Goal: Feedback & Contribution: Contribute content

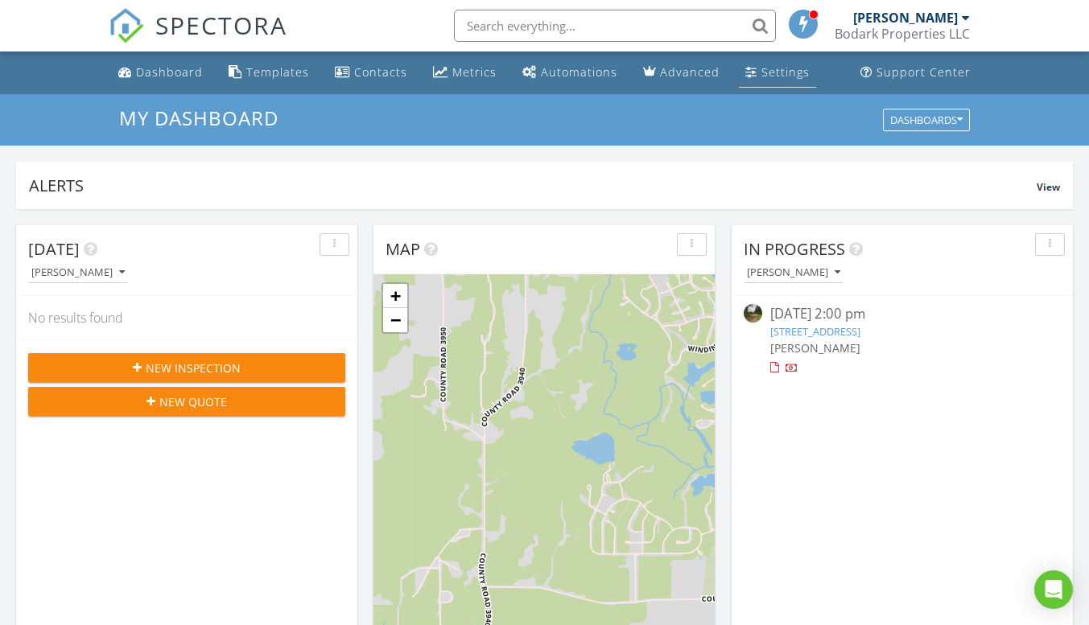
click at [761, 75] on div "Settings" at bounding box center [785, 71] width 48 height 15
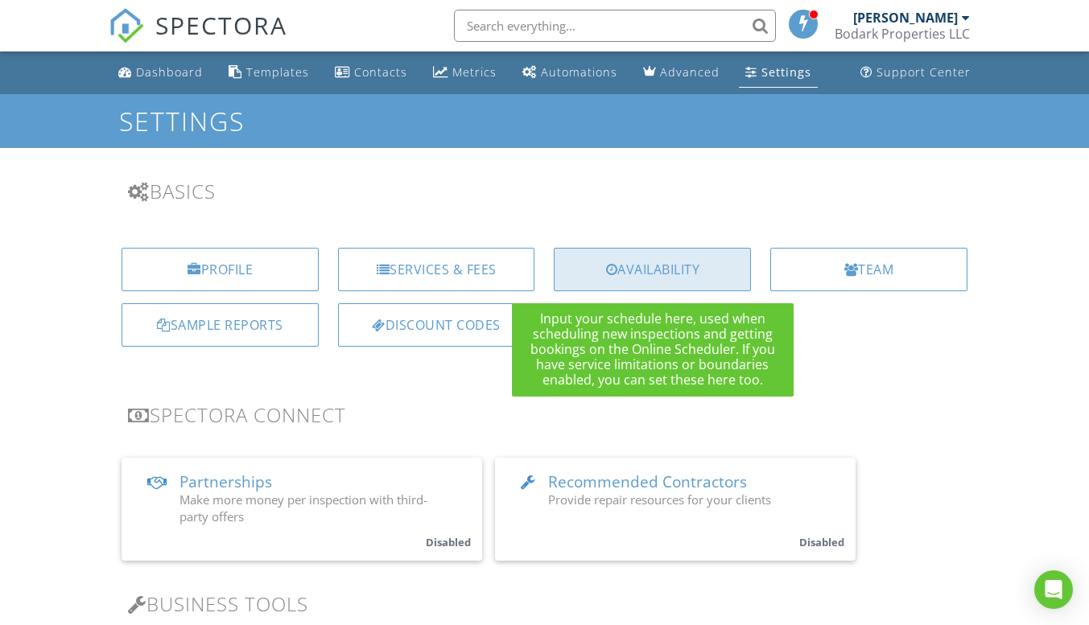
click at [669, 274] on div "Availability" at bounding box center [652, 269] width 197 height 43
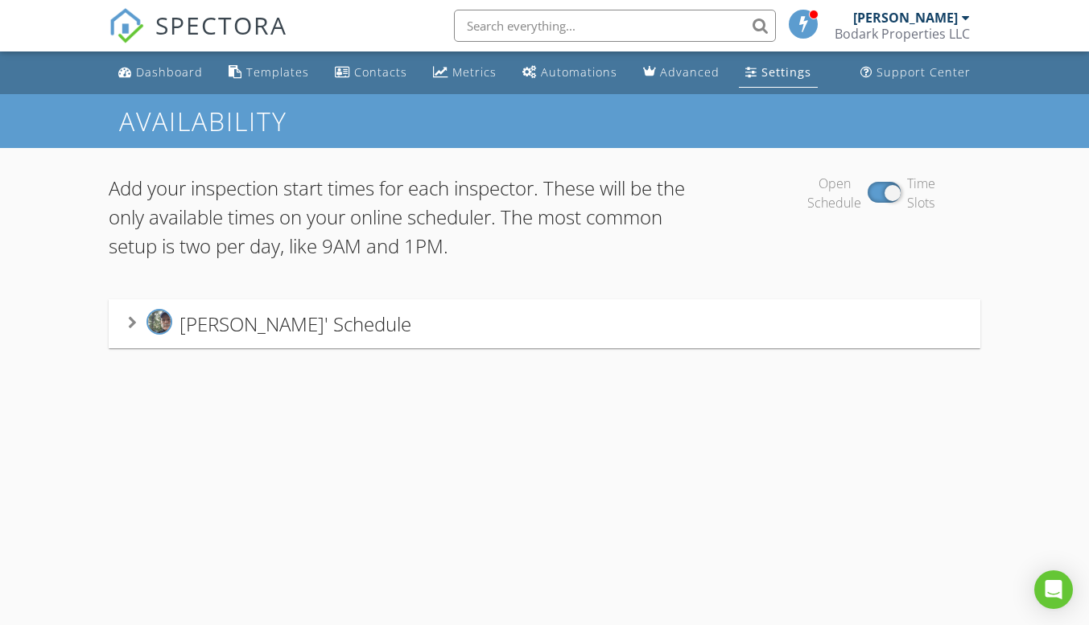
click at [364, 326] on span "David Reeves' Schedule" at bounding box center [295, 324] width 232 height 27
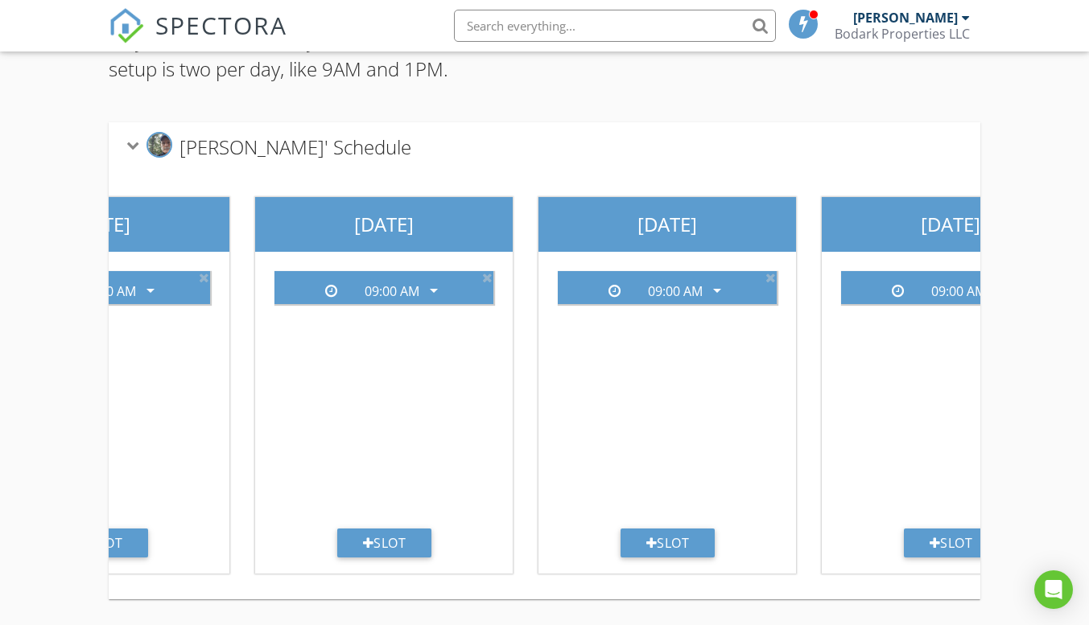
scroll to position [0, 161]
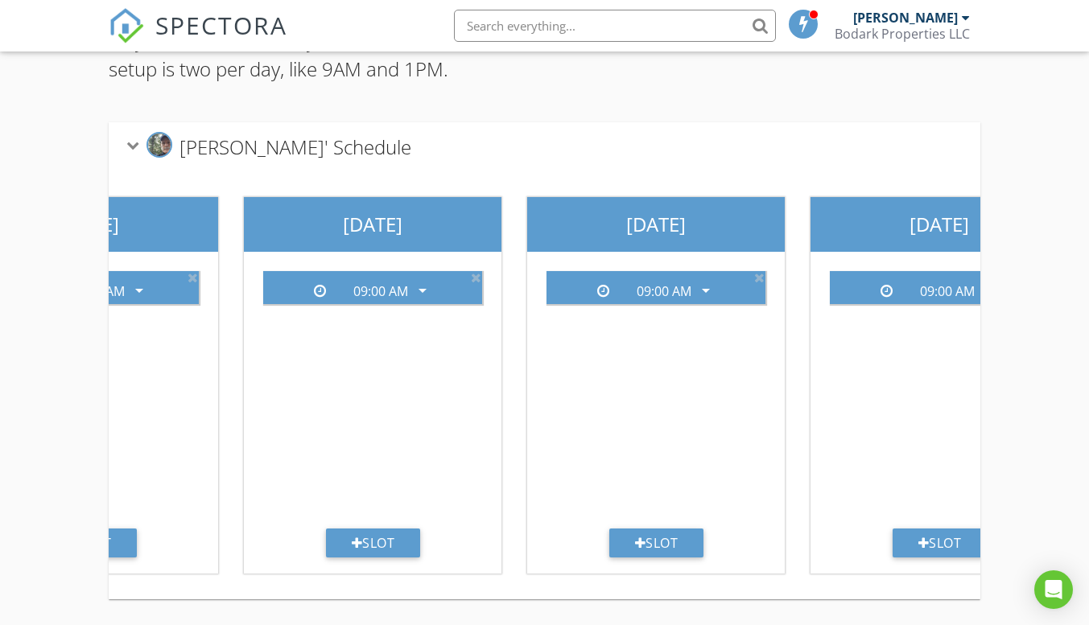
click at [970, 583] on div "Sunday 09:00 AM arrow_drop_down Slot Monday 09:00 AM arrow_drop_down Slot Tuesd…" at bounding box center [939, 385] width 1983 height 428
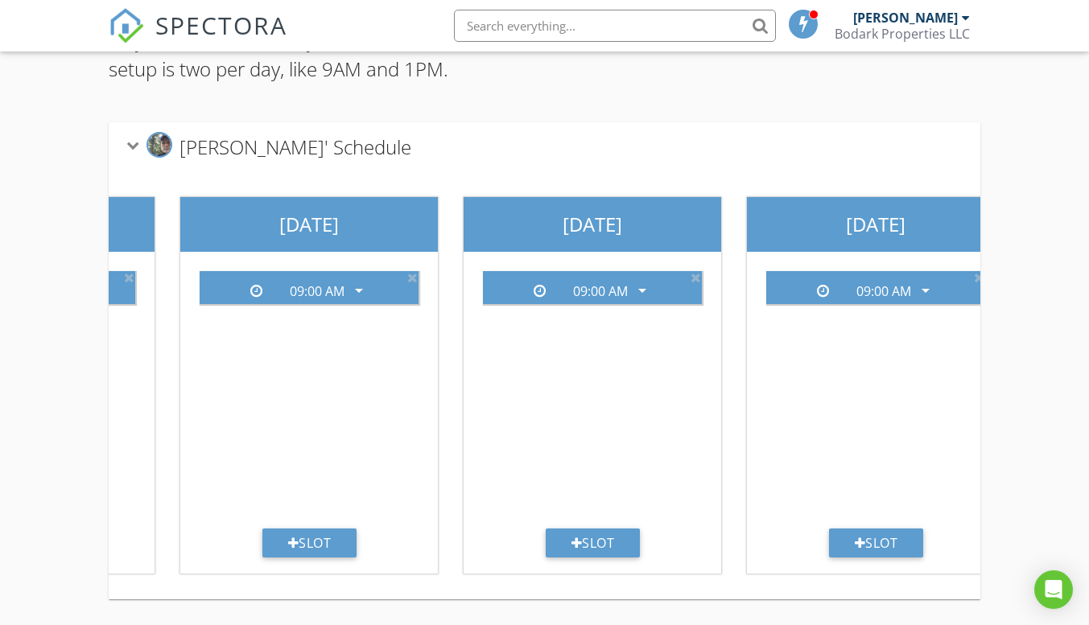
scroll to position [0, 225]
click at [971, 586] on div "Sunday 09:00 AM arrow_drop_down Slot Monday 09:00 AM arrow_drop_down Slot Tuesd…" at bounding box center [874, 385] width 1983 height 428
click at [880, 533] on div "Slot" at bounding box center [875, 543] width 95 height 29
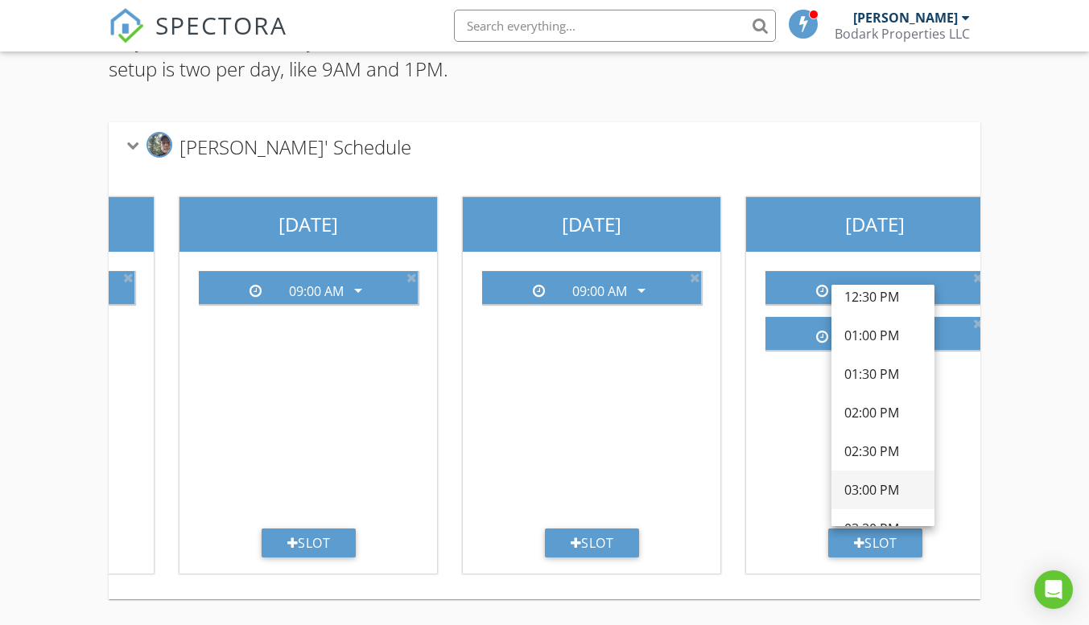
scroll to position [483, 0]
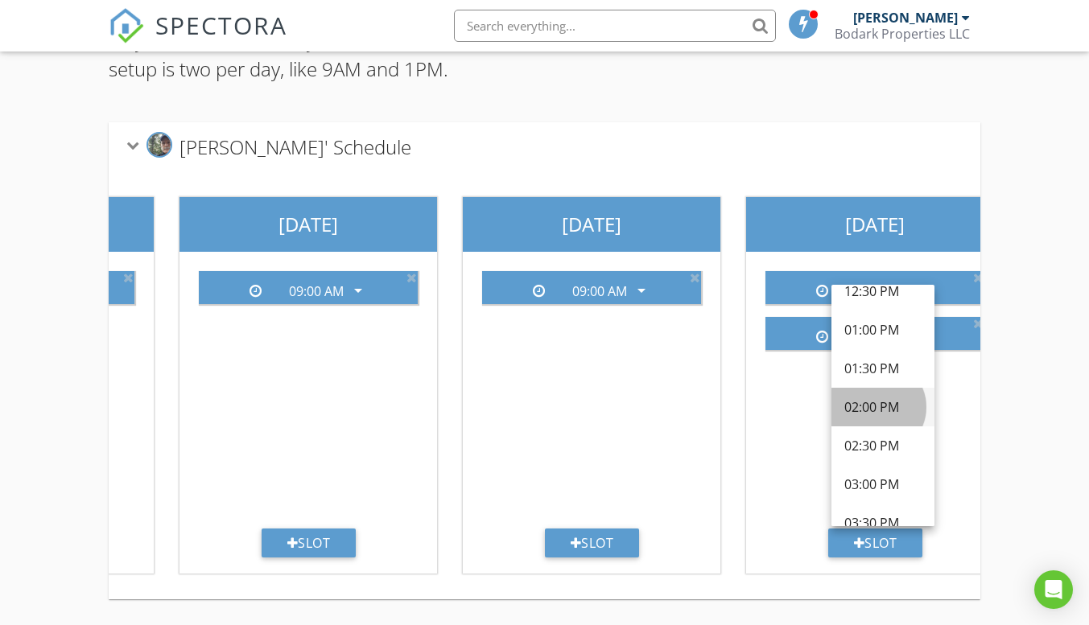
click at [869, 398] on div "02:00 PM" at bounding box center [882, 407] width 77 height 19
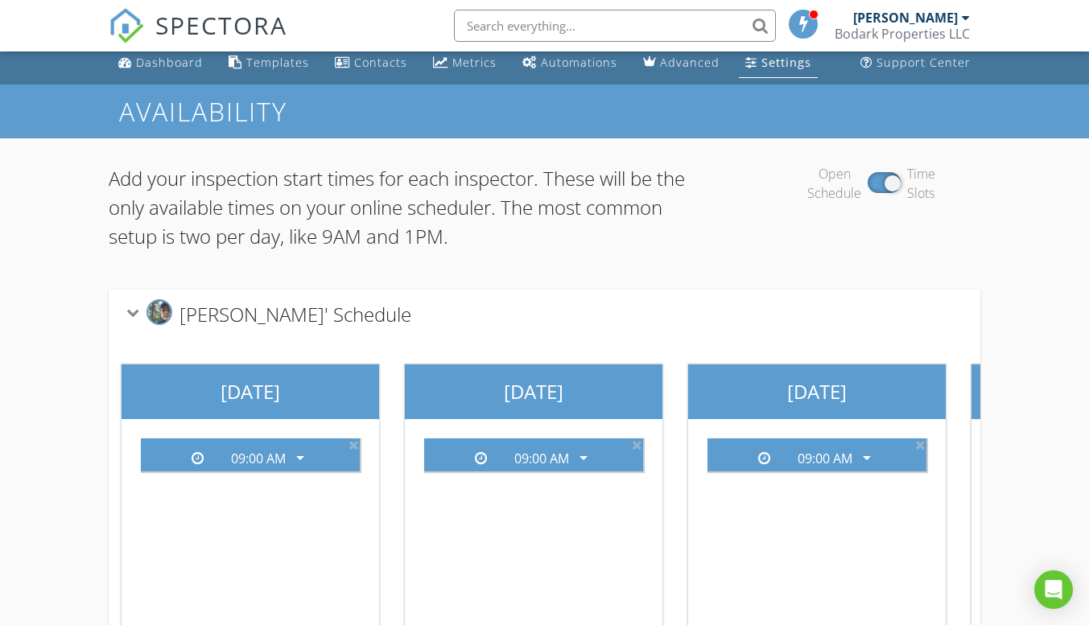
scroll to position [0, 0]
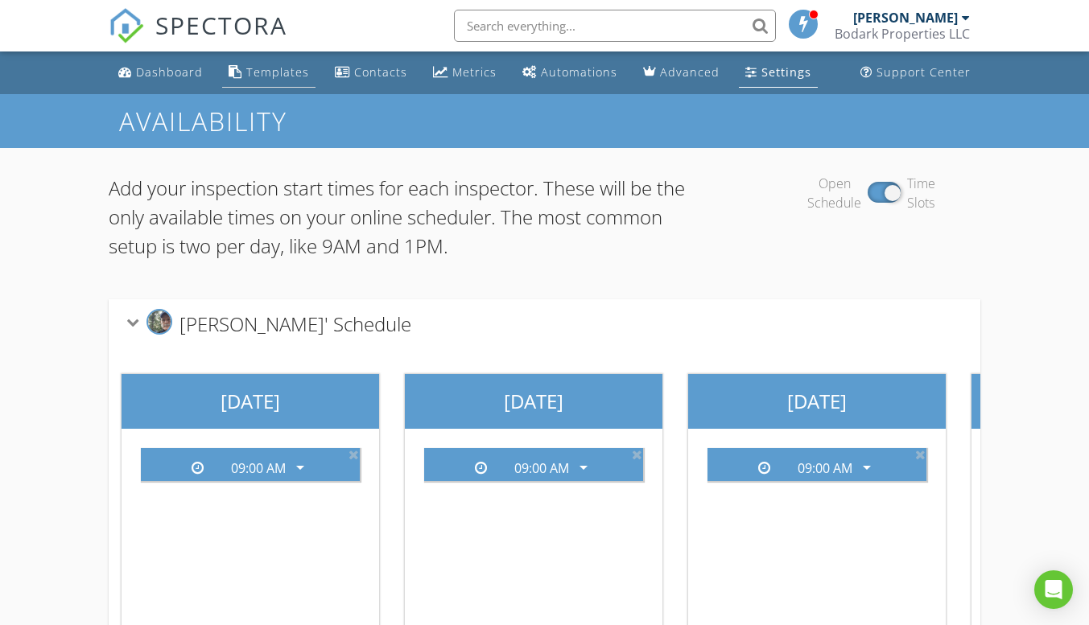
click at [299, 75] on div "Templates" at bounding box center [277, 71] width 63 height 15
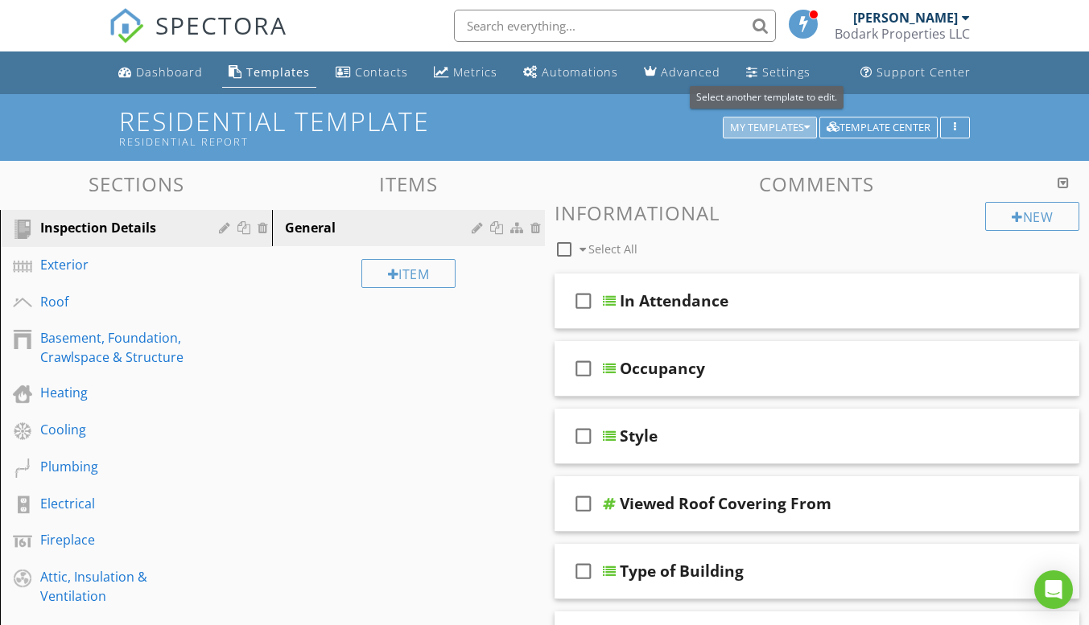
click at [780, 134] on div "My Templates" at bounding box center [770, 127] width 80 height 11
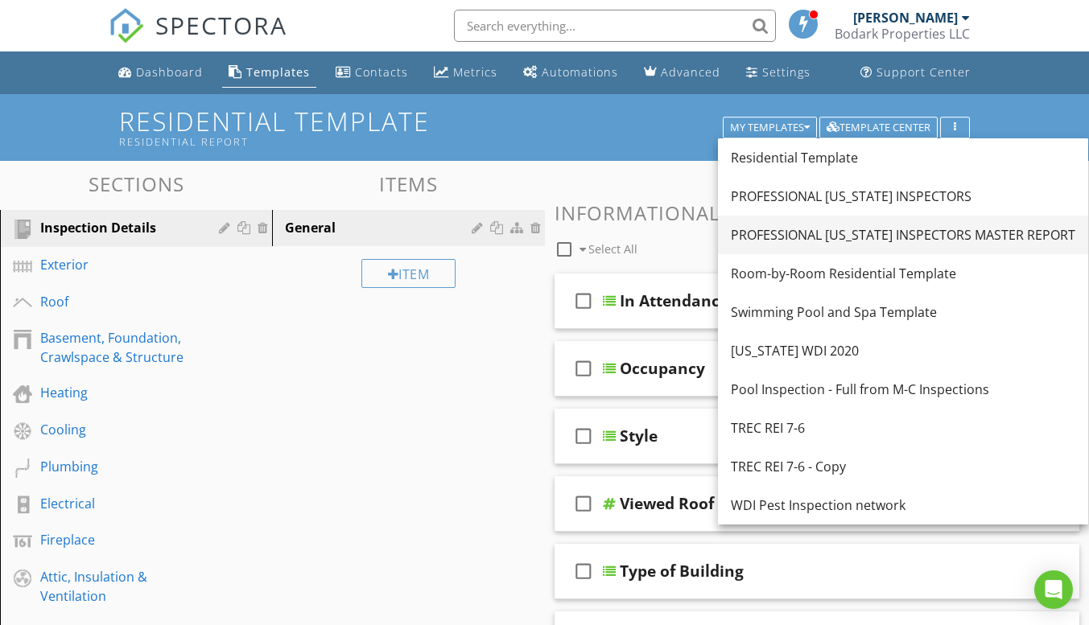
click at [793, 240] on div "PROFESSIONAL [US_STATE] INSPECTORS MASTER REPORT" at bounding box center [903, 234] width 344 height 19
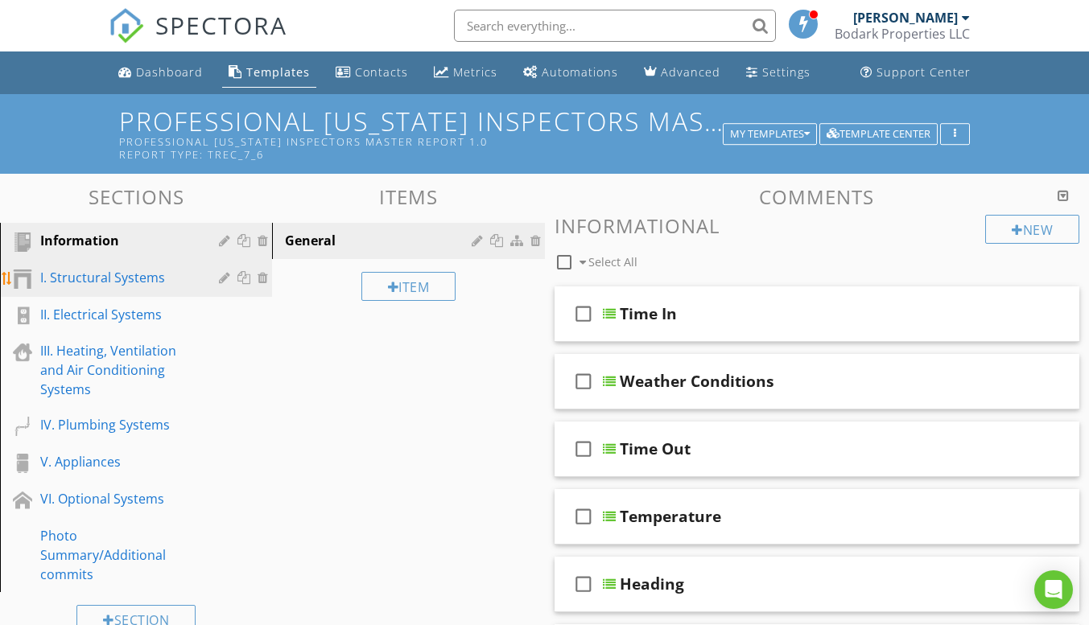
click at [147, 282] on div "I. Structural Systems" at bounding box center [117, 277] width 155 height 19
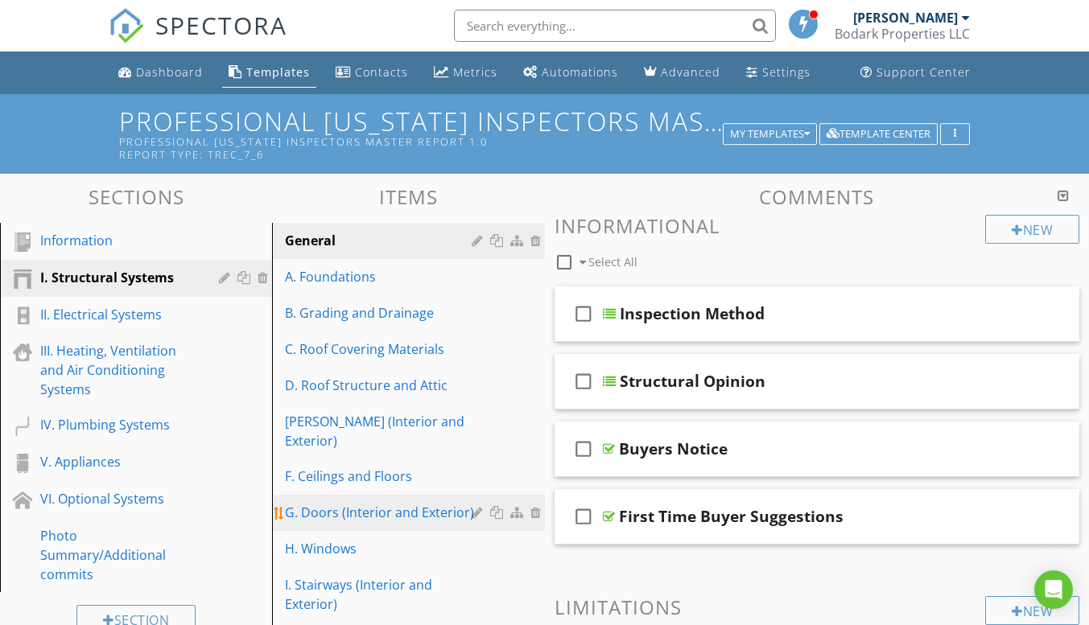
click at [325, 503] on div "G. Doors (Interior and Exterior)" at bounding box center [380, 512] width 191 height 19
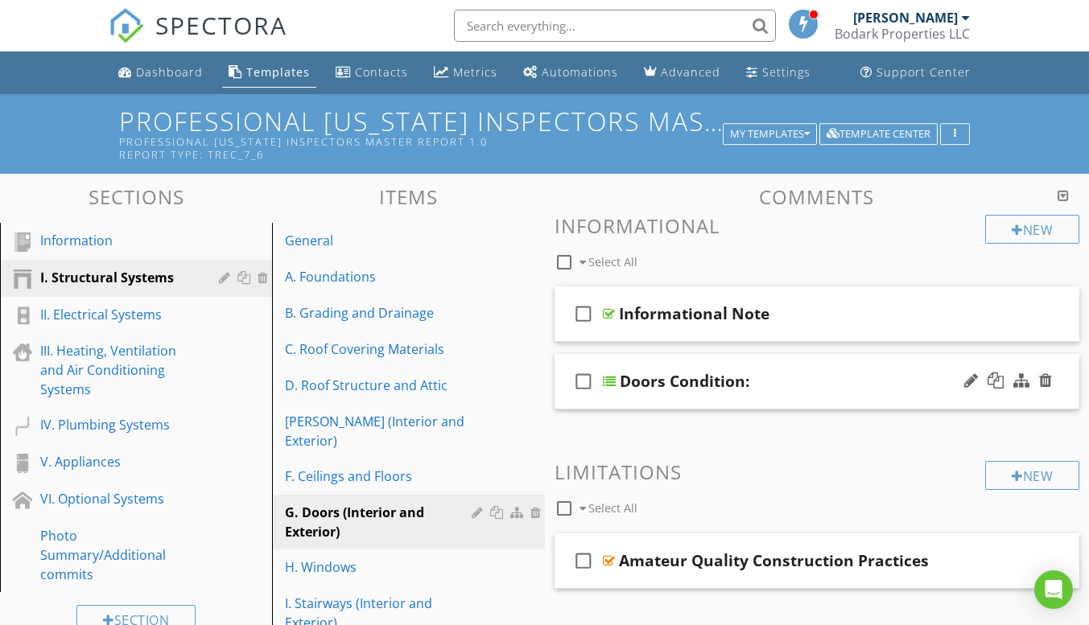
click at [670, 399] on div "check_box_outline_blank Doors Condition:" at bounding box center [817, 382] width 526 height 56
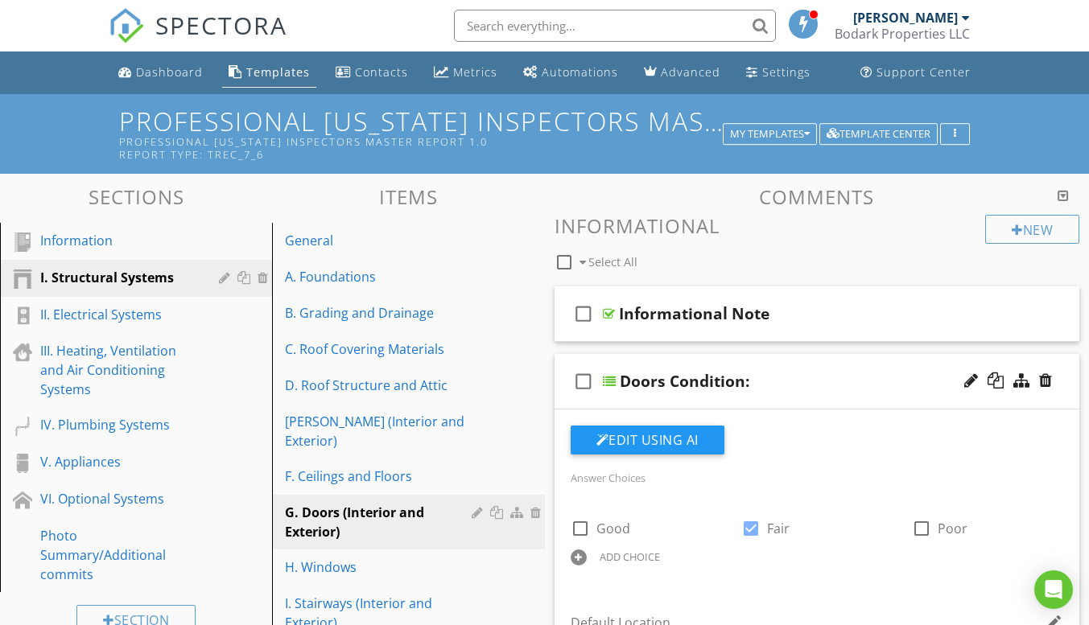
click at [669, 399] on div "check_box_outline_blank Doors Condition:" at bounding box center [817, 382] width 526 height 56
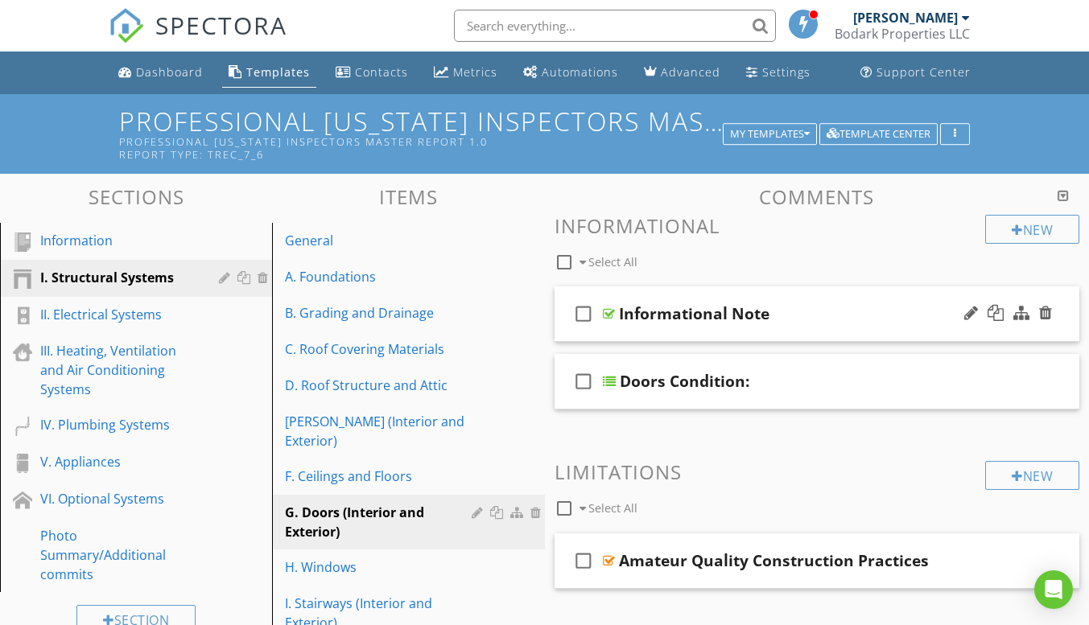
click at [666, 331] on div "check_box_outline_blank Informational Note" at bounding box center [817, 314] width 526 height 56
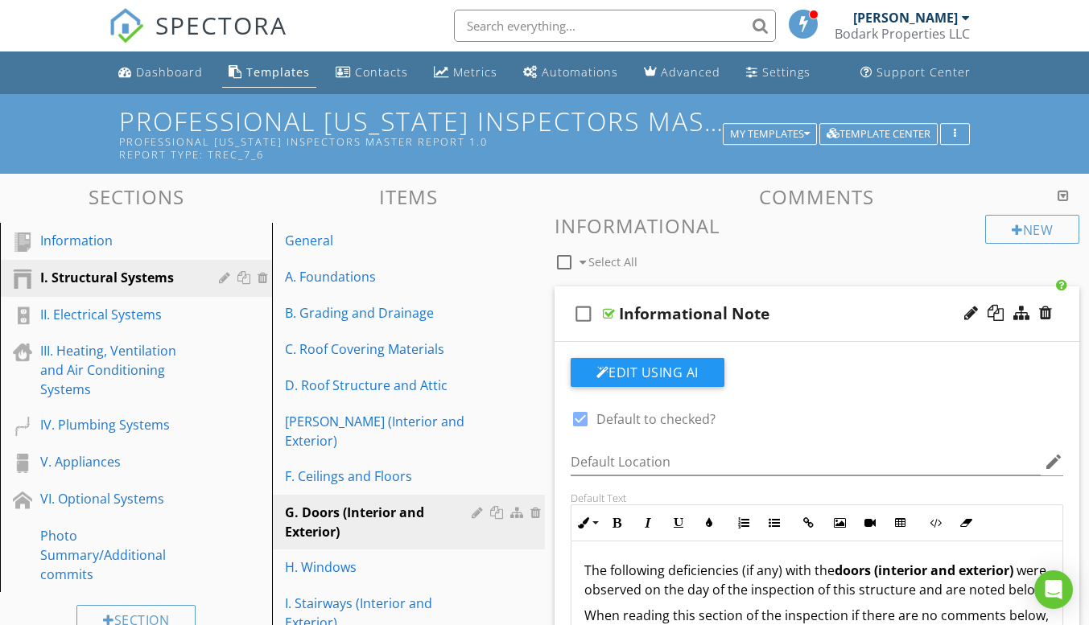
click at [660, 336] on div "check_box_outline_blank Informational Note" at bounding box center [817, 314] width 526 height 56
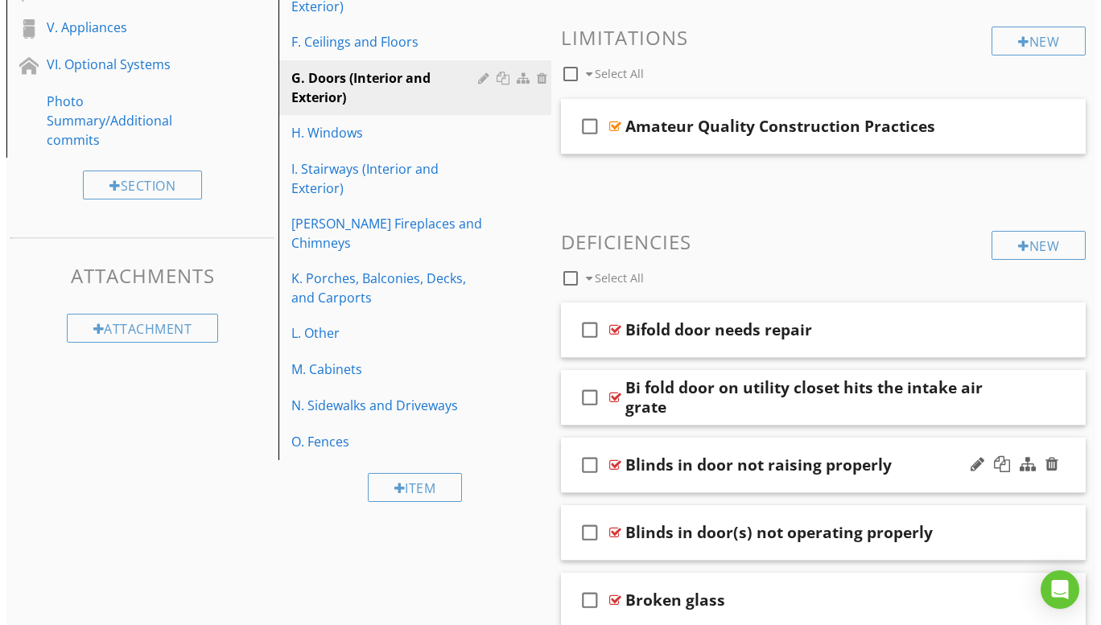
scroll to position [483, 0]
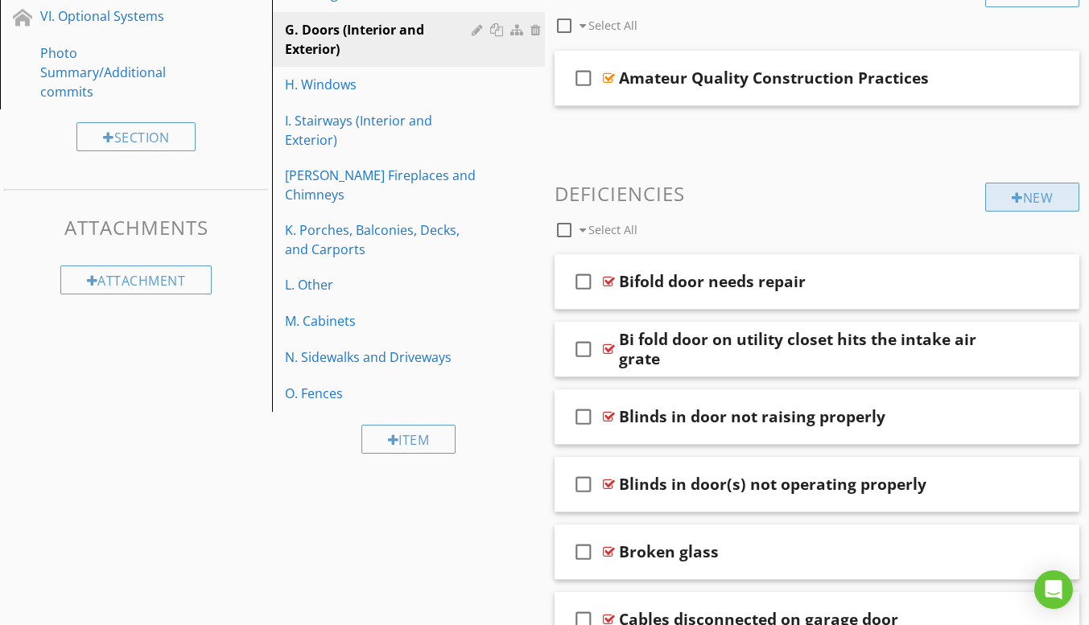
click at [1012, 198] on div at bounding box center [1017, 198] width 11 height 13
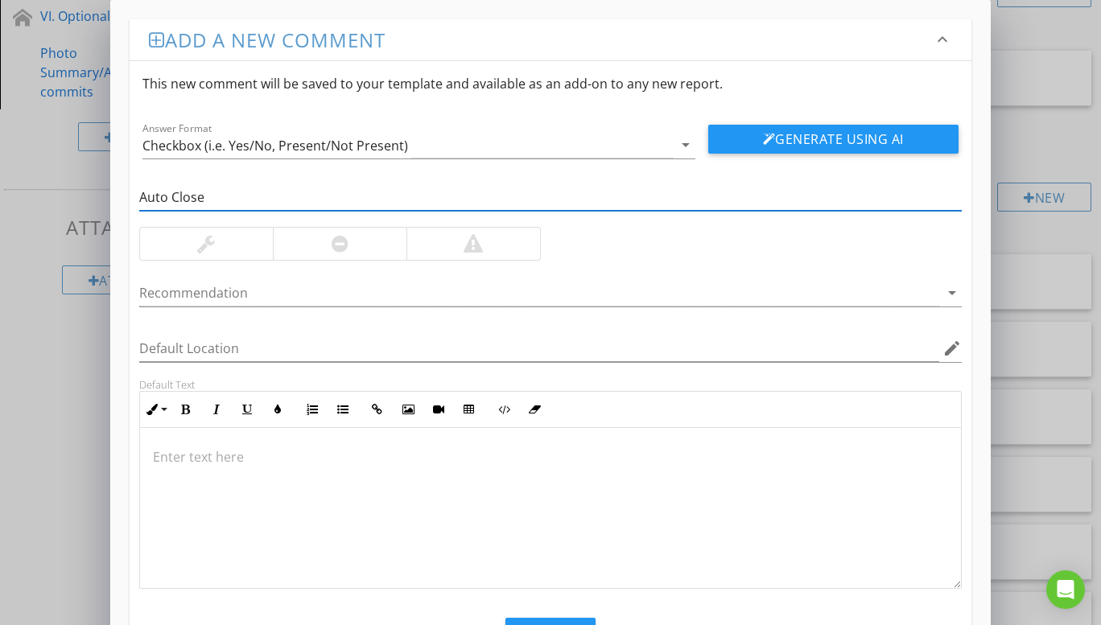
type input "Auto Close"
click at [220, 245] on div at bounding box center [206, 244] width 133 height 32
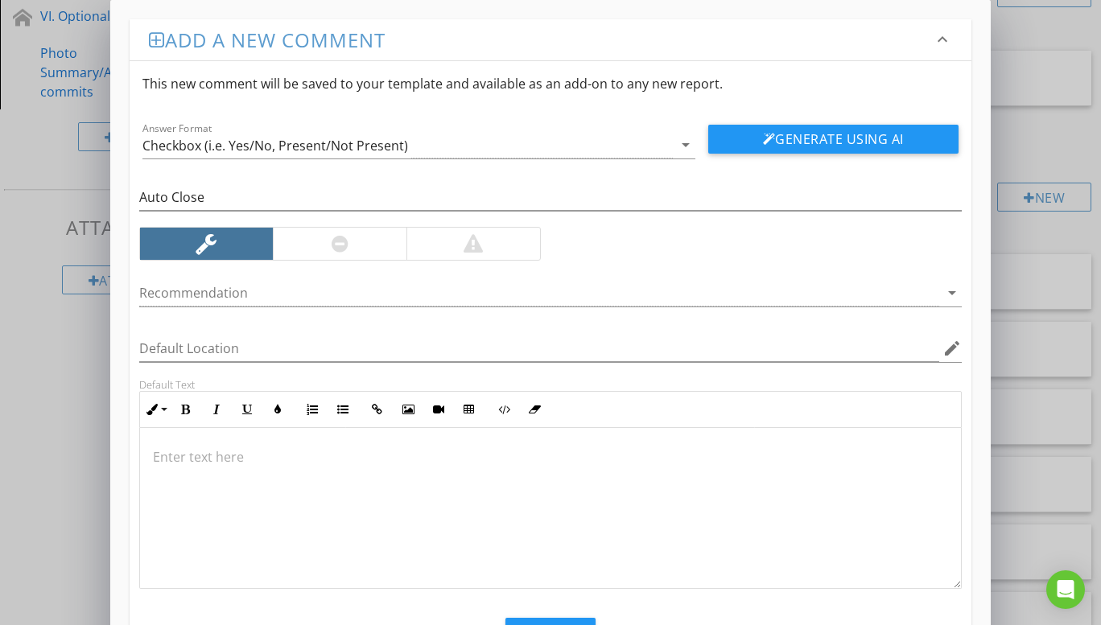
click at [204, 455] on p at bounding box center [550, 456] width 795 height 19
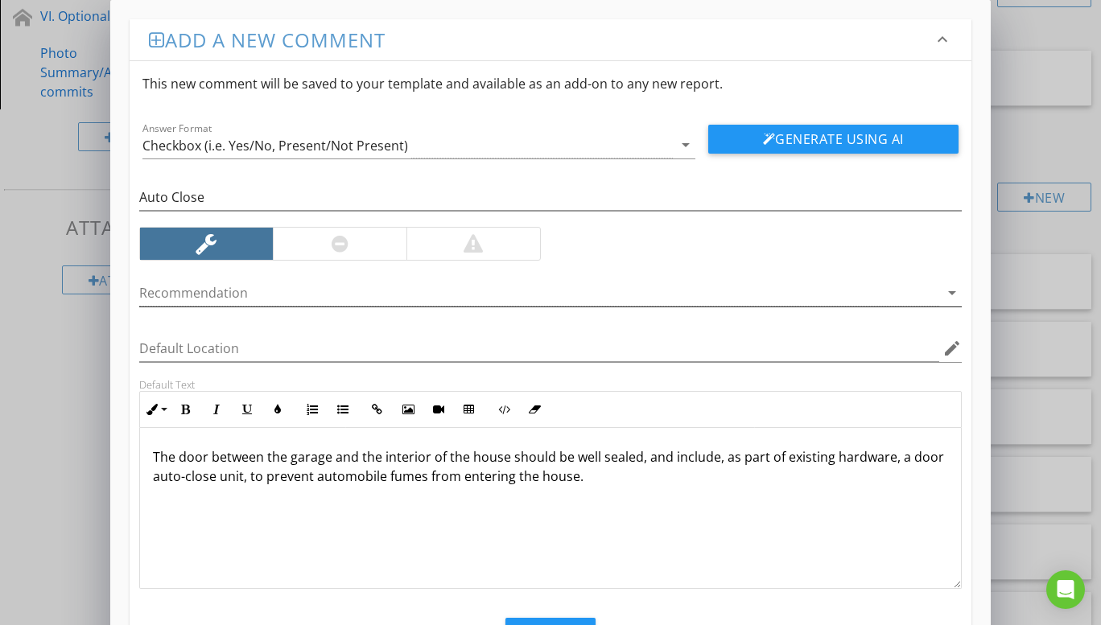
click at [951, 291] on icon "arrow_drop_down" at bounding box center [951, 292] width 19 height 19
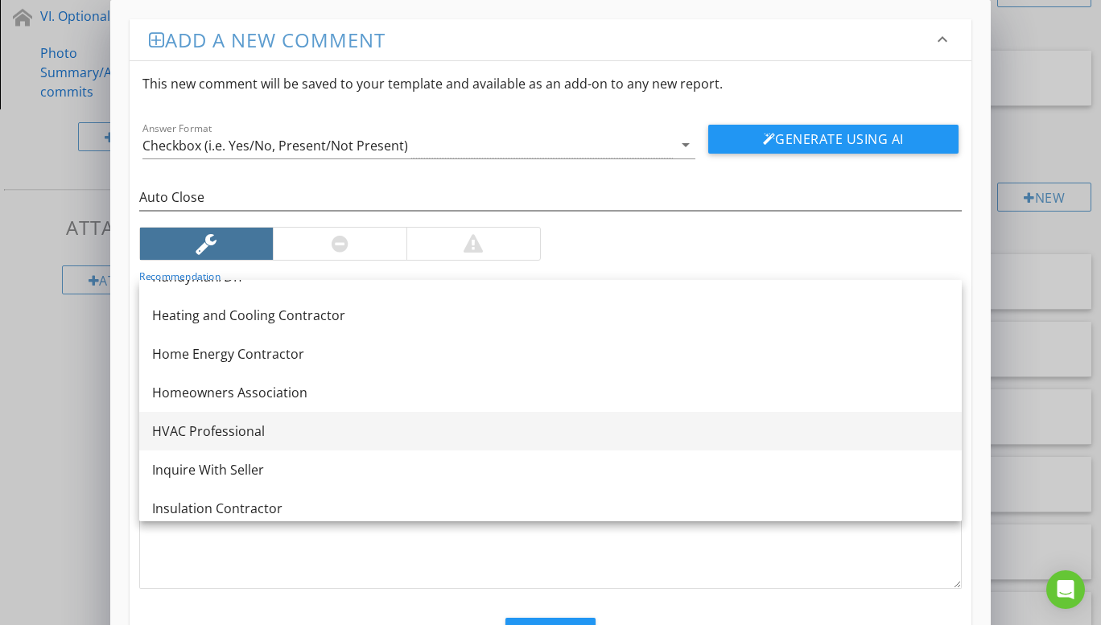
scroll to position [1024, 0]
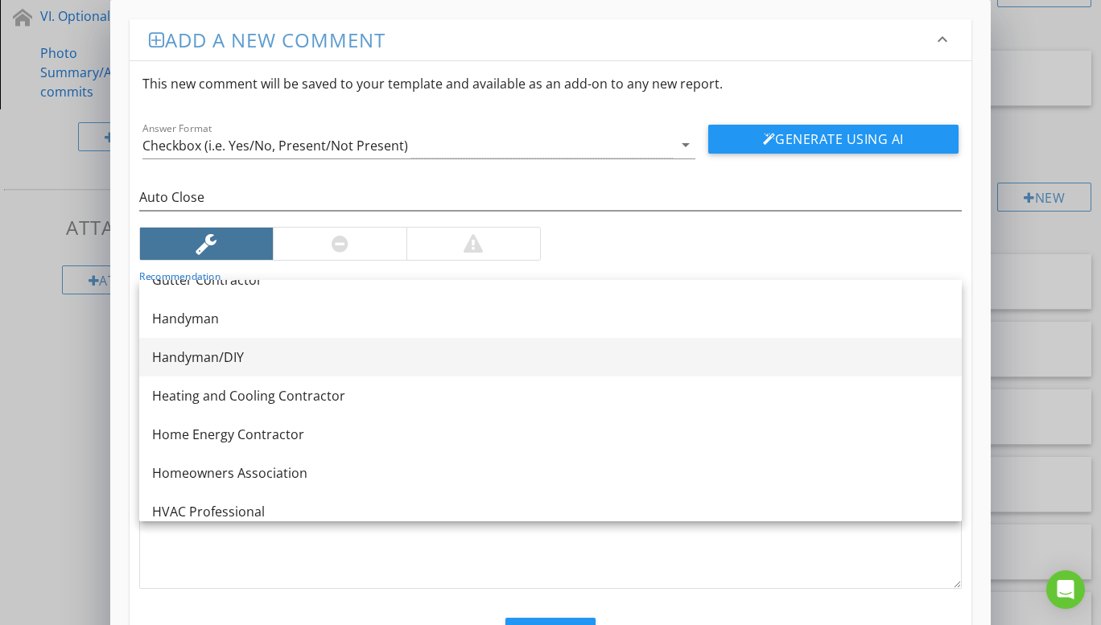
click at [237, 358] on div "Handyman/DIY" at bounding box center [550, 357] width 797 height 19
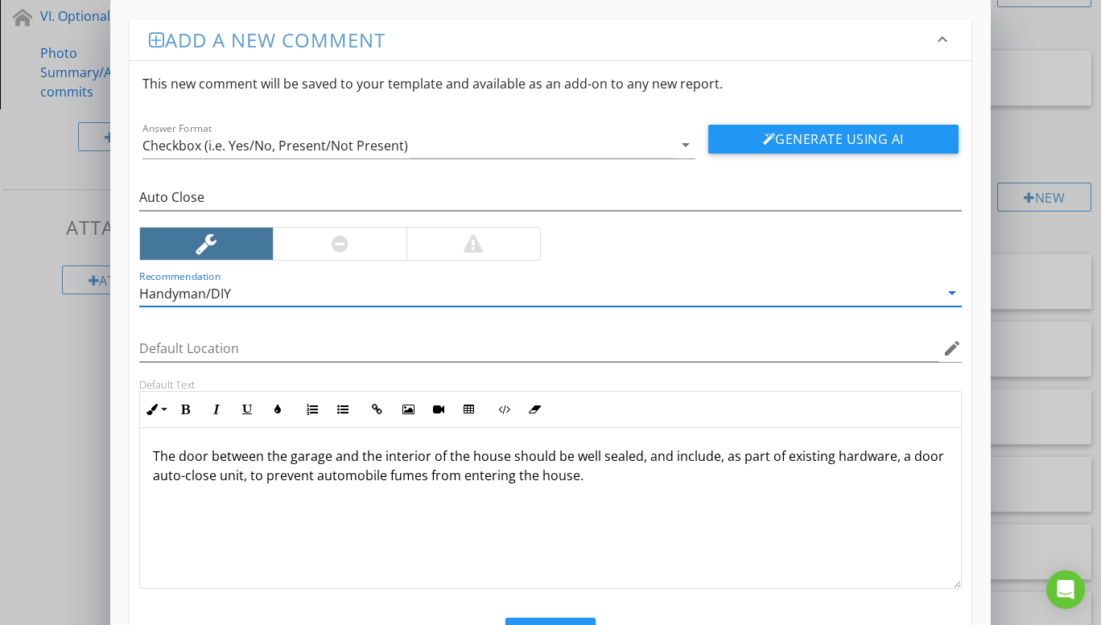
scroll to position [73, 0]
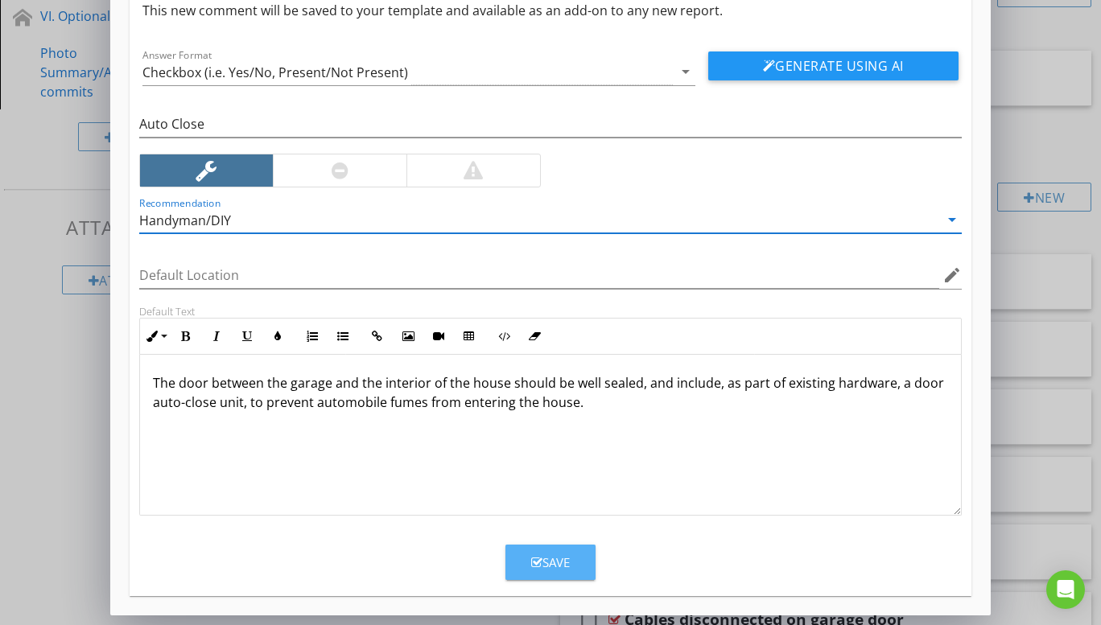
click at [535, 570] on div "Save" at bounding box center [550, 563] width 39 height 19
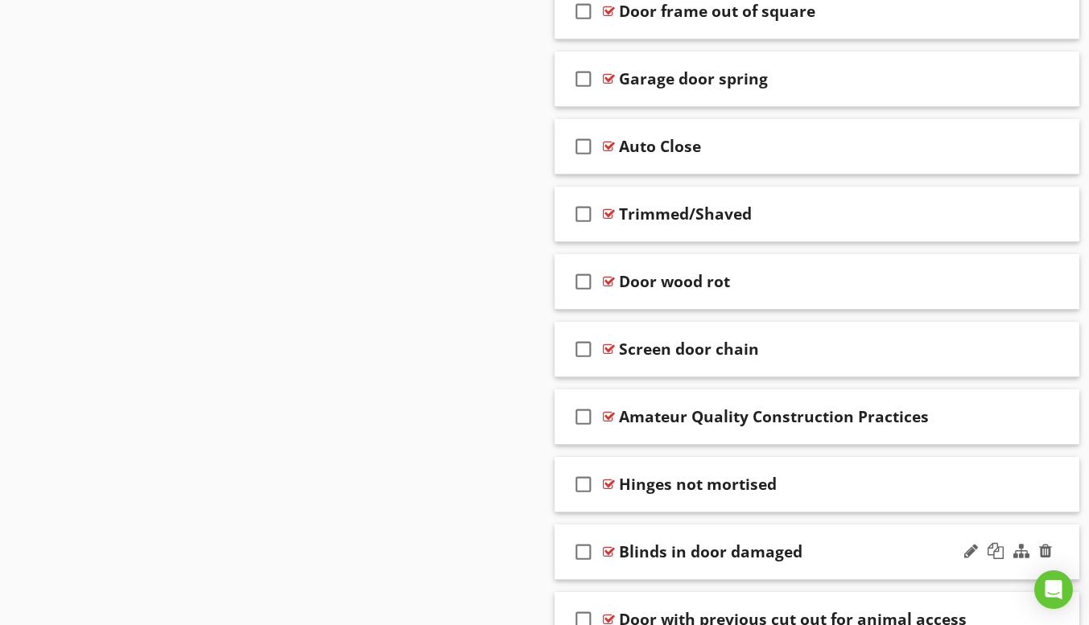
scroll to position [9660, 0]
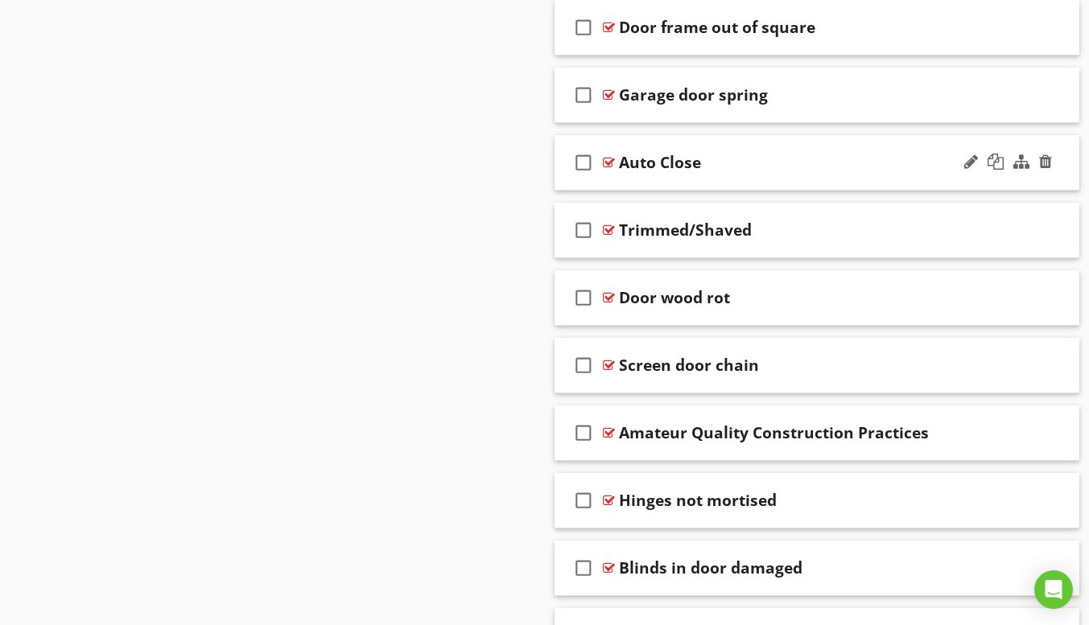
click at [640, 183] on div "check_box_outline_blank Auto Close" at bounding box center [817, 163] width 526 height 56
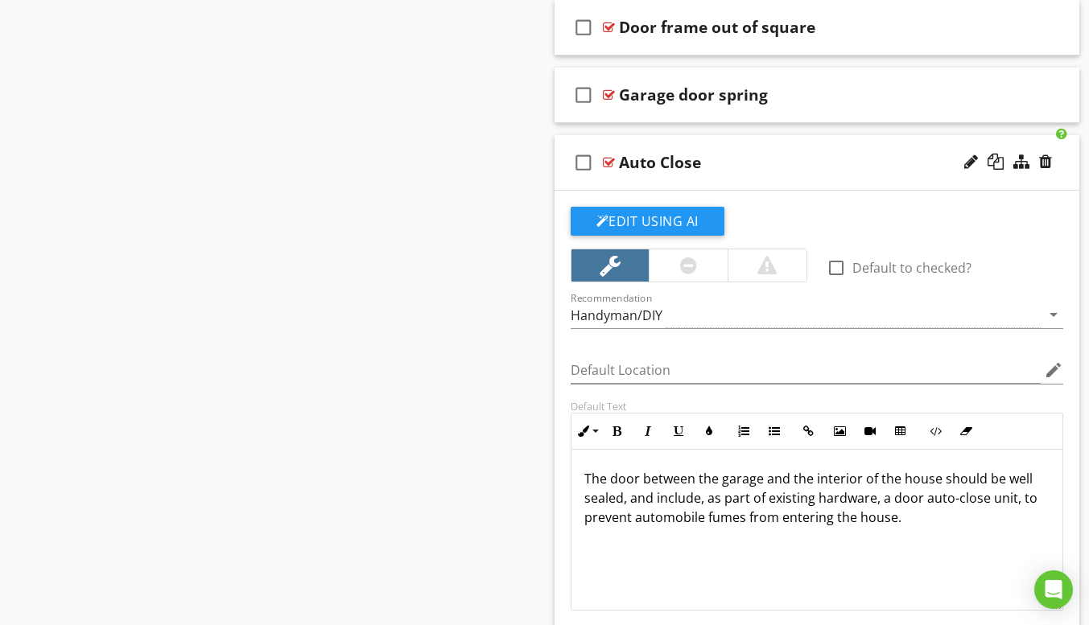
click at [669, 184] on div "check_box_outline_blank Auto Close" at bounding box center [817, 163] width 526 height 56
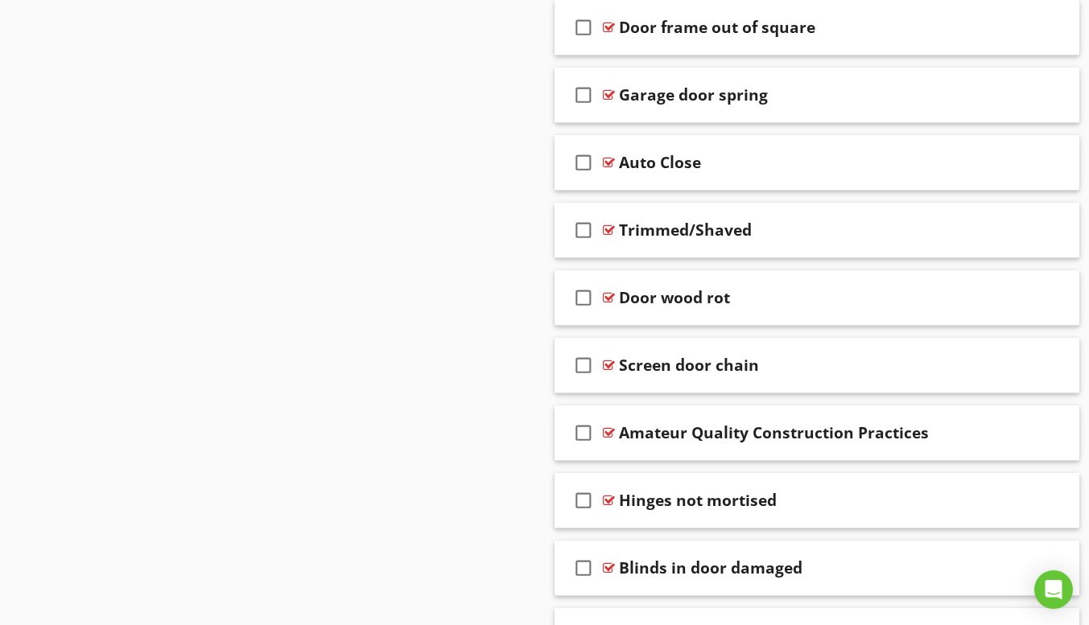
scroll to position [9580, 0]
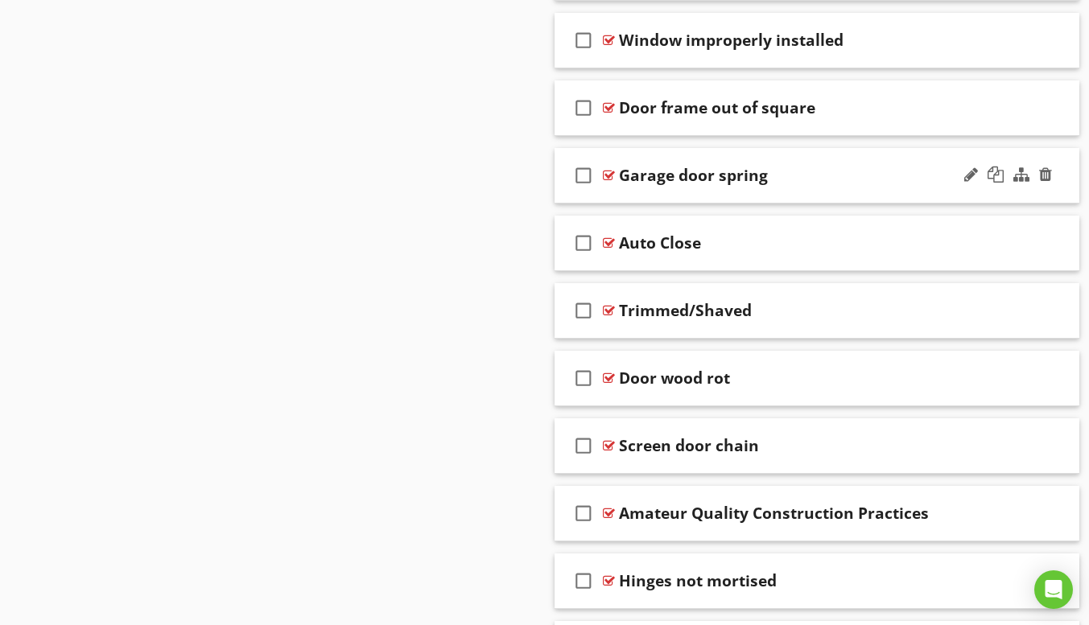
click at [624, 193] on div "check_box_outline_blank Garage door spring" at bounding box center [817, 176] width 526 height 56
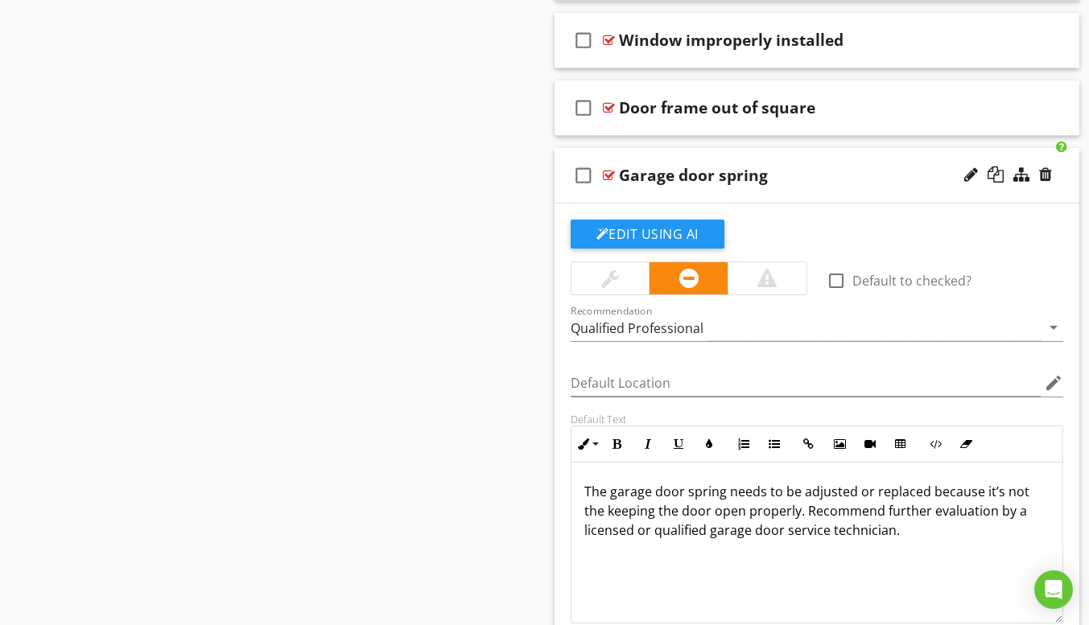
click at [603, 513] on p "The garage door spring needs to be adjusted or replaced because it’s not the ke…" at bounding box center [817, 511] width 466 height 58
click at [674, 194] on div "check_box_outline_blank Garage door spring" at bounding box center [817, 176] width 526 height 56
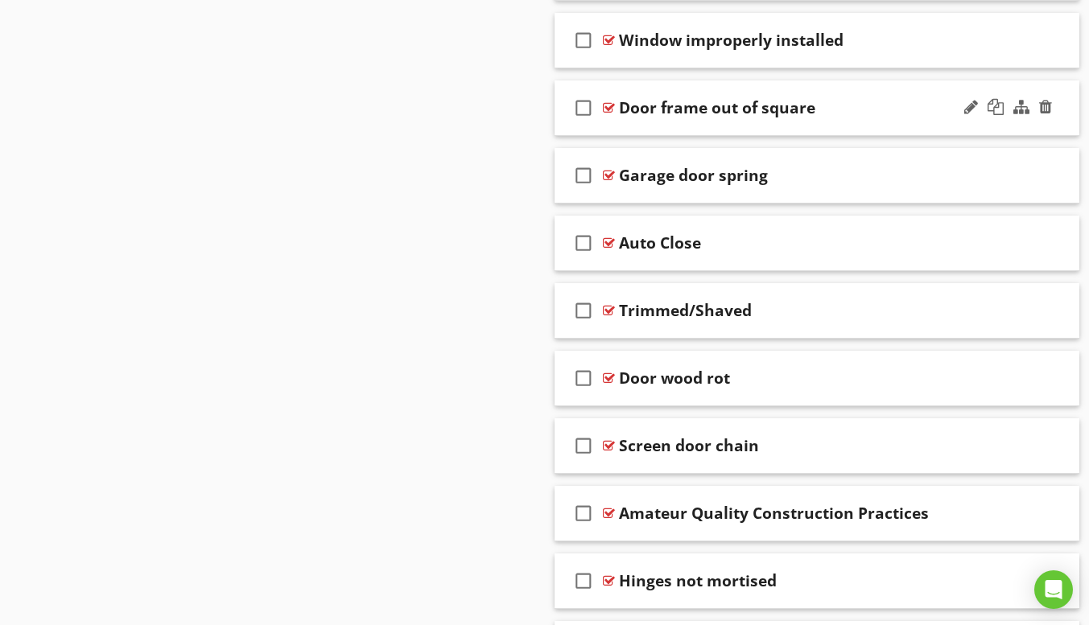
click at [667, 126] on div "check_box_outline_blank Door frame out of square" at bounding box center [817, 108] width 526 height 56
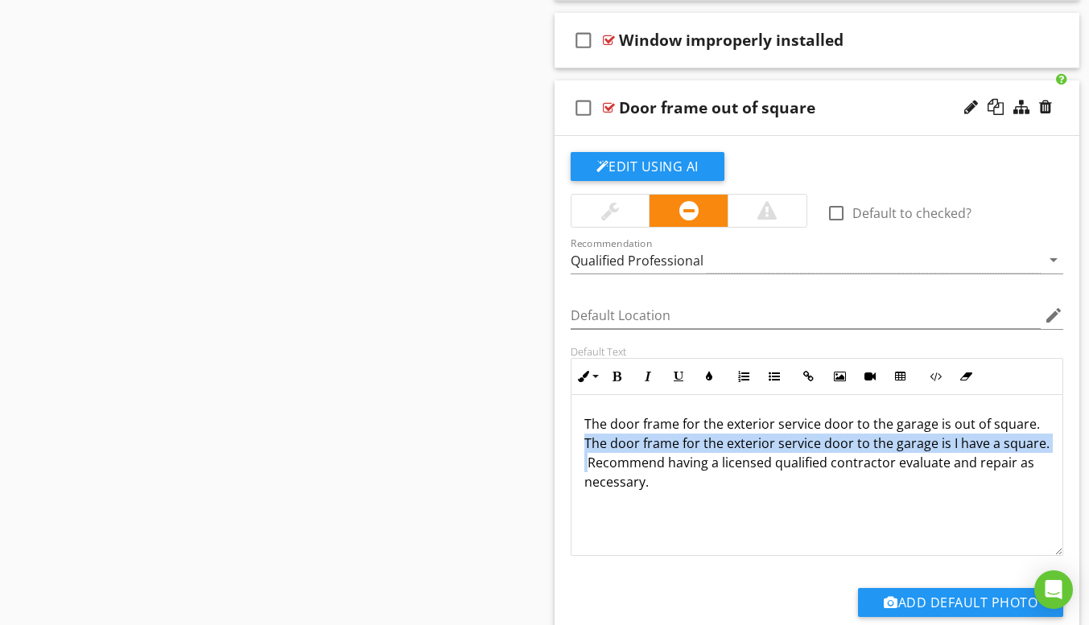
drag, startPoint x: 583, startPoint y: 442, endPoint x: 637, endPoint y: 467, distance: 59.4
click at [637, 467] on p "The door frame for the exterior service door to the garage is out of square. Th…" at bounding box center [817, 452] width 466 height 77
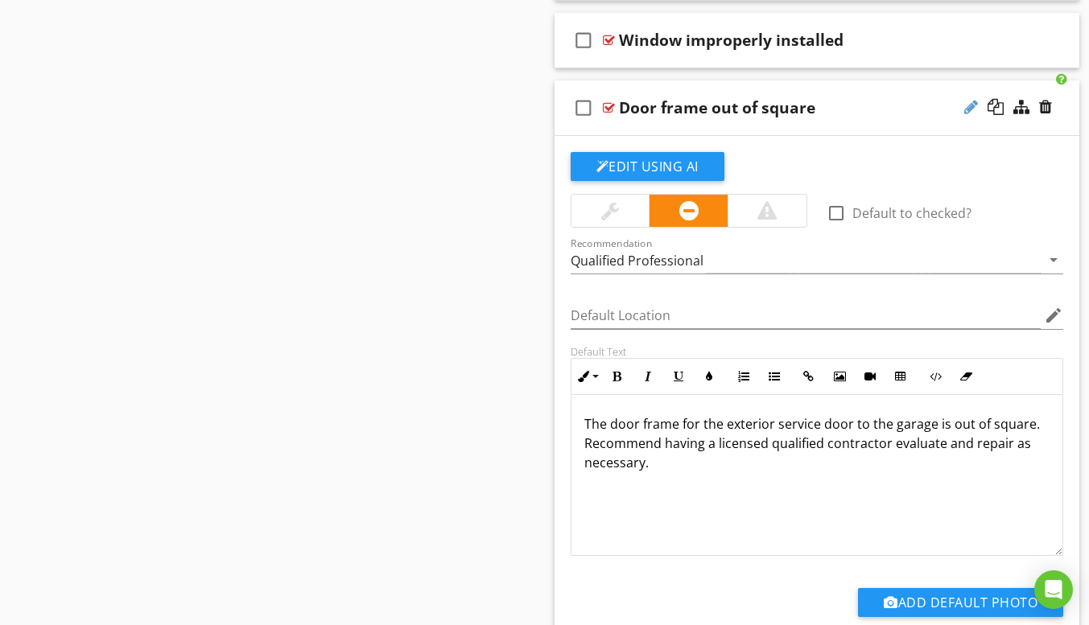
click at [964, 109] on div at bounding box center [971, 107] width 14 height 16
click at [831, 111] on input "Door frame out of square Garagedoor" at bounding box center [803, 110] width 369 height 27
type input "Door frame out of square Garage door"
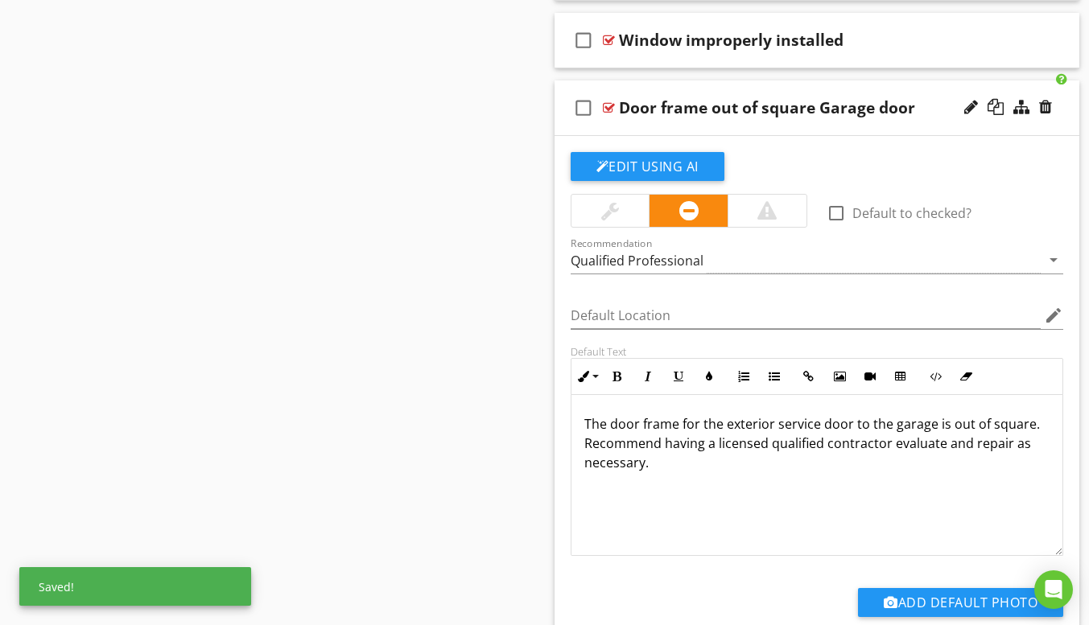
click at [625, 211] on div at bounding box center [610, 211] width 78 height 32
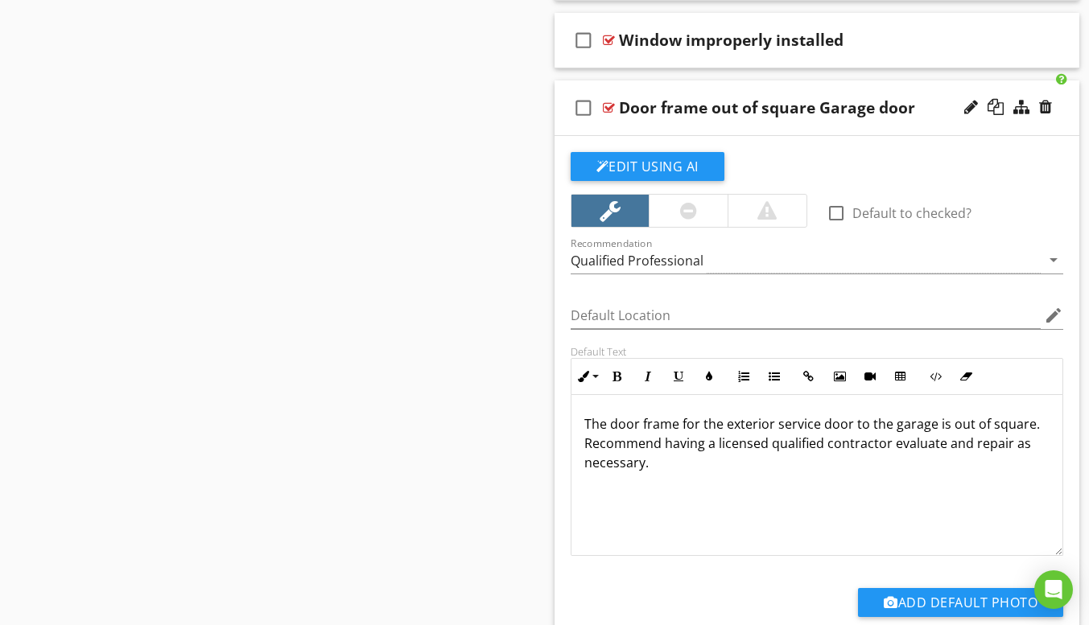
click at [717, 130] on div "check_box_outline_blank Door frame out of square Garage door" at bounding box center [817, 108] width 526 height 56
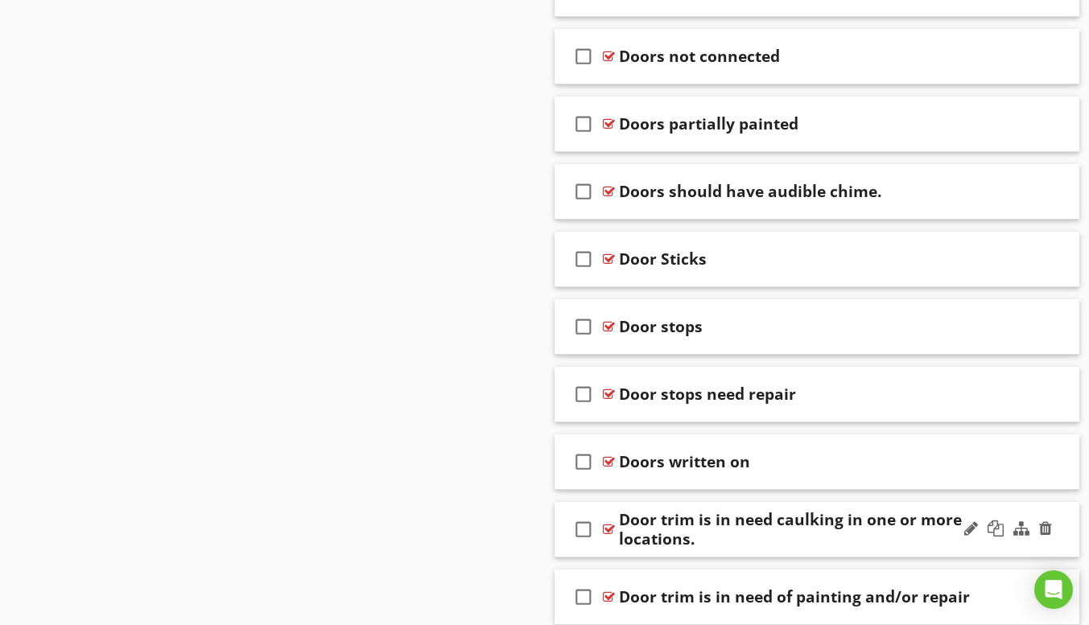
scroll to position [3061, 0]
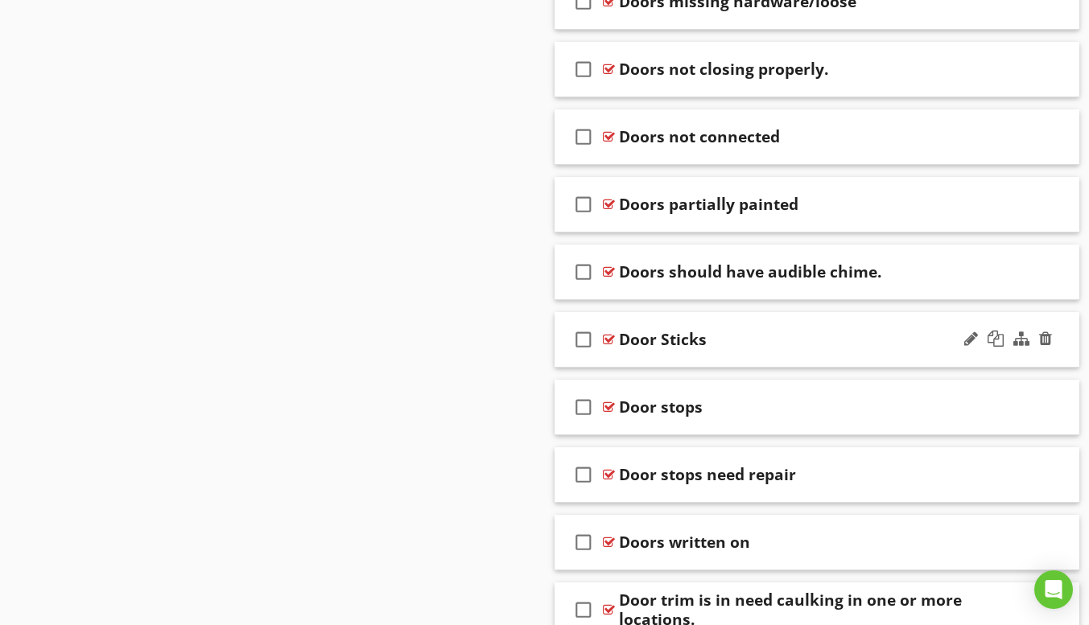
click at [683, 365] on div "check_box_outline_blank Door Sticks" at bounding box center [817, 340] width 526 height 56
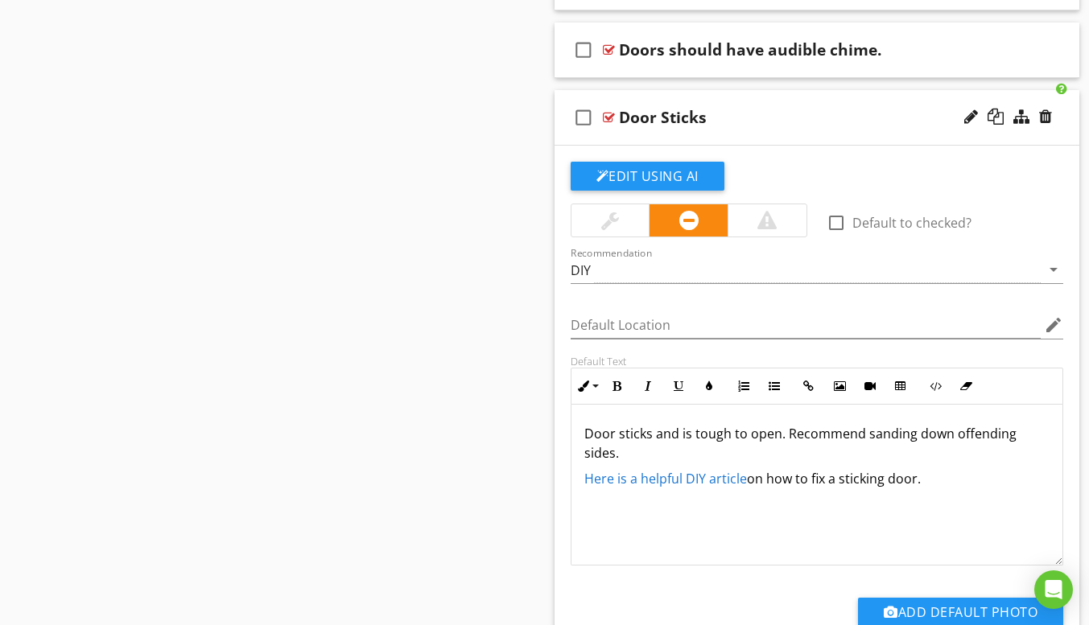
scroll to position [3303, 0]
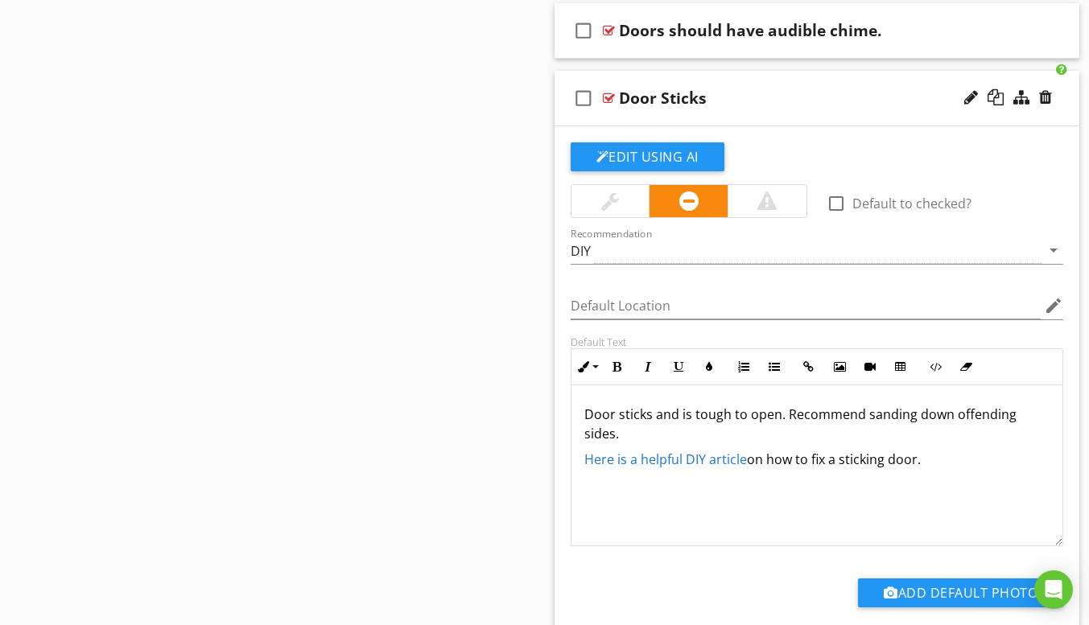
click at [672, 117] on div "check_box_outline_blank Door Sticks" at bounding box center [817, 99] width 526 height 56
type textarea "<p>Door sticks and is tough to open. Recommend sanding down offending sides.</p…"
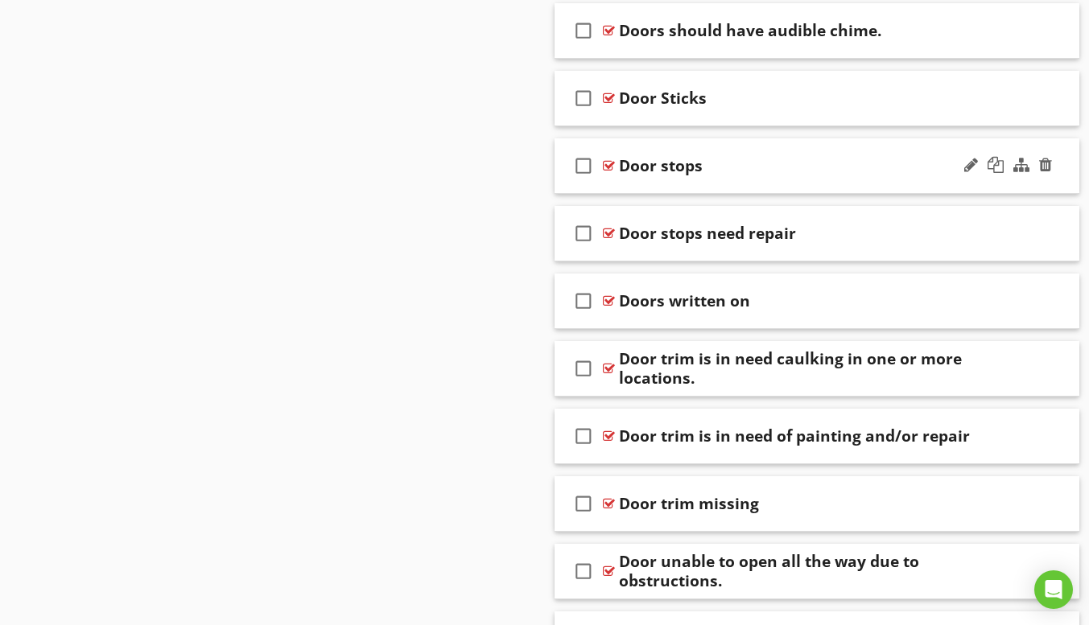
click at [668, 187] on div "check_box_outline_blank Door stops" at bounding box center [817, 166] width 526 height 56
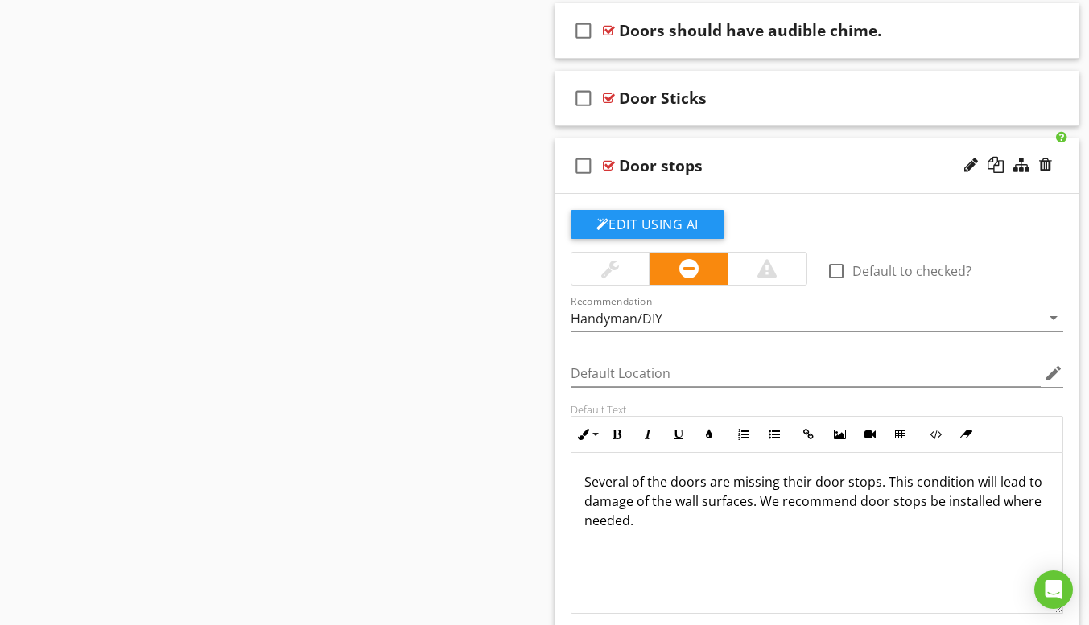
click at [664, 180] on div "check_box_outline_blank Door stops" at bounding box center [817, 166] width 526 height 56
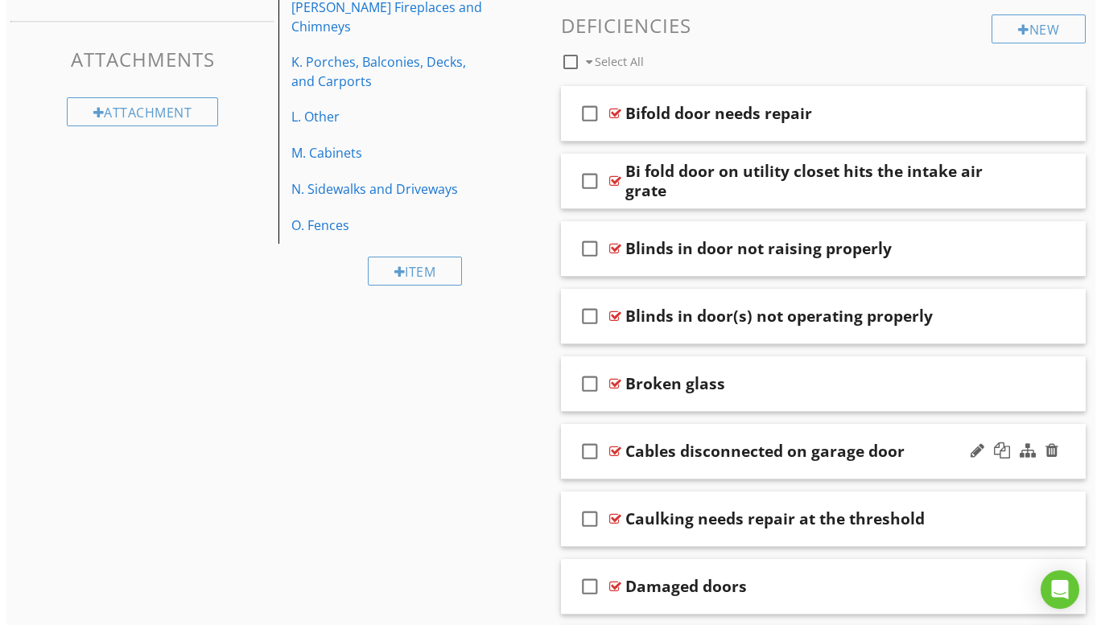
scroll to position [325, 0]
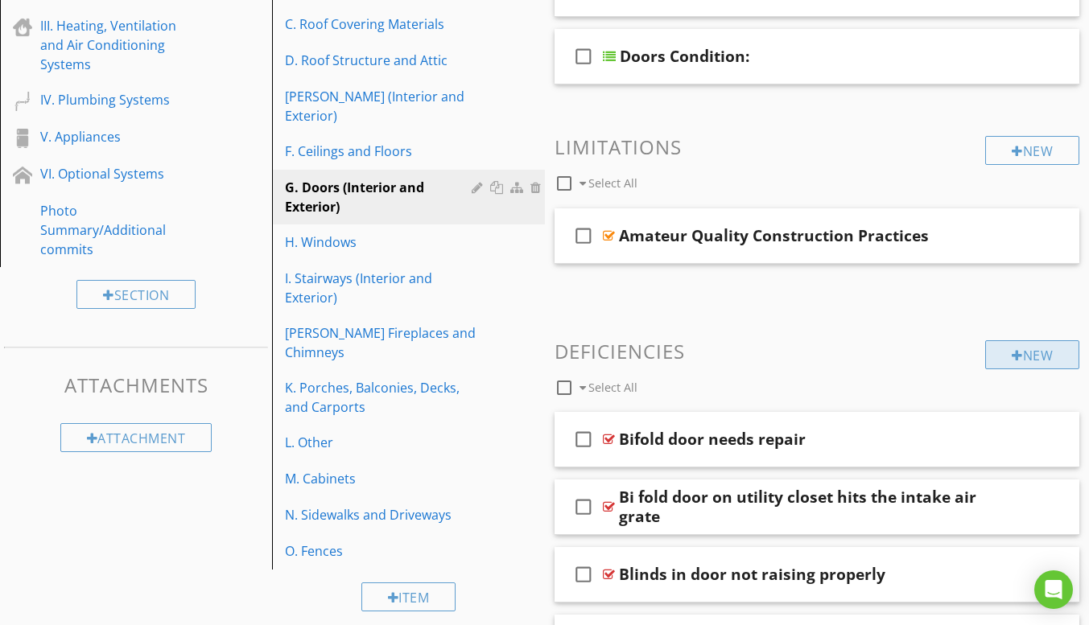
click at [1036, 356] on div "New" at bounding box center [1032, 354] width 94 height 29
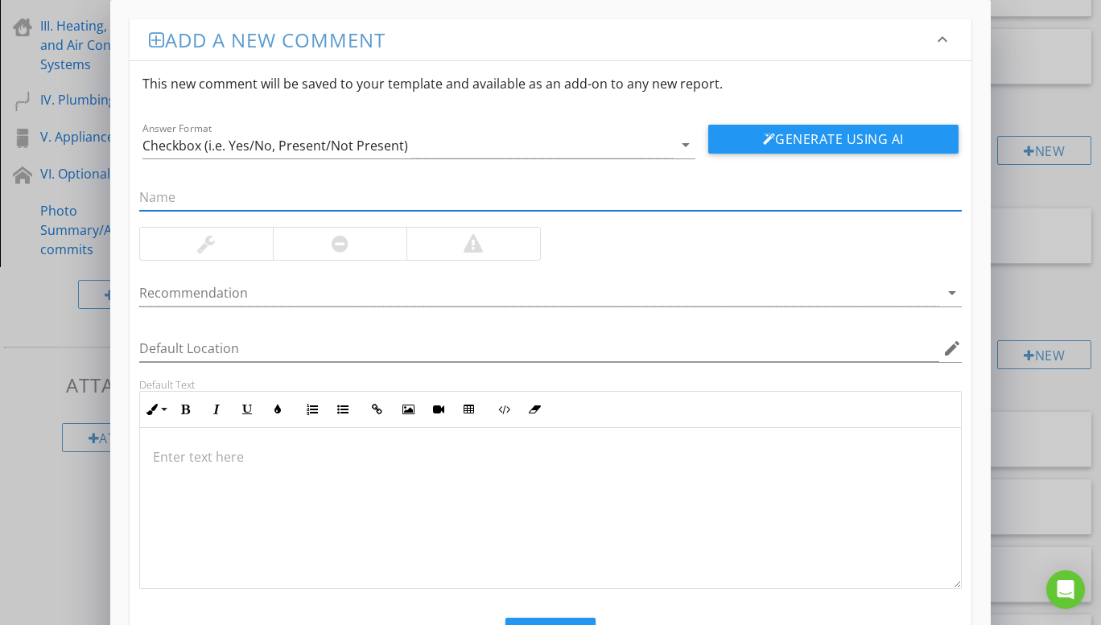
click at [291, 200] on input "text" at bounding box center [550, 197] width 822 height 27
type input "Fire Rating"
click at [363, 245] on div at bounding box center [340, 244] width 134 height 32
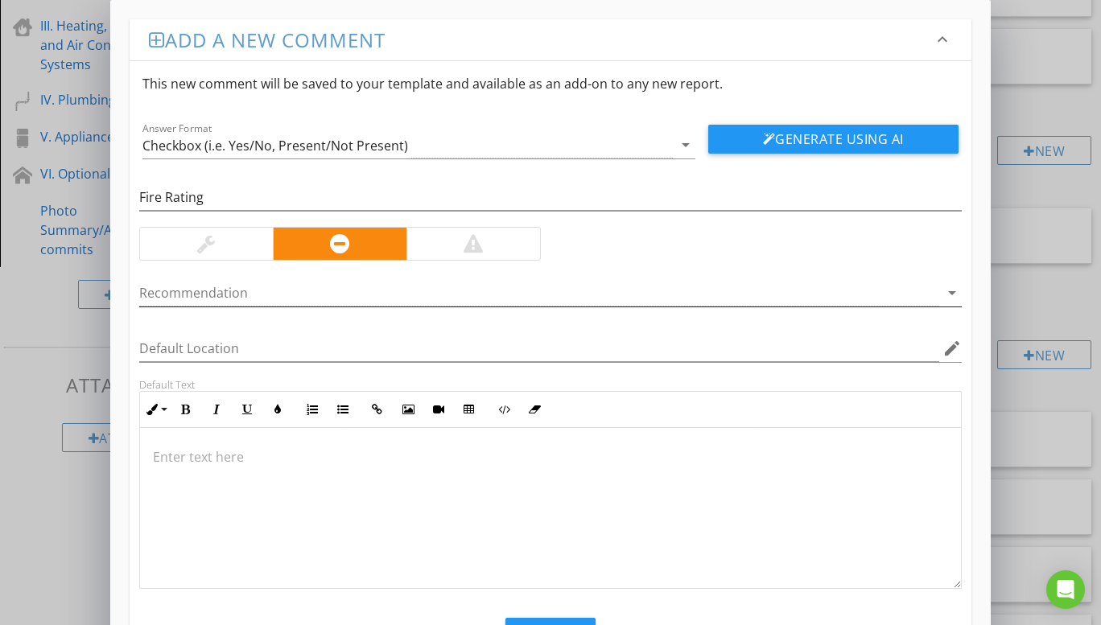
click at [951, 292] on icon "arrow_drop_down" at bounding box center [951, 292] width 19 height 19
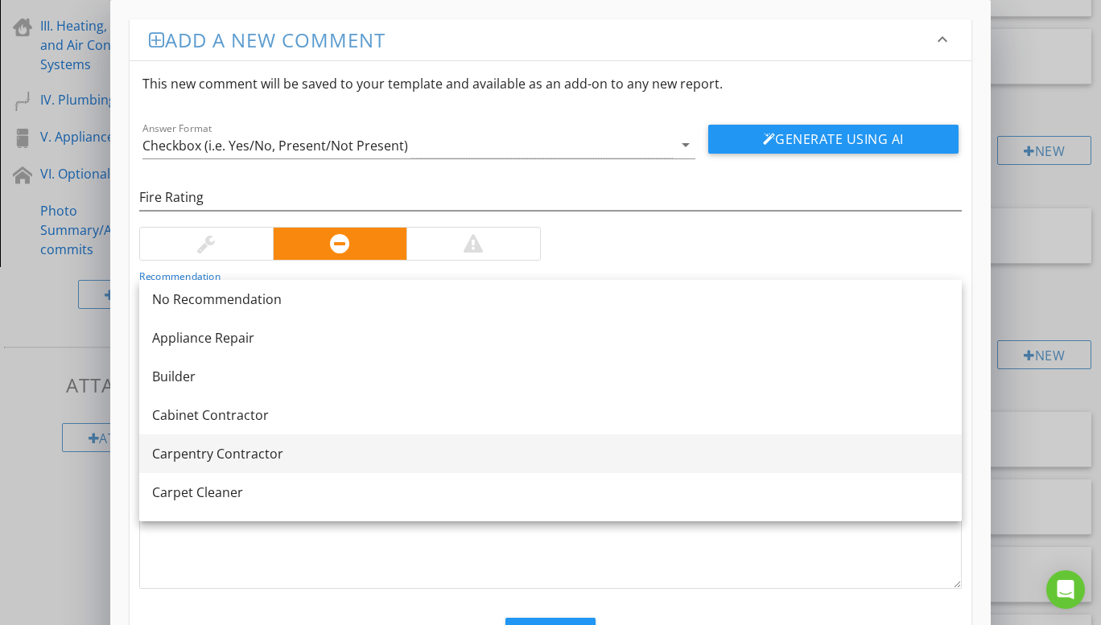
click at [282, 456] on div "Carpentry Contractor" at bounding box center [550, 453] width 797 height 19
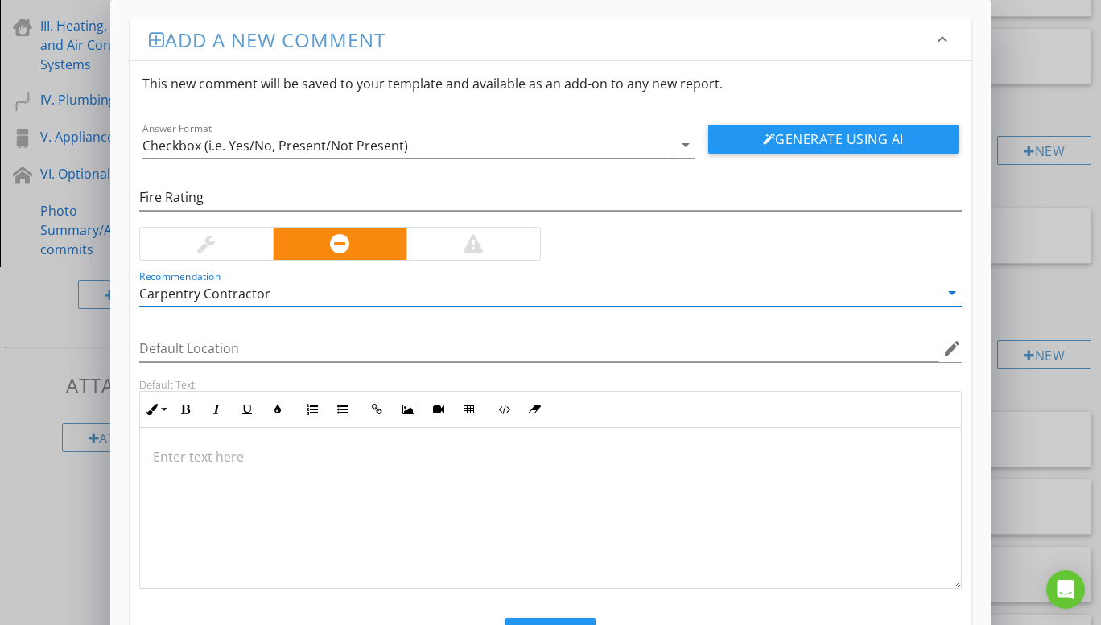
click at [221, 463] on p at bounding box center [550, 456] width 795 height 19
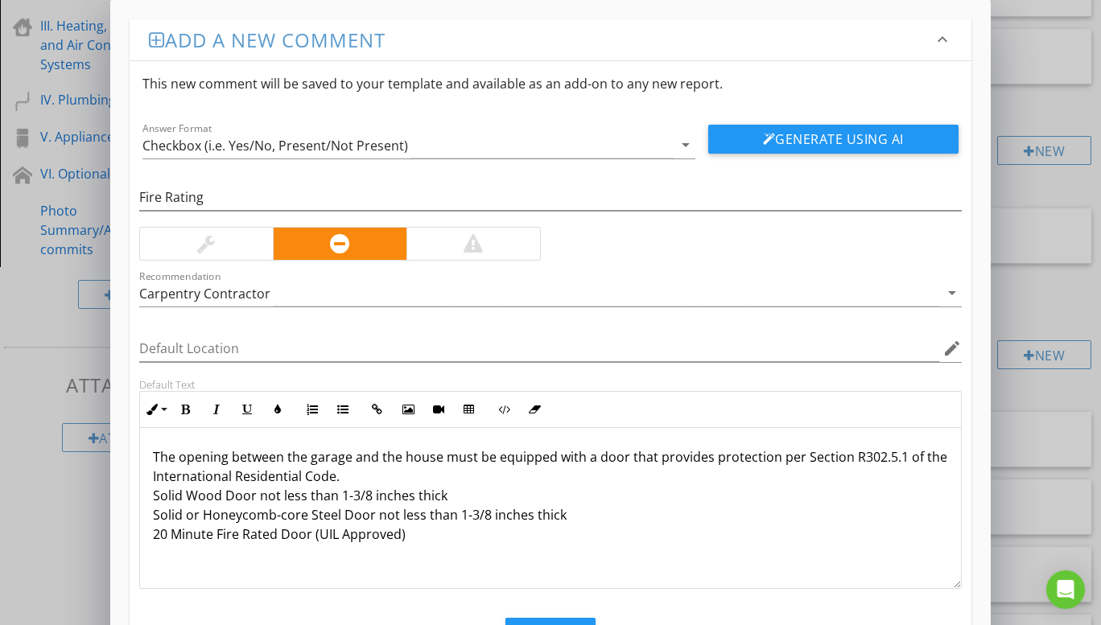
click at [156, 564] on p at bounding box center [550, 559] width 795 height 19
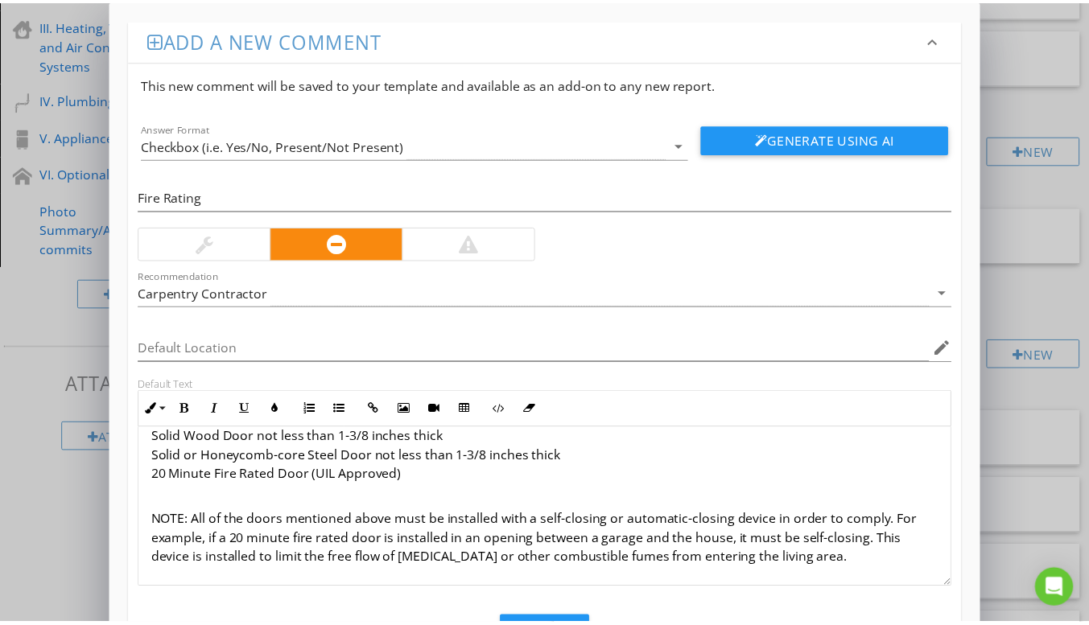
scroll to position [73, 0]
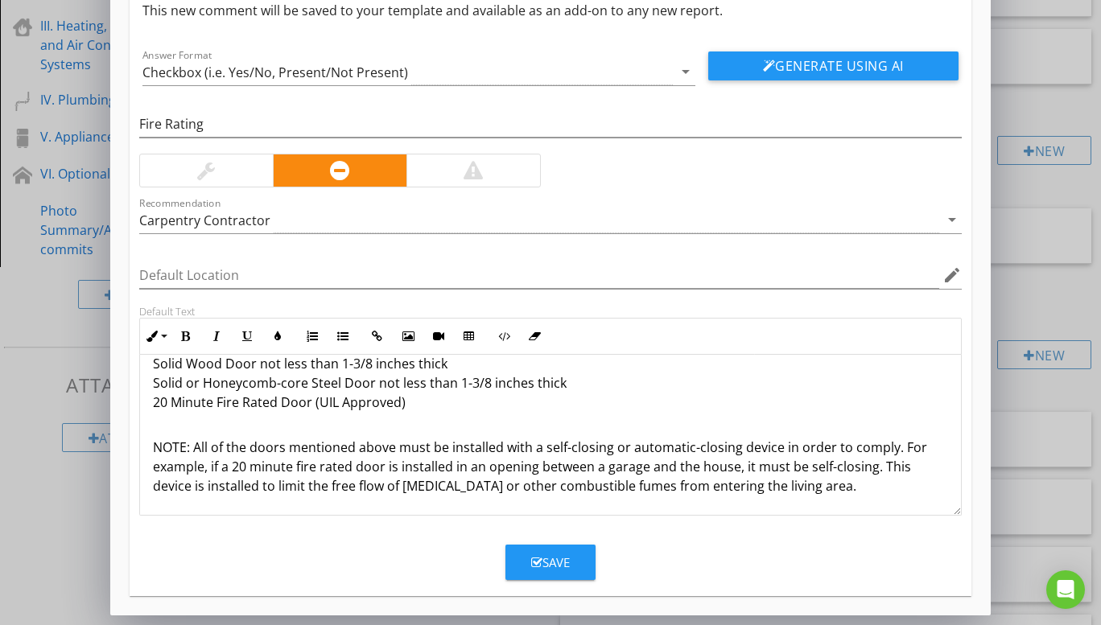
click at [546, 566] on div "Save" at bounding box center [550, 563] width 39 height 19
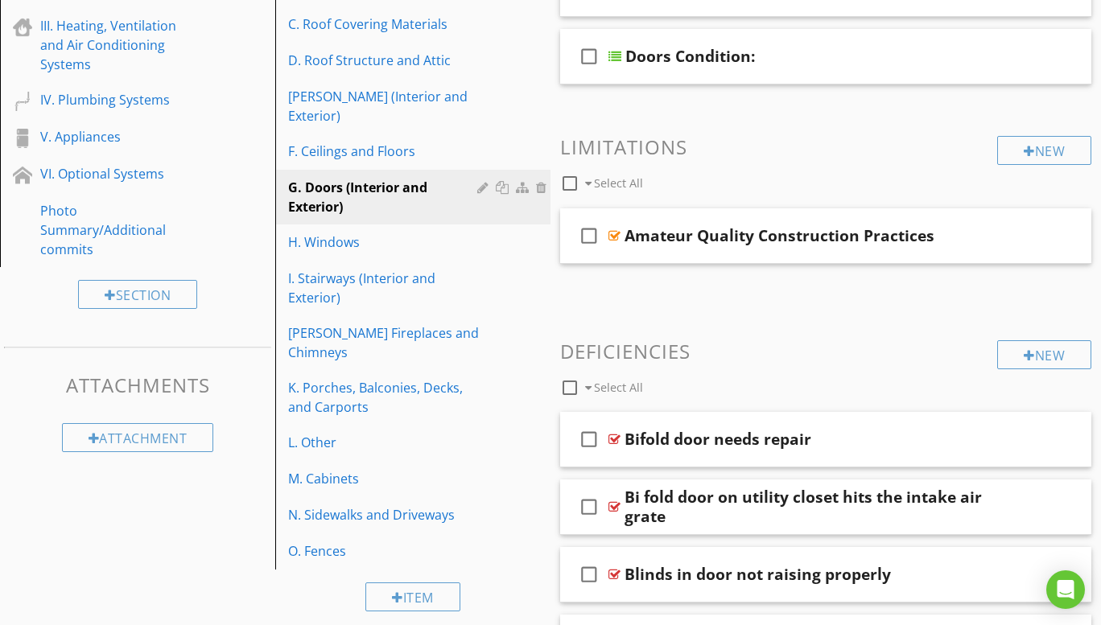
scroll to position [0, 0]
click at [1016, 360] on div at bounding box center [1017, 355] width 11 height 13
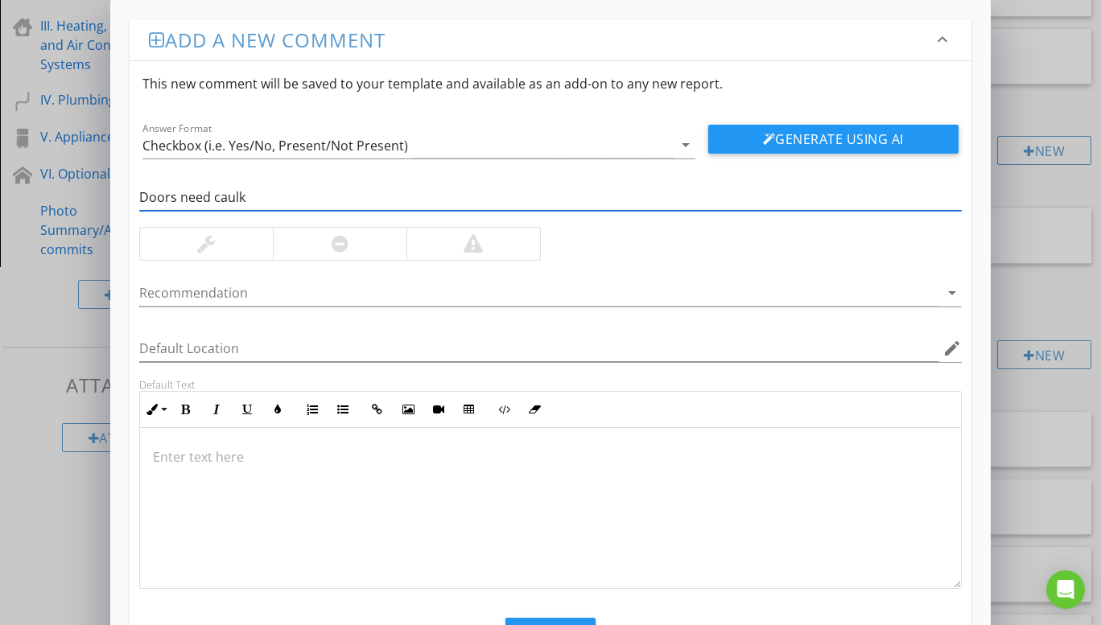
type input "Doors need caulk"
click at [326, 238] on div at bounding box center [340, 244] width 134 height 32
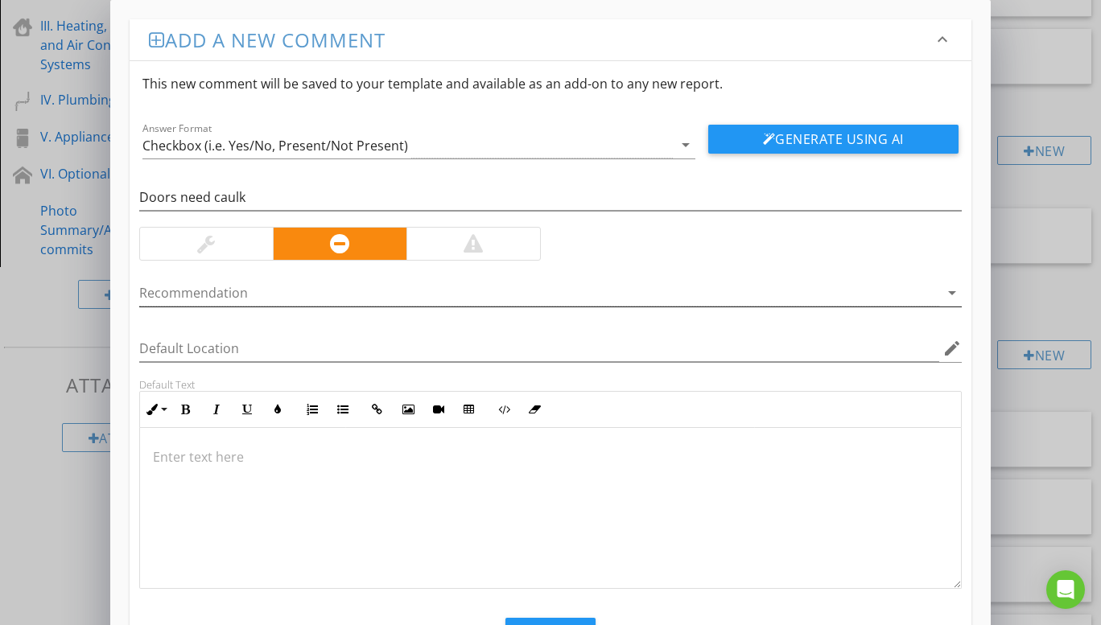
click at [949, 292] on icon "arrow_drop_down" at bounding box center [951, 292] width 19 height 19
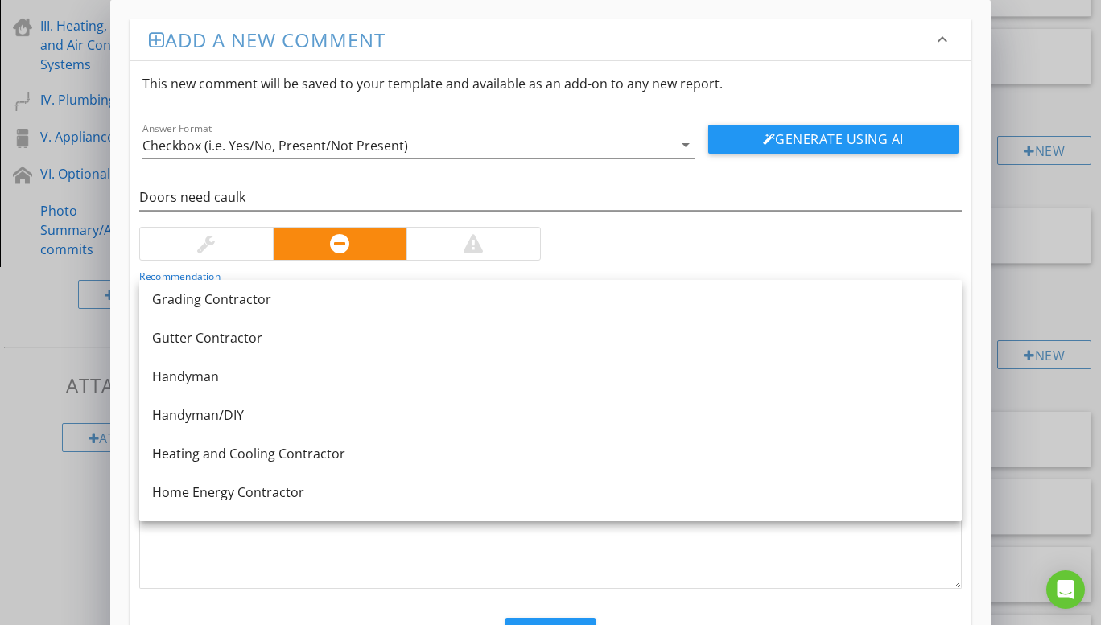
scroll to position [1046, 0]
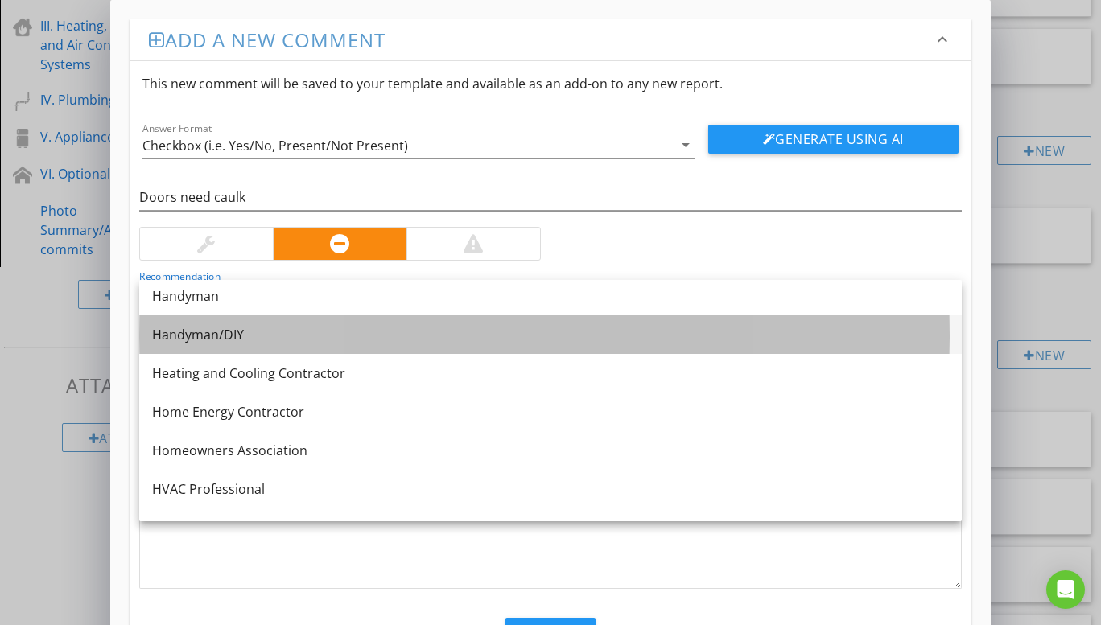
click at [224, 332] on div "Handyman/DIY" at bounding box center [550, 334] width 797 height 19
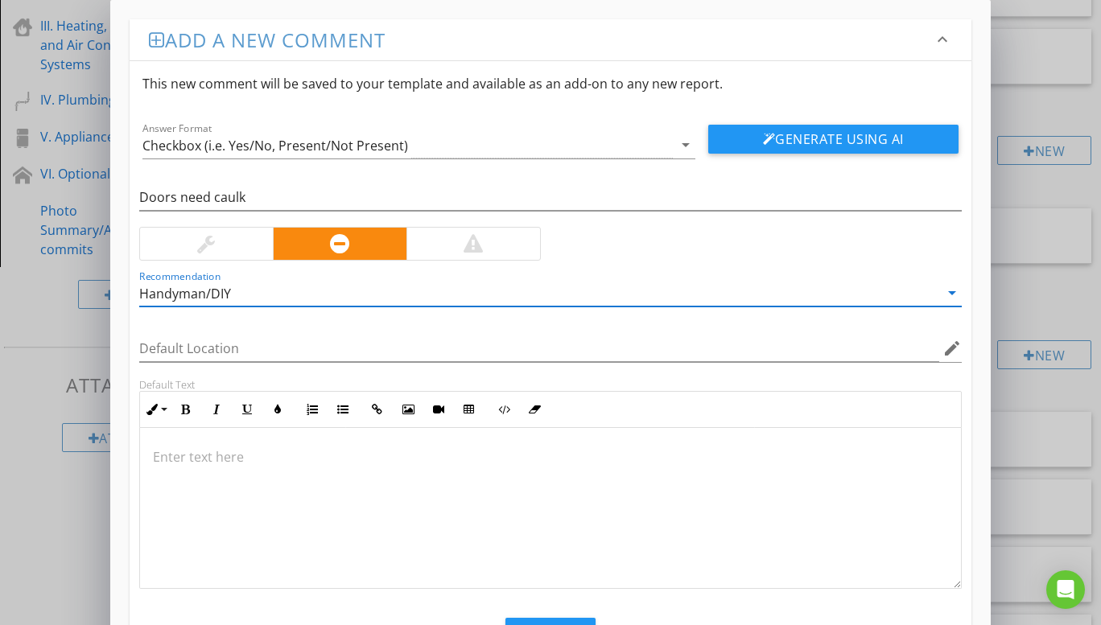
click at [209, 461] on p at bounding box center [550, 456] width 795 height 19
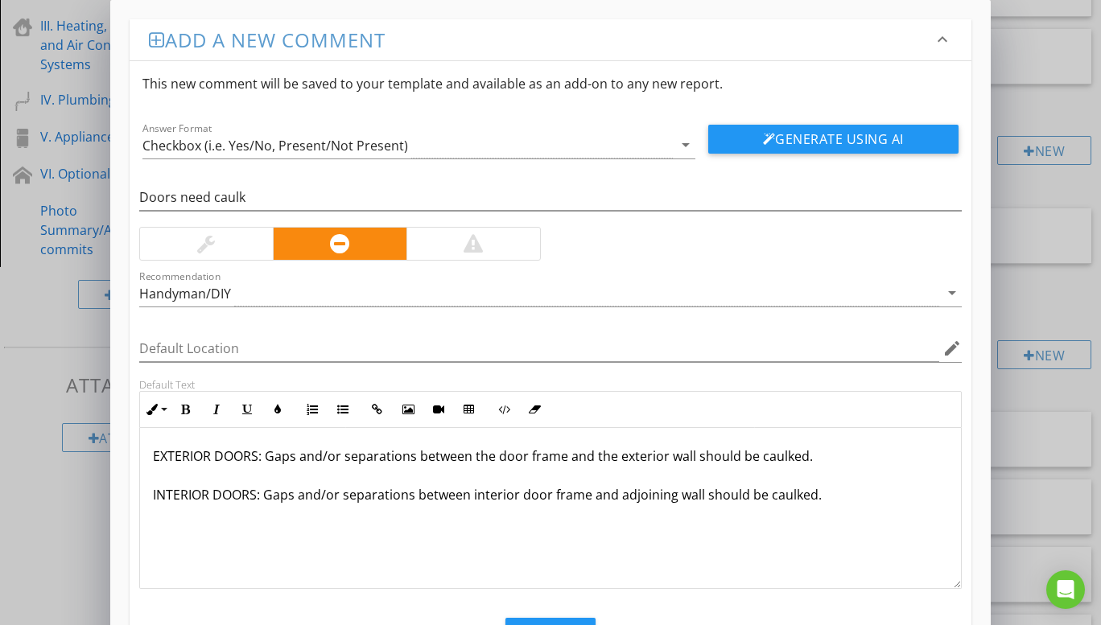
scroll to position [73, 0]
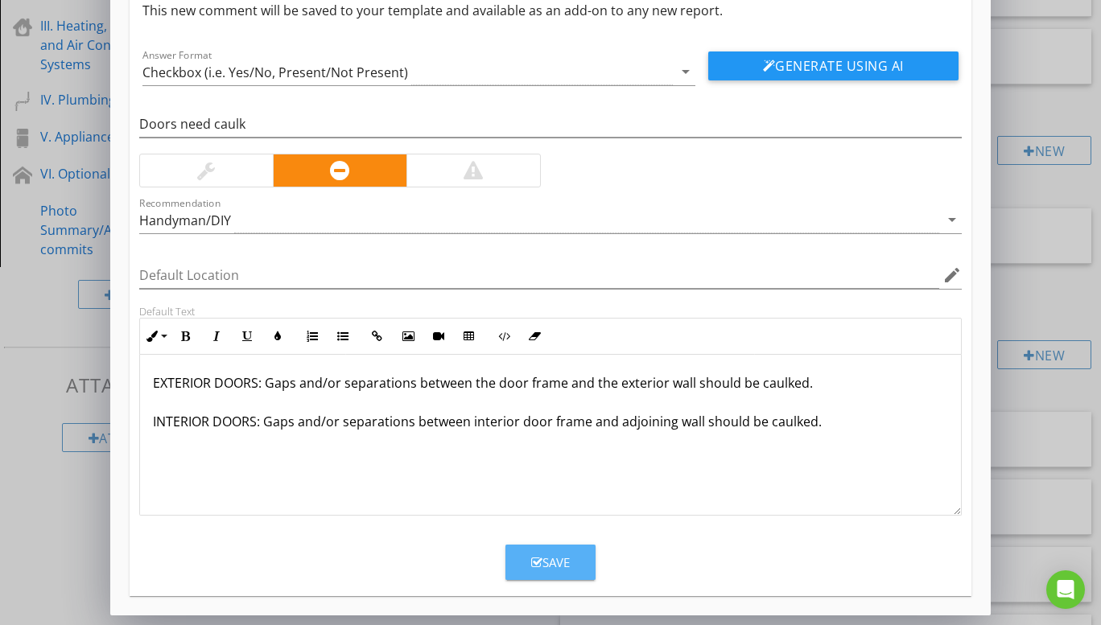
click at [559, 562] on div "Save" at bounding box center [550, 563] width 39 height 19
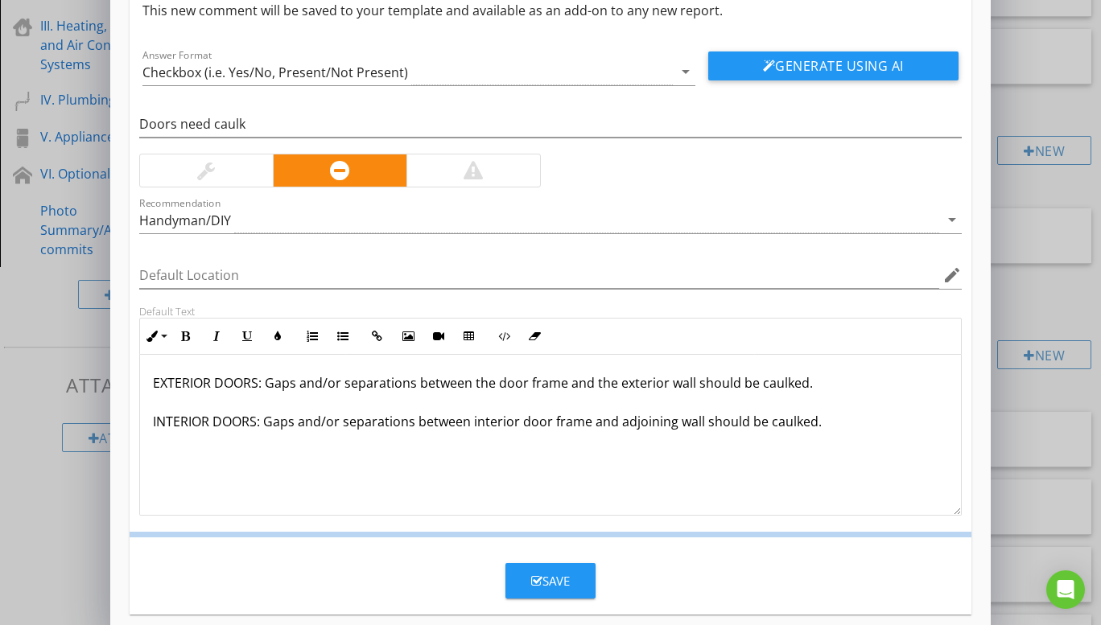
scroll to position [0, 0]
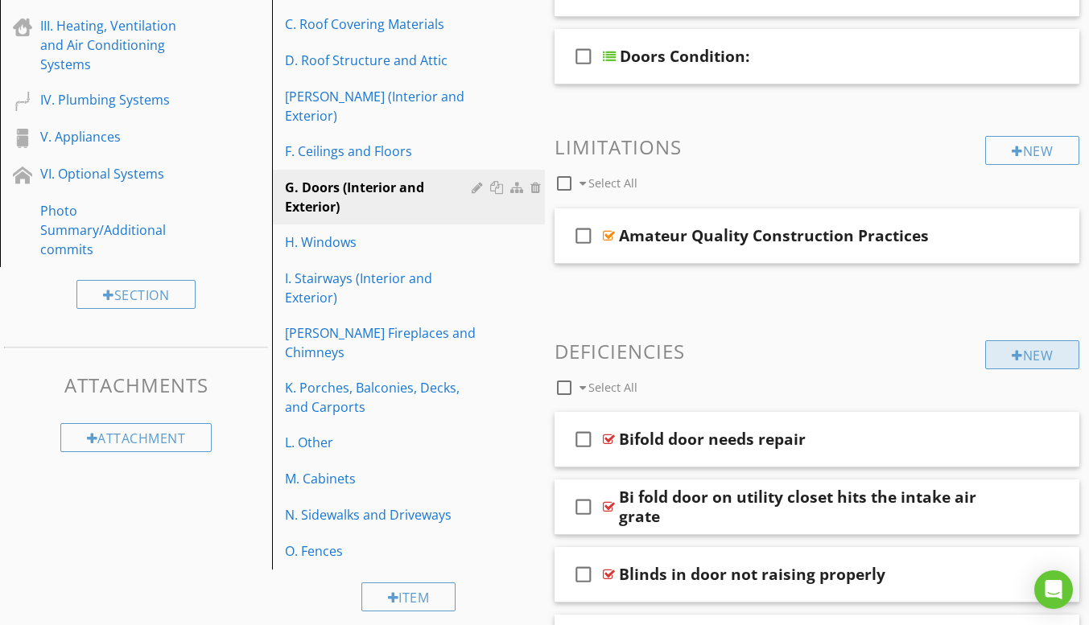
click at [1012, 355] on div at bounding box center [1017, 355] width 11 height 13
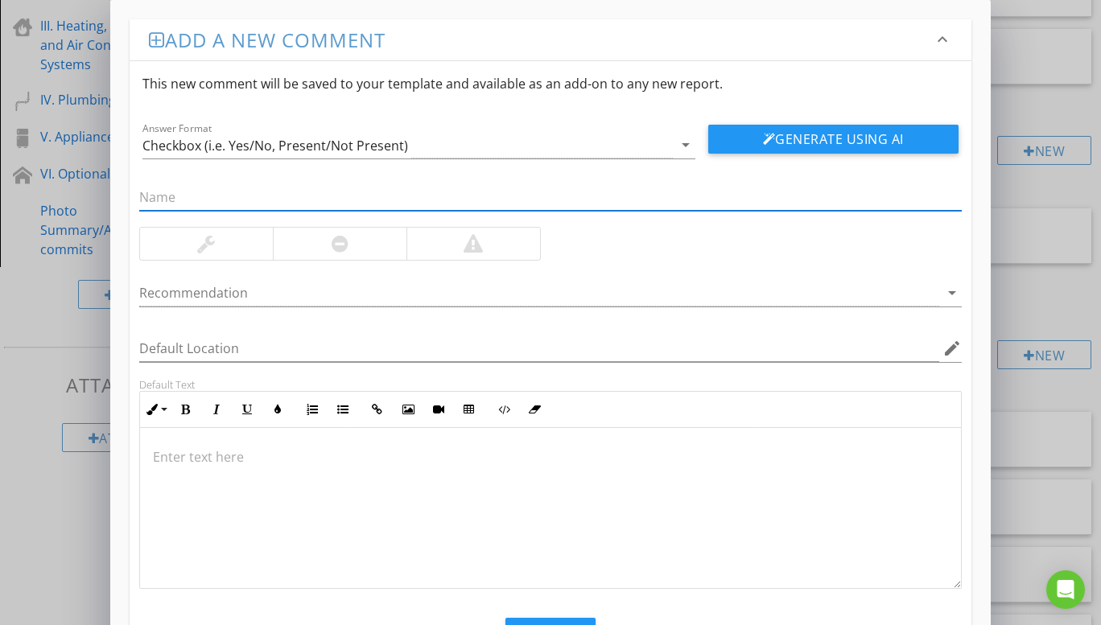
click at [241, 193] on input "text" at bounding box center [550, 197] width 822 height 27
type input "Clearance"
click at [220, 248] on div at bounding box center [206, 244] width 133 height 32
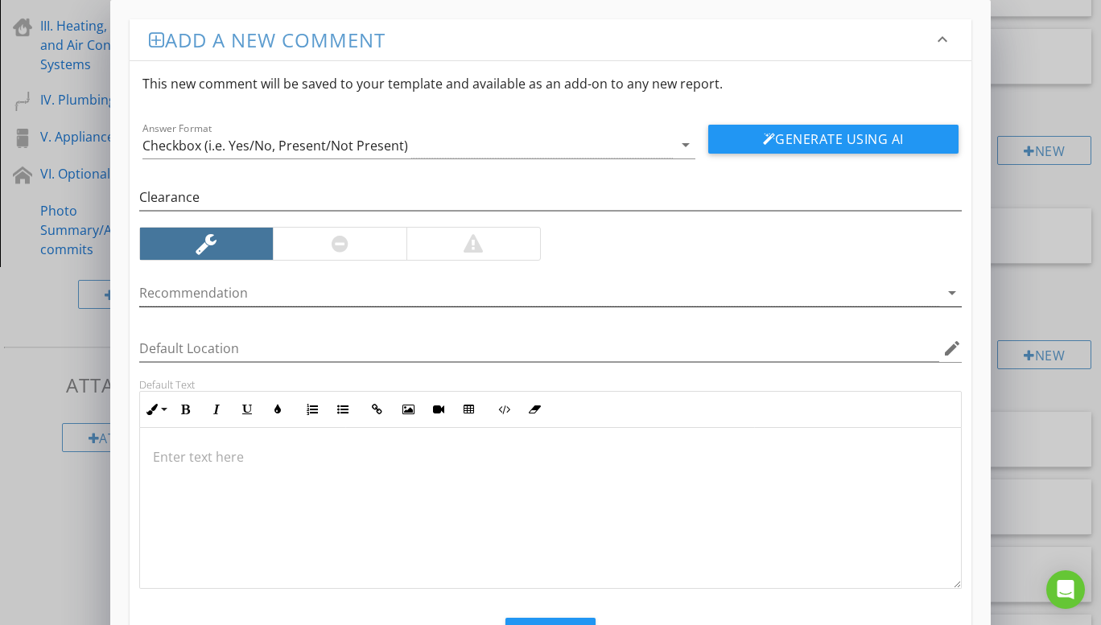
click at [949, 293] on icon "arrow_drop_down" at bounding box center [951, 292] width 19 height 19
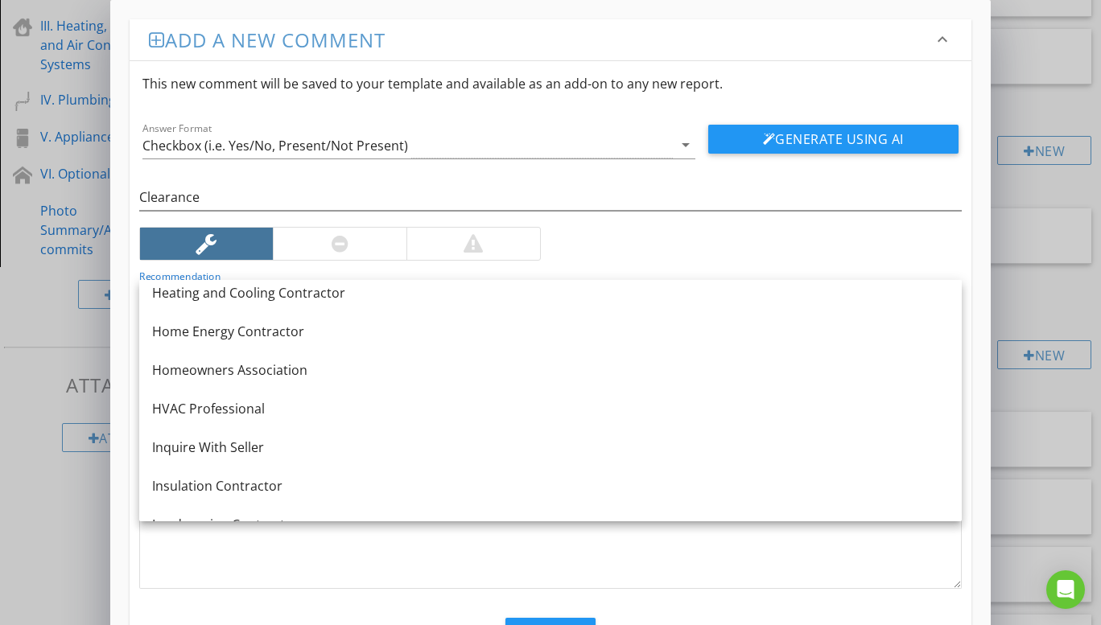
scroll to position [1046, 0]
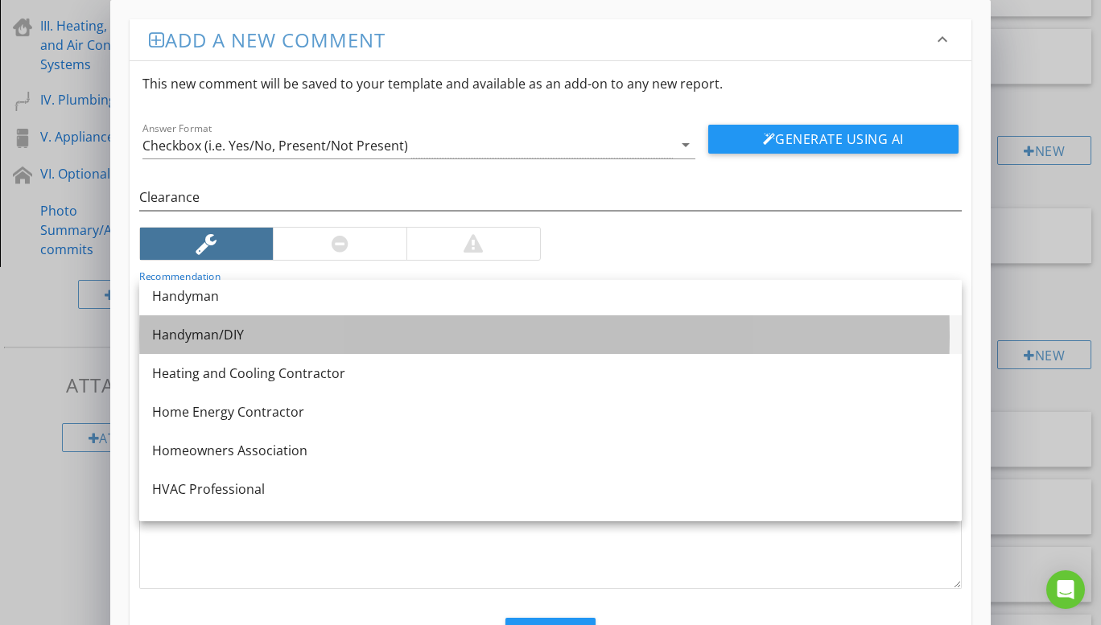
click at [179, 332] on div "Handyman/DIY" at bounding box center [550, 334] width 797 height 19
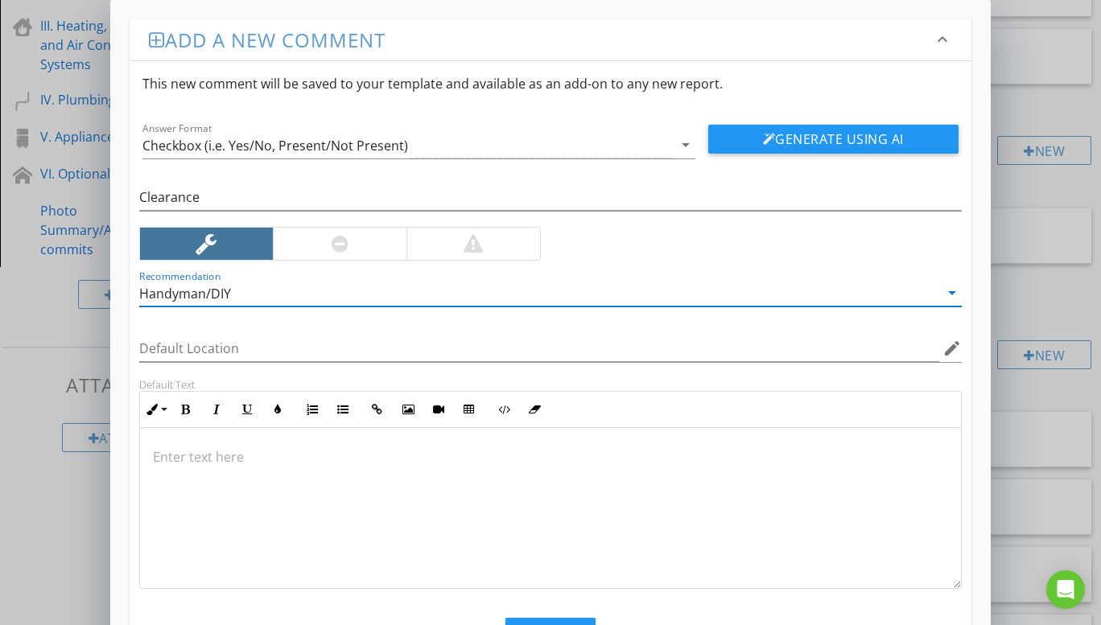
click at [215, 453] on p at bounding box center [550, 456] width 795 height 19
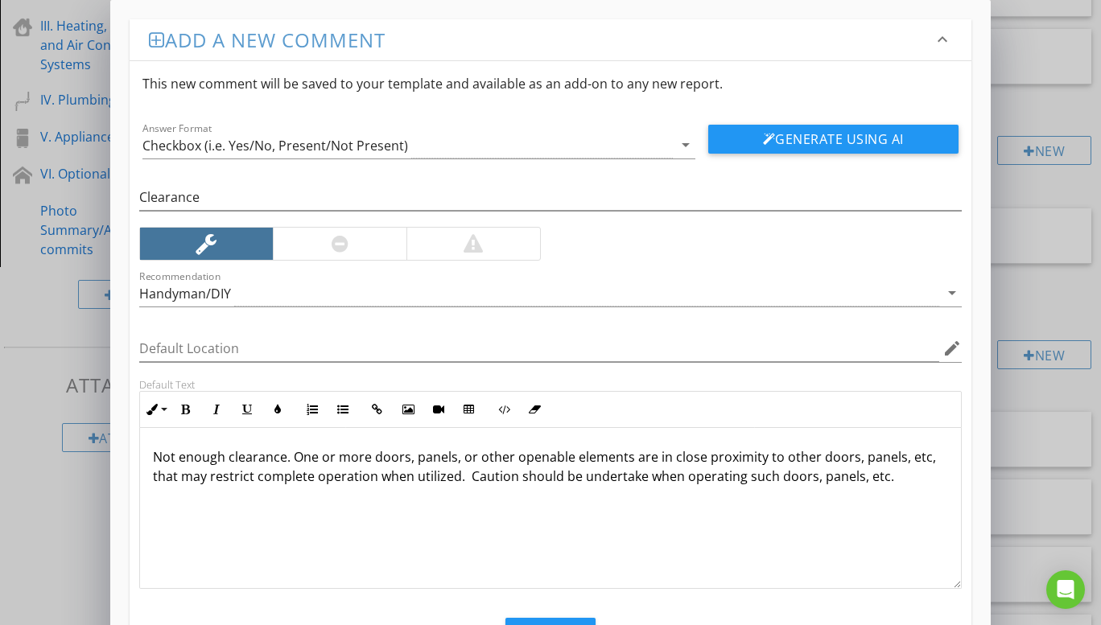
click at [568, 463] on p "Not enough clearance. One or more doors, panels, or other openable elements are…" at bounding box center [550, 466] width 795 height 39
click at [554, 462] on p "Not enough clearance. One or more doors, panels, or other openable elements are…" at bounding box center [550, 466] width 795 height 39
click at [567, 459] on p "Not enough clearance. One or more doors, panels, or other openable elements are…" at bounding box center [550, 466] width 795 height 39
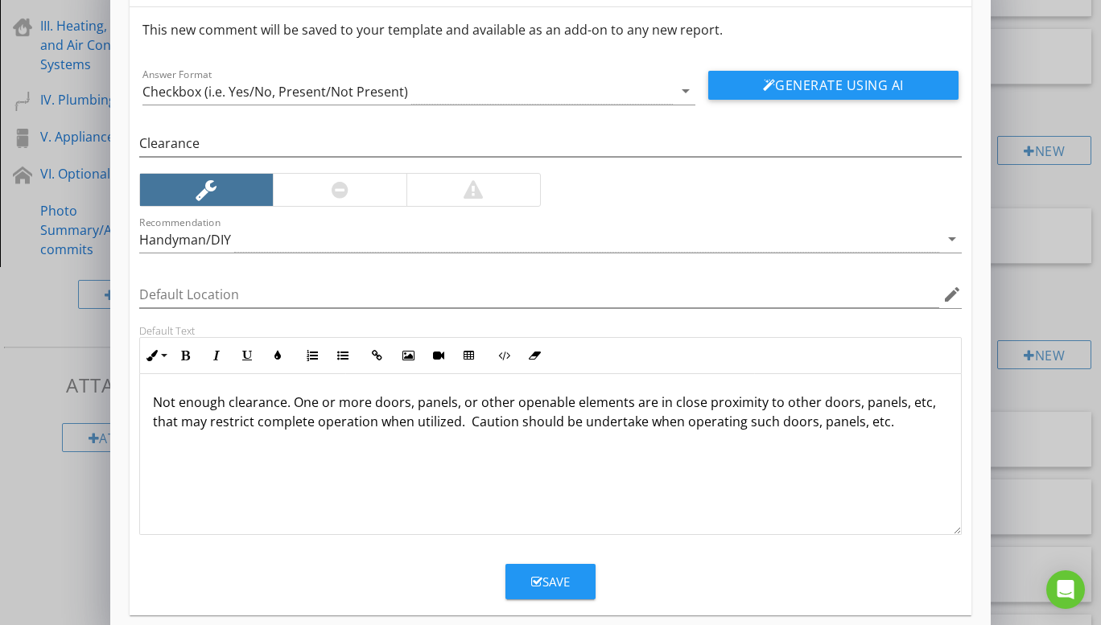
scroll to position [73, 0]
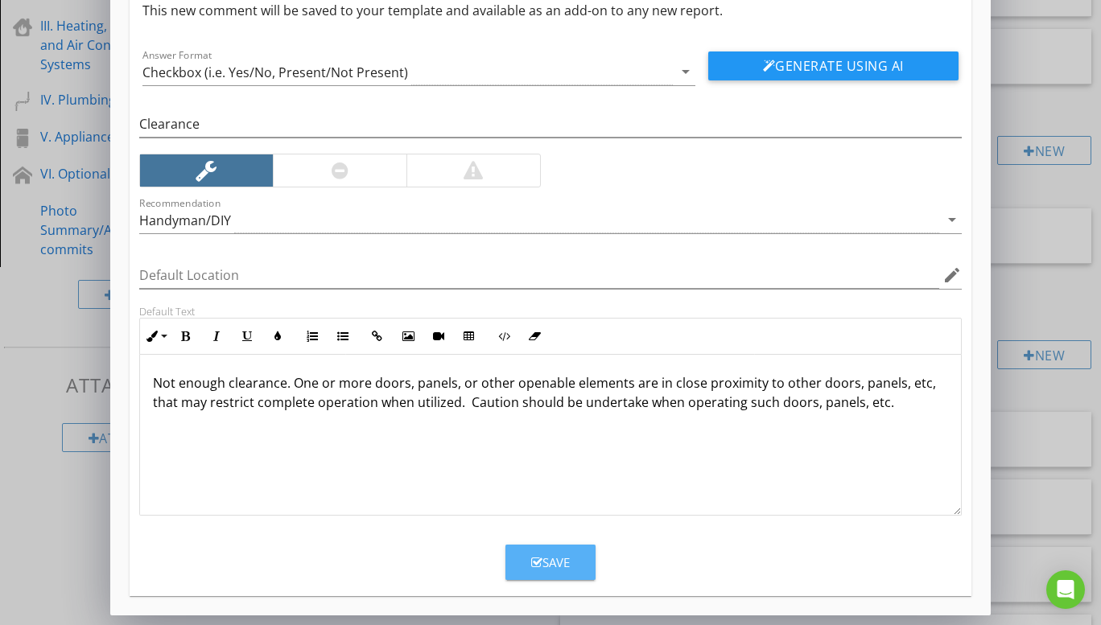
click at [549, 557] on div "Save" at bounding box center [550, 563] width 39 height 19
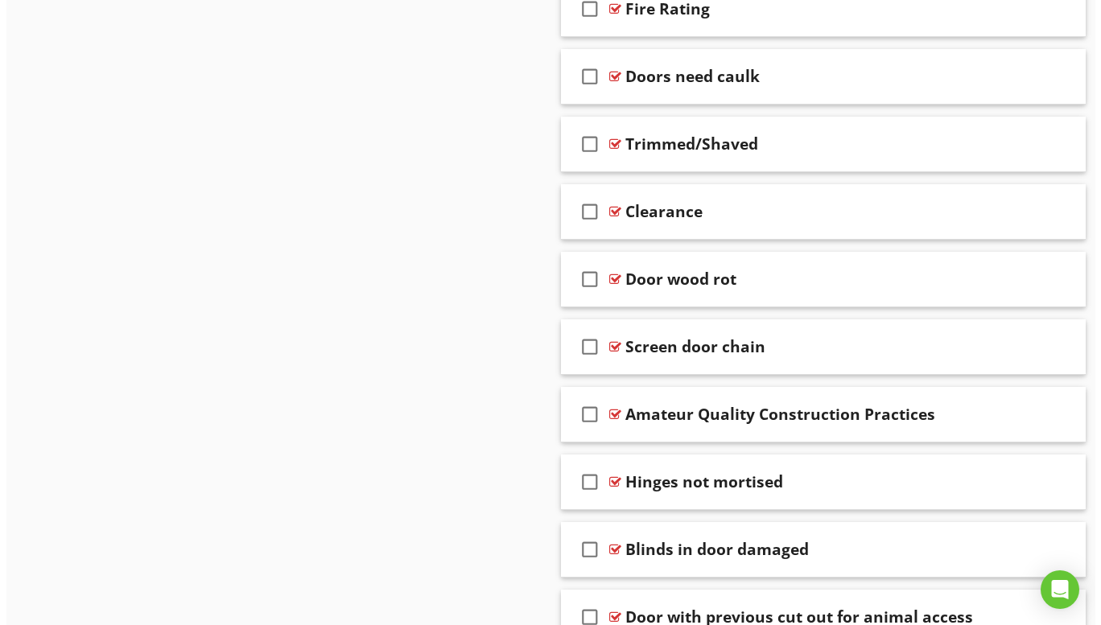
scroll to position [9863, 0]
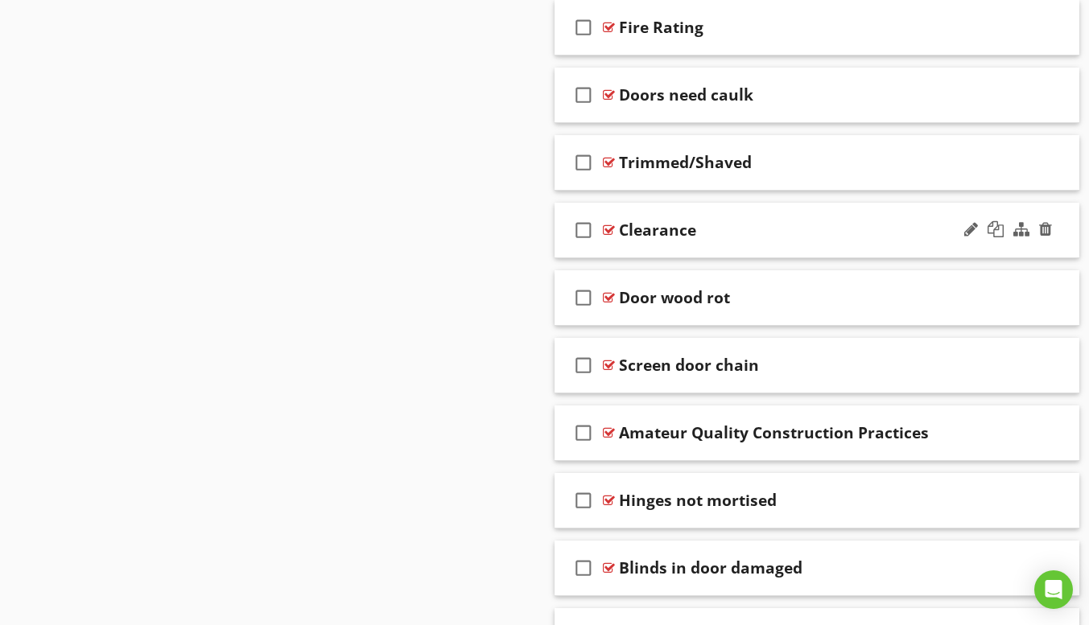
click at [670, 249] on div "check_box_outline_blank Clearance" at bounding box center [817, 231] width 526 height 56
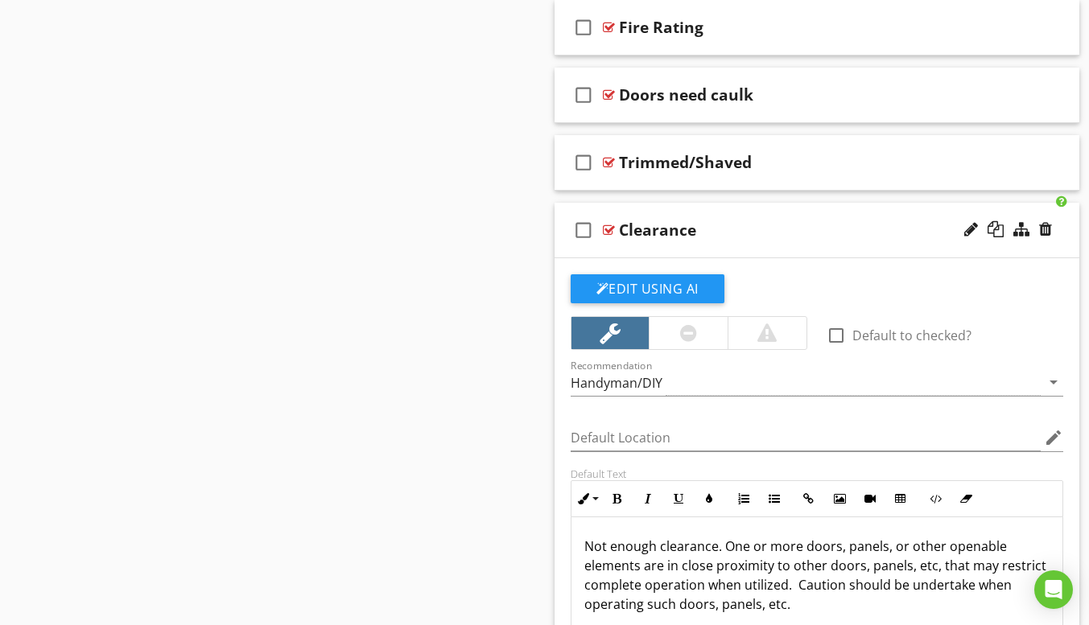
click at [664, 250] on div "check_box_outline_blank Clearance" at bounding box center [817, 231] width 526 height 56
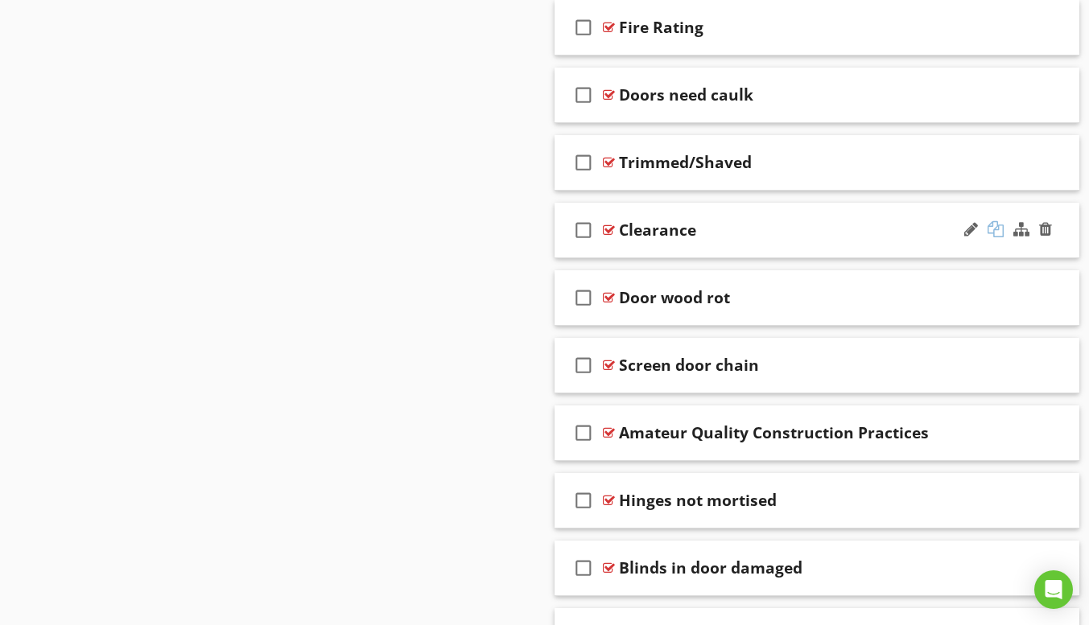
click at [995, 232] on div at bounding box center [995, 229] width 16 height 16
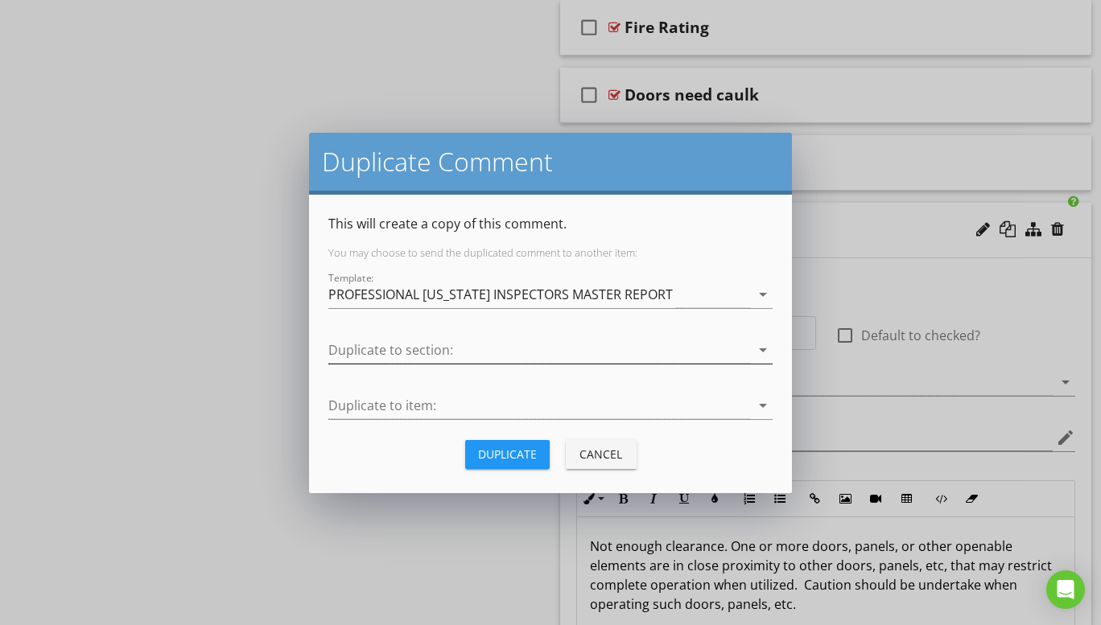
click at [761, 348] on icon "arrow_drop_down" at bounding box center [762, 349] width 19 height 19
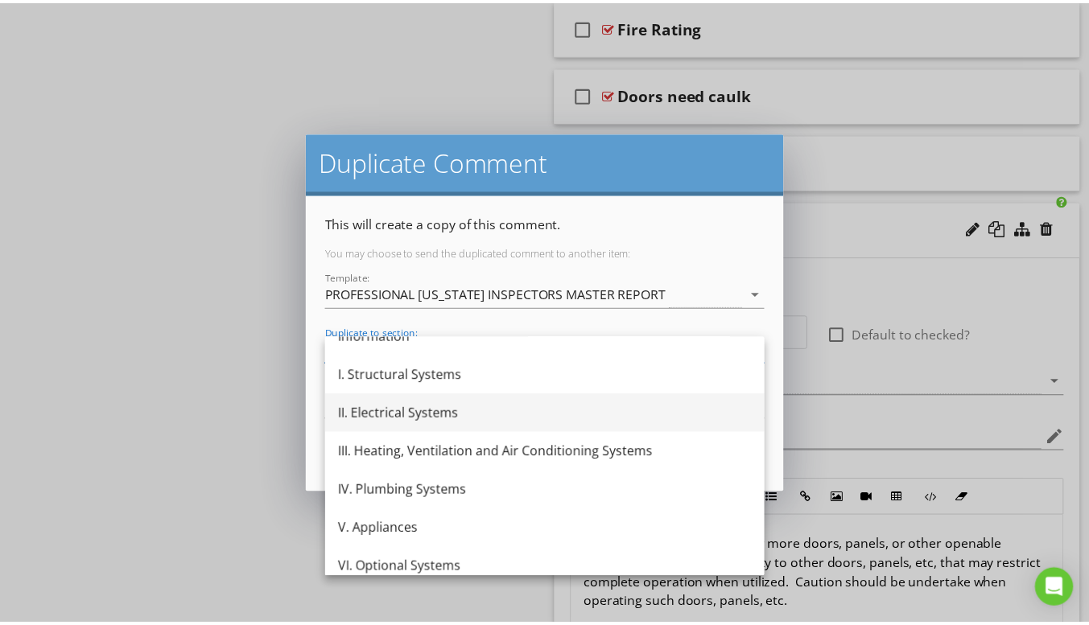
scroll to position [68, 0]
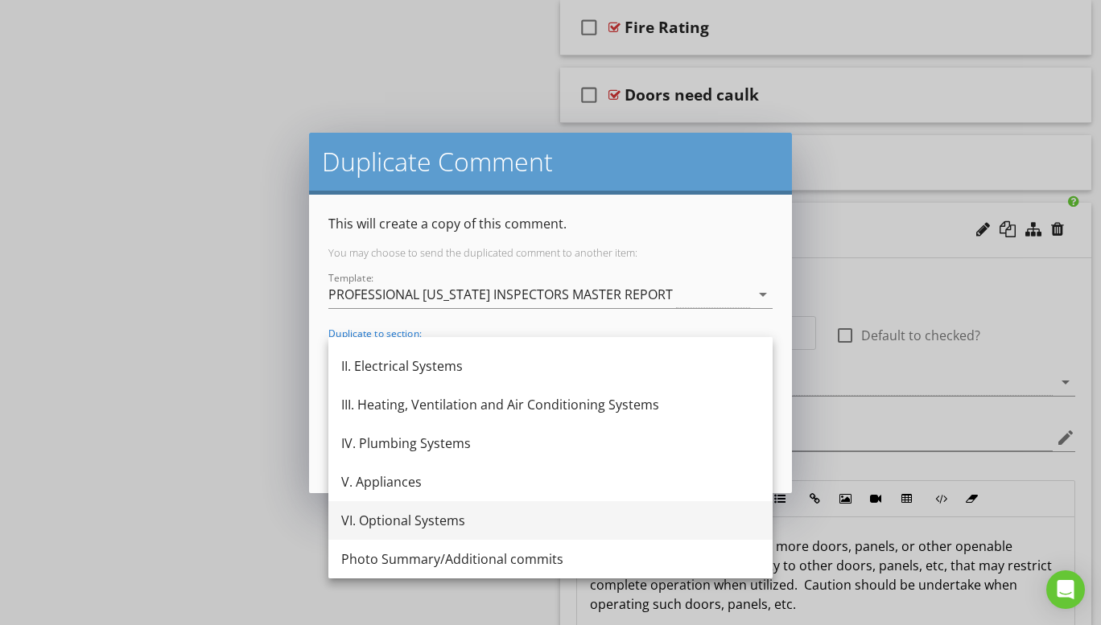
click at [468, 521] on div "VI. Optional Systems" at bounding box center [550, 520] width 418 height 19
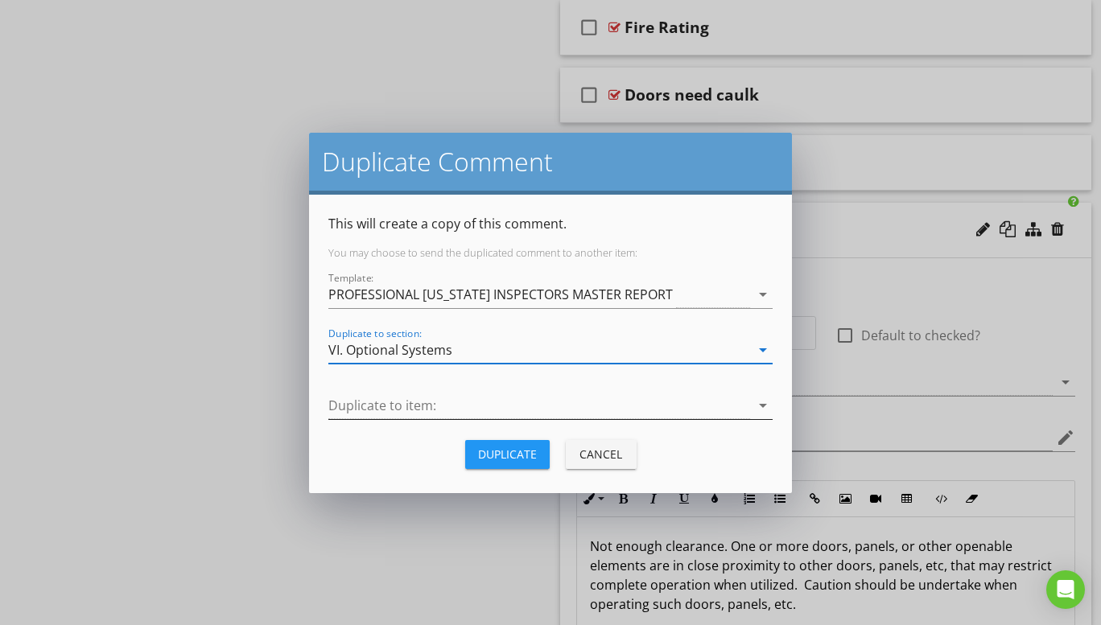
click at [760, 406] on icon "arrow_drop_down" at bounding box center [762, 405] width 19 height 19
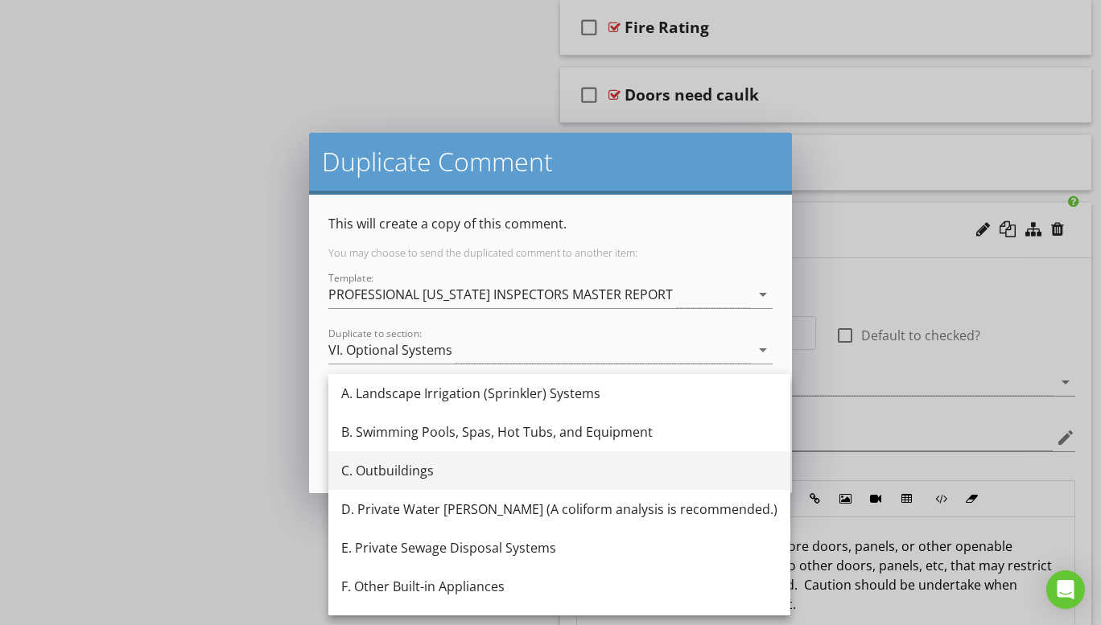
click at [421, 468] on div "C. Outbuildings" at bounding box center [559, 470] width 436 height 19
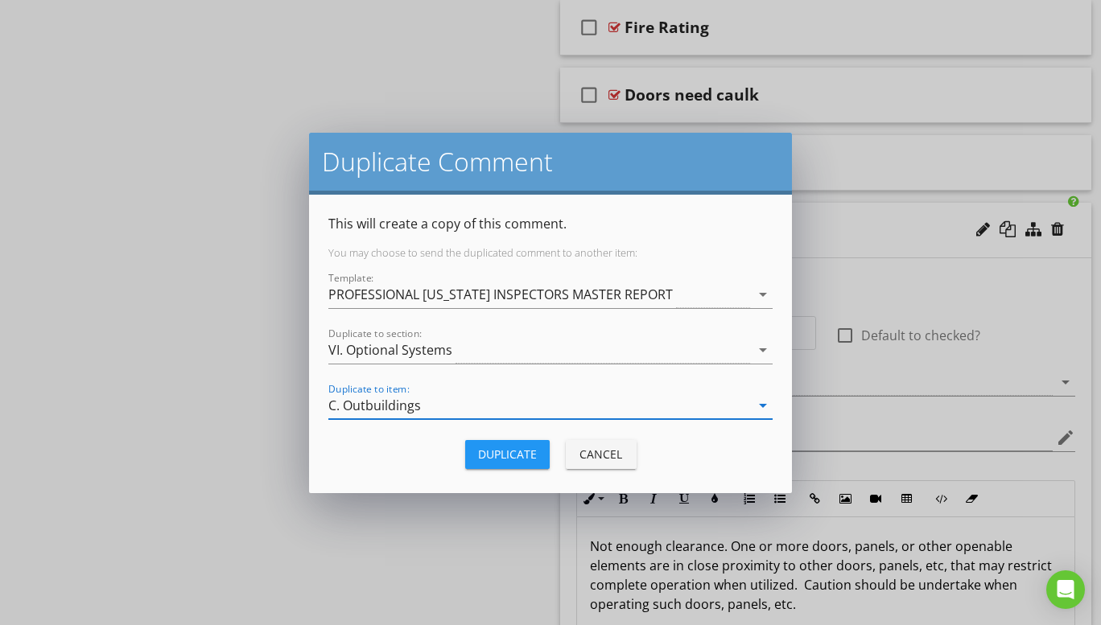
click at [495, 456] on div "Duplicate" at bounding box center [507, 454] width 59 height 17
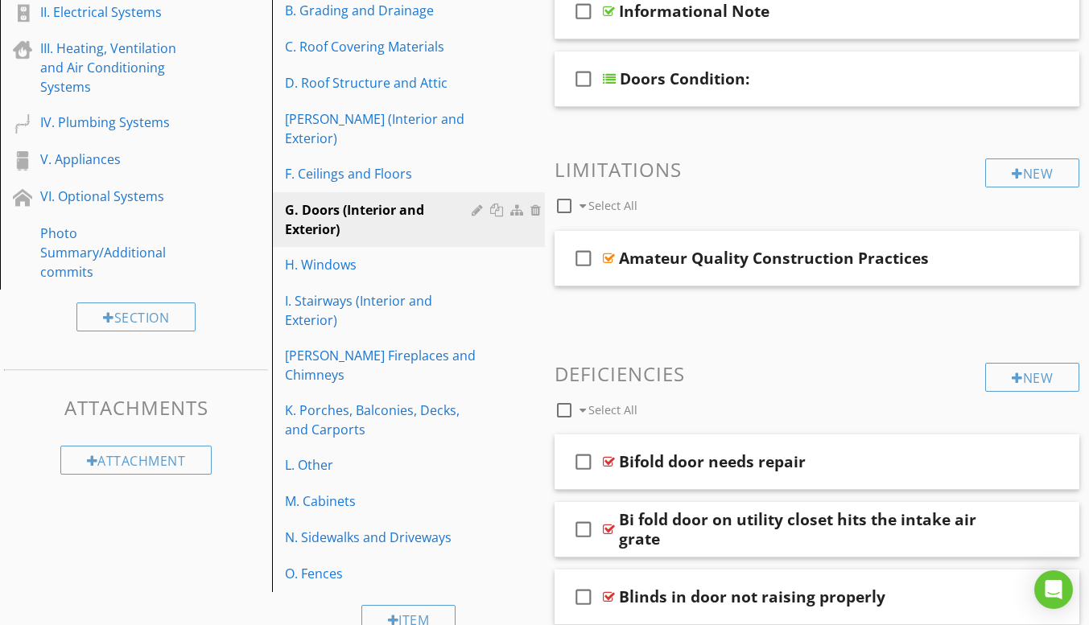
scroll to position [9863, 0]
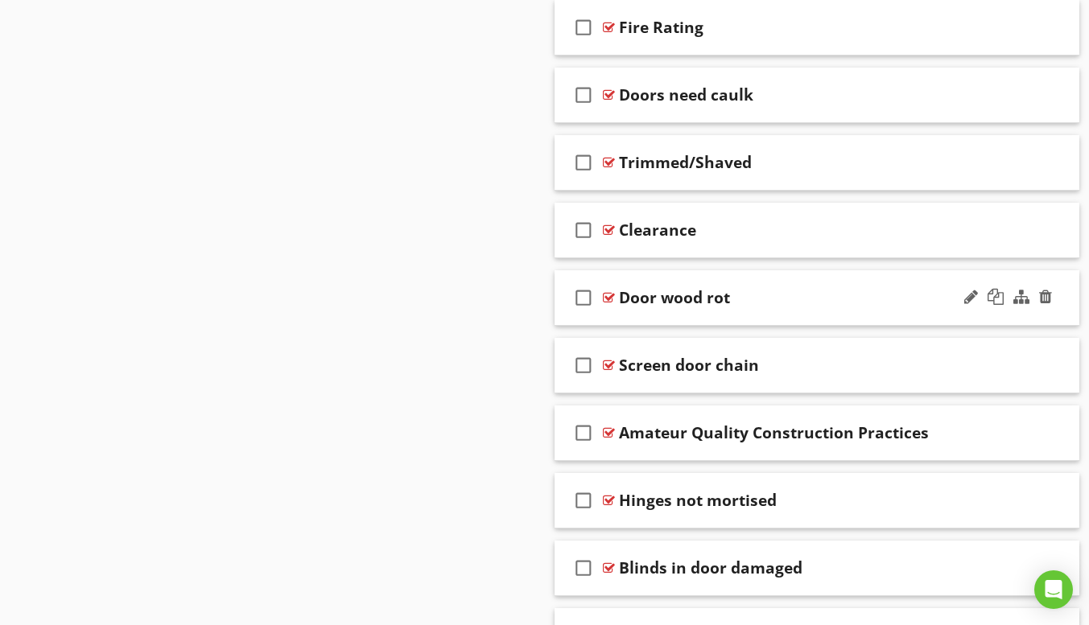
click at [652, 320] on div "check_box_outline_blank Door wood rot" at bounding box center [817, 298] width 526 height 56
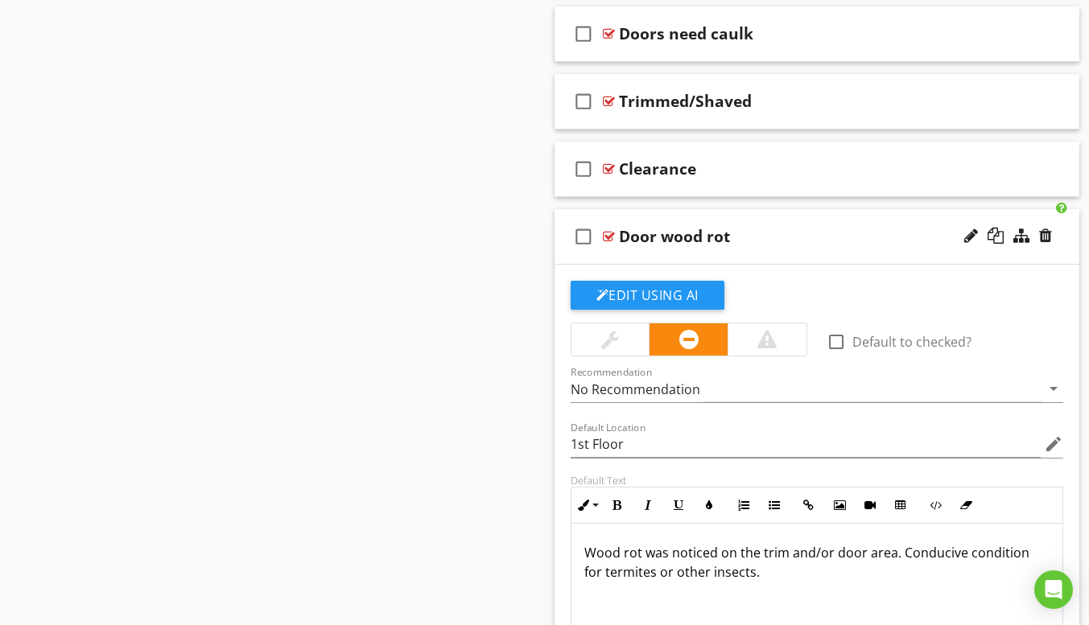
scroll to position [9944, 0]
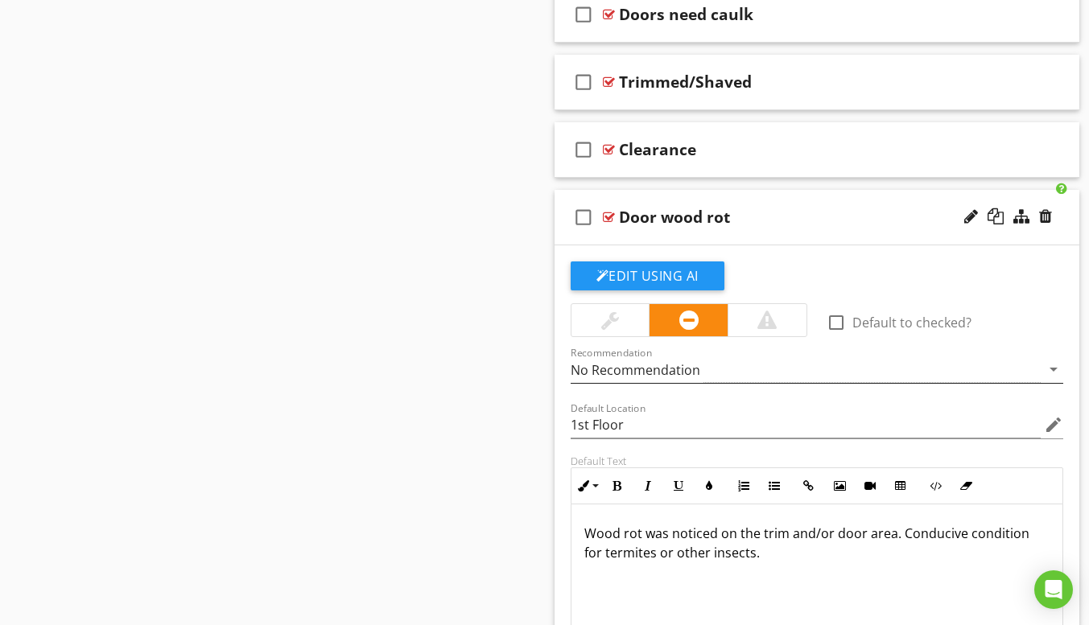
click at [1053, 368] on icon "arrow_drop_down" at bounding box center [1053, 369] width 19 height 19
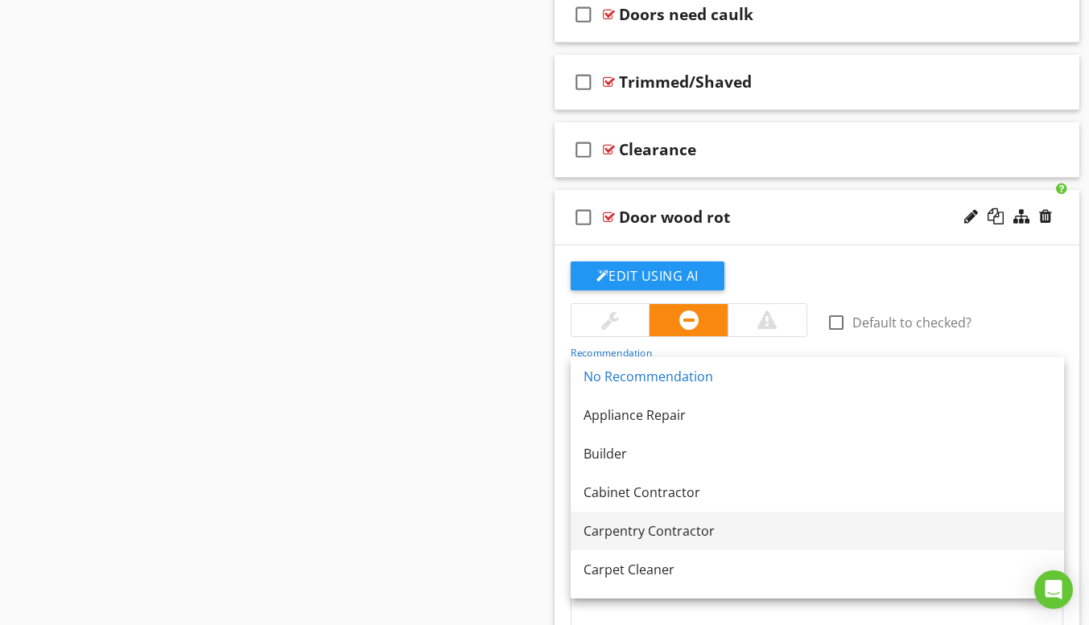
click at [688, 526] on div "Carpentry Contractor" at bounding box center [817, 530] width 468 height 19
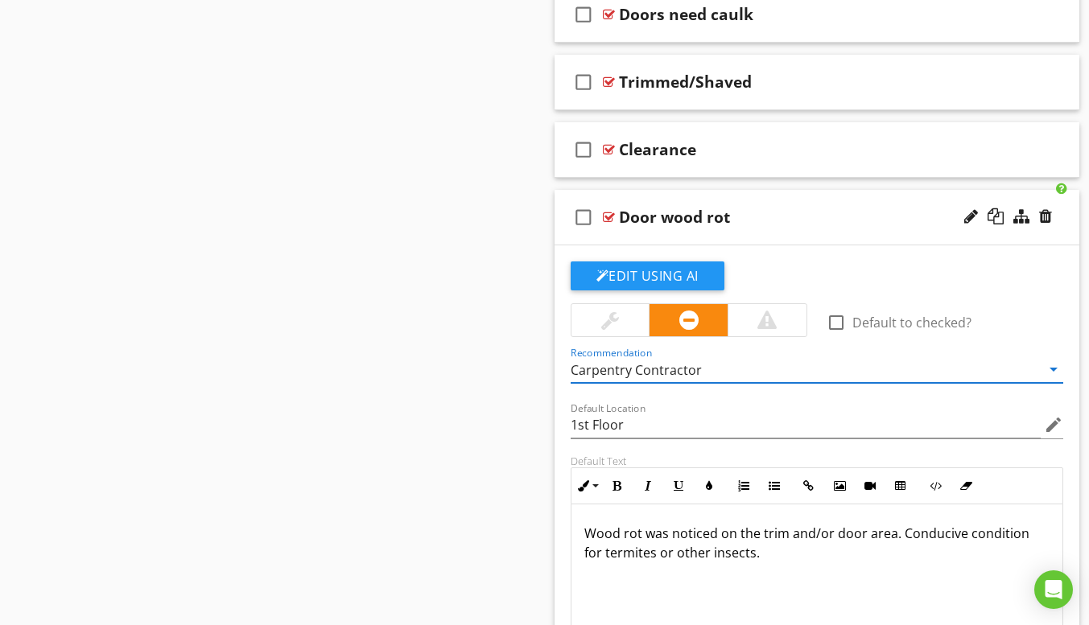
click at [758, 553] on p "Wood rot was noticed on the trim and/or door area. Conducive condition for term…" at bounding box center [817, 543] width 466 height 39
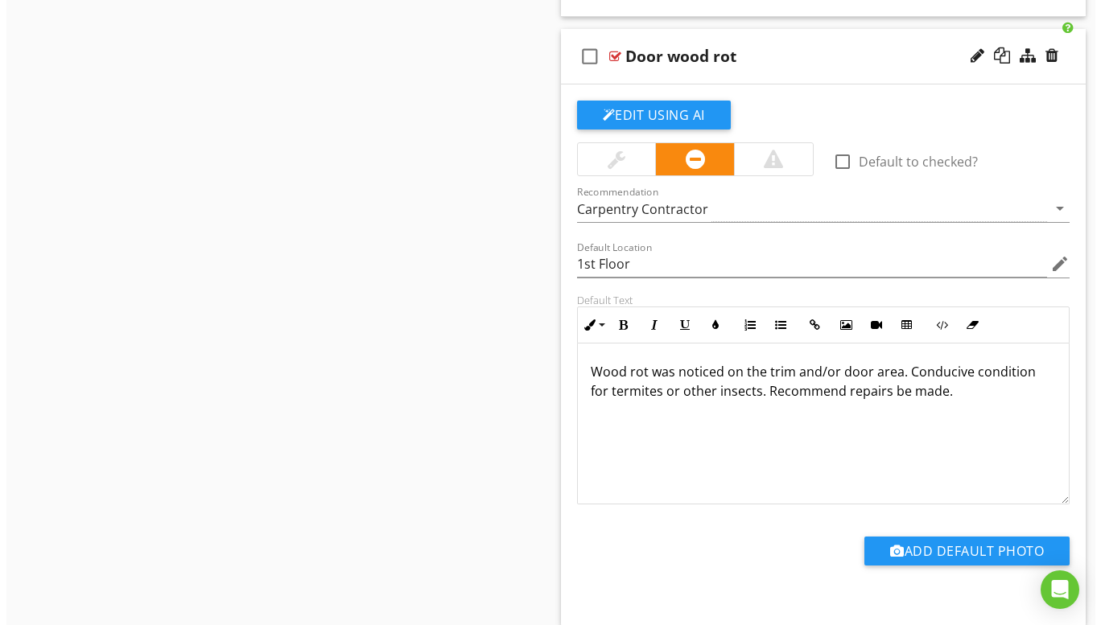
scroll to position [0, 0]
click at [1000, 57] on div at bounding box center [995, 55] width 16 height 16
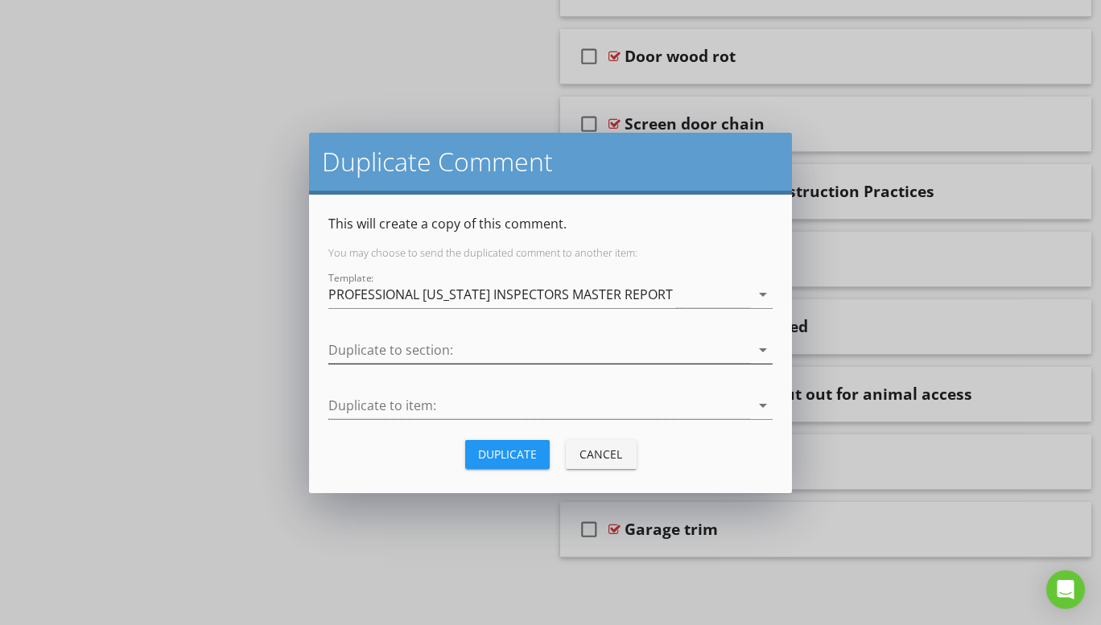
click at [759, 351] on icon "arrow_drop_down" at bounding box center [762, 349] width 19 height 19
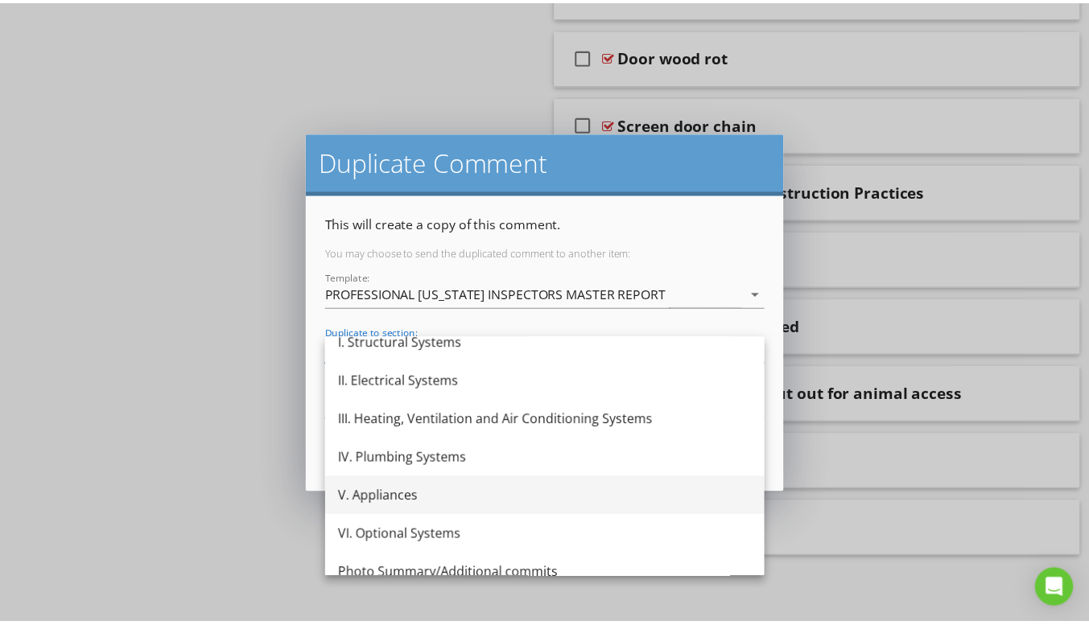
scroll to position [68, 0]
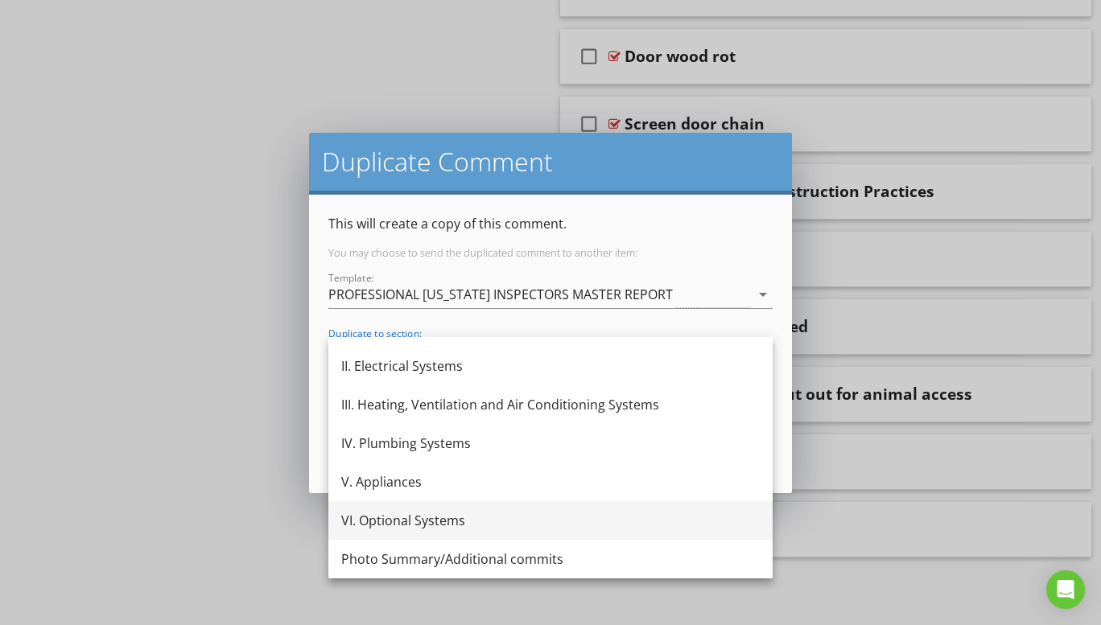
click at [457, 517] on div "VI. Optional Systems" at bounding box center [550, 520] width 418 height 19
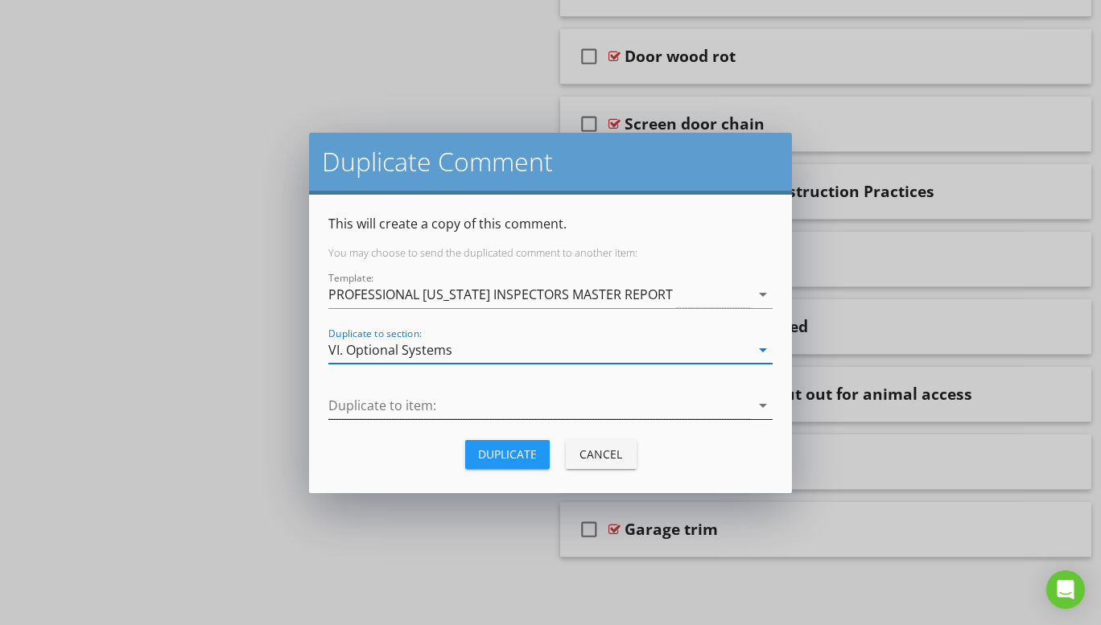
click at [762, 402] on icon "arrow_drop_down" at bounding box center [762, 405] width 19 height 19
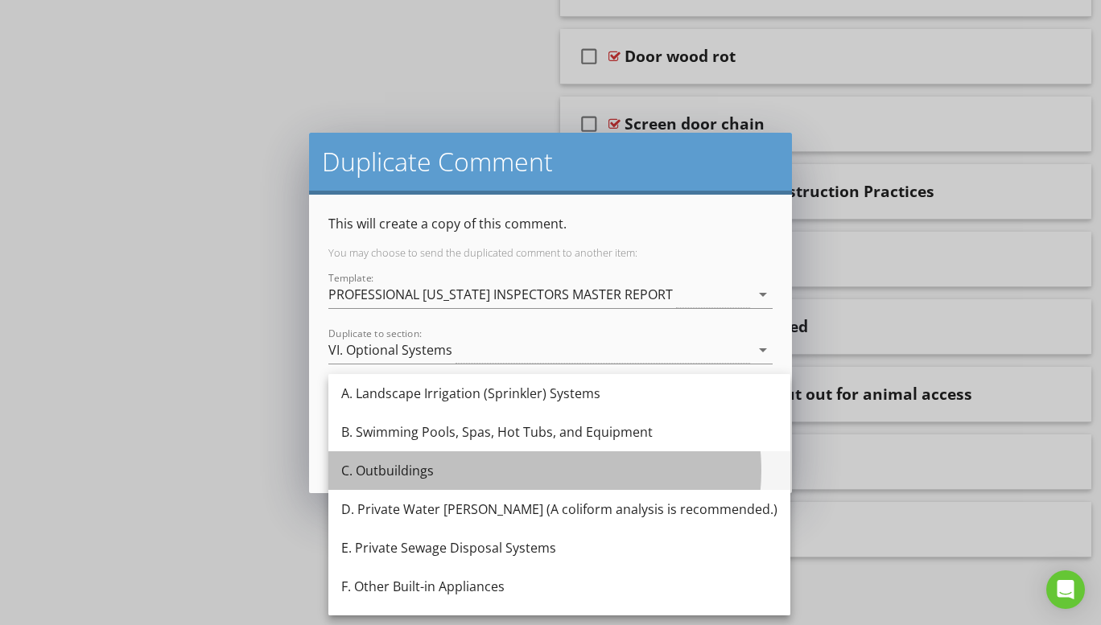
click at [446, 472] on div "C. Outbuildings" at bounding box center [559, 470] width 436 height 19
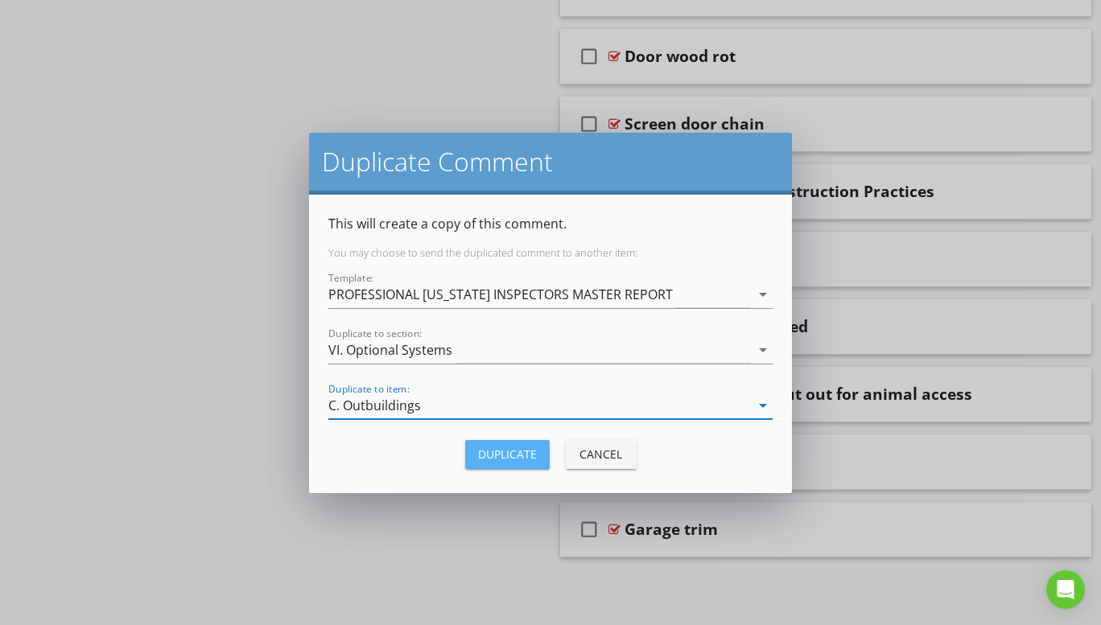
click at [478, 455] on div "Duplicate" at bounding box center [507, 454] width 59 height 17
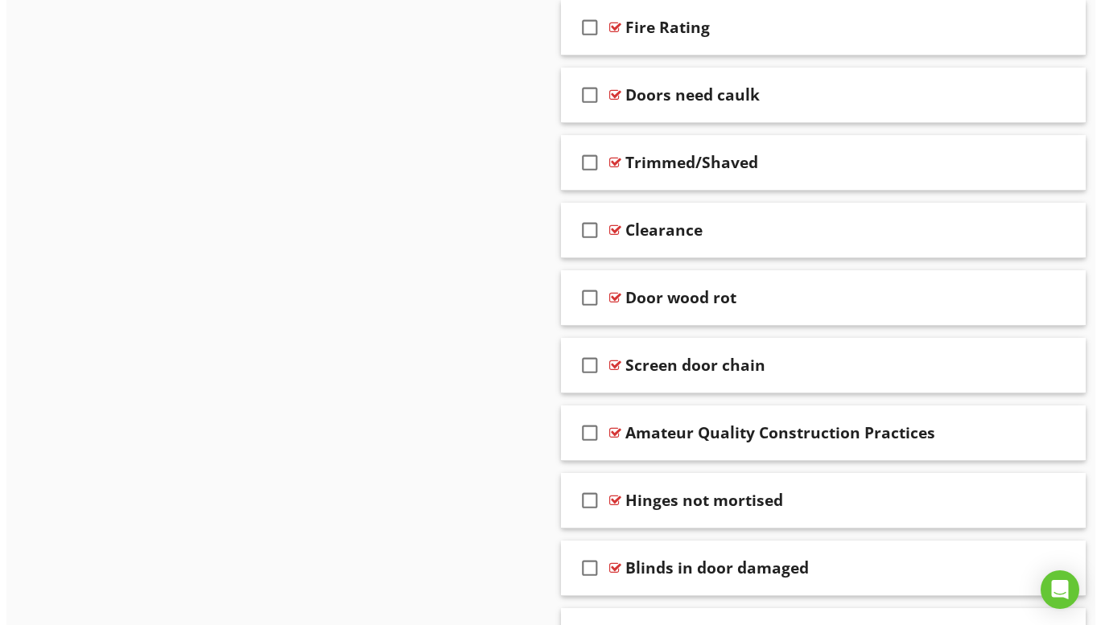
scroll to position [9783, 0]
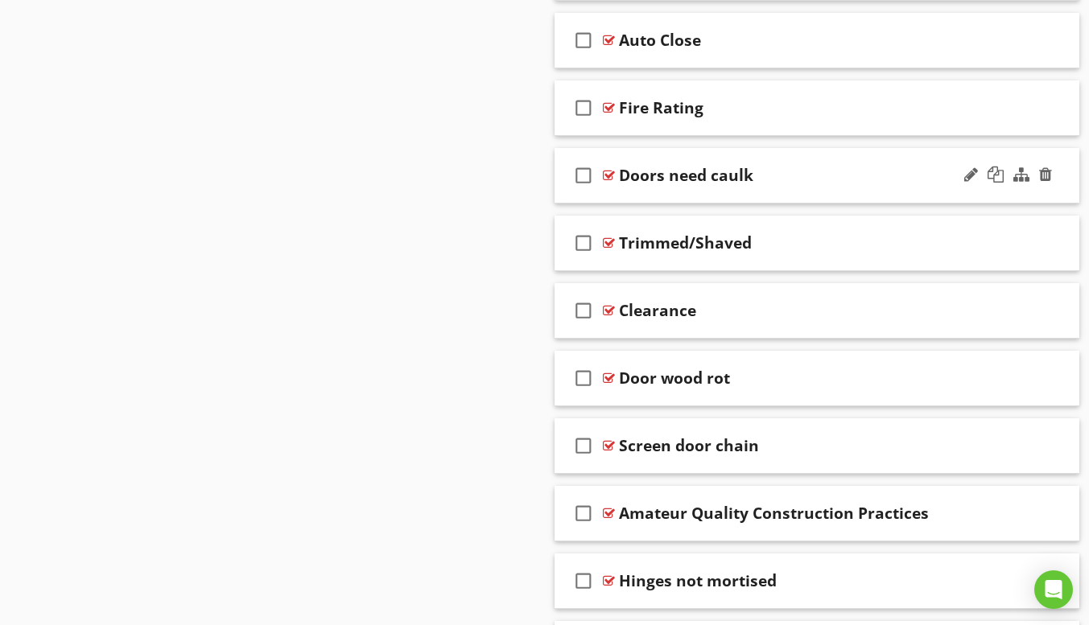
click at [671, 199] on div "check_box_outline_blank Doors need caulk" at bounding box center [817, 176] width 526 height 56
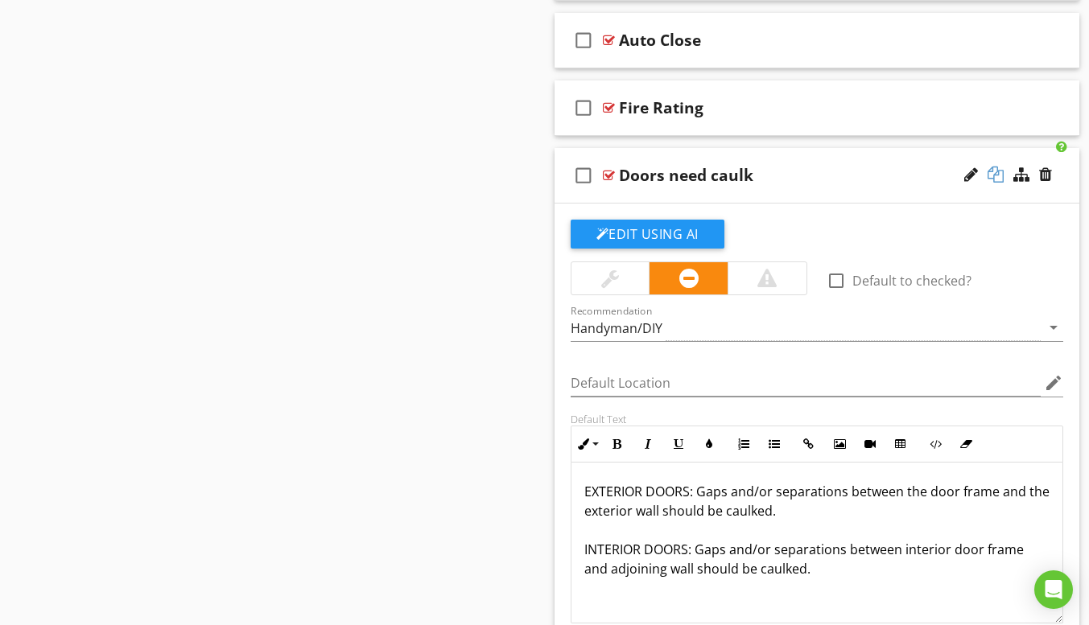
click at [1000, 176] on div at bounding box center [995, 175] width 16 height 16
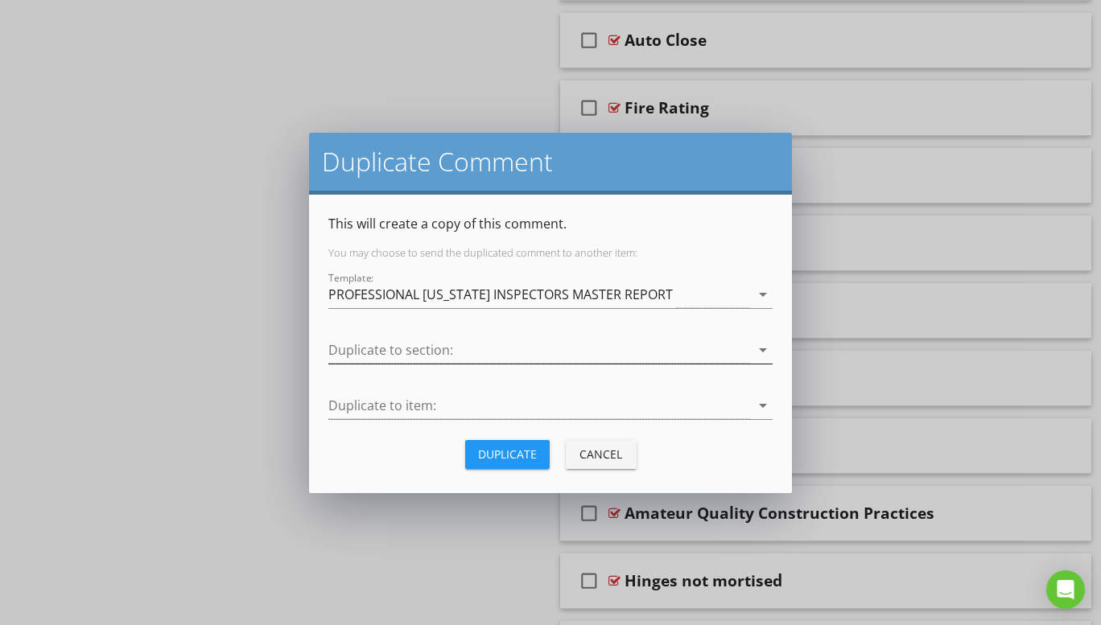
click at [761, 348] on icon "arrow_drop_down" at bounding box center [762, 349] width 19 height 19
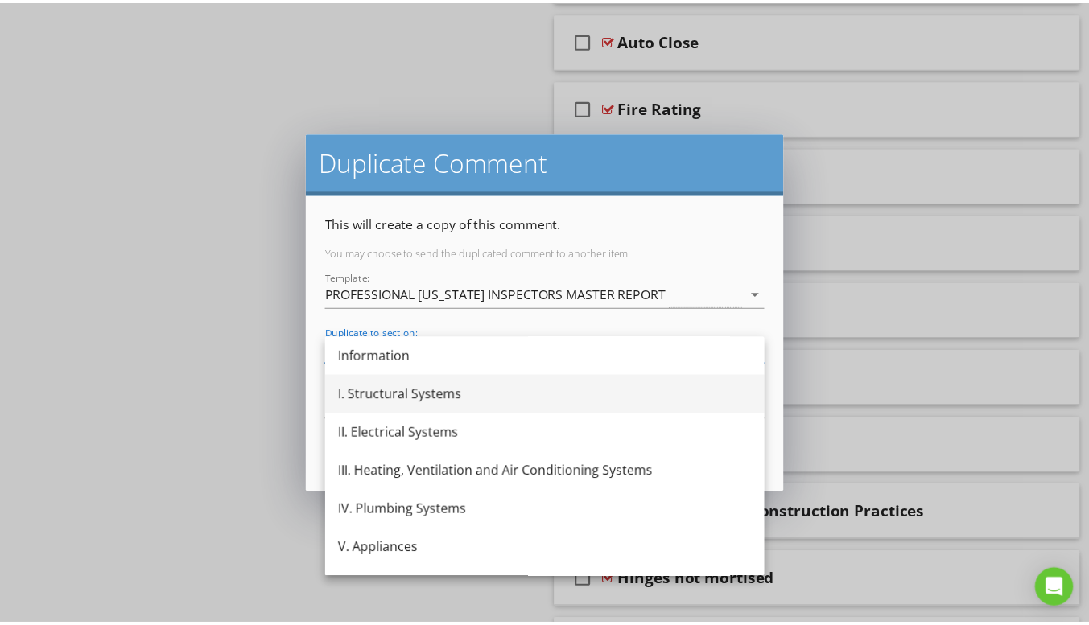
scroll to position [68, 0]
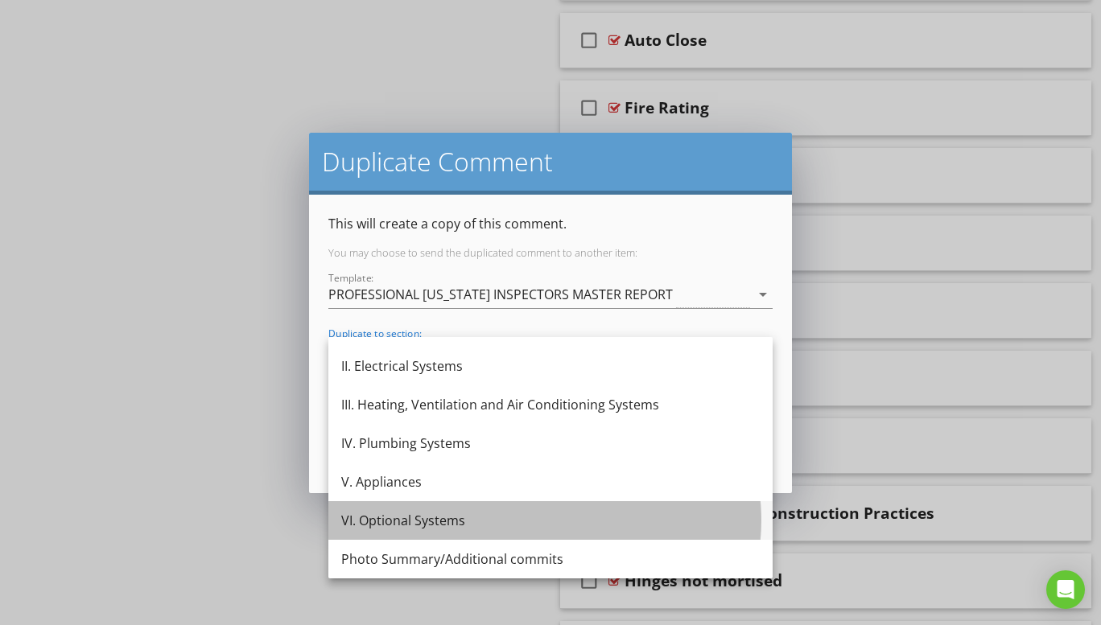
click at [425, 509] on div "VI. Optional Systems" at bounding box center [550, 520] width 418 height 39
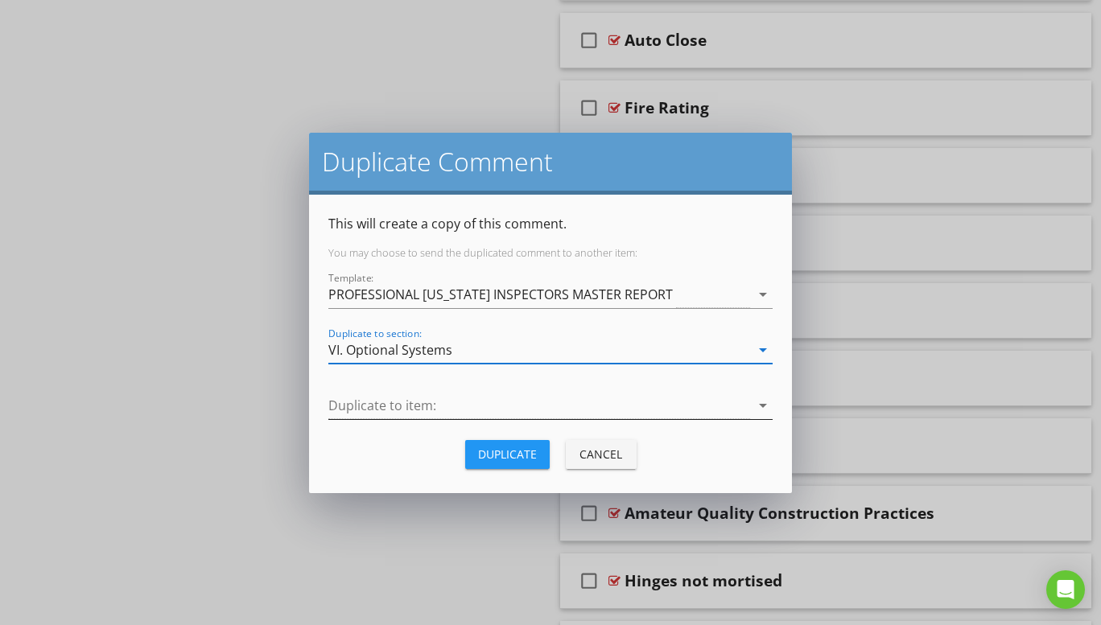
click at [765, 408] on icon "arrow_drop_down" at bounding box center [762, 405] width 19 height 19
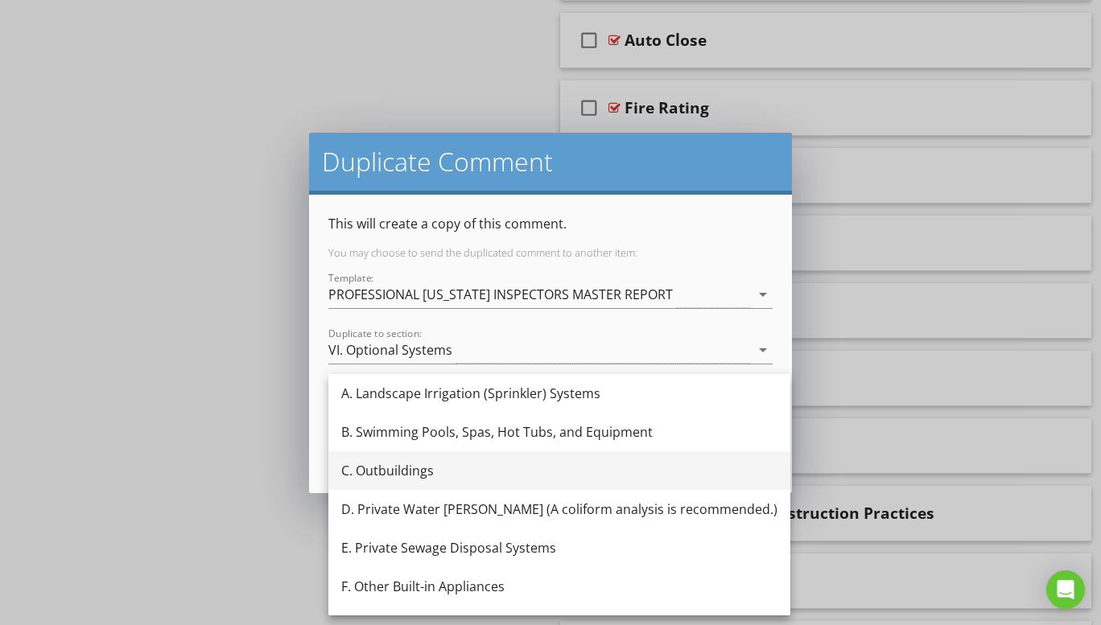
click at [410, 467] on div "C. Outbuildings" at bounding box center [559, 470] width 436 height 19
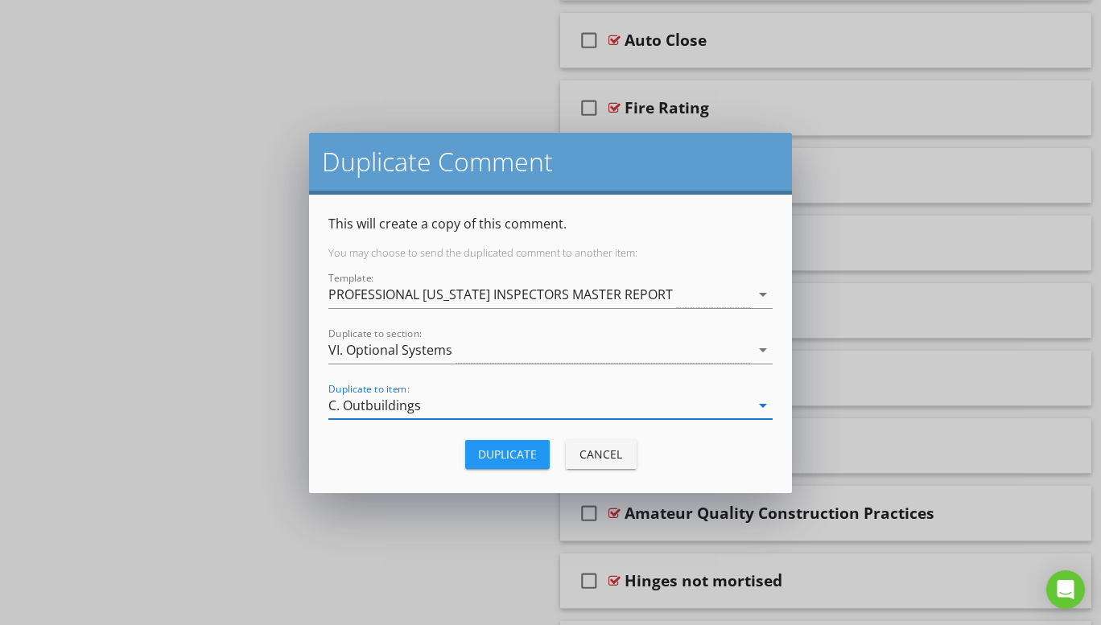
click at [505, 446] on div "Duplicate" at bounding box center [507, 454] width 59 height 17
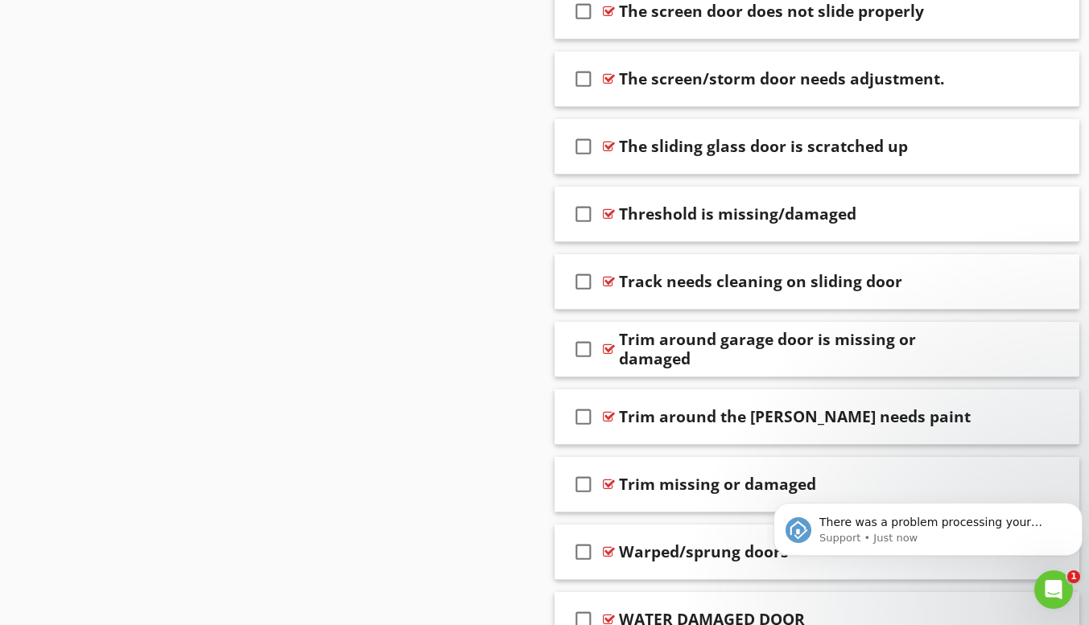
scroll to position [0, 0]
click at [1043, 585] on icon "Open Intercom Messenger" at bounding box center [1051, 588] width 27 height 27
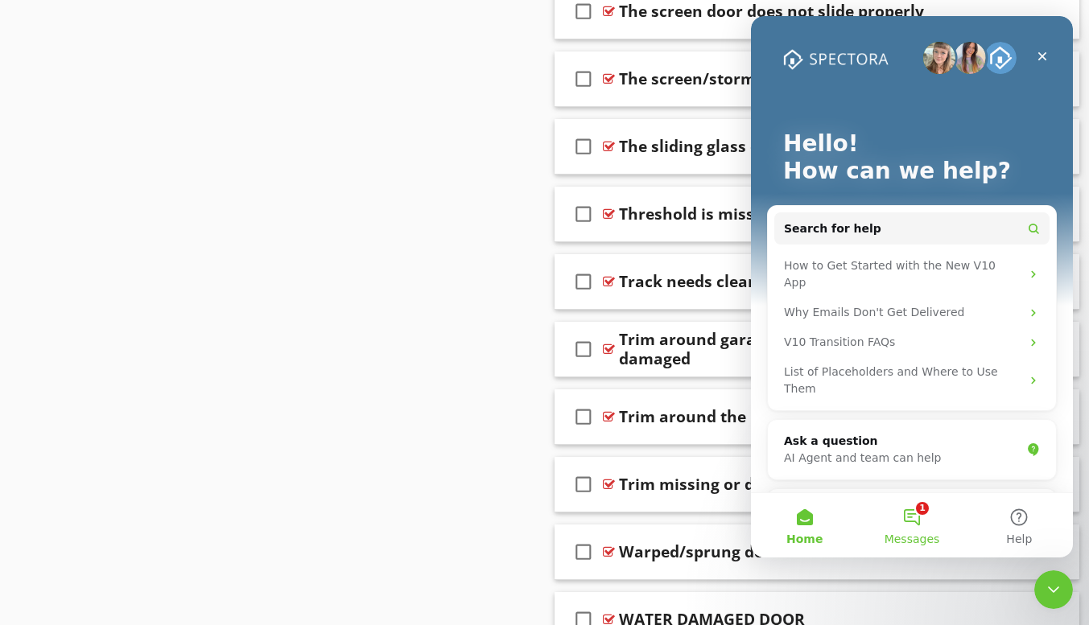
click at [923, 515] on button "1 Messages" at bounding box center [911, 525] width 107 height 64
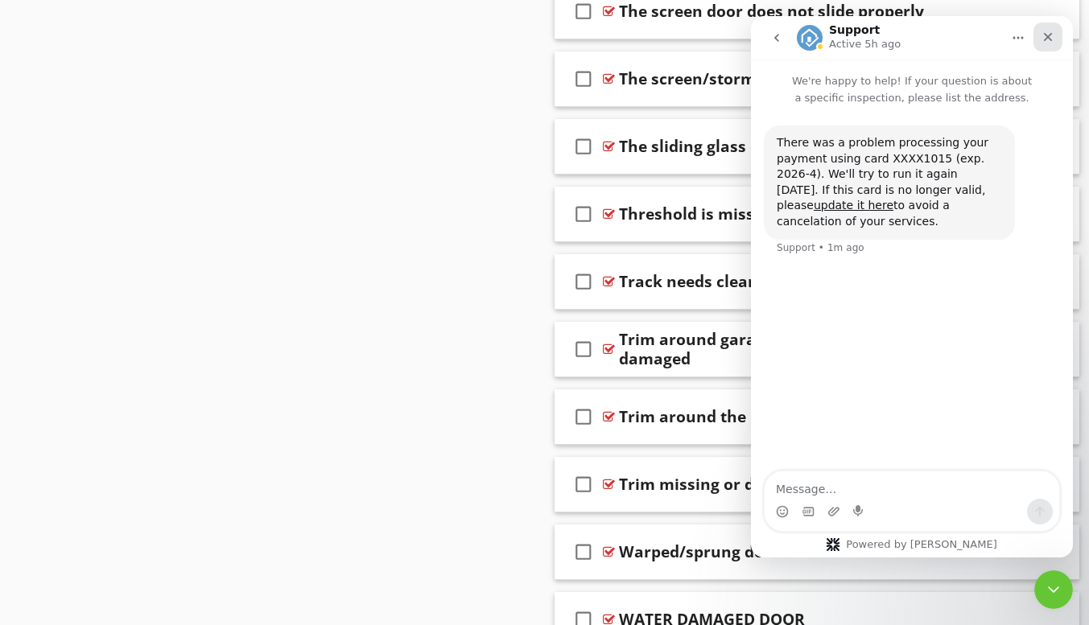
click at [1044, 38] on icon "Close" at bounding box center [1047, 37] width 13 height 13
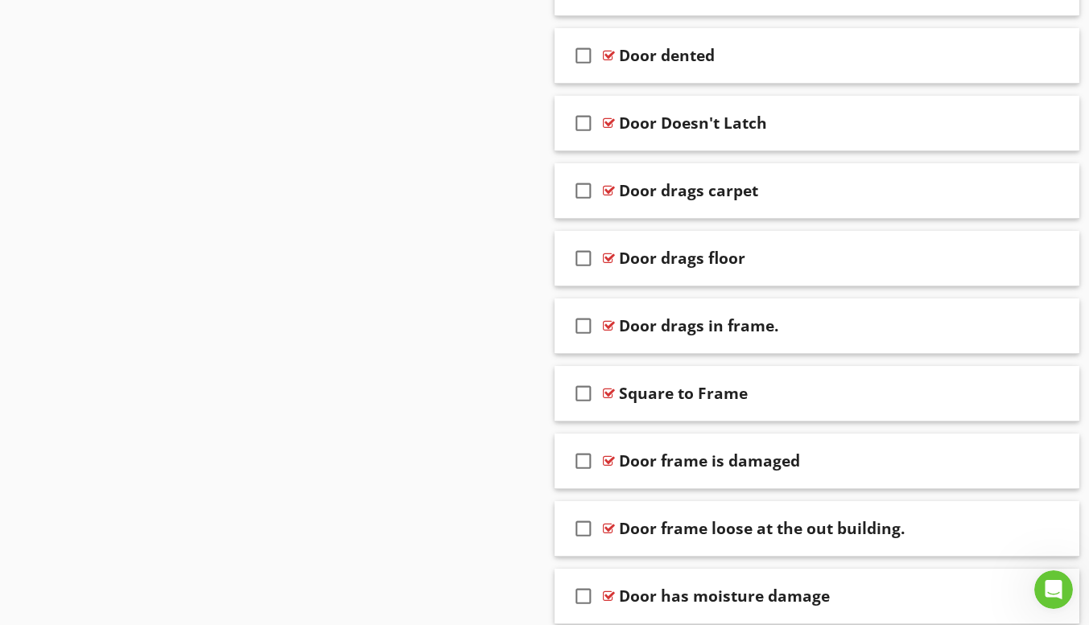
scroll to position [1252, 0]
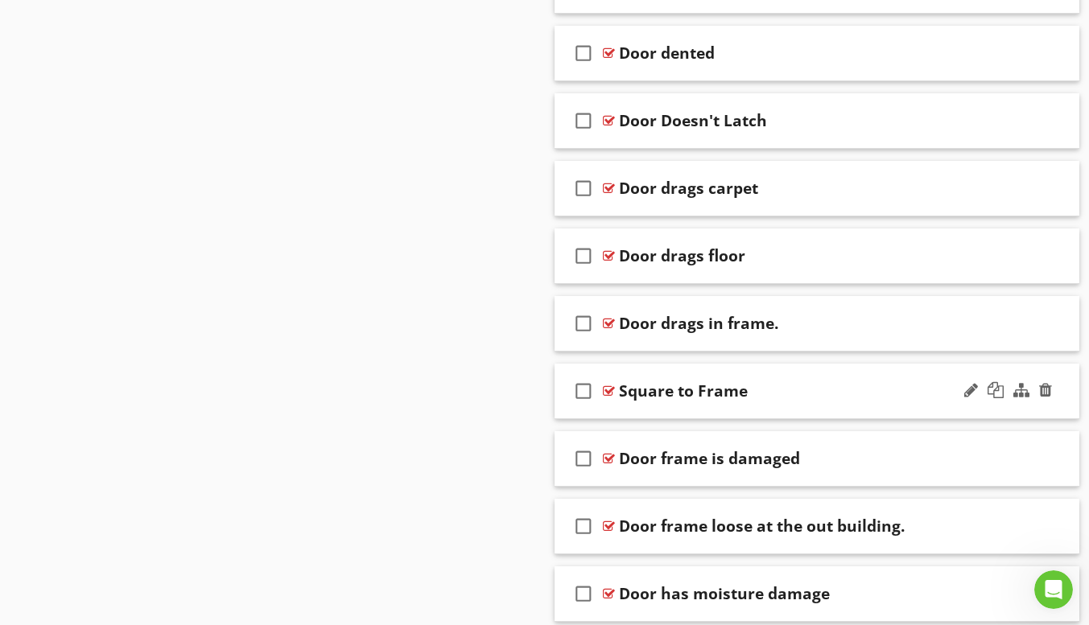
click at [674, 407] on div "check_box_outline_blank Square to Frame" at bounding box center [817, 392] width 526 height 56
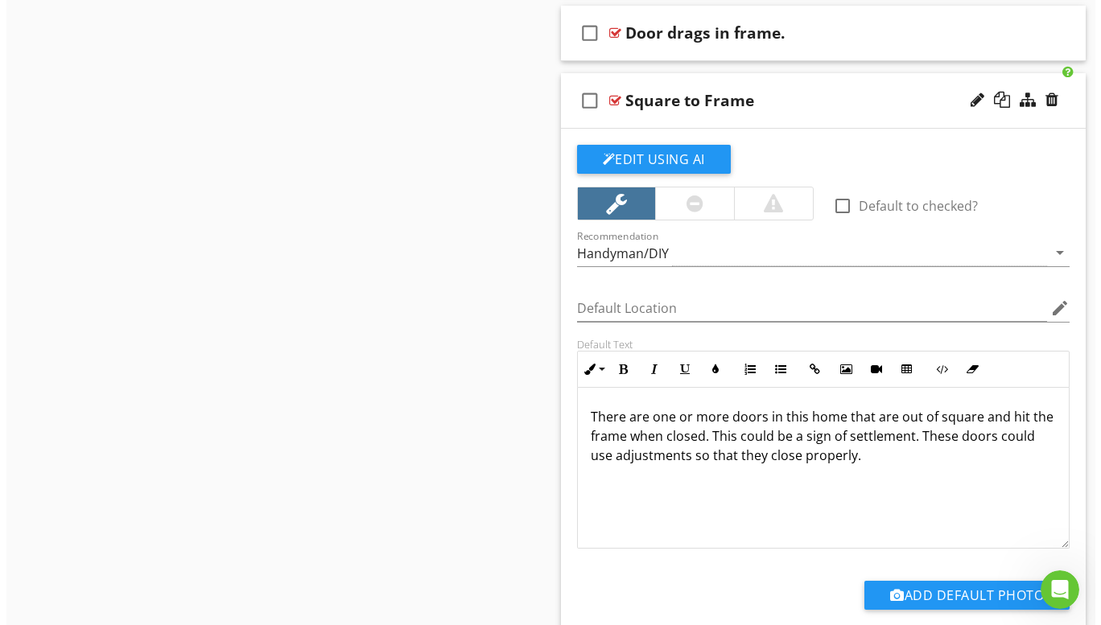
scroll to position [1574, 0]
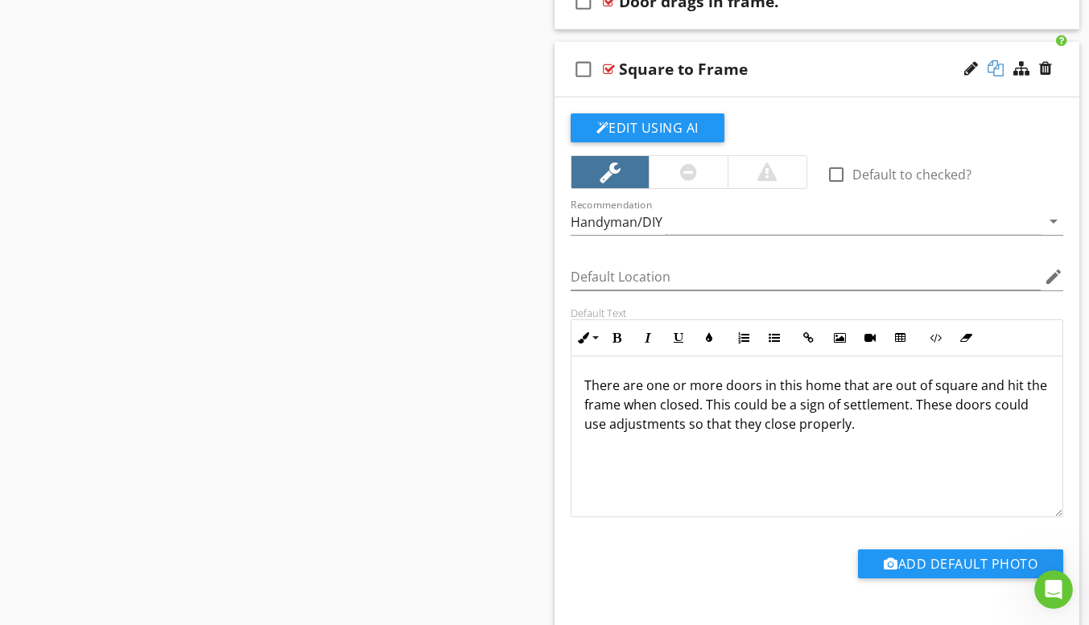
click at [995, 69] on div at bounding box center [995, 68] width 16 height 16
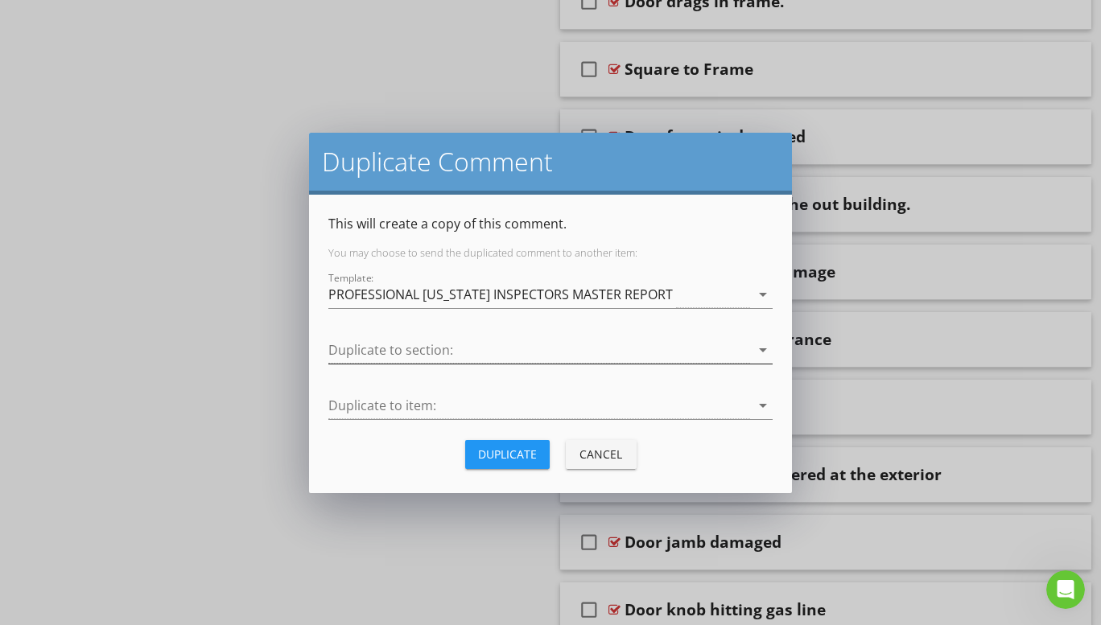
click at [759, 348] on icon "arrow_drop_down" at bounding box center [762, 349] width 19 height 19
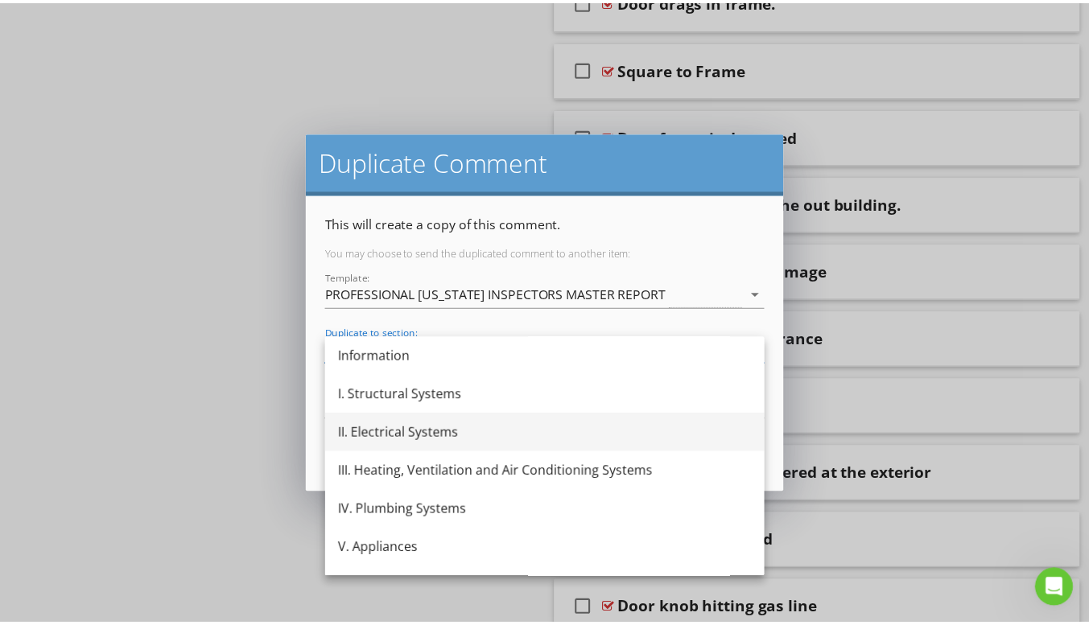
scroll to position [68, 0]
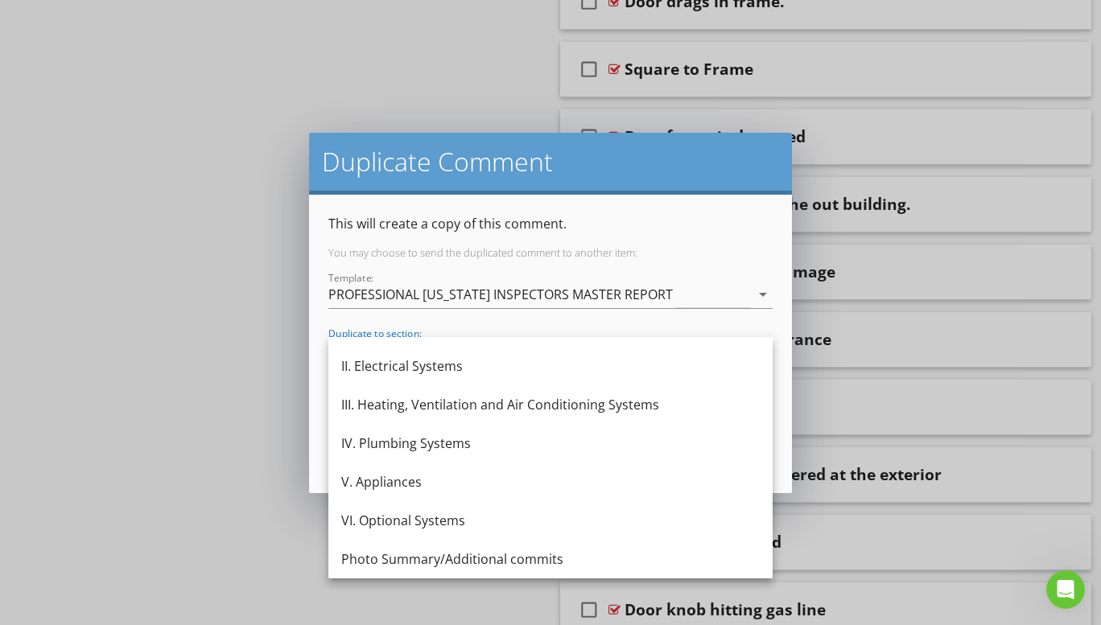
click at [437, 514] on div "VI. Optional Systems" at bounding box center [550, 520] width 418 height 19
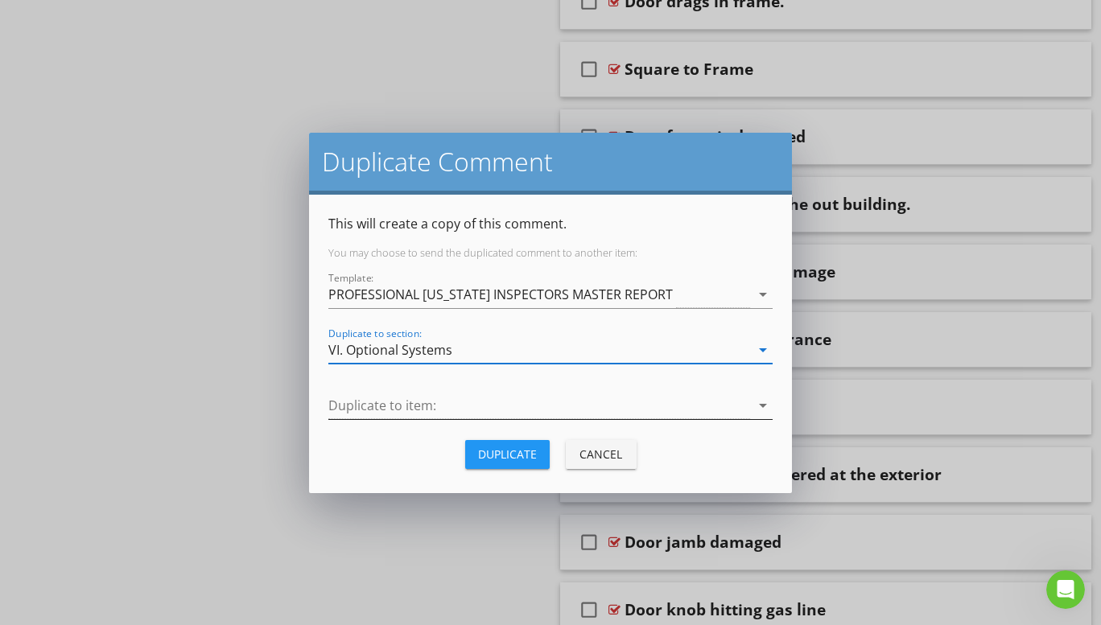
click at [763, 405] on icon "arrow_drop_down" at bounding box center [762, 405] width 19 height 19
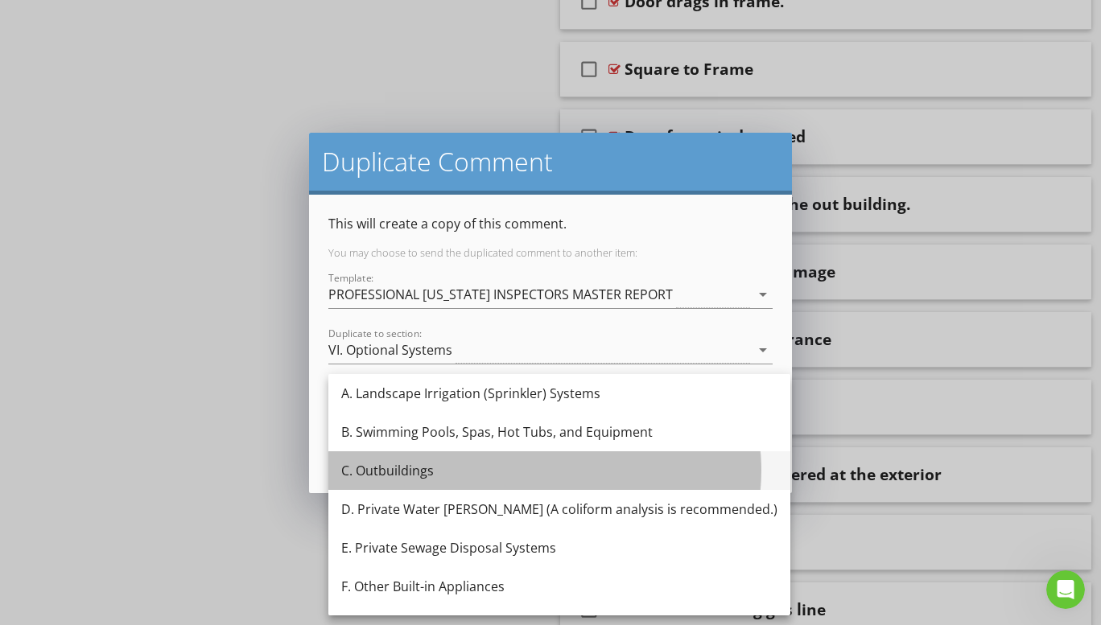
click at [411, 468] on div "C. Outbuildings" at bounding box center [559, 470] width 436 height 19
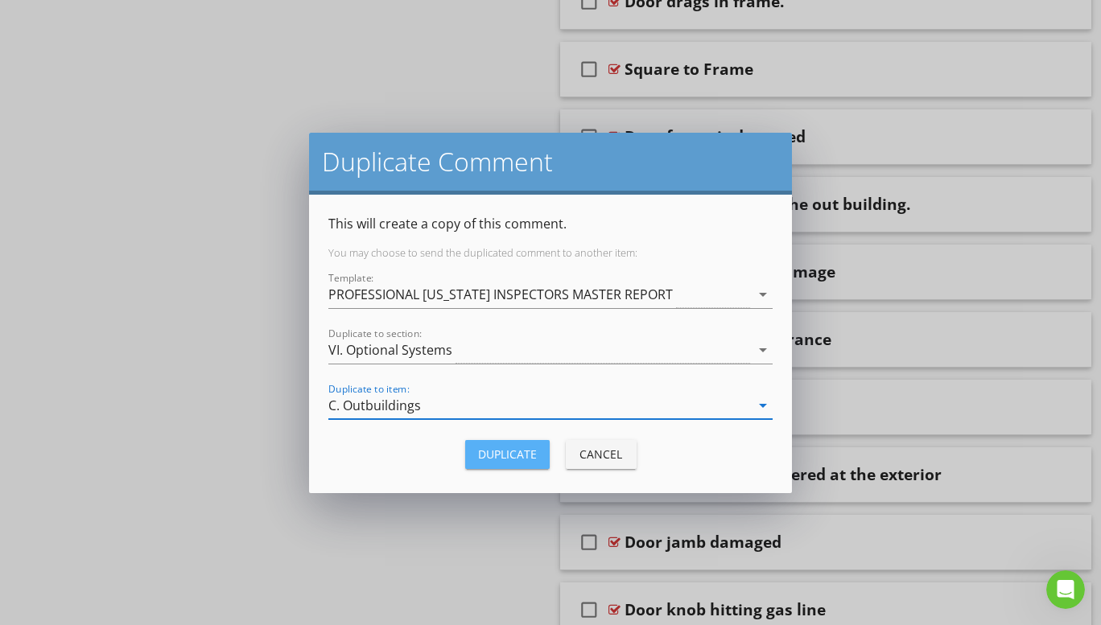
click at [513, 452] on div "Duplicate" at bounding box center [507, 454] width 59 height 17
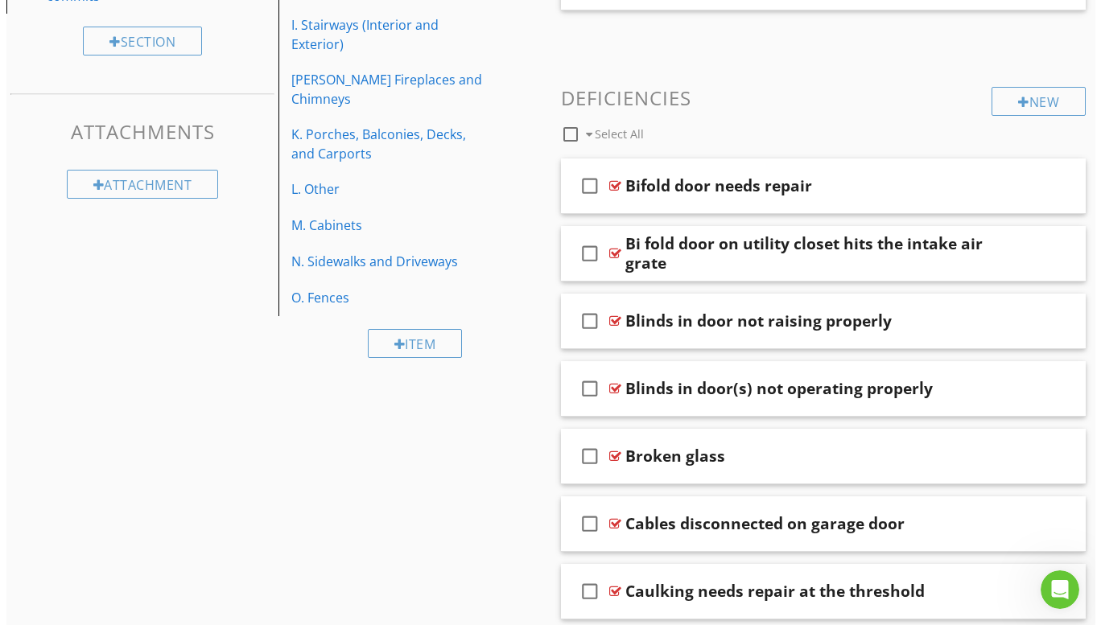
scroll to position [528, 0]
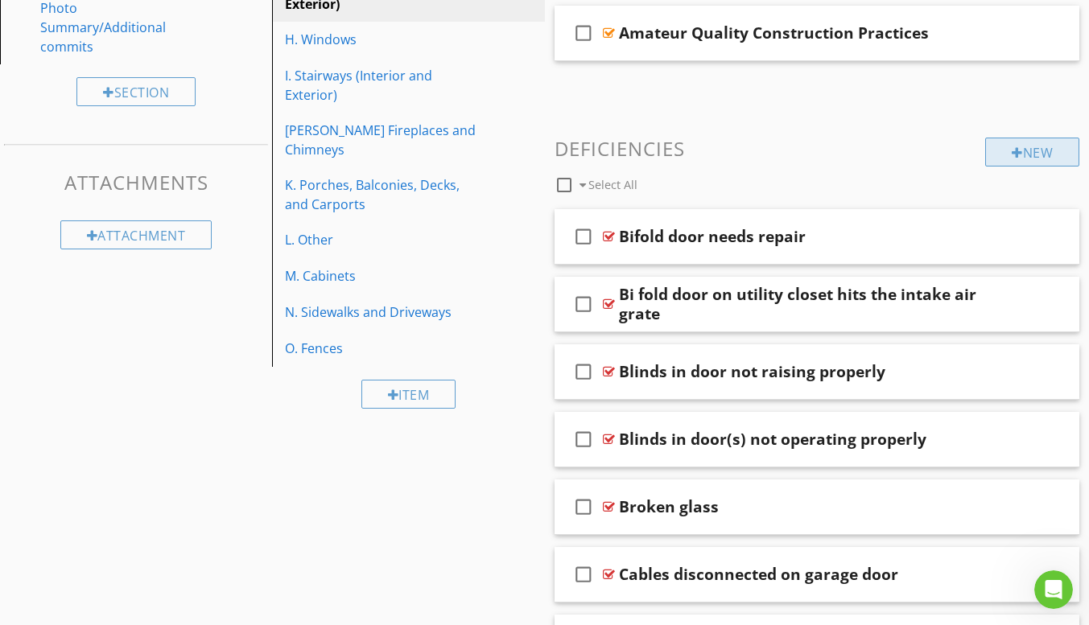
click at [1014, 153] on div at bounding box center [1017, 152] width 11 height 13
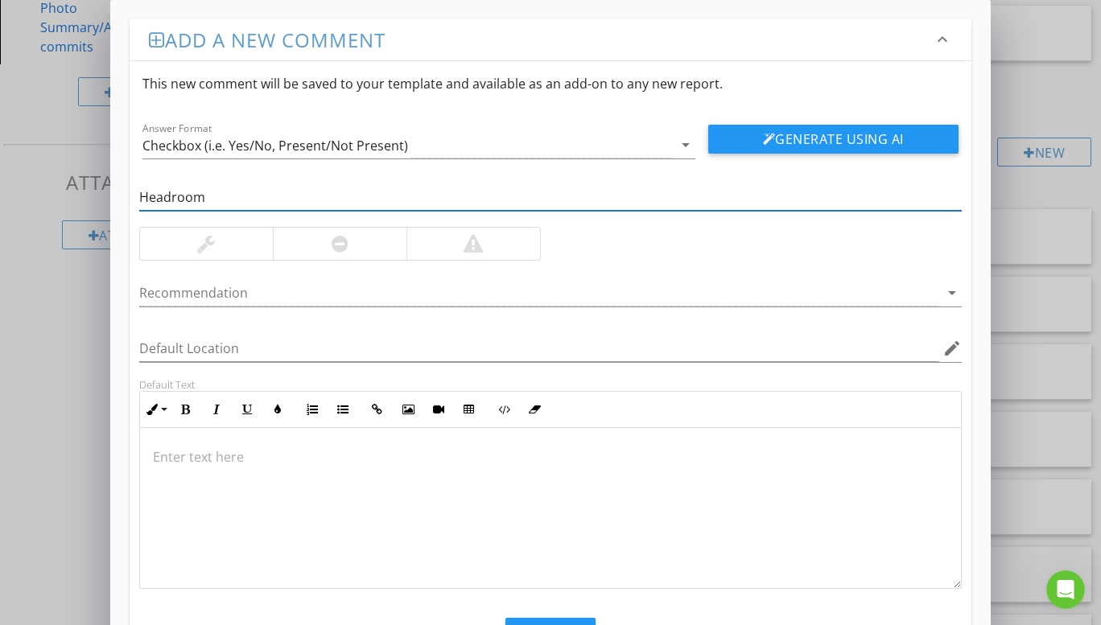
type input "Headroom"
click at [245, 241] on div at bounding box center [206, 244] width 133 height 32
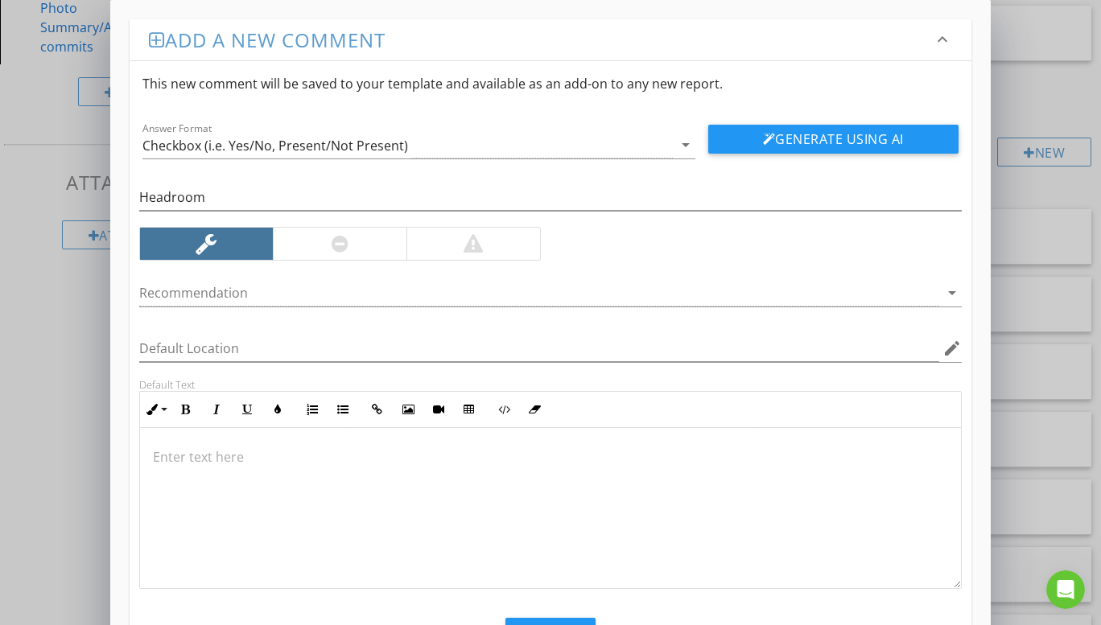
click at [204, 462] on p at bounding box center [550, 456] width 795 height 19
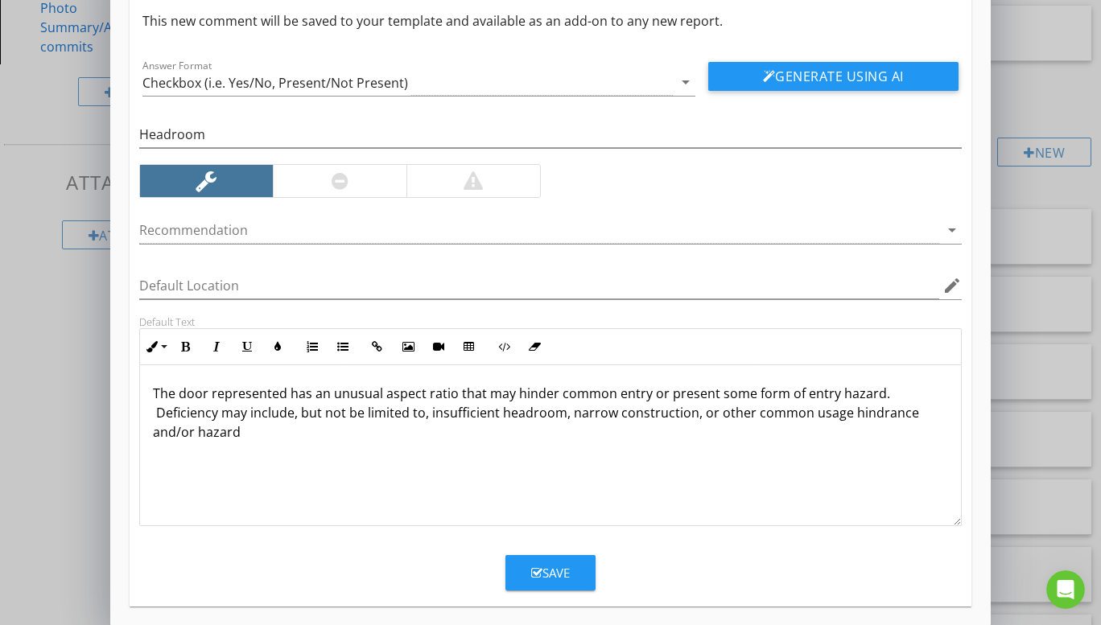
scroll to position [73, 0]
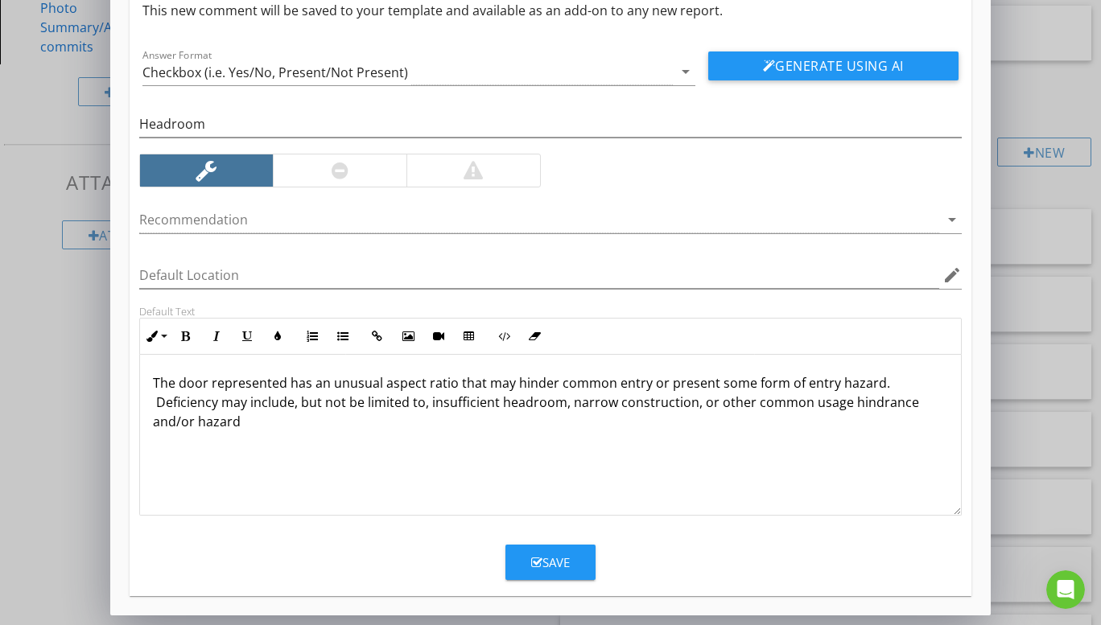
click at [540, 571] on div "Save" at bounding box center [550, 563] width 39 height 19
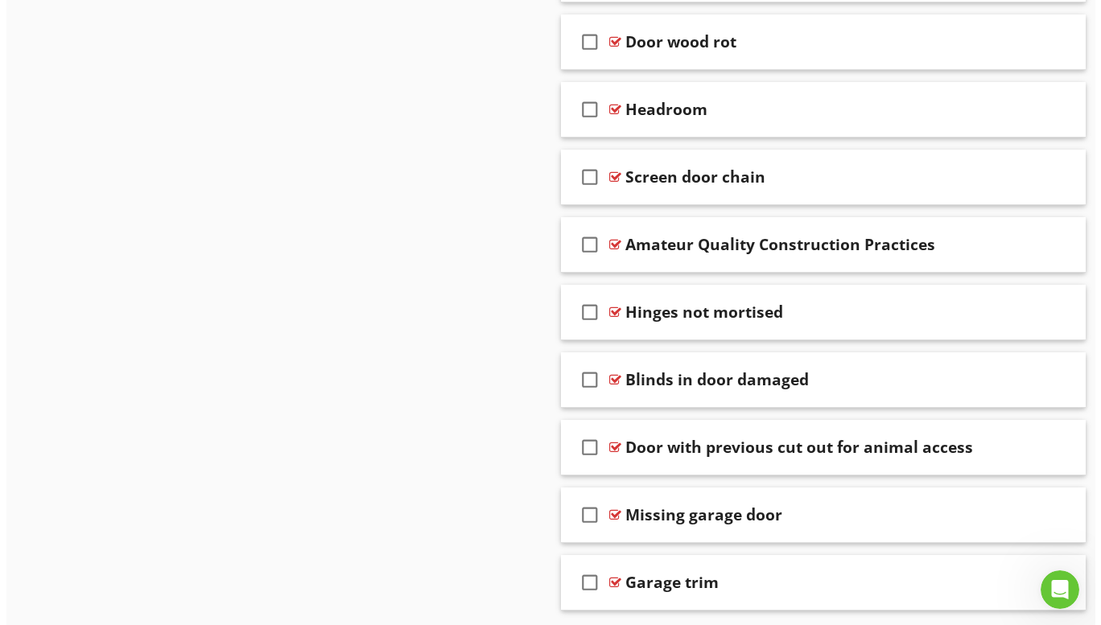
scroll to position [10092, 0]
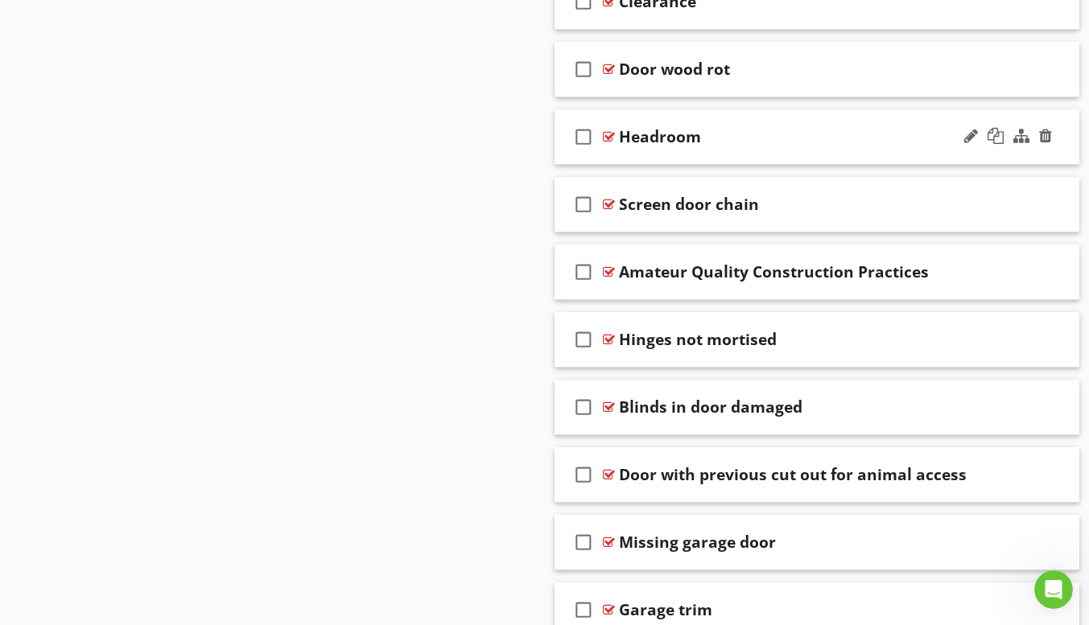
click at [669, 159] on div "check_box_outline_blank Headroom" at bounding box center [817, 137] width 526 height 56
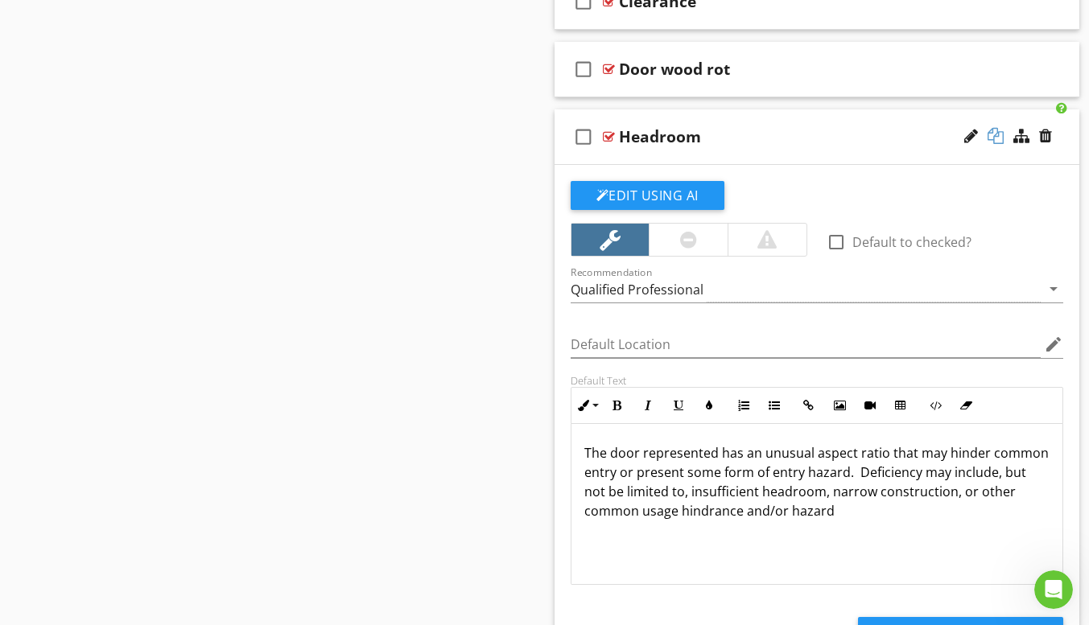
click at [996, 138] on div at bounding box center [995, 136] width 16 height 16
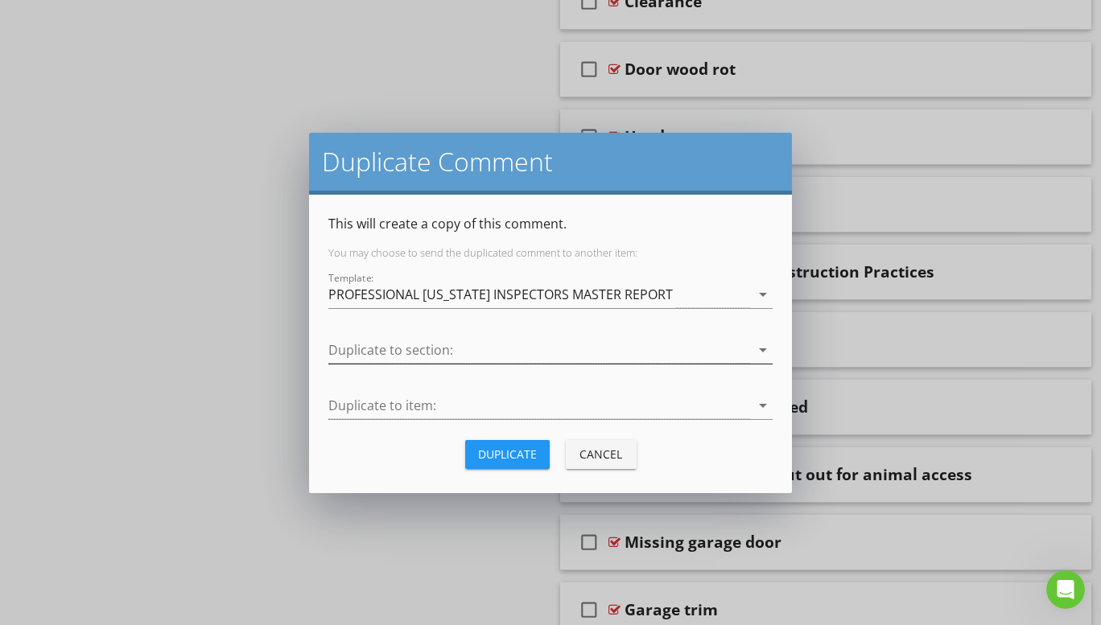
click at [757, 347] on icon "arrow_drop_down" at bounding box center [762, 349] width 19 height 19
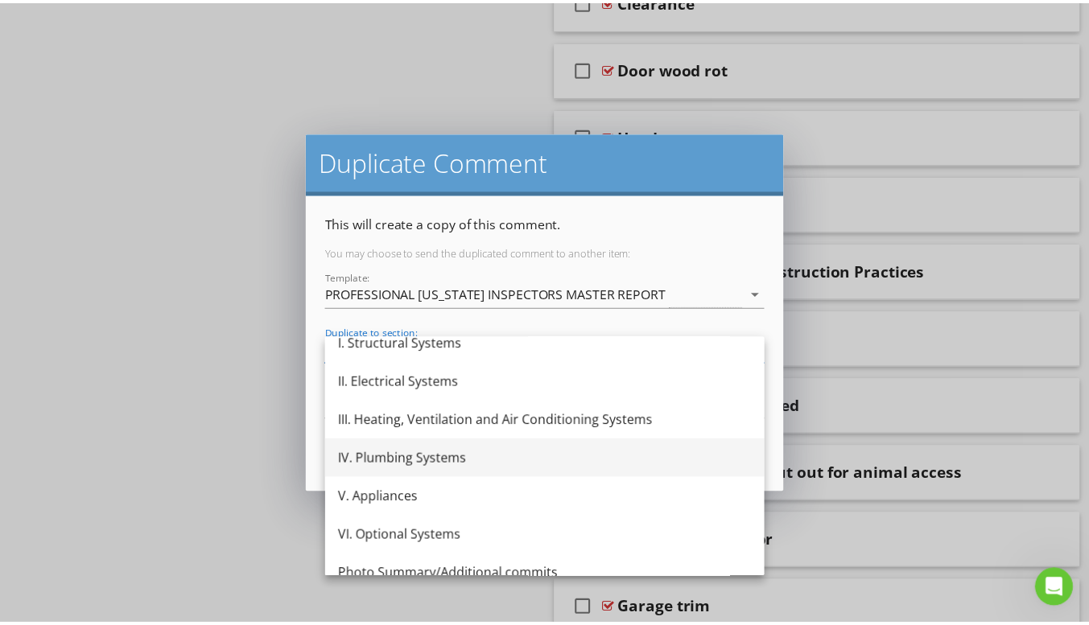
scroll to position [68, 0]
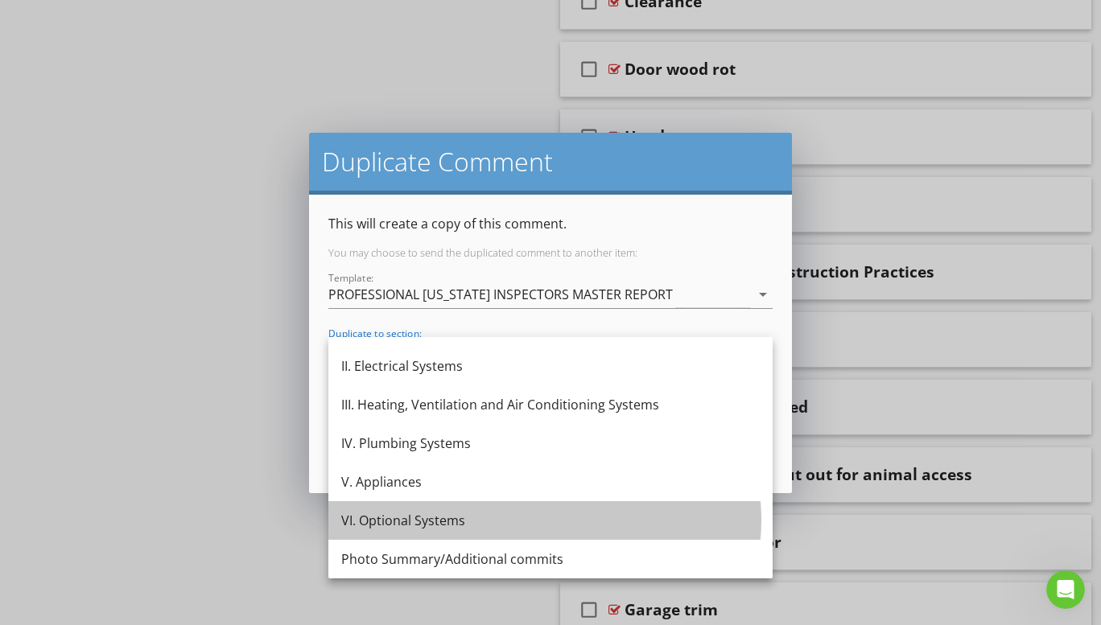
click at [451, 521] on div "VI. Optional Systems" at bounding box center [550, 520] width 418 height 19
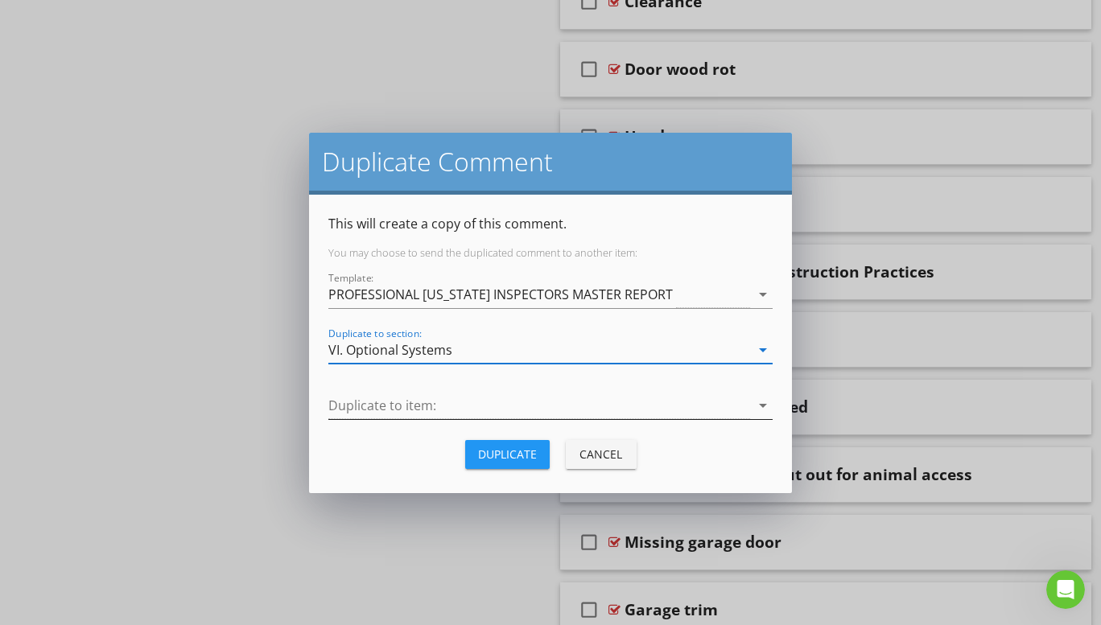
click at [761, 406] on icon "arrow_drop_down" at bounding box center [762, 405] width 19 height 19
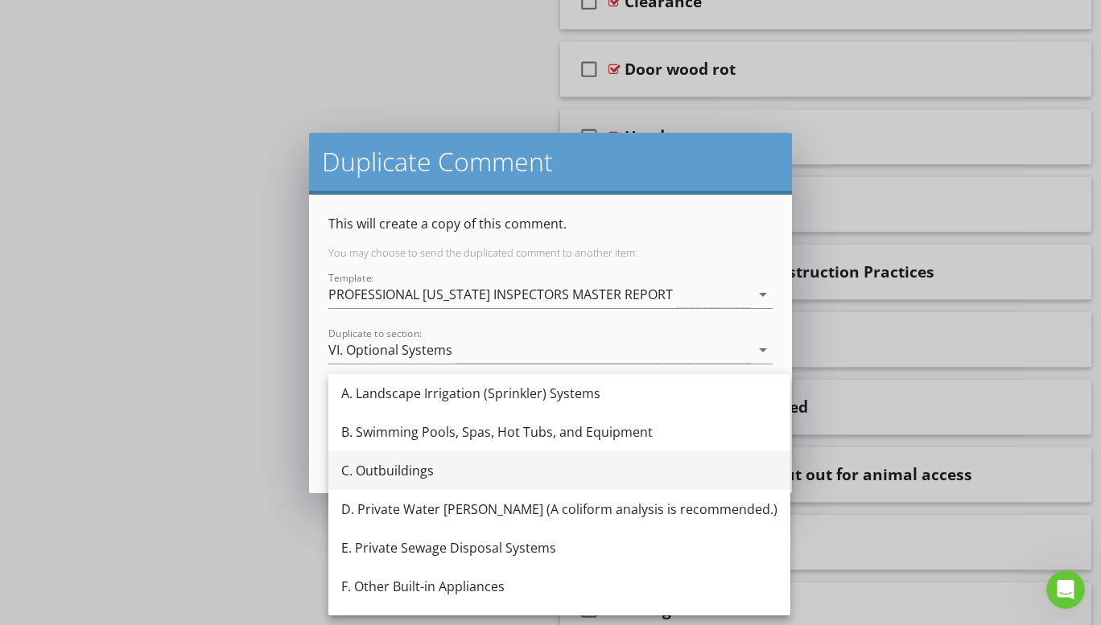
click at [427, 472] on div "C. Outbuildings" at bounding box center [559, 470] width 436 height 19
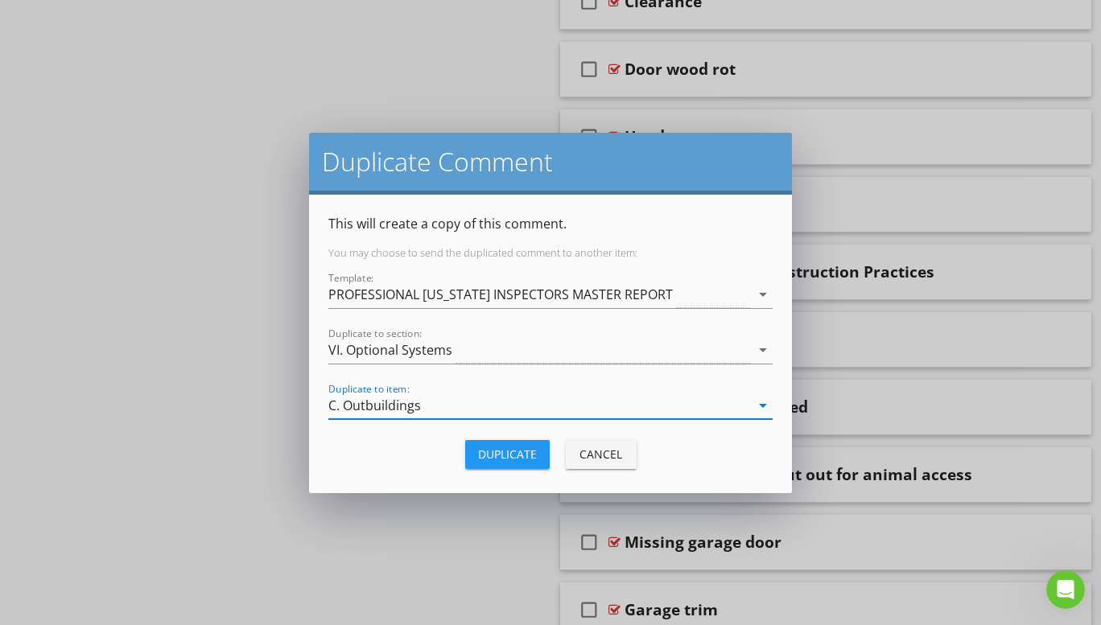
click at [532, 455] on div "Duplicate" at bounding box center [507, 454] width 59 height 17
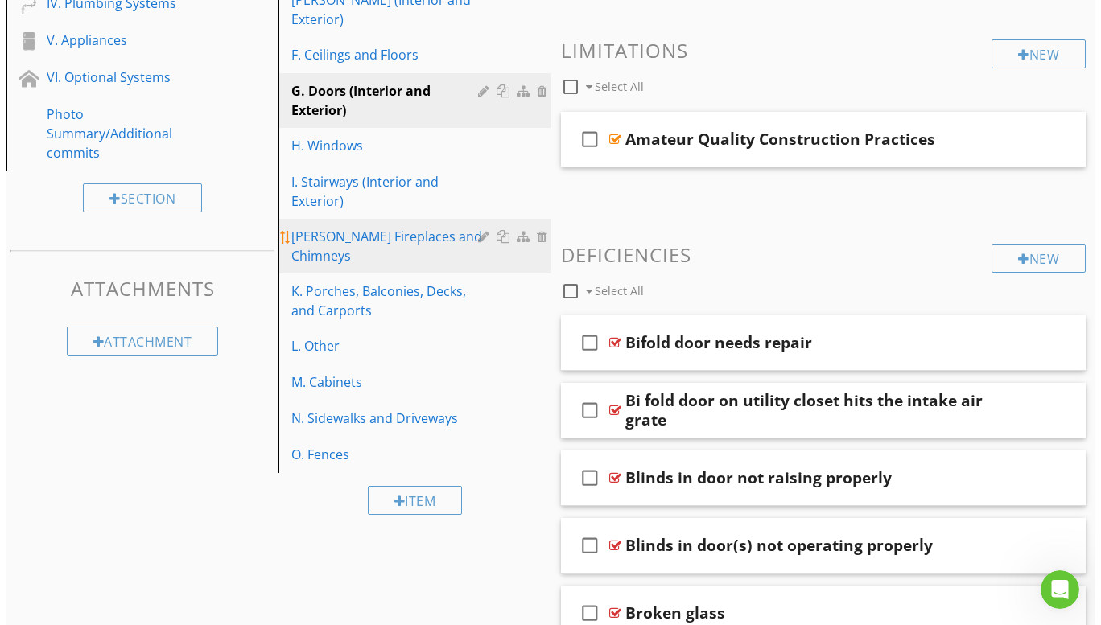
scroll to position [435, 0]
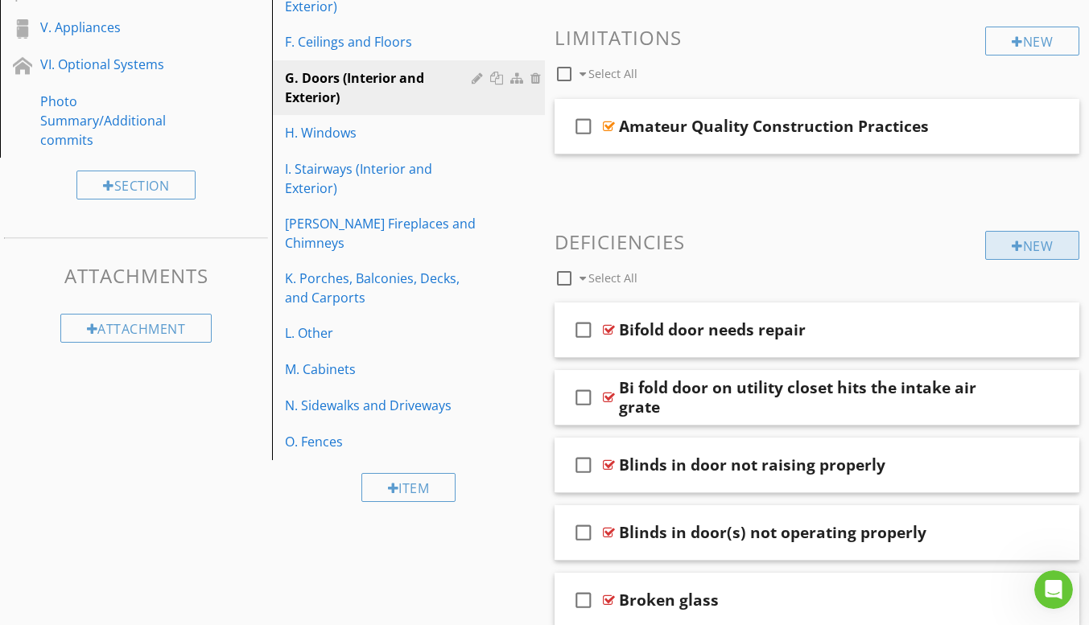
click at [1004, 245] on div "New" at bounding box center [1032, 245] width 94 height 29
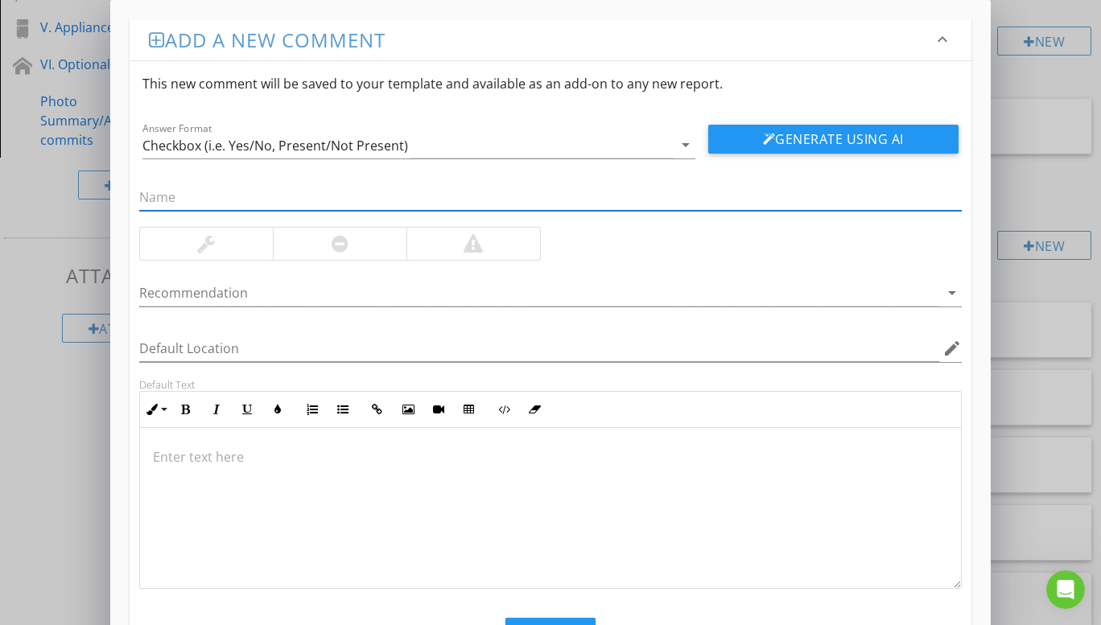
click at [179, 204] on input "text" at bounding box center [550, 197] width 822 height 27
type input "Lintel"
click at [190, 237] on div at bounding box center [206, 244] width 133 height 32
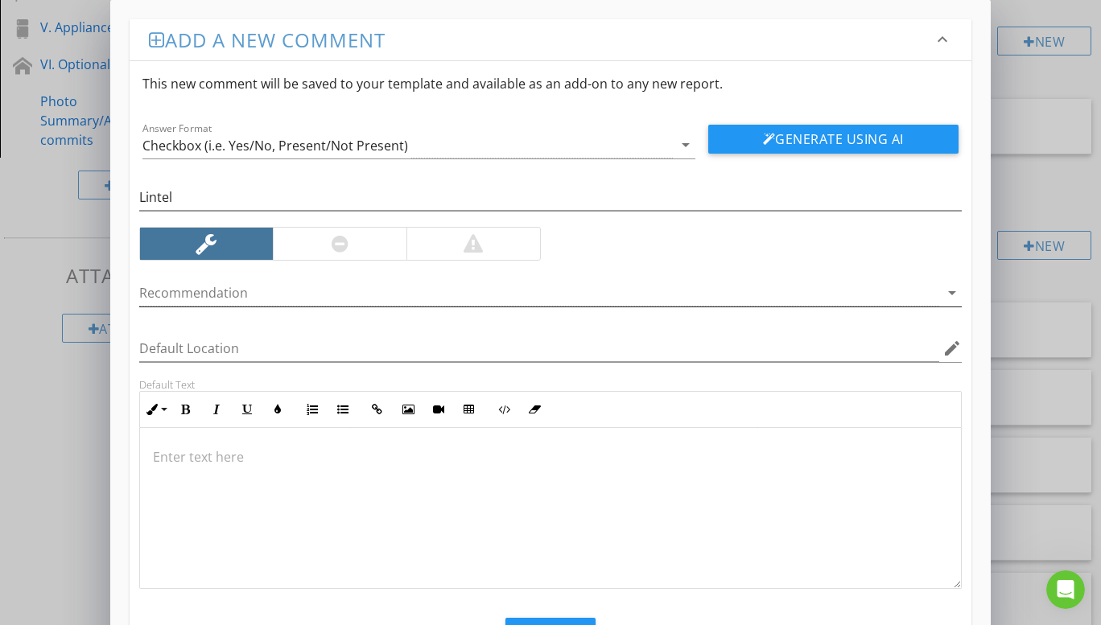
click at [949, 291] on icon "arrow_drop_down" at bounding box center [951, 292] width 19 height 19
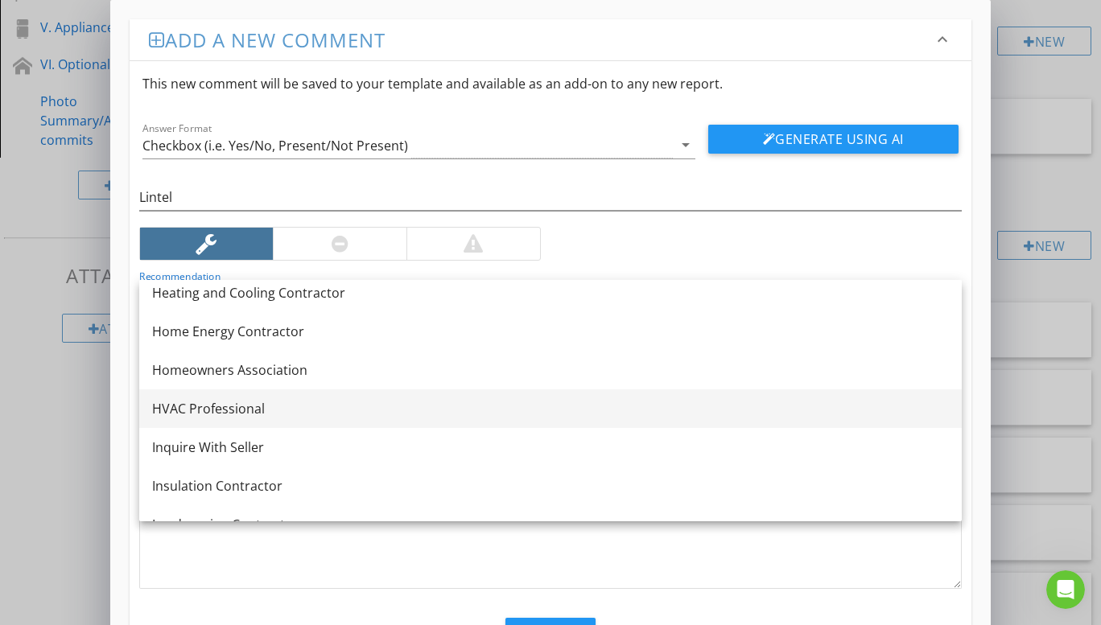
scroll to position [1046, 0]
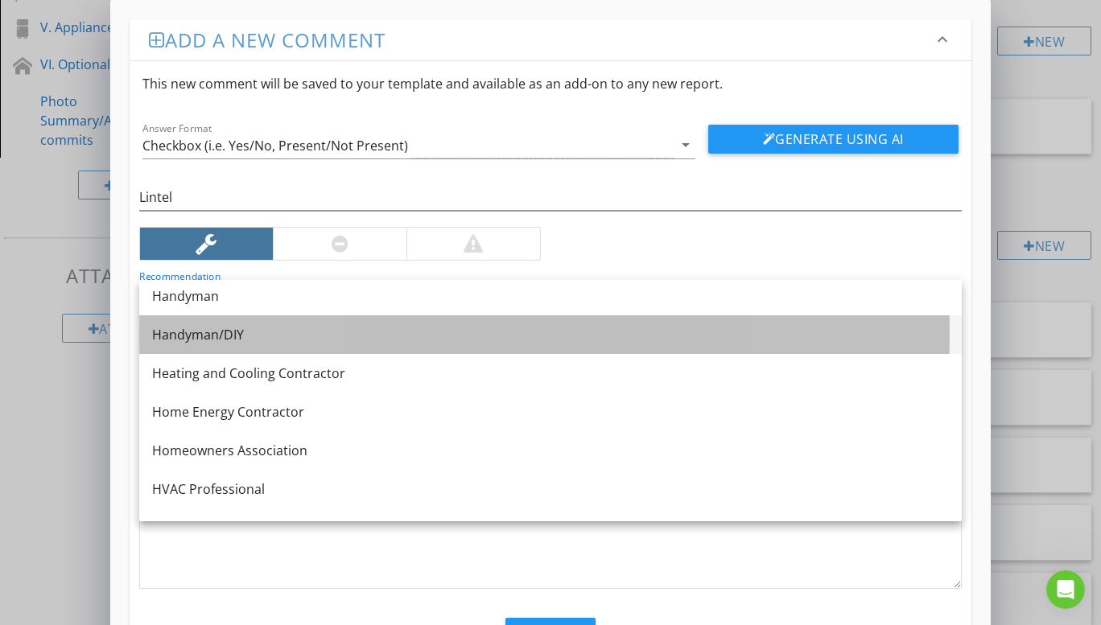
click at [239, 336] on div "Handyman/DIY" at bounding box center [550, 334] width 797 height 19
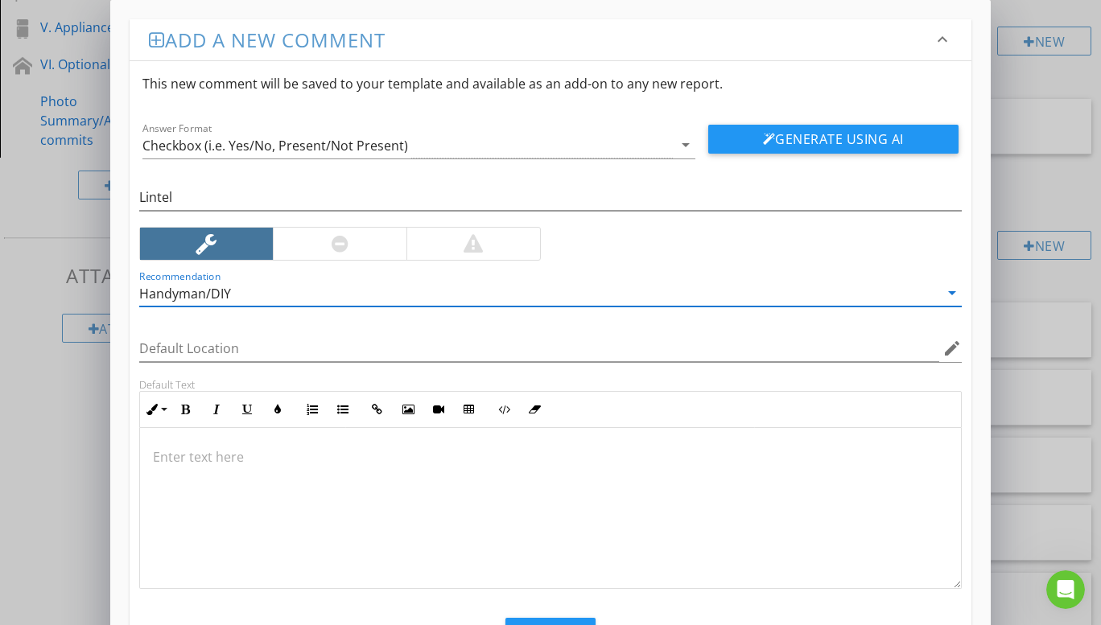
click at [173, 455] on p at bounding box center [550, 456] width 795 height 19
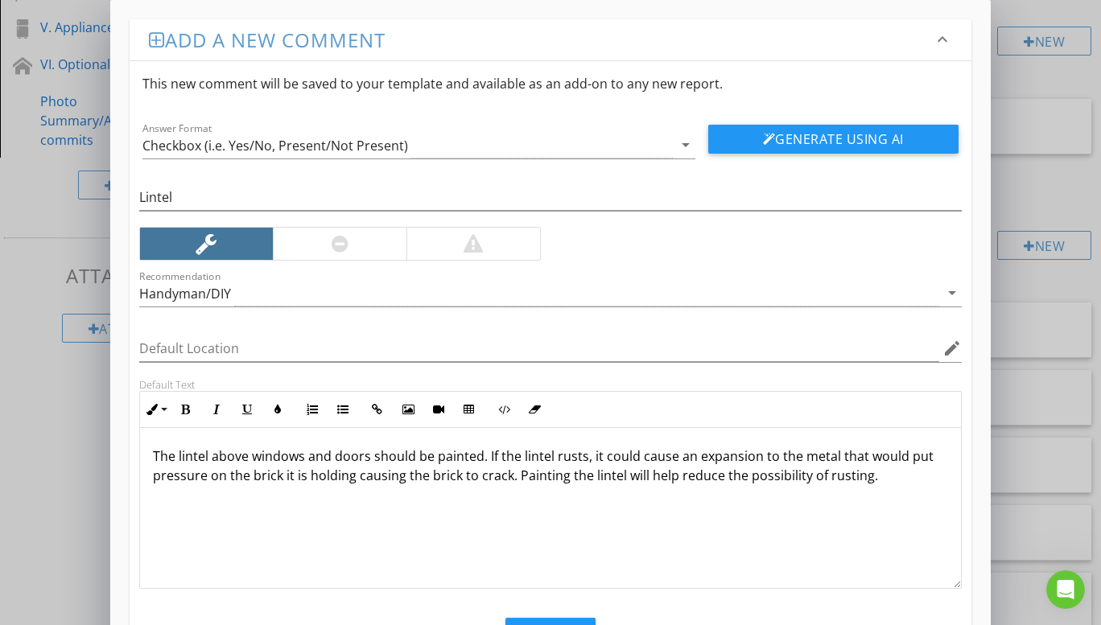
scroll to position [73, 0]
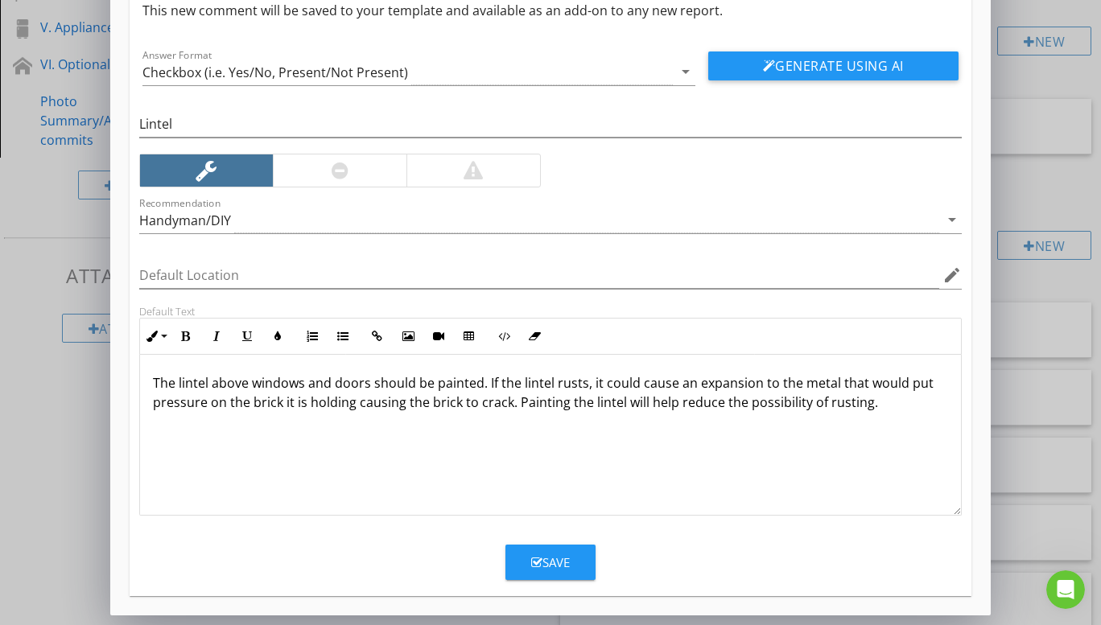
click at [531, 566] on icon "button" at bounding box center [536, 563] width 11 height 12
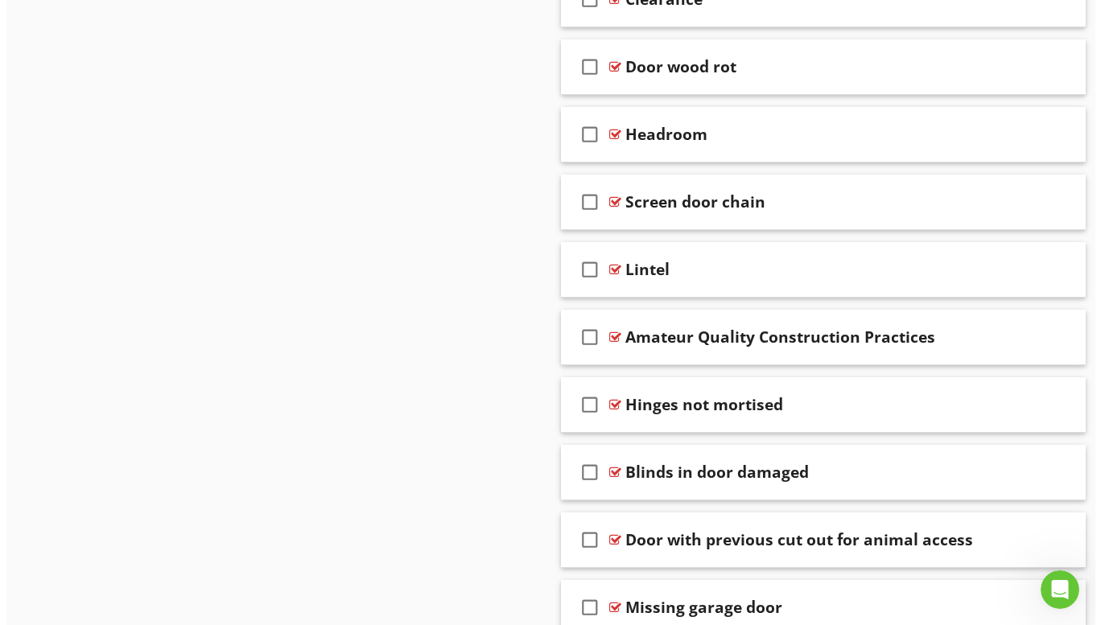
scroll to position [10079, 0]
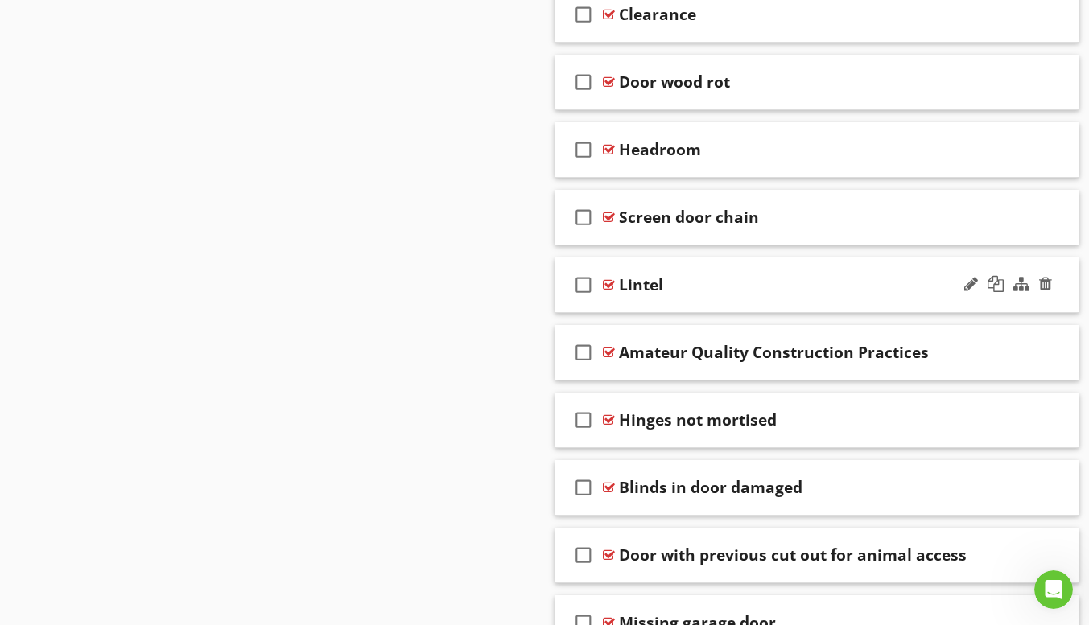
click at [686, 309] on div "check_box_outline_blank Lintel" at bounding box center [817, 286] width 526 height 56
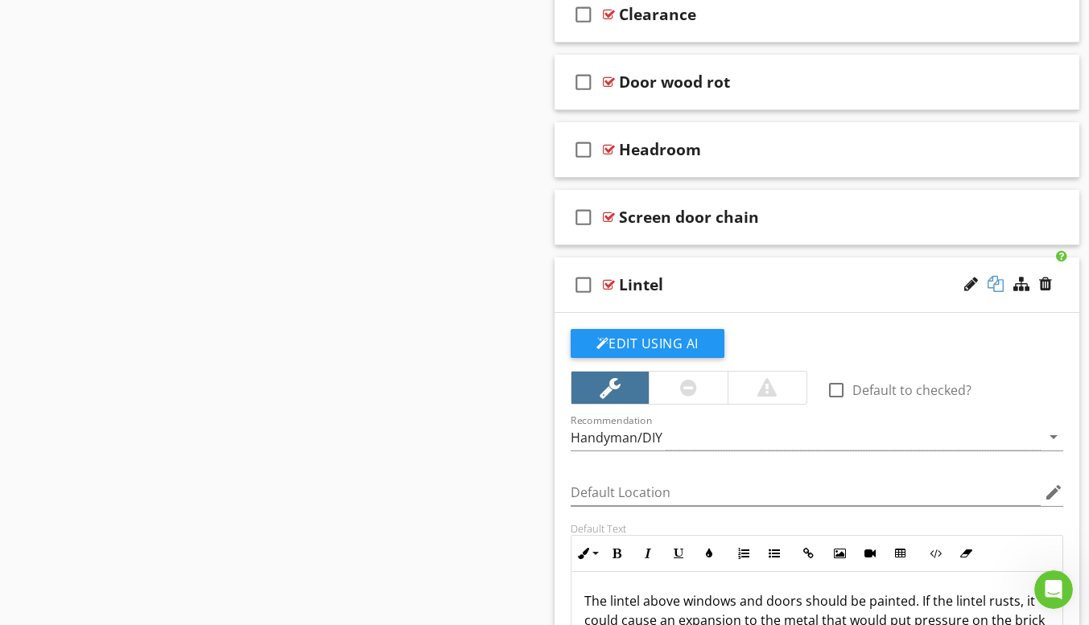
click at [996, 286] on div at bounding box center [995, 284] width 16 height 16
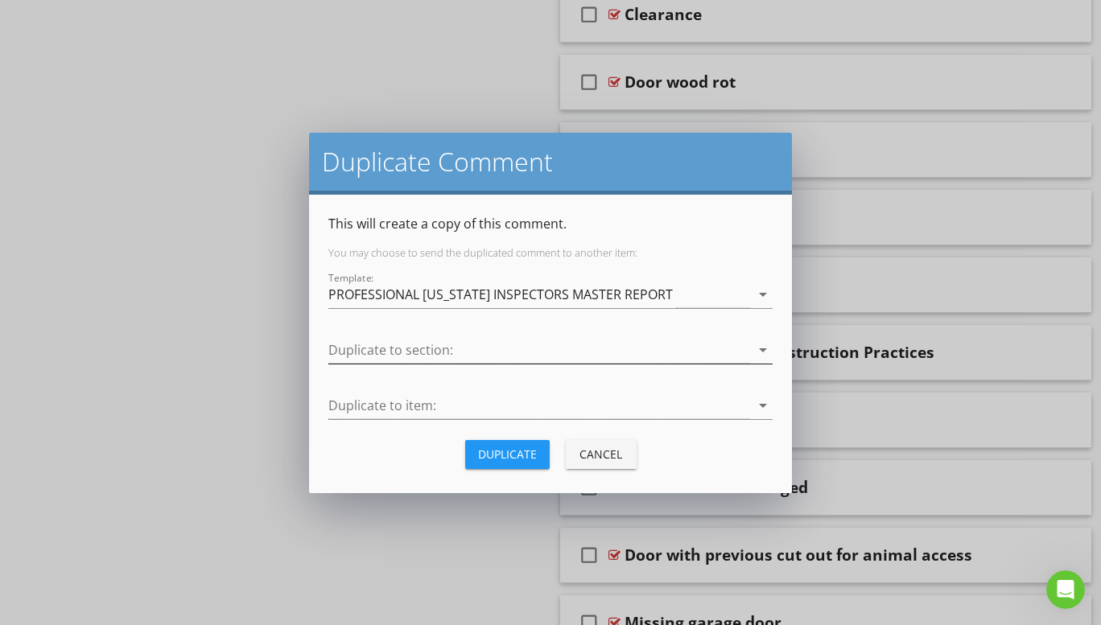
click at [760, 348] on icon "arrow_drop_down" at bounding box center [762, 349] width 19 height 19
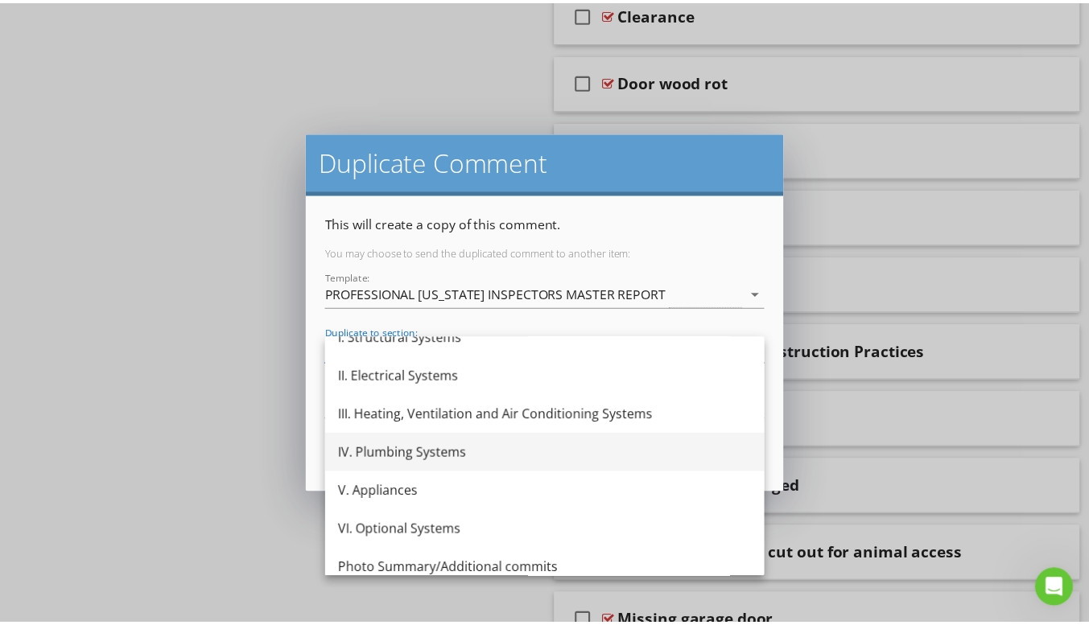
scroll to position [68, 0]
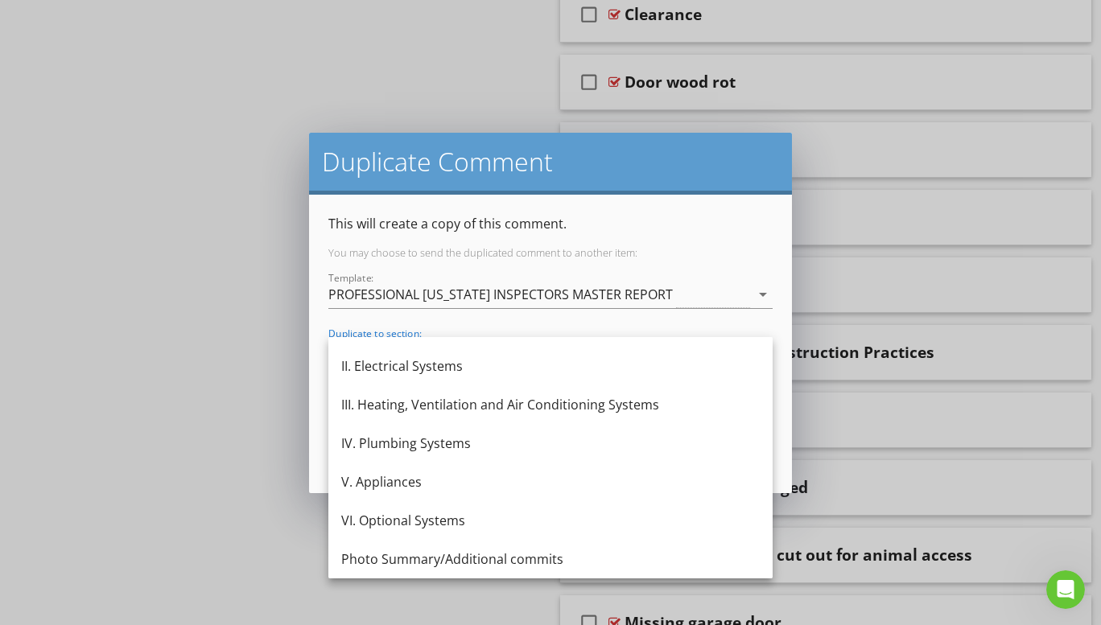
click at [446, 519] on div "VI. Optional Systems" at bounding box center [550, 520] width 418 height 19
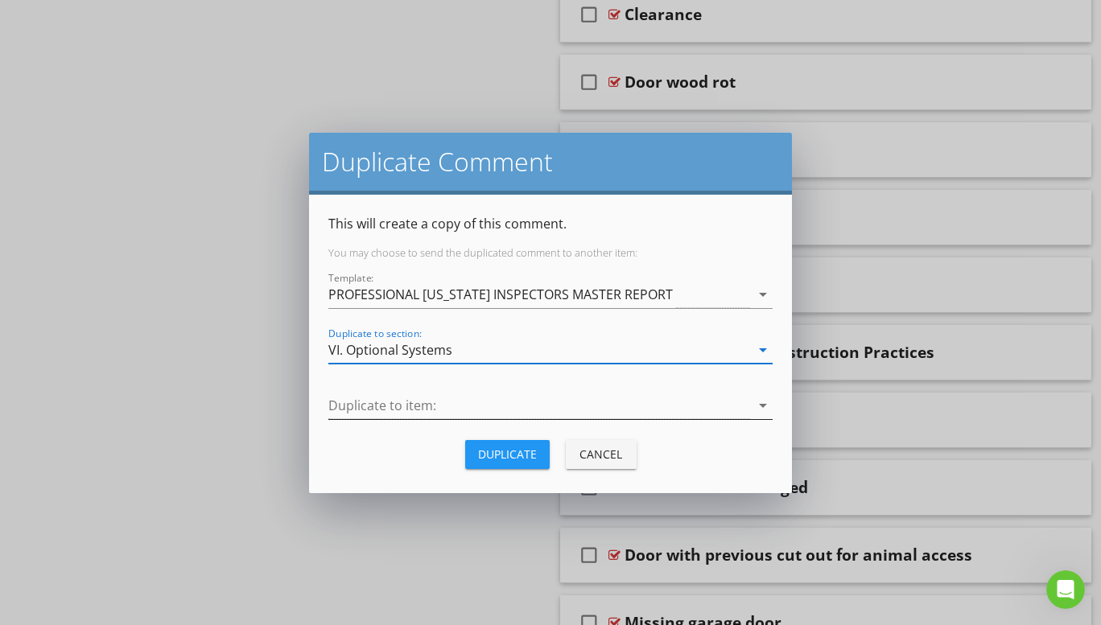
click at [762, 408] on icon "arrow_drop_down" at bounding box center [762, 405] width 19 height 19
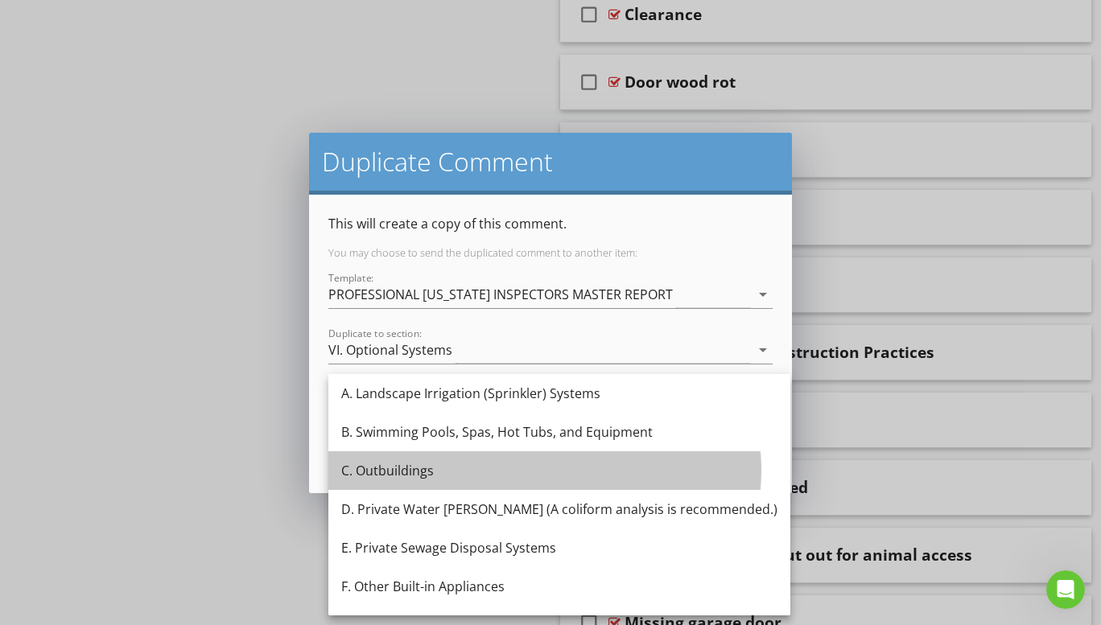
click at [402, 472] on div "C. Outbuildings" at bounding box center [559, 470] width 436 height 19
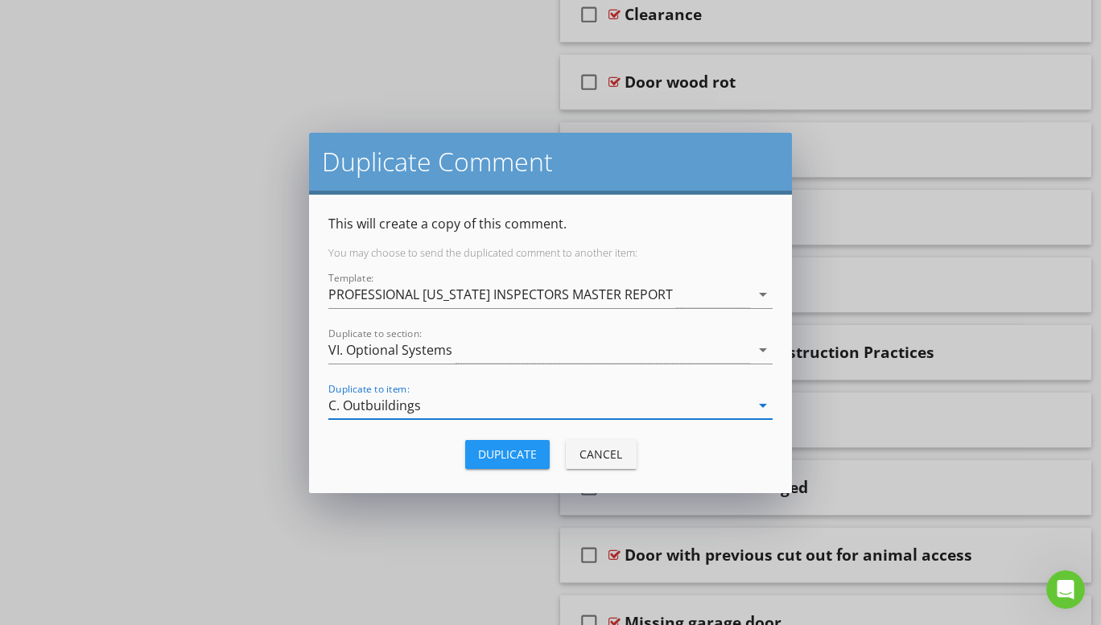
click at [499, 455] on div "Duplicate" at bounding box center [507, 454] width 59 height 17
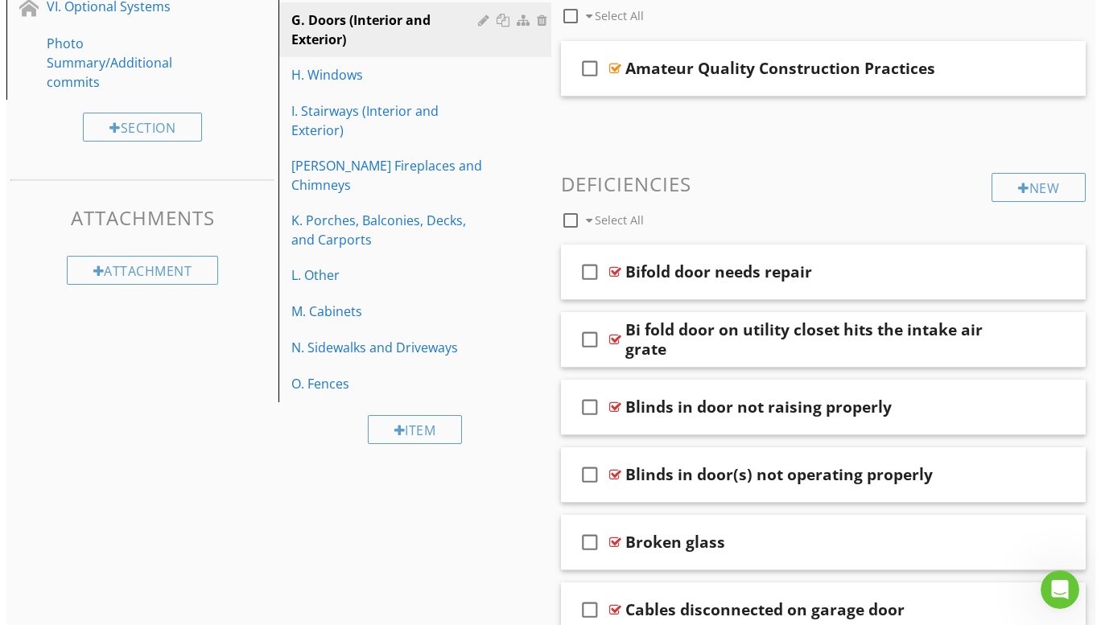
scroll to position [502, 0]
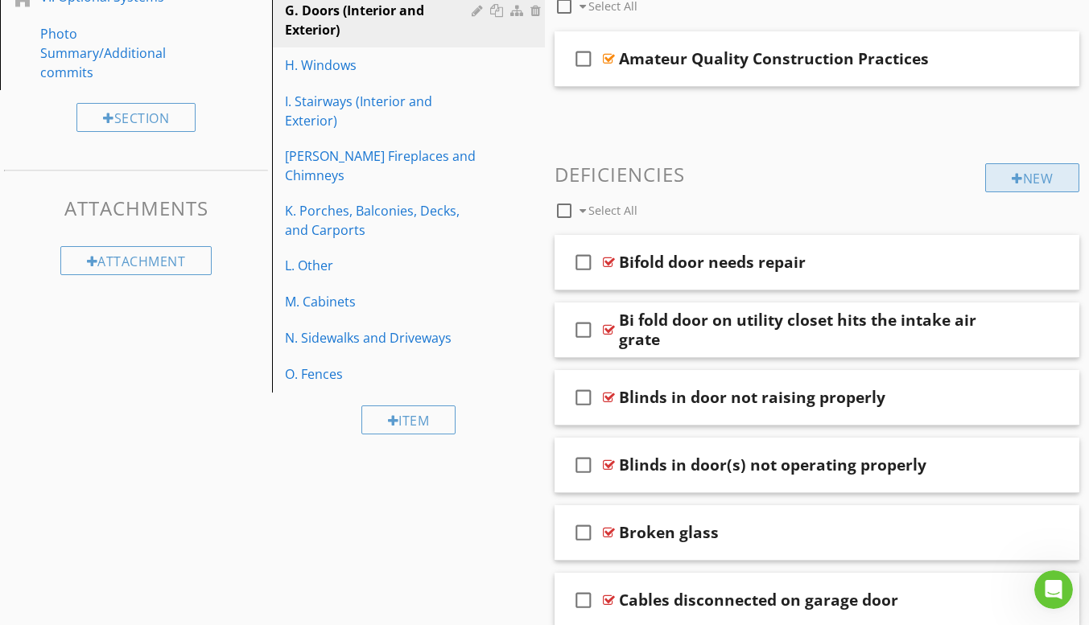
click at [1024, 183] on div "New" at bounding box center [1032, 177] width 94 height 29
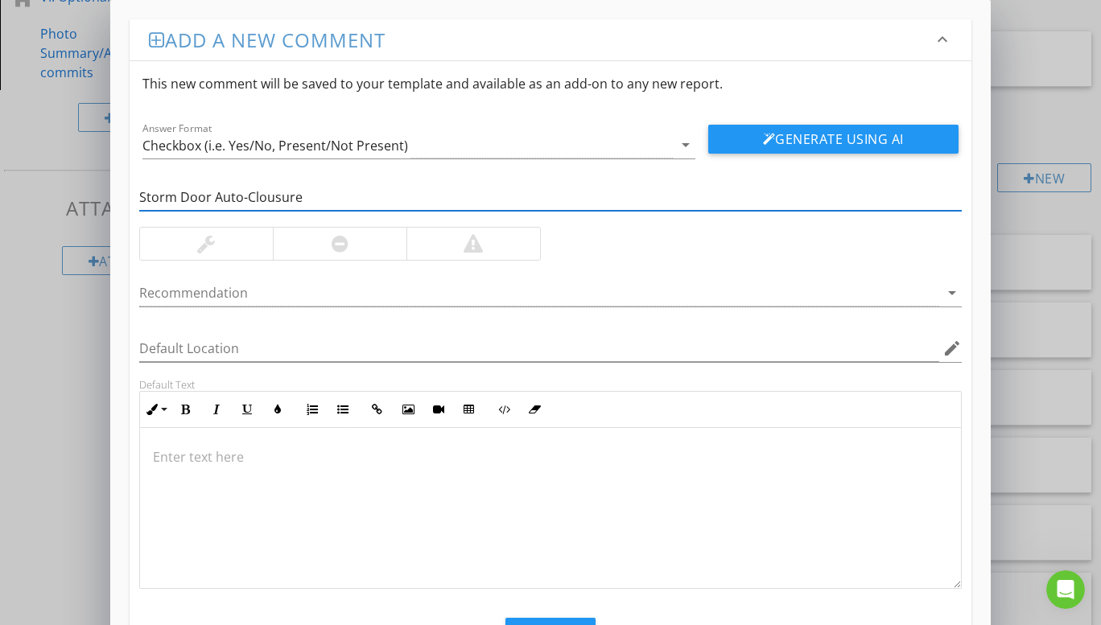
drag, startPoint x: 268, startPoint y: 199, endPoint x: 338, endPoint y: 190, distance: 70.6
click at [338, 190] on input "Storm Door Auto-Clousure" at bounding box center [550, 197] width 822 height 27
click at [277, 200] on input "Storm Door Auto-Clousure" at bounding box center [550, 197] width 822 height 27
click at [295, 197] on input "Storm Door Auto-Closure" at bounding box center [550, 197] width 822 height 27
click at [257, 244] on div at bounding box center [206, 244] width 133 height 32
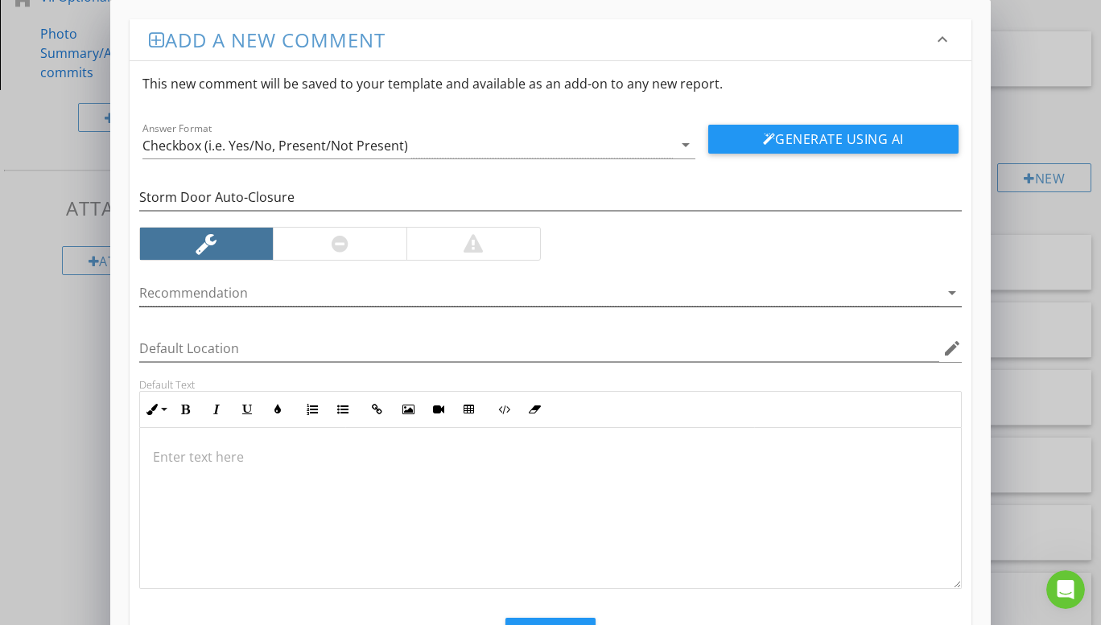
click at [952, 291] on icon "arrow_drop_down" at bounding box center [951, 292] width 19 height 19
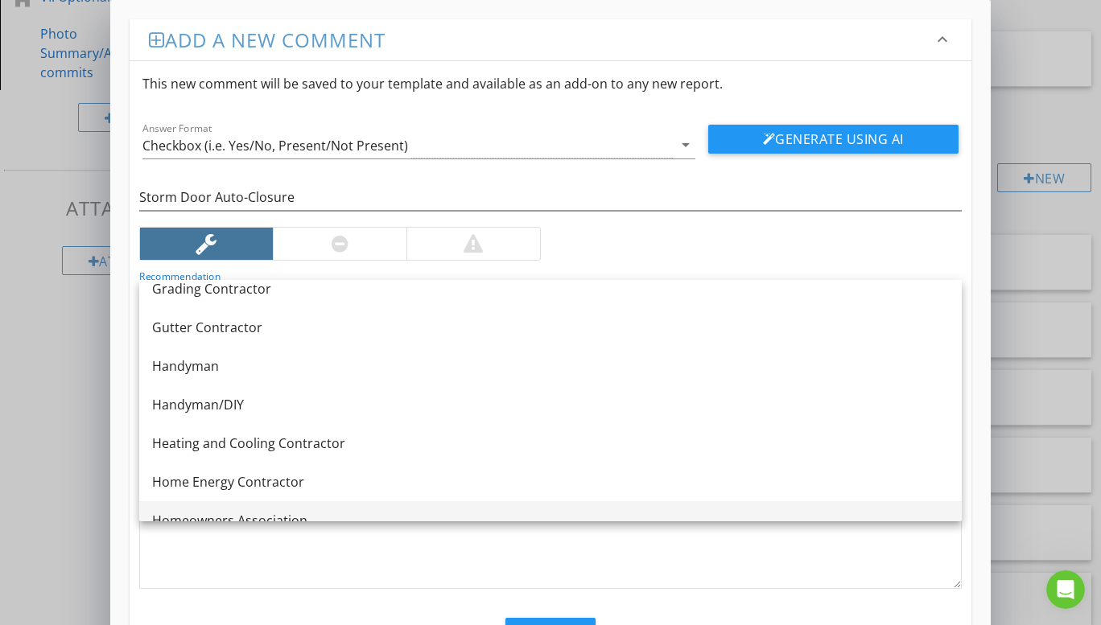
scroll to position [966, 0]
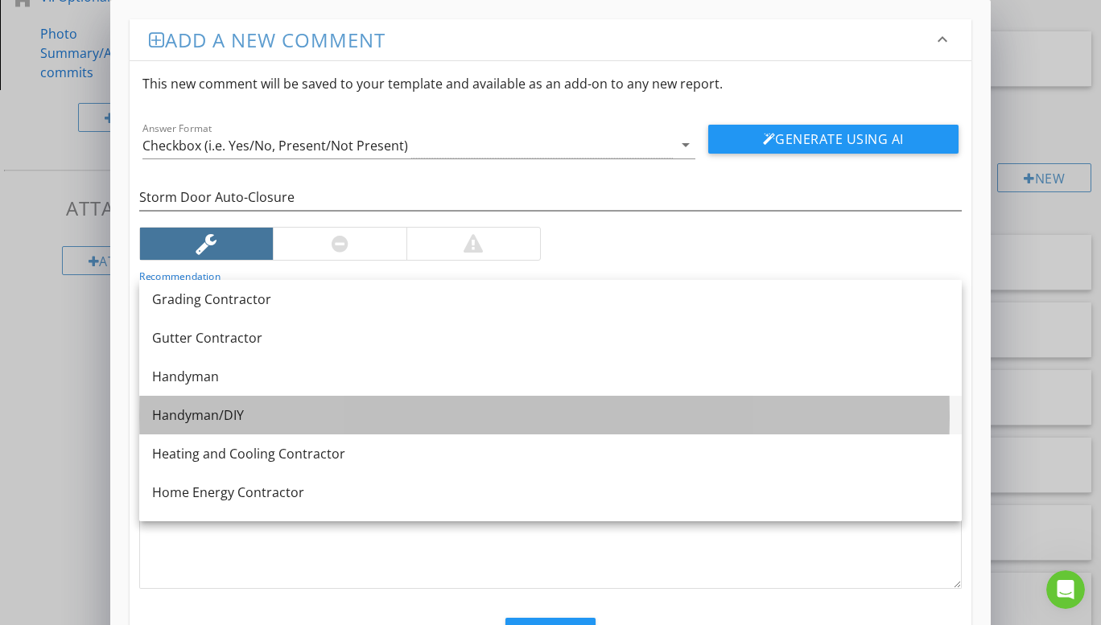
click at [237, 412] on div "Handyman/DIY" at bounding box center [550, 415] width 797 height 19
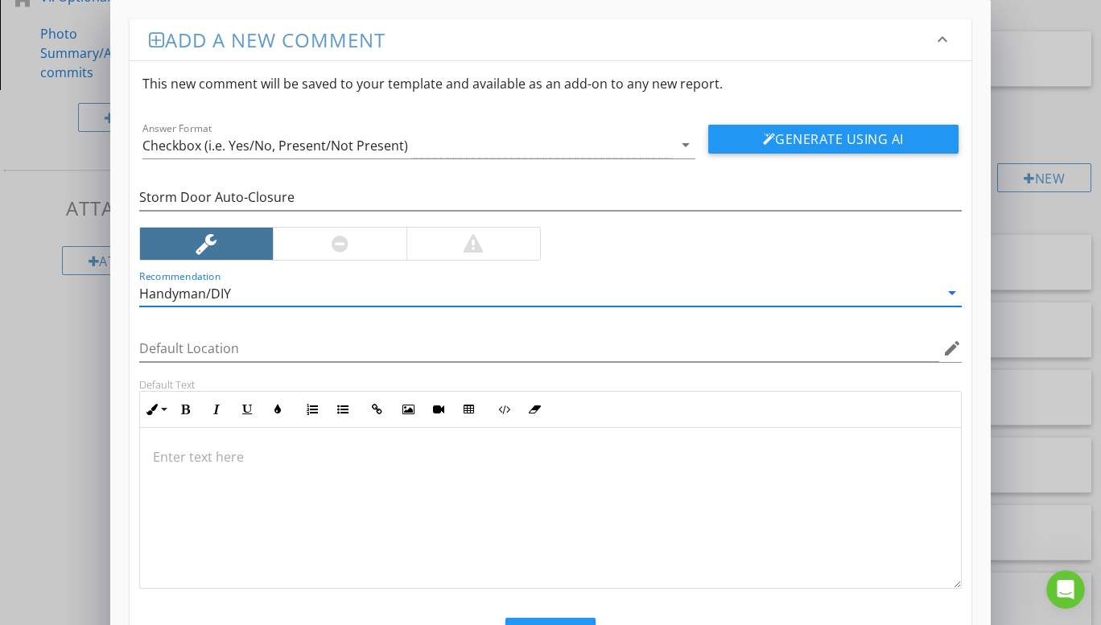
click at [179, 455] on p at bounding box center [550, 456] width 795 height 19
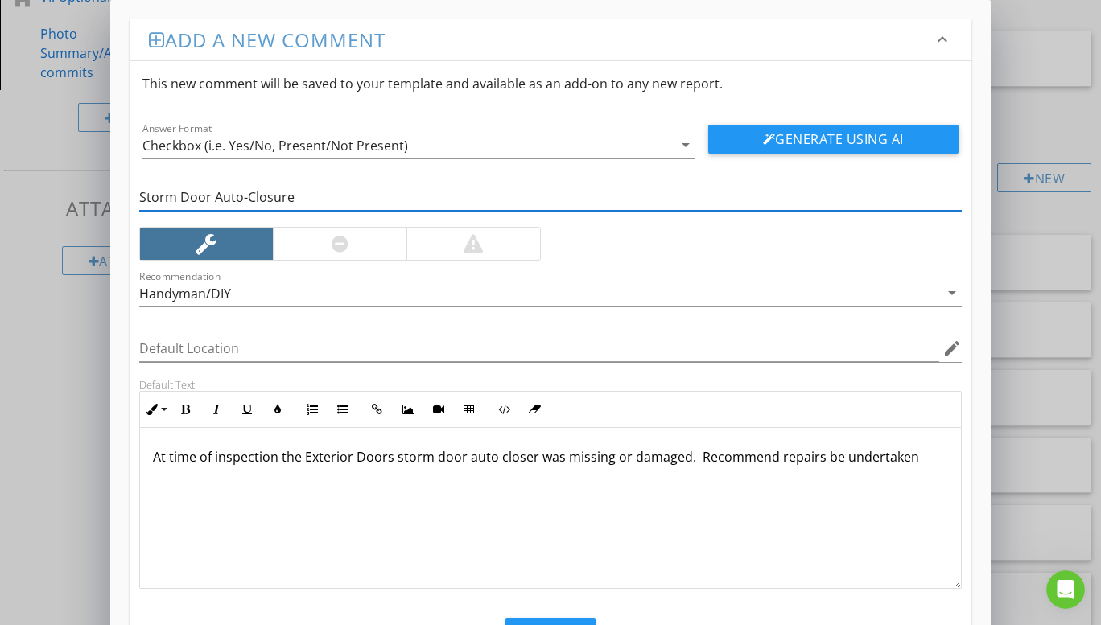
click at [293, 204] on input "Storm Door Auto-Closure" at bounding box center [550, 197] width 822 height 27
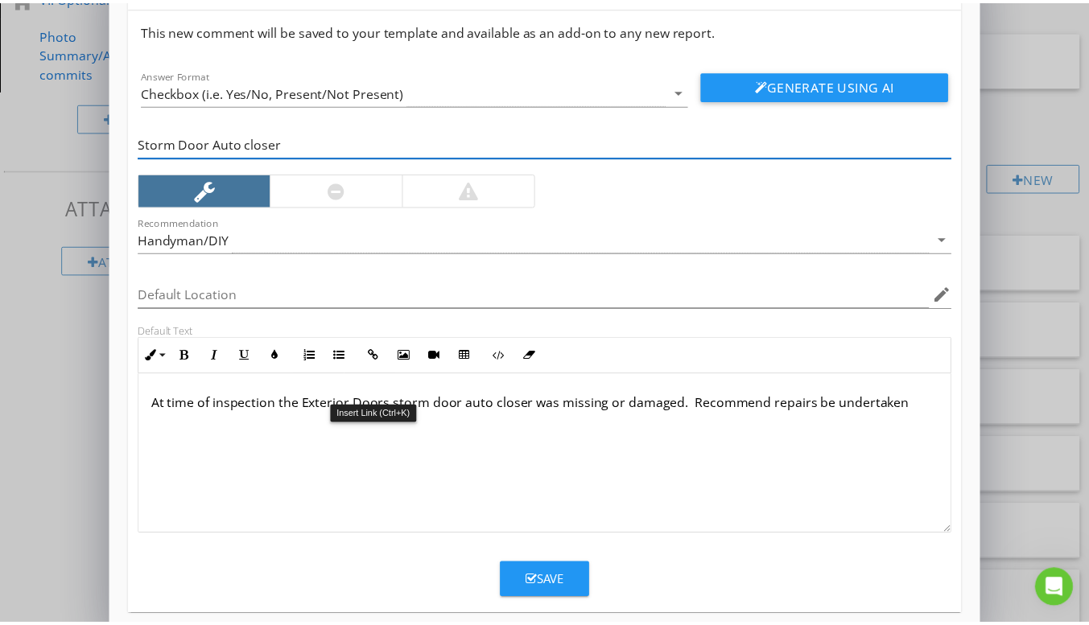
scroll to position [73, 0]
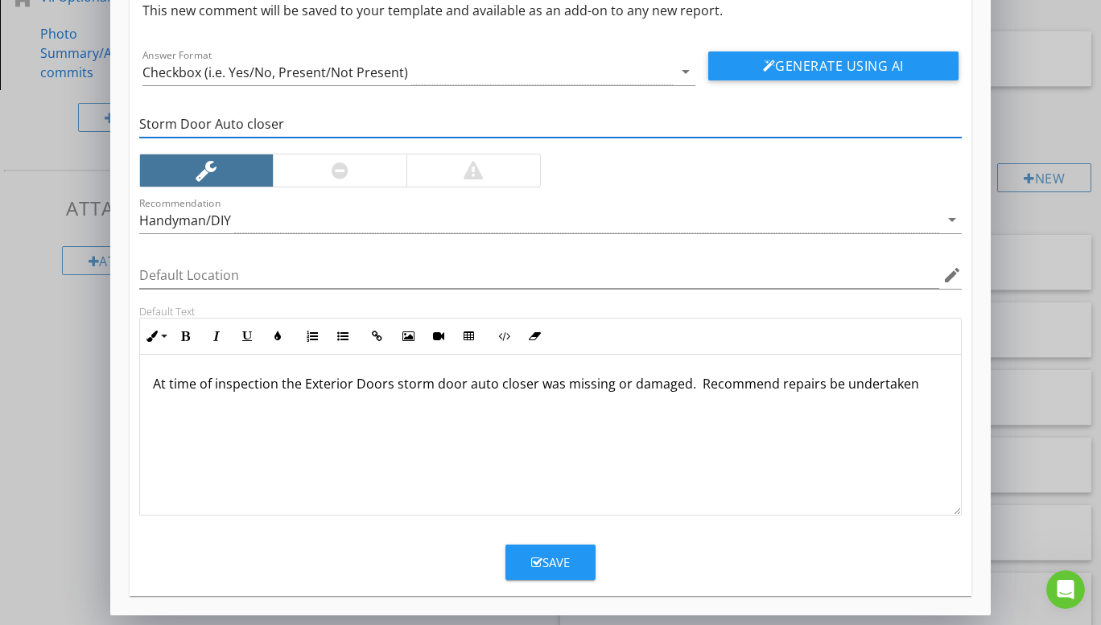
type input "Storm Door Auto closer"
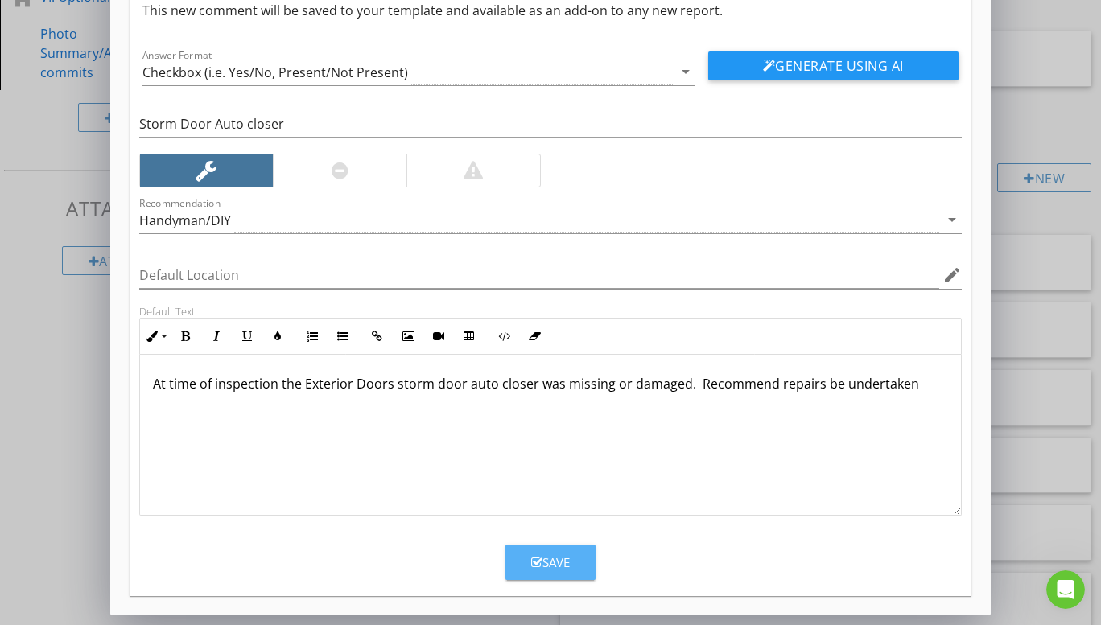
click at [554, 563] on div "Save" at bounding box center [550, 563] width 39 height 19
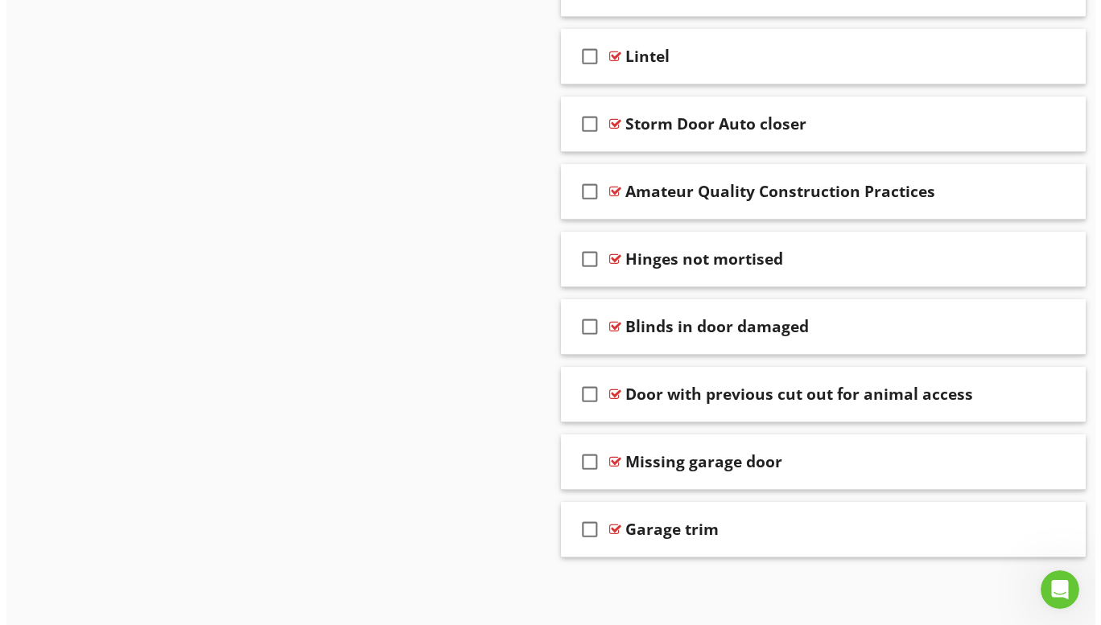
scroll to position [10227, 0]
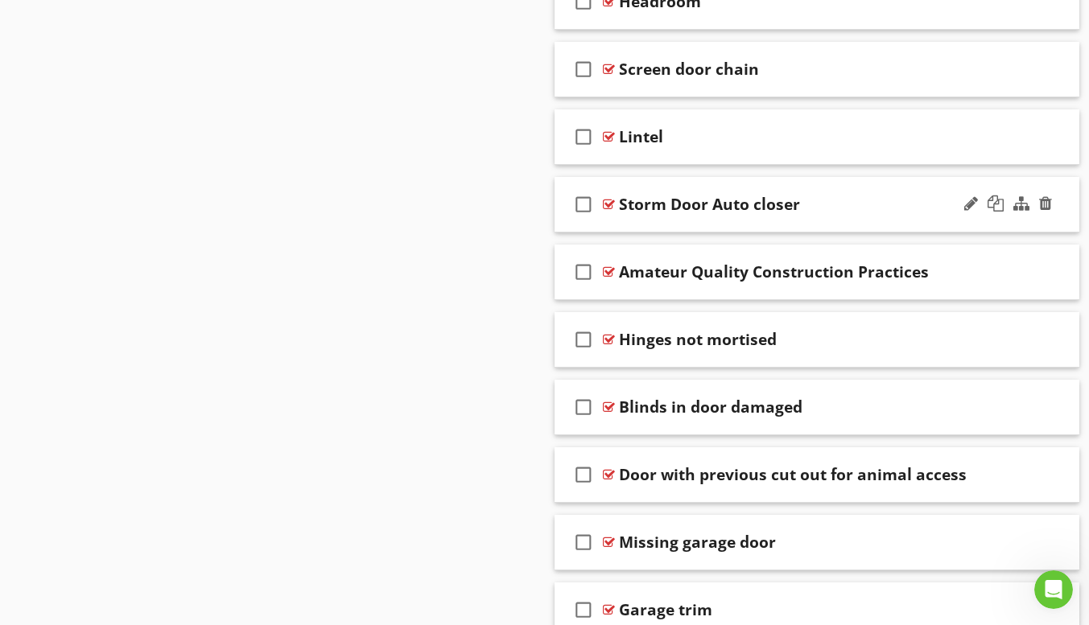
click at [710, 229] on div "check_box_outline_blank Storm Door Auto closer" at bounding box center [817, 205] width 526 height 56
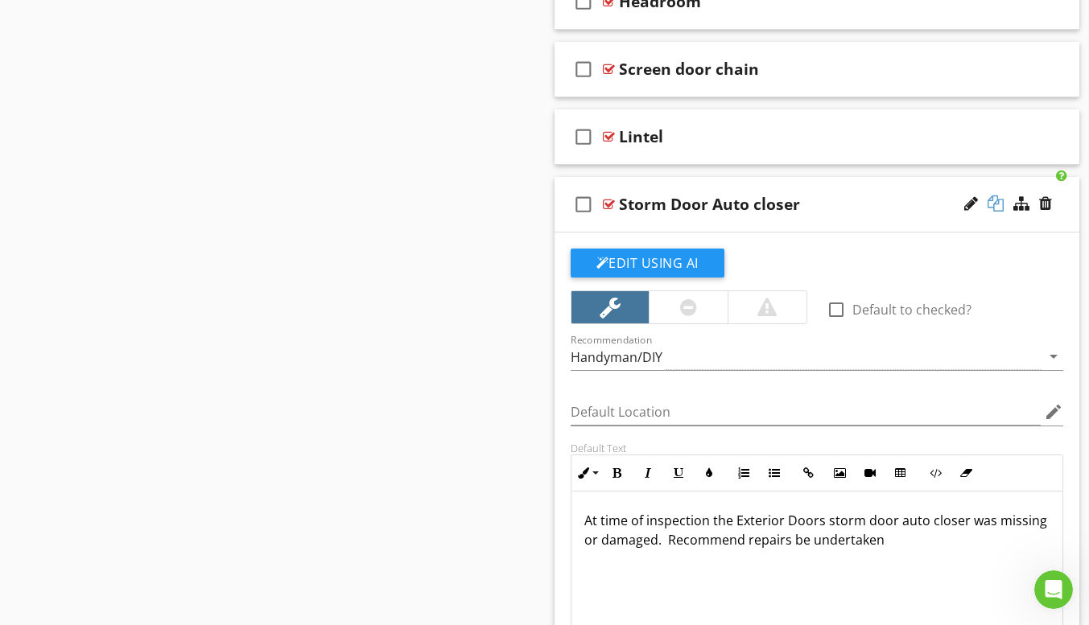
click at [992, 205] on div at bounding box center [995, 204] width 16 height 16
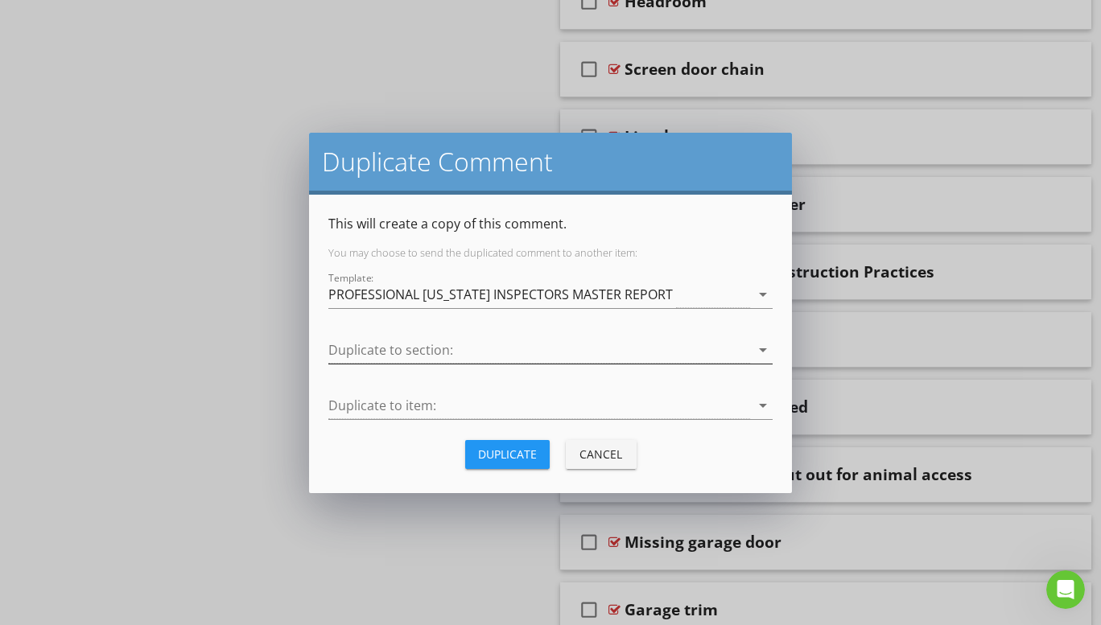
click at [761, 352] on icon "arrow_drop_down" at bounding box center [762, 349] width 19 height 19
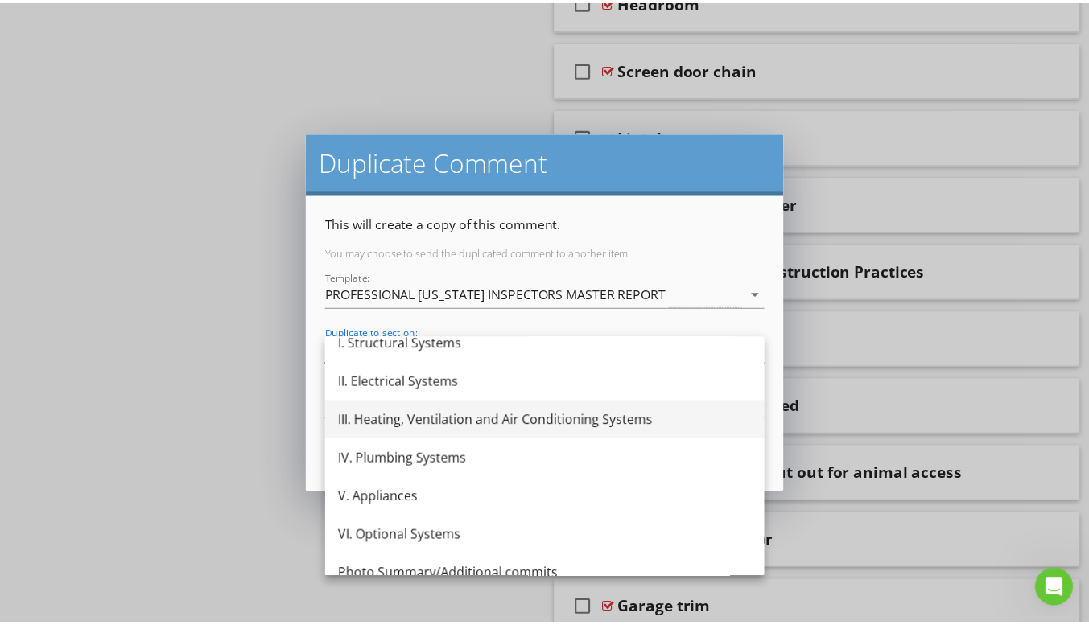
scroll to position [68, 0]
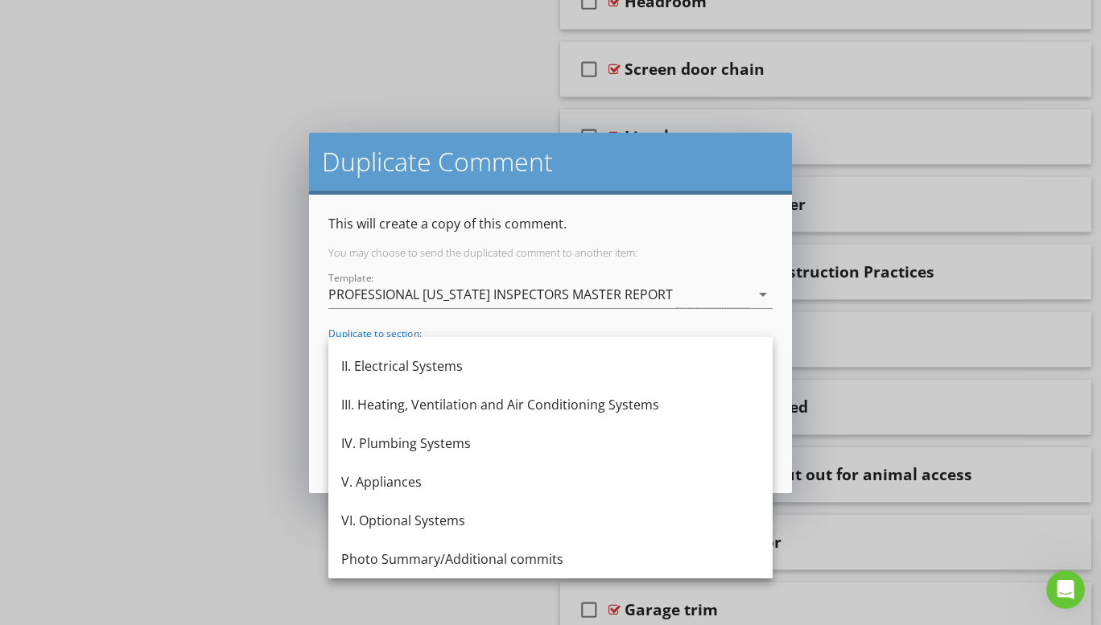
click at [455, 517] on div "VI. Optional Systems" at bounding box center [550, 520] width 418 height 19
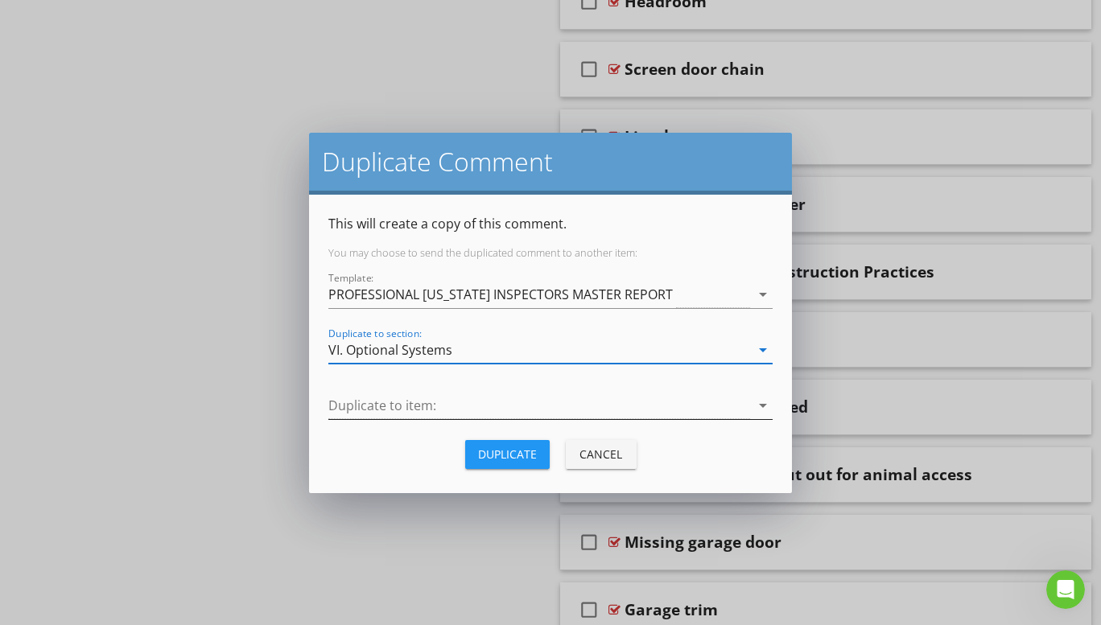
click at [761, 403] on icon "arrow_drop_down" at bounding box center [762, 405] width 19 height 19
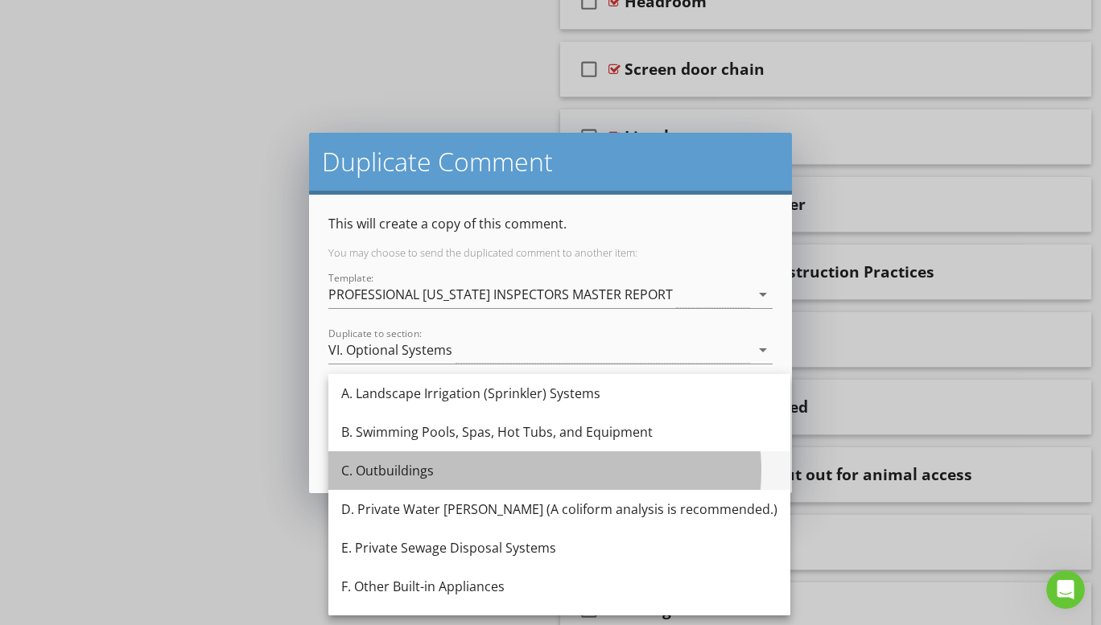
click at [392, 469] on div "C. Outbuildings" at bounding box center [559, 470] width 436 height 19
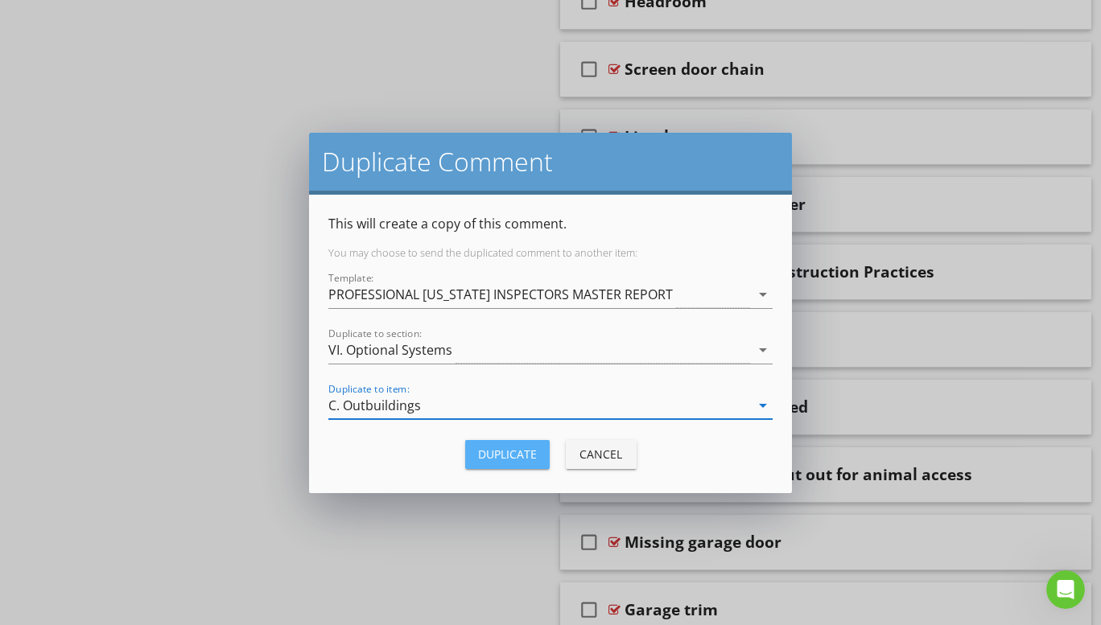
click at [517, 455] on div "Duplicate" at bounding box center [507, 454] width 59 height 17
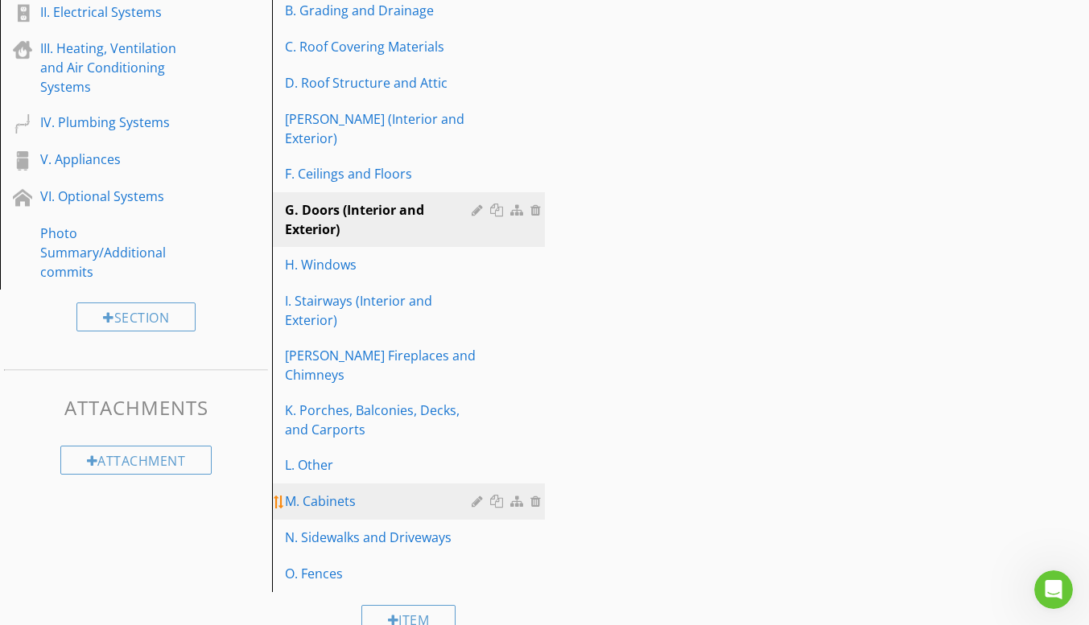
scroll to position [10227, 0]
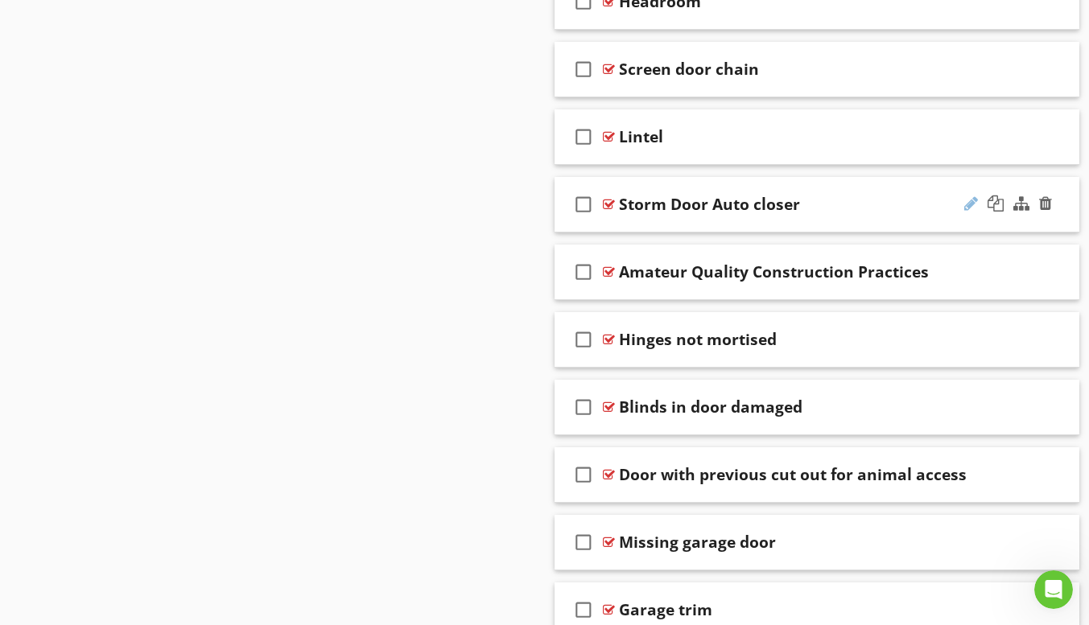
click at [968, 204] on div at bounding box center [971, 204] width 14 height 16
click at [736, 207] on input "Storm Door Auto closer" at bounding box center [803, 206] width 369 height 27
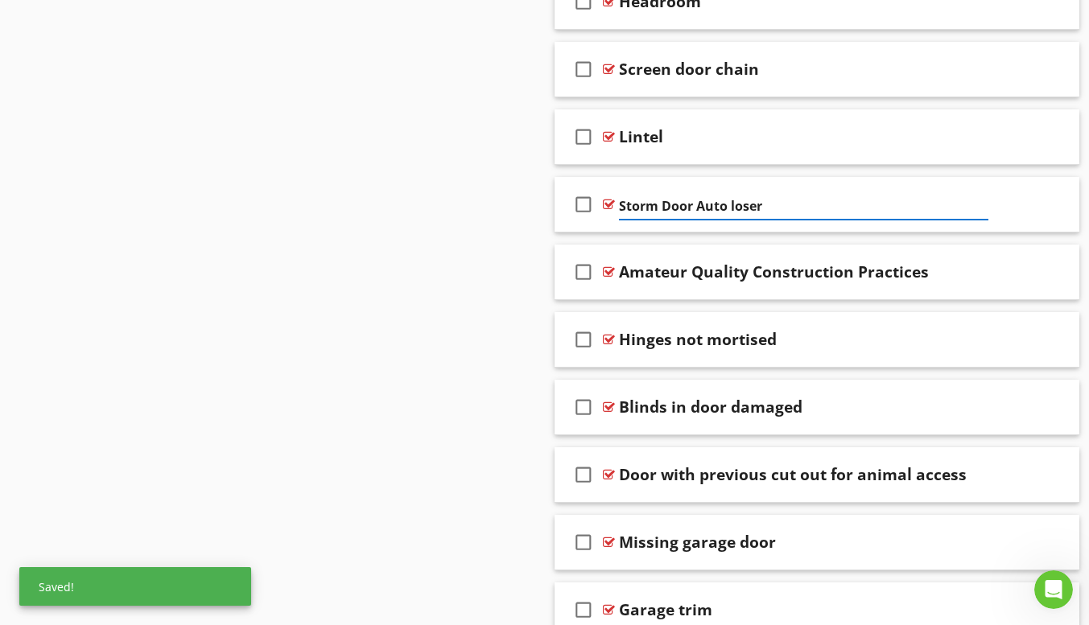
type input "Storm Door Auto Closer"
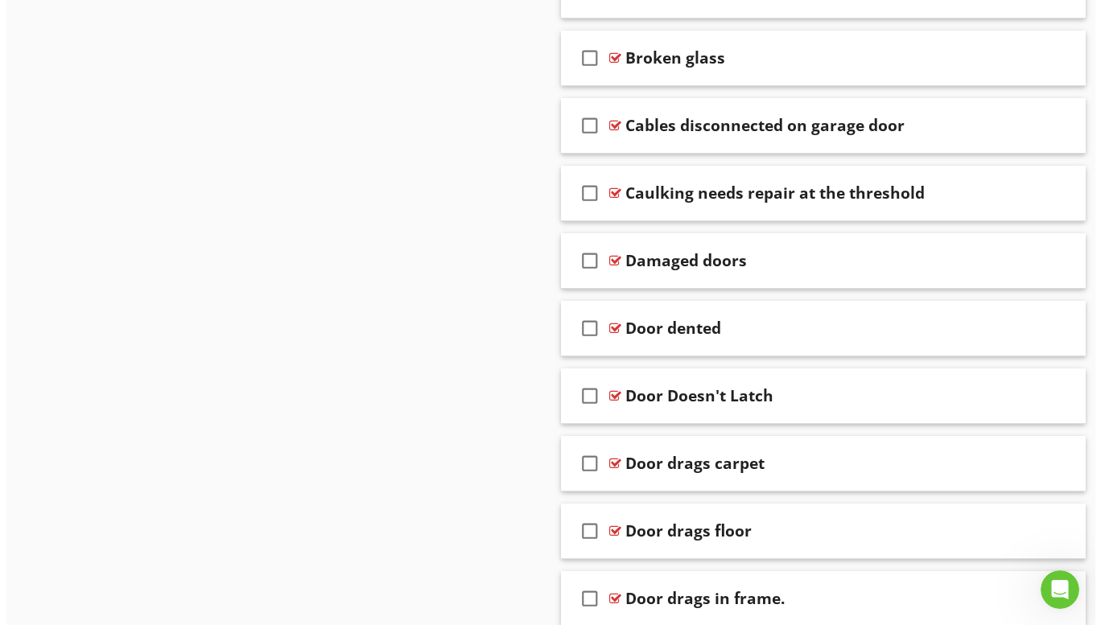
scroll to position [570, 0]
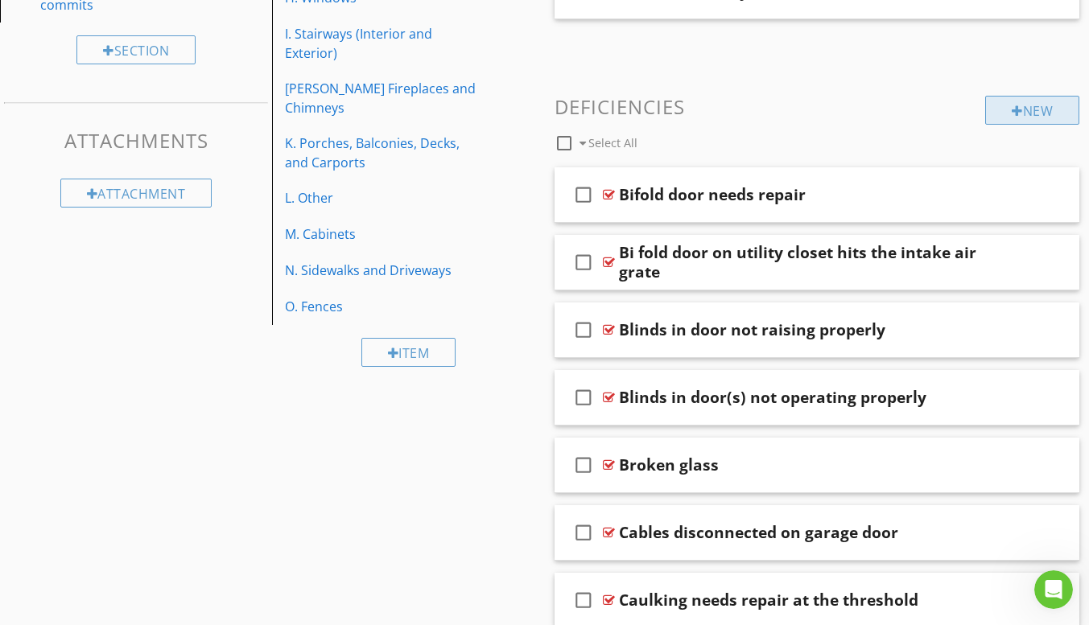
click at [1008, 111] on div "New" at bounding box center [1032, 110] width 94 height 29
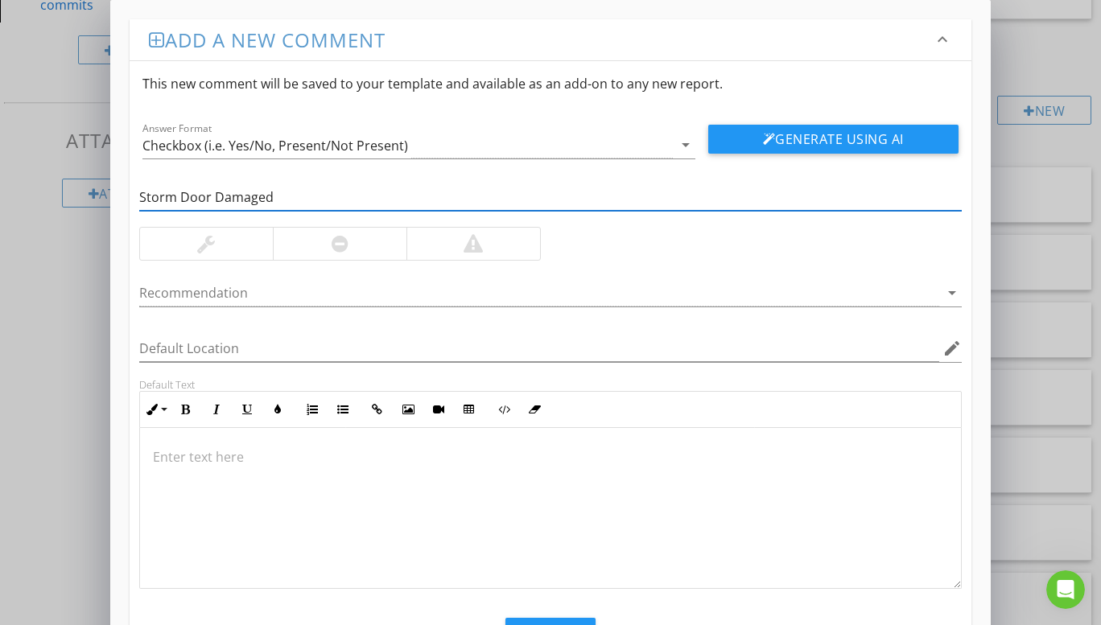
type input "Storm Door Damaged"
click at [204, 239] on div at bounding box center [206, 243] width 18 height 19
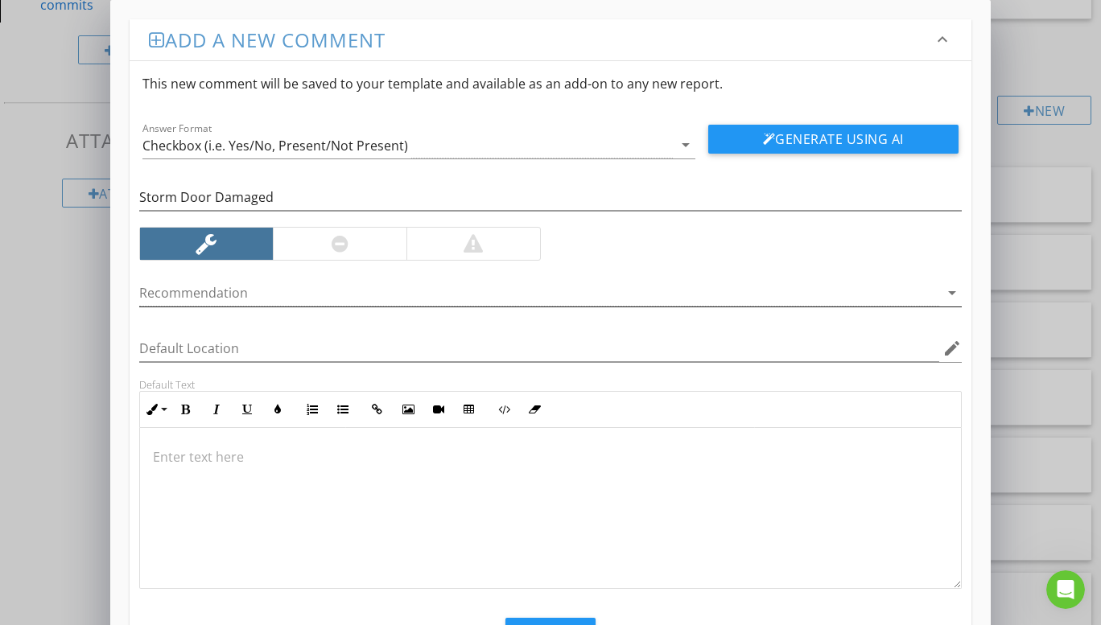
click at [950, 290] on icon "arrow_drop_down" at bounding box center [951, 292] width 19 height 19
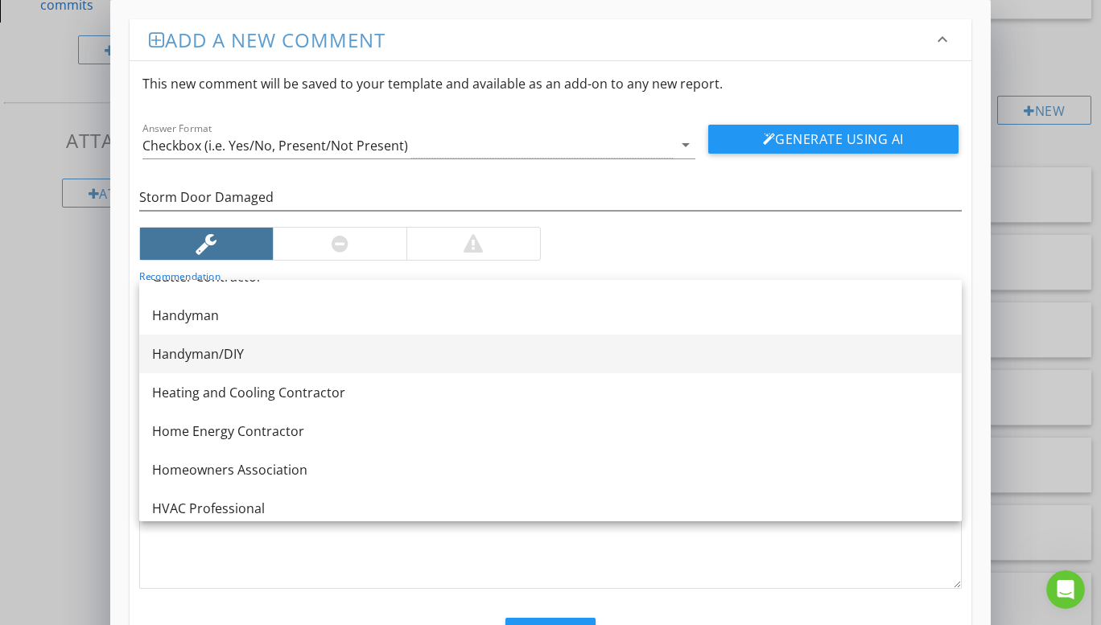
scroll to position [1046, 0]
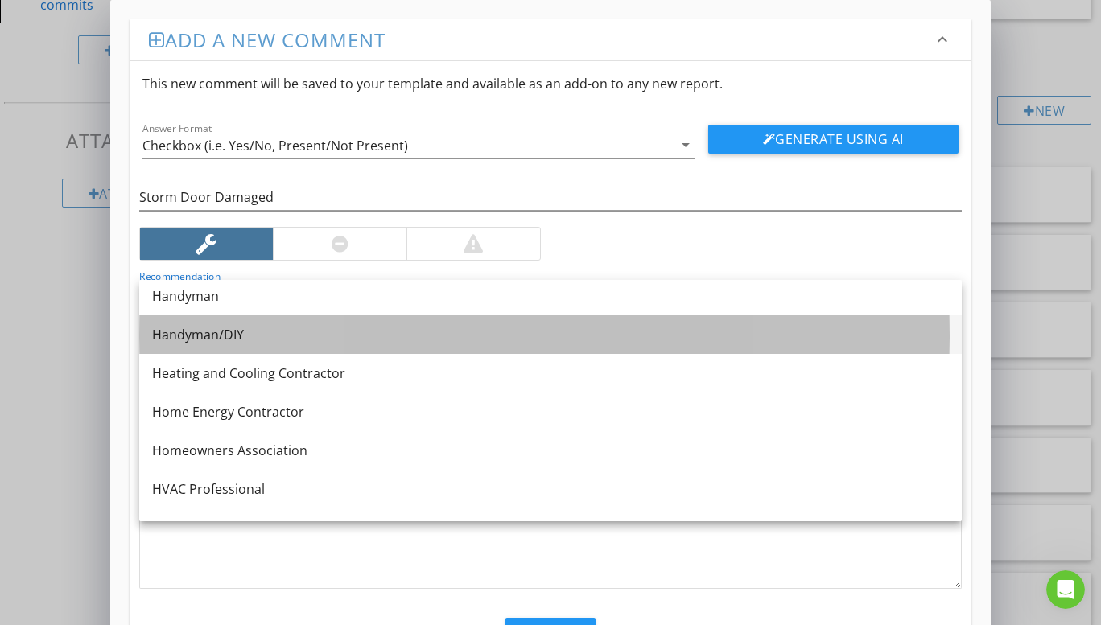
click at [243, 327] on div "Handyman/DIY" at bounding box center [550, 334] width 797 height 19
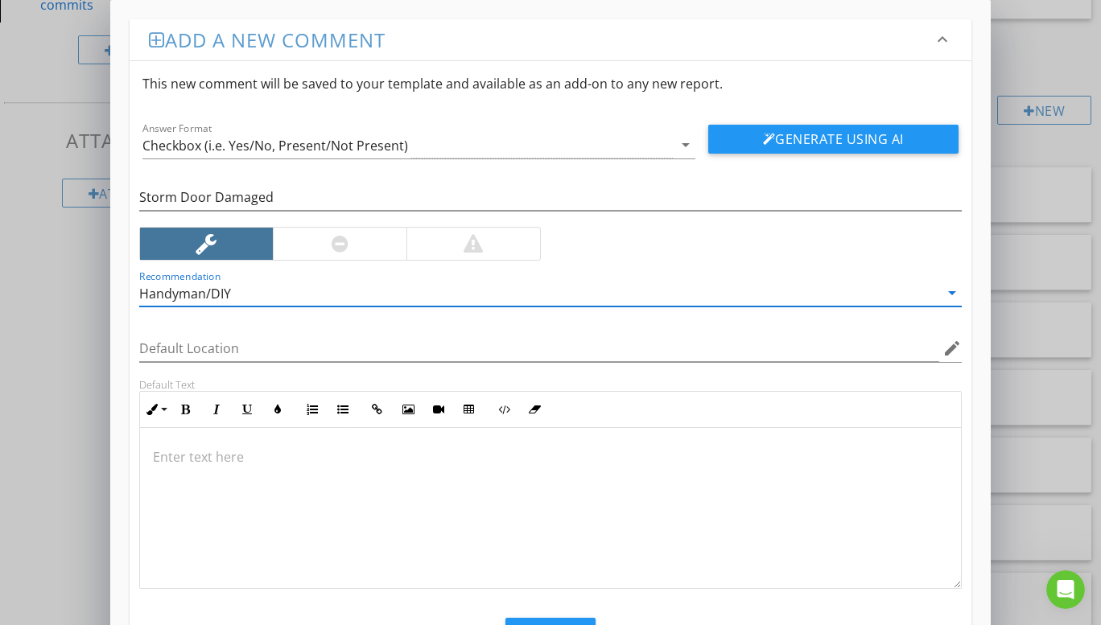
click at [175, 451] on p at bounding box center [550, 456] width 795 height 19
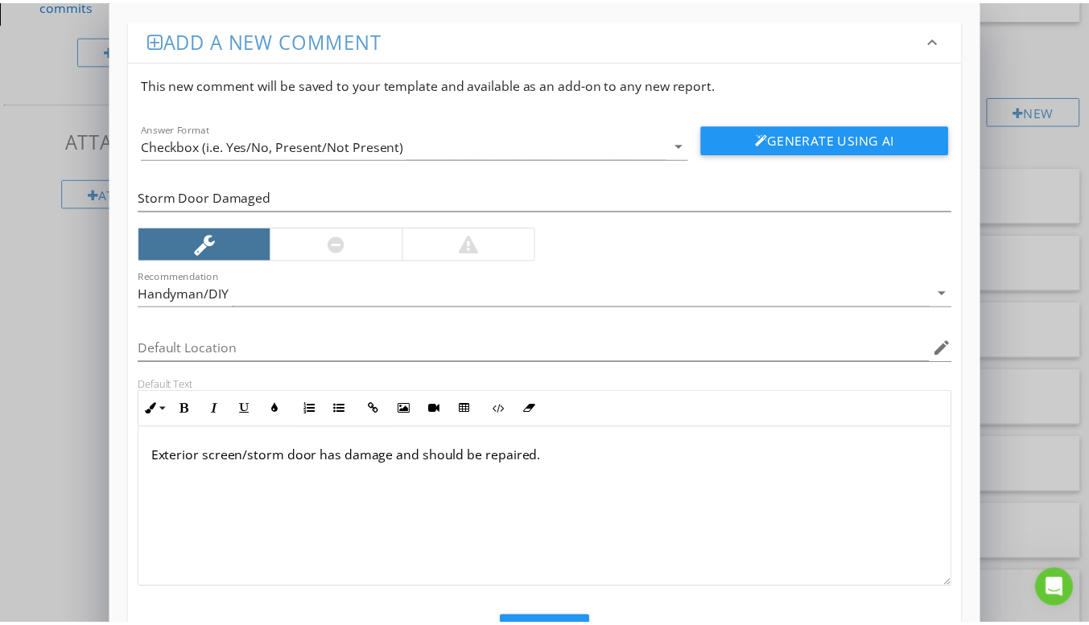
scroll to position [73, 0]
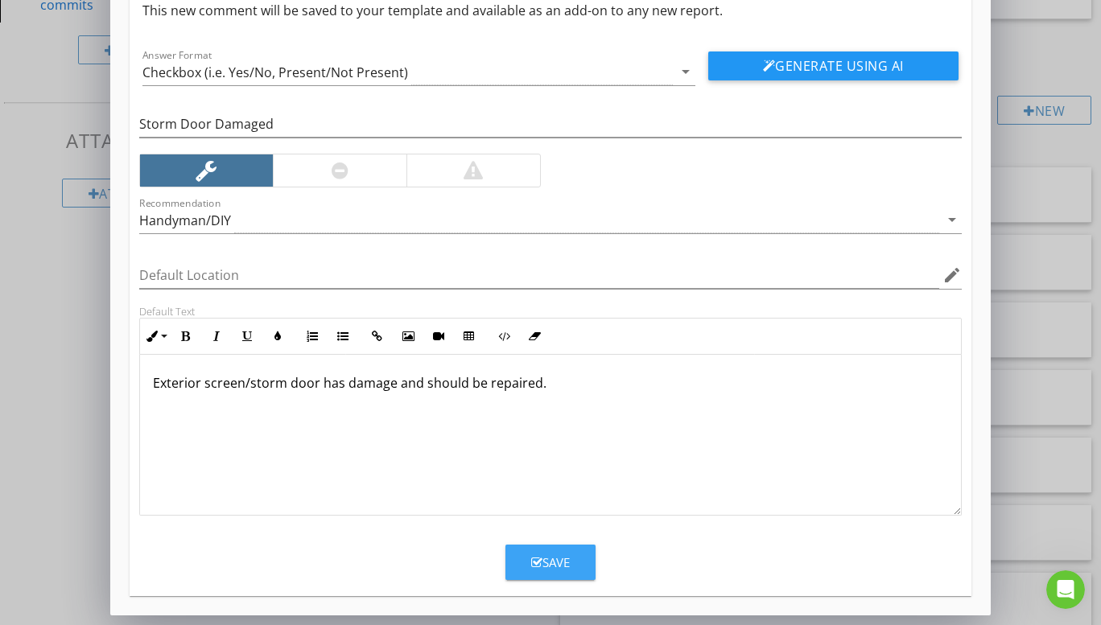
click at [571, 561] on button "Save" at bounding box center [550, 562] width 90 height 35
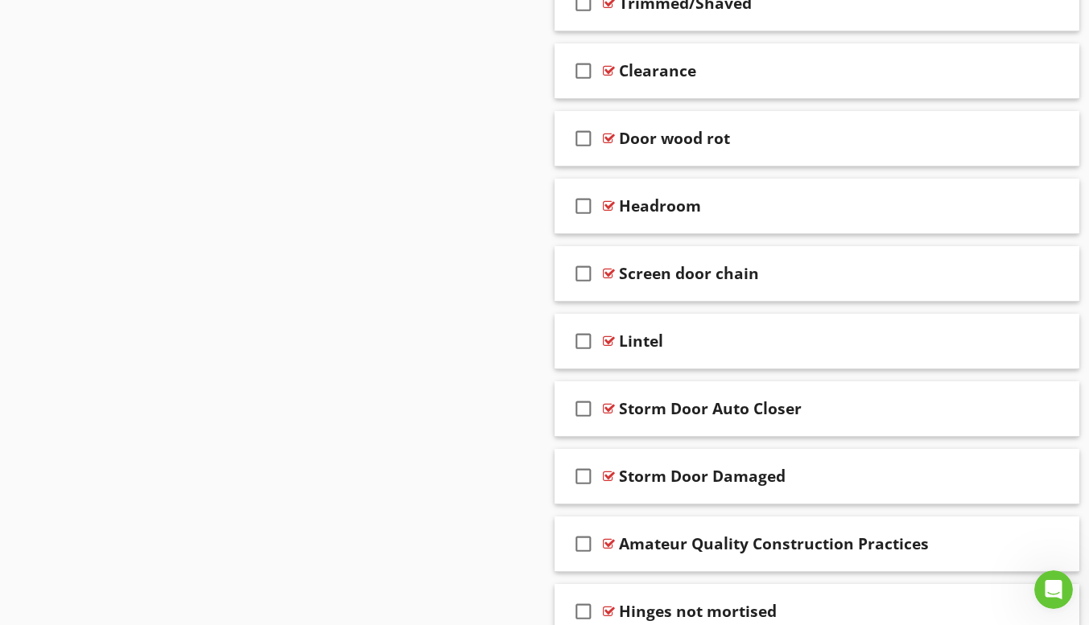
scroll to position [10146, 0]
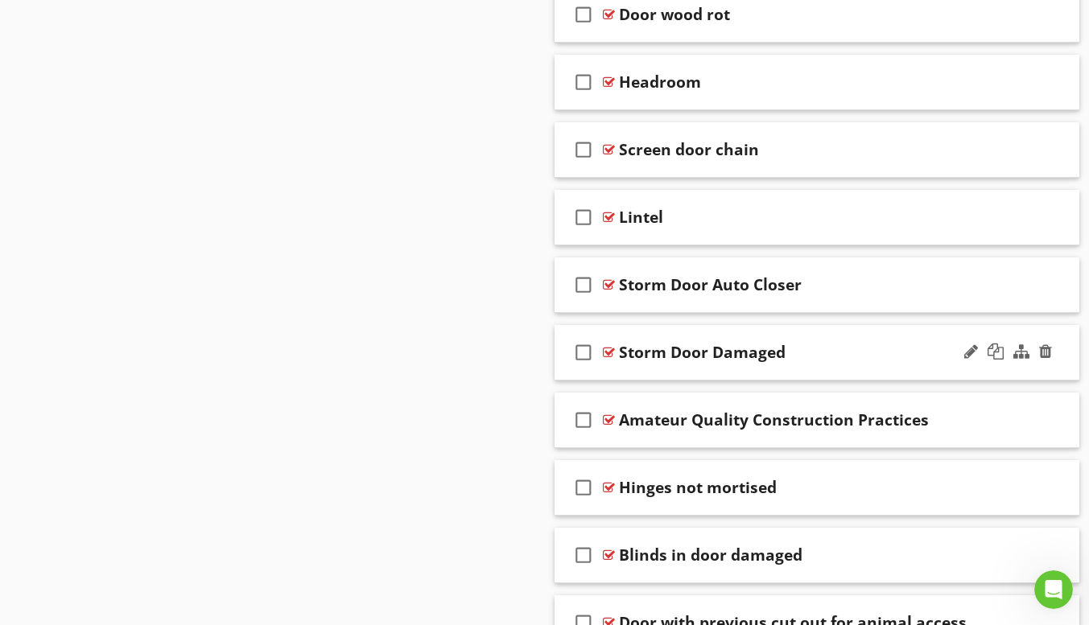
click at [695, 373] on div "check_box_outline_blank Storm Door Damaged" at bounding box center [817, 353] width 526 height 56
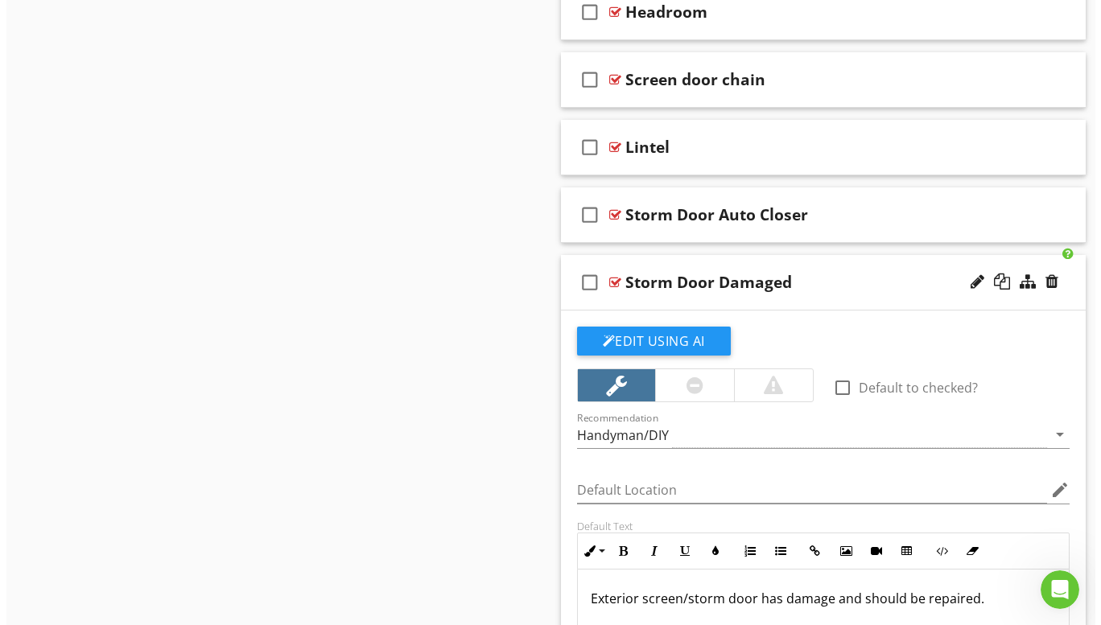
scroll to position [10307, 0]
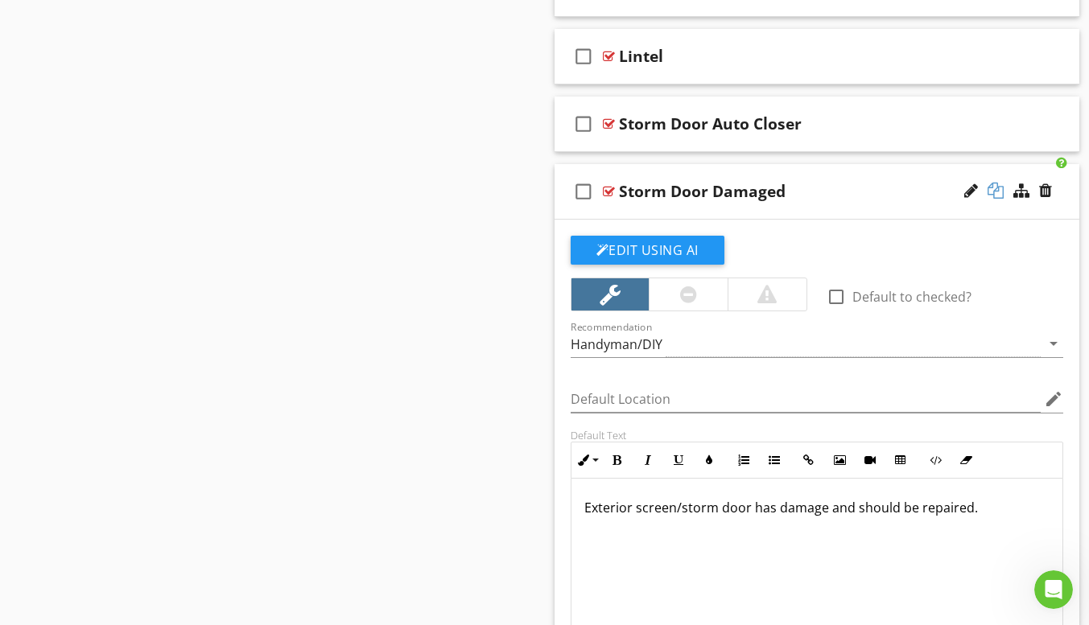
click at [998, 189] on div at bounding box center [995, 191] width 16 height 16
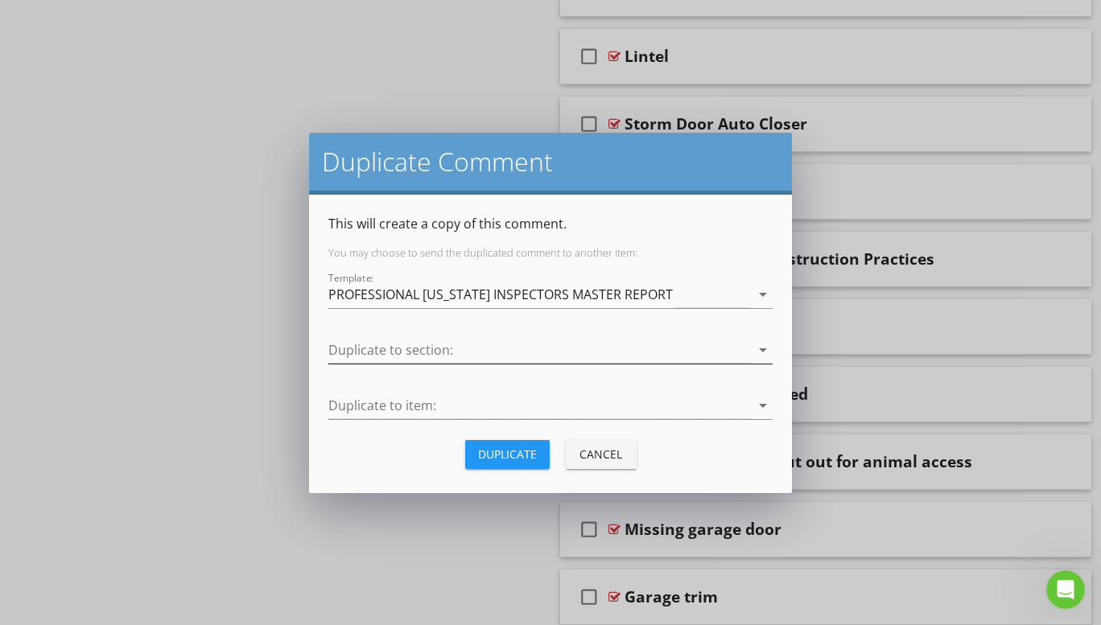
click at [761, 352] on icon "arrow_drop_down" at bounding box center [762, 349] width 19 height 19
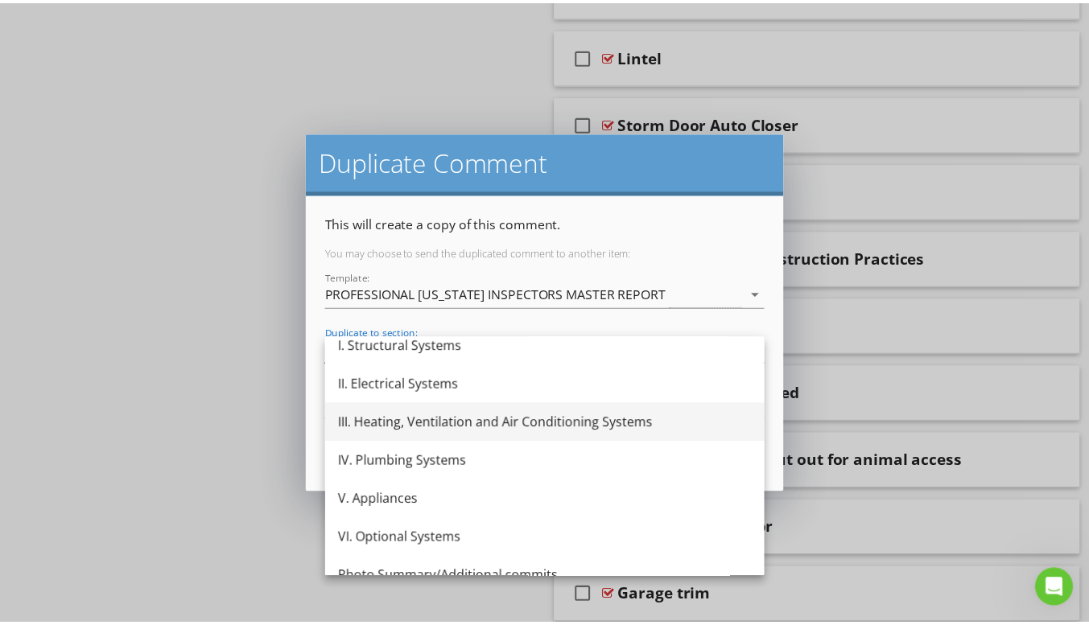
scroll to position [68, 0]
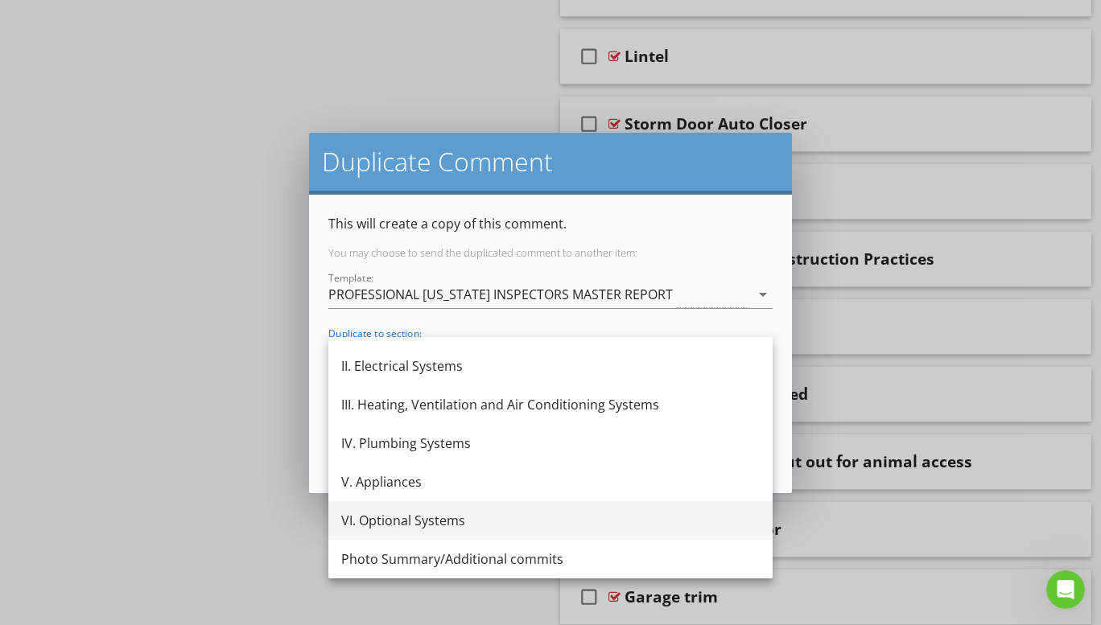
click at [417, 518] on div "VI. Optional Systems" at bounding box center [550, 520] width 418 height 19
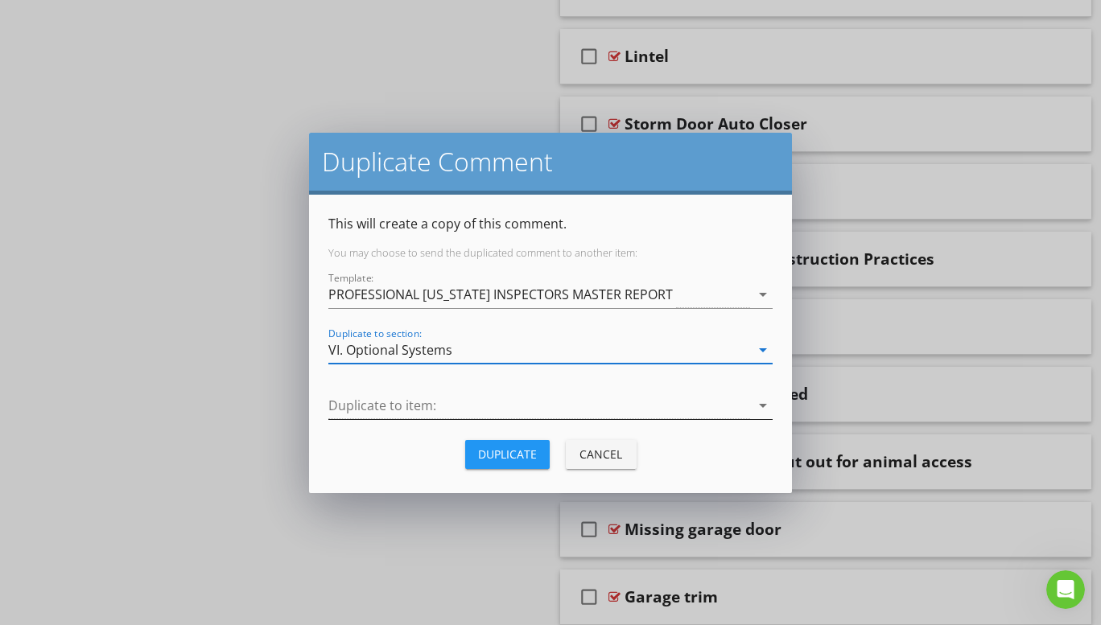
click at [761, 404] on icon "arrow_drop_down" at bounding box center [762, 405] width 19 height 19
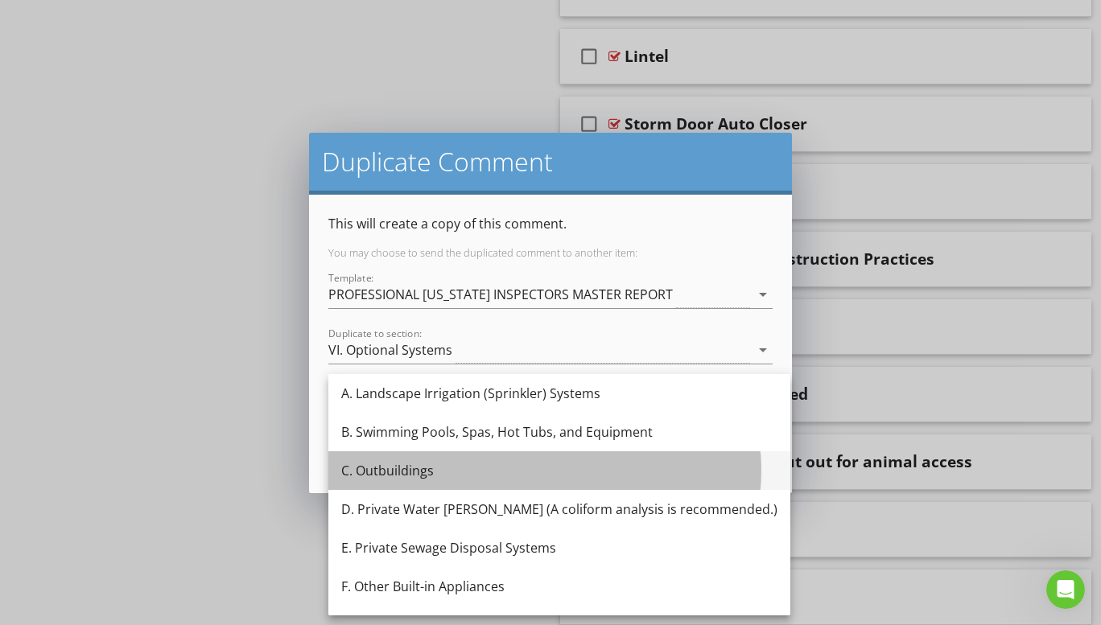
click at [398, 473] on div "C. Outbuildings" at bounding box center [559, 470] width 436 height 19
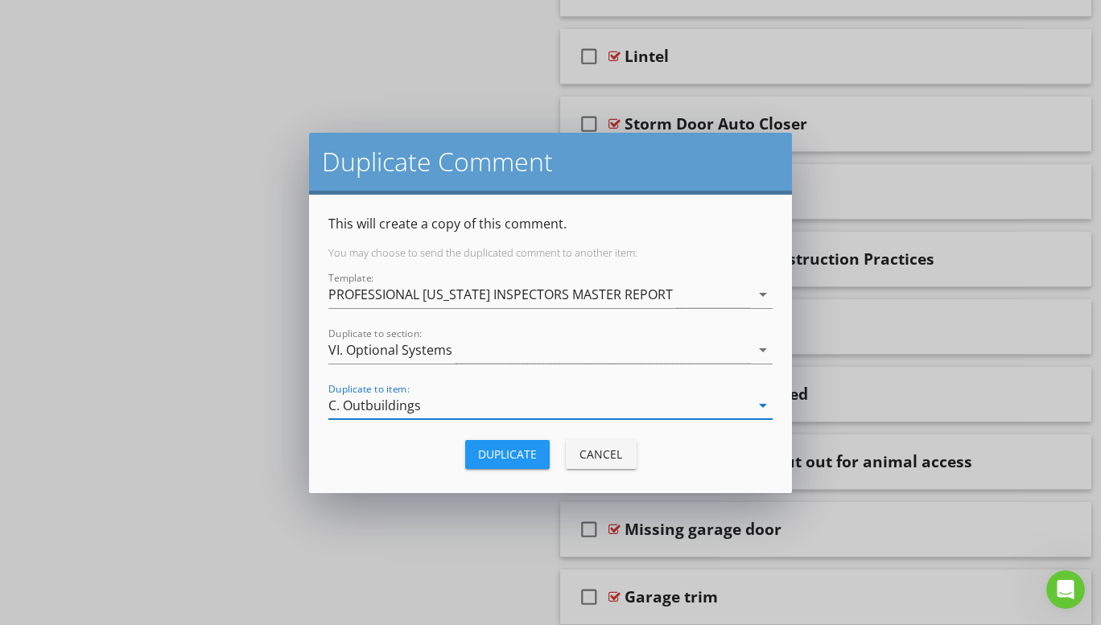
click at [497, 456] on div "Duplicate" at bounding box center [507, 454] width 59 height 17
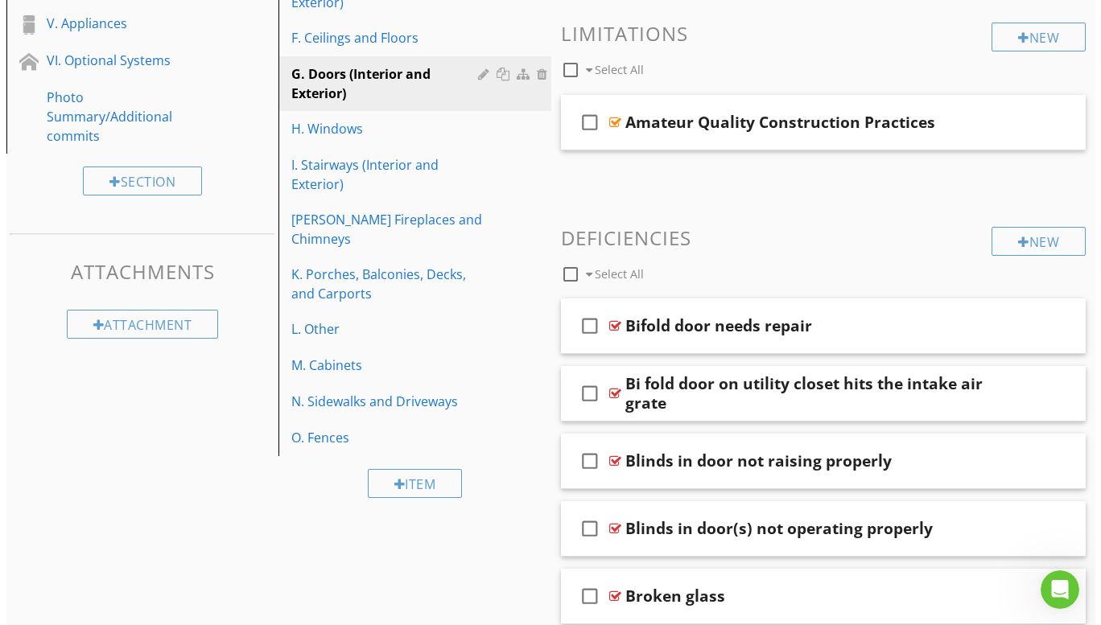
scroll to position [409, 0]
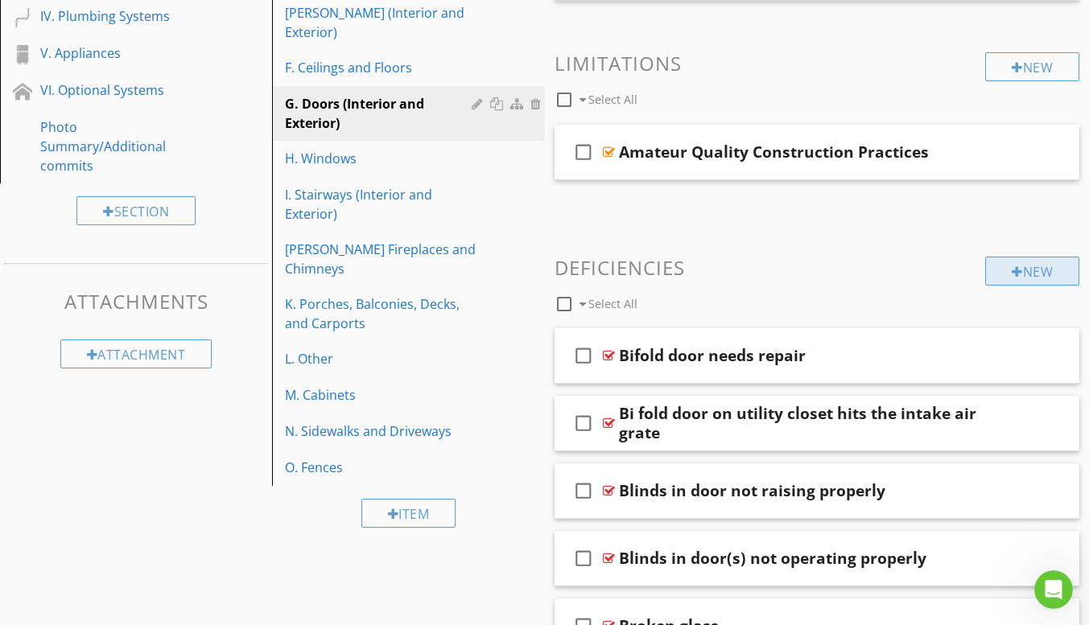
click at [1024, 272] on div "New" at bounding box center [1032, 271] width 94 height 29
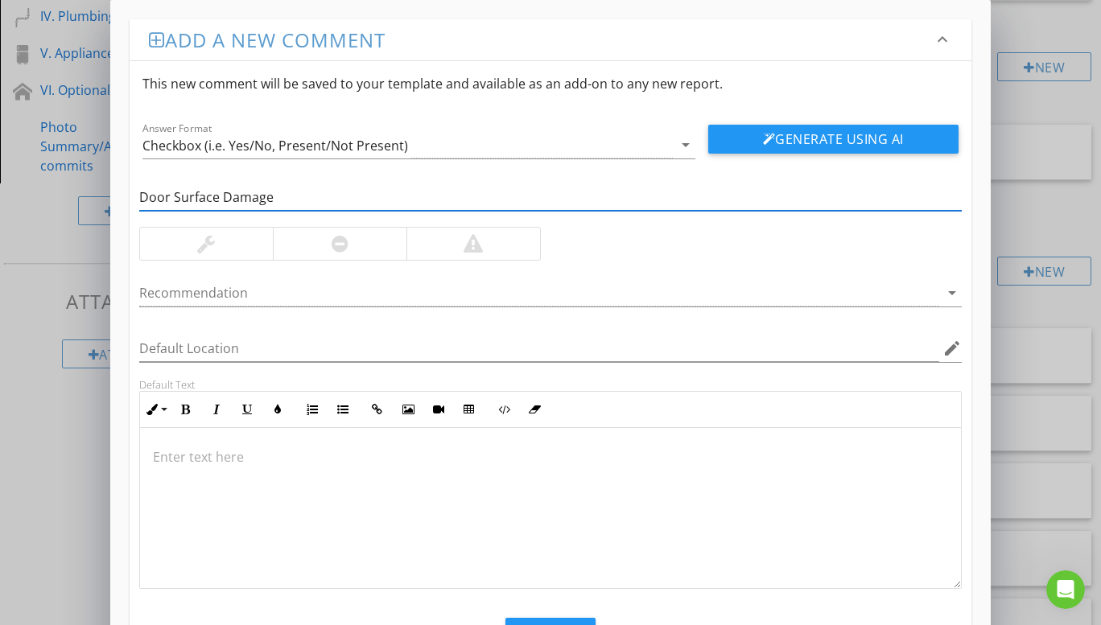
type input "Door Surface Damage"
click at [188, 243] on div at bounding box center [206, 244] width 133 height 32
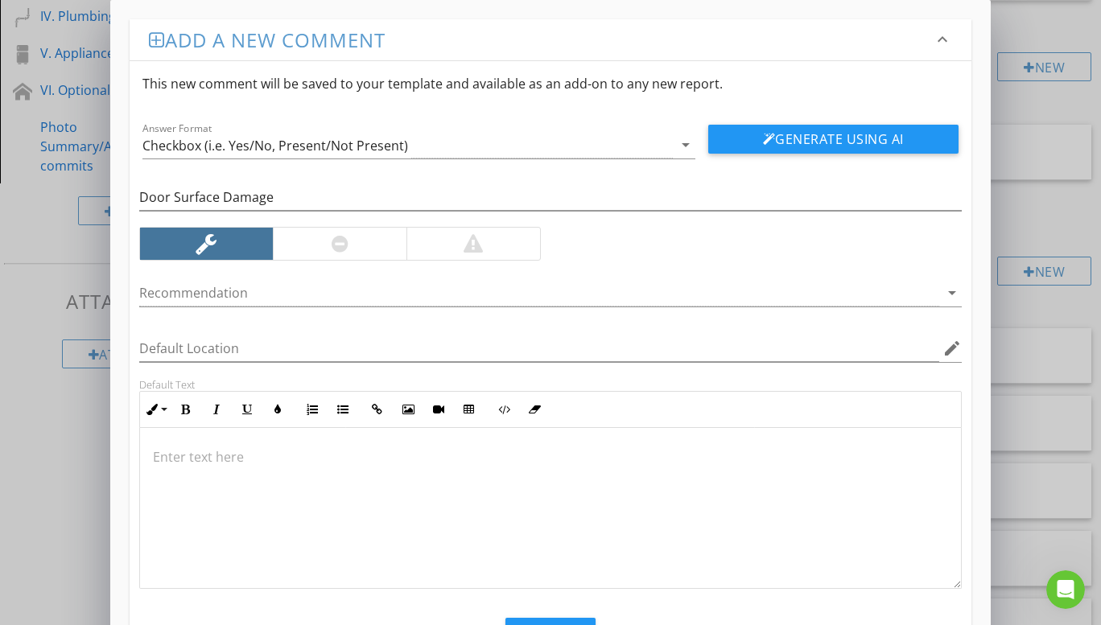
click at [207, 454] on p at bounding box center [550, 456] width 795 height 19
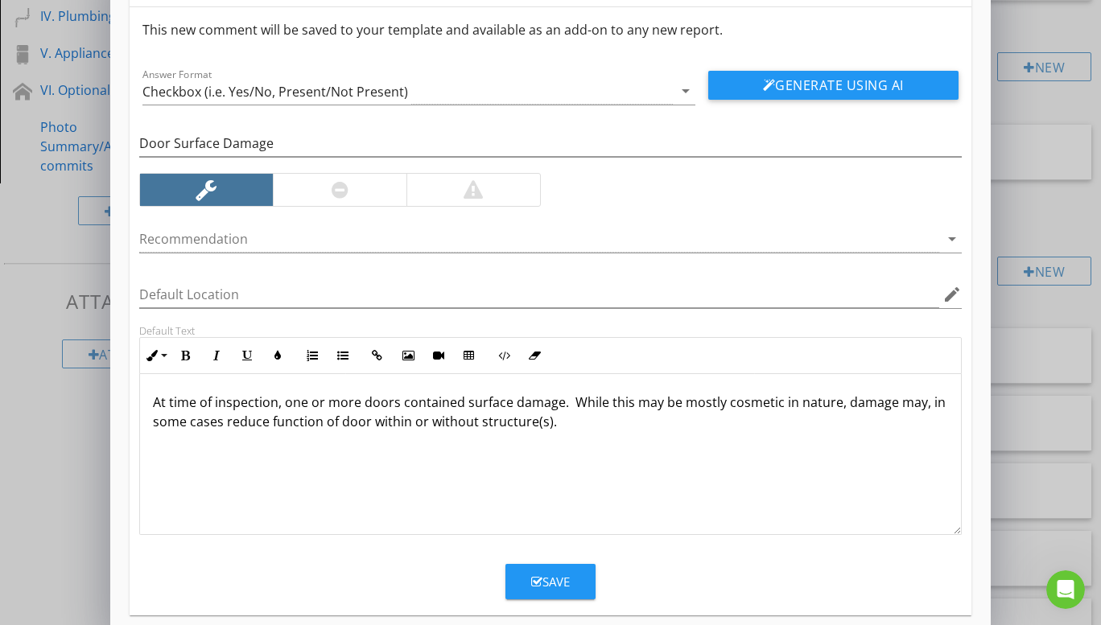
scroll to position [73, 0]
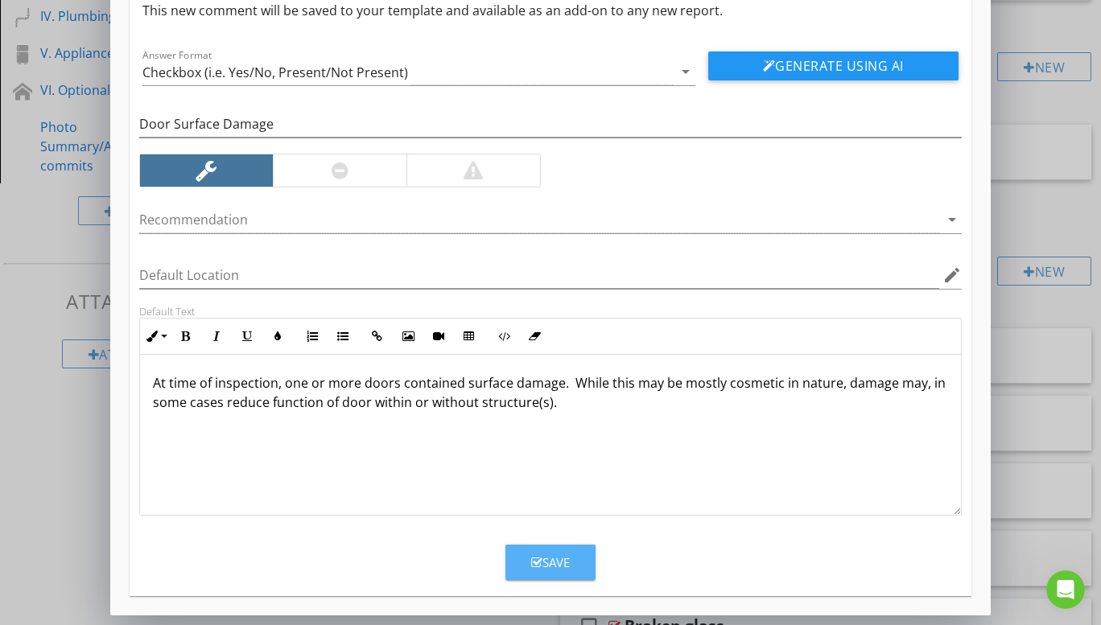
click at [535, 557] on icon "button" at bounding box center [536, 563] width 11 height 12
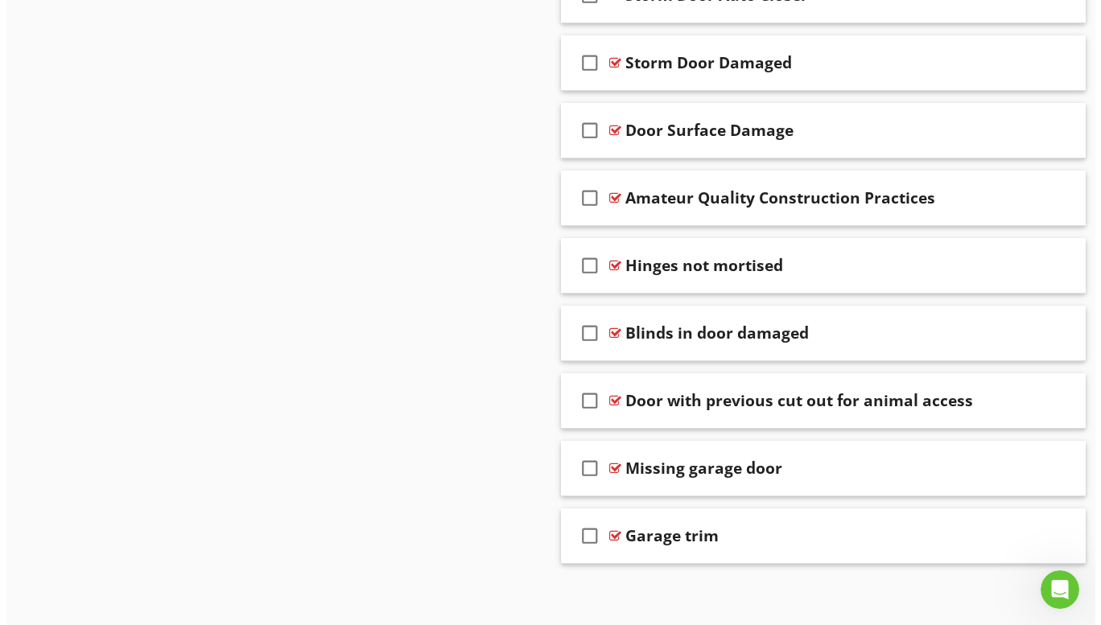
scroll to position [10443, 0]
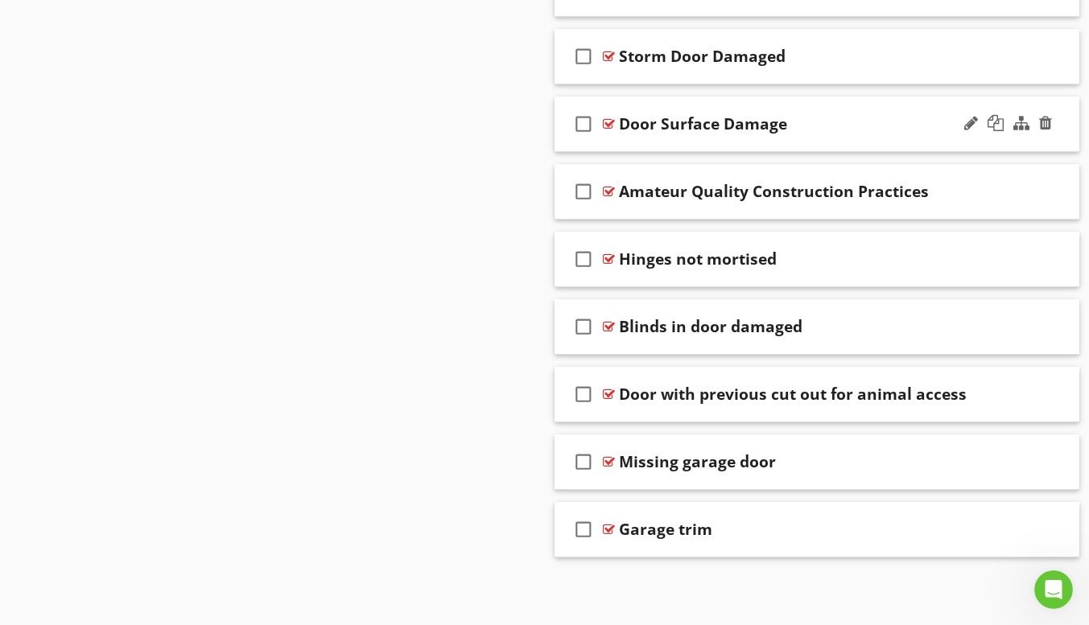
click at [711, 142] on div "check_box_outline_blank Door Surface Damage" at bounding box center [817, 125] width 526 height 56
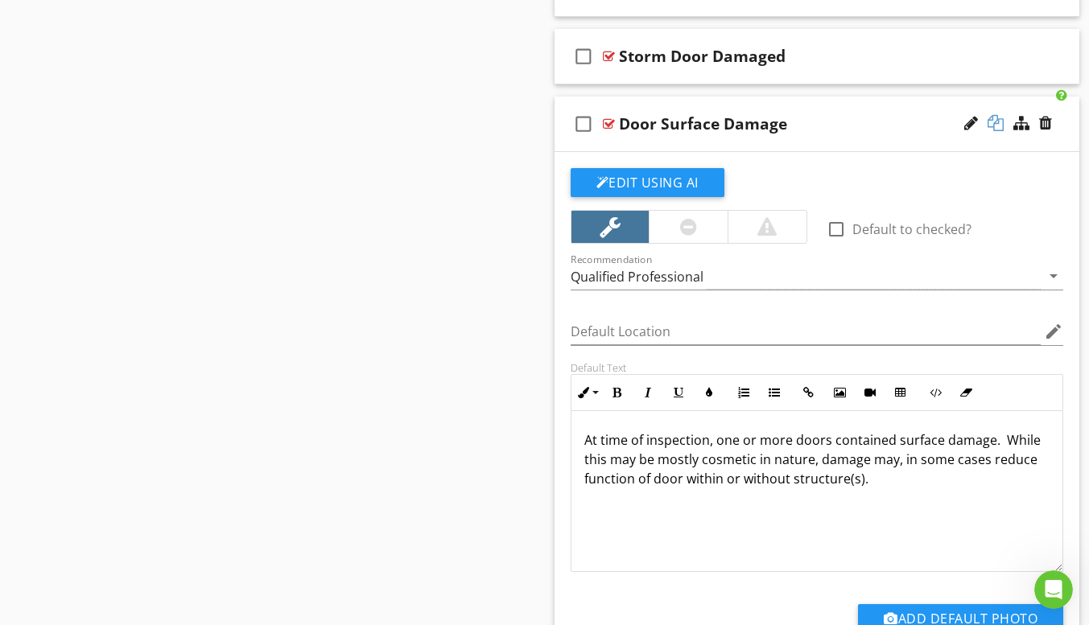
click at [998, 123] on div at bounding box center [995, 123] width 16 height 16
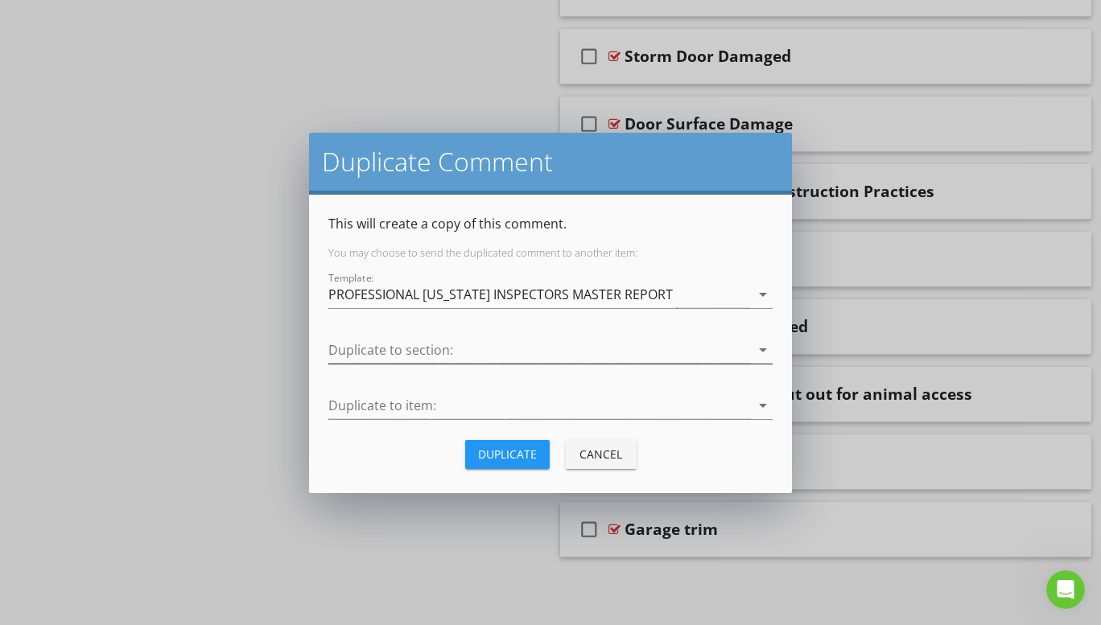
click at [761, 352] on icon "arrow_drop_down" at bounding box center [762, 349] width 19 height 19
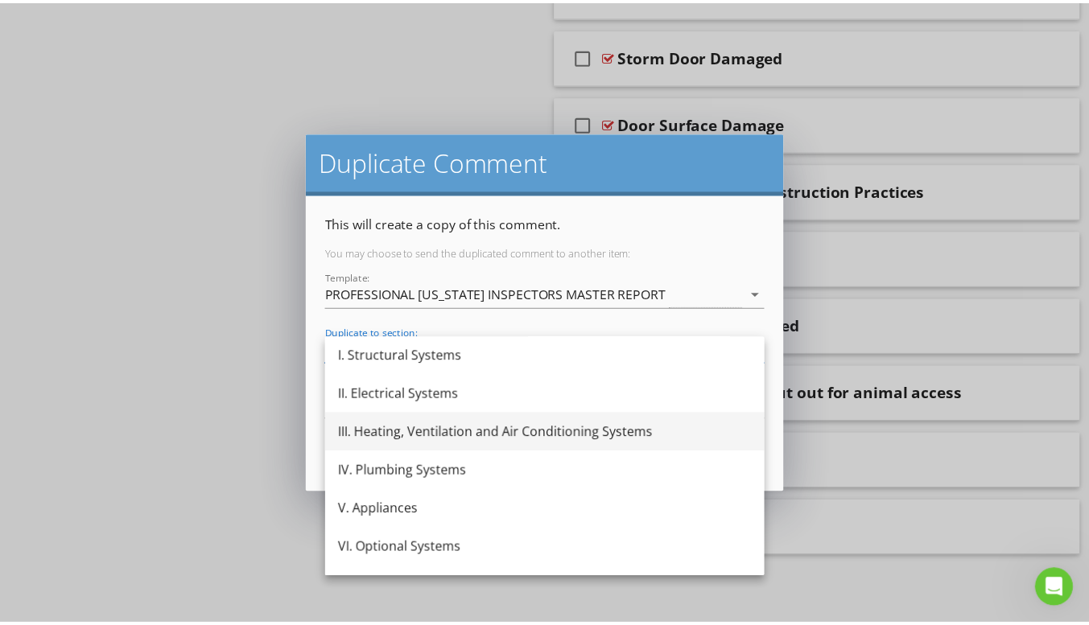
scroll to position [68, 0]
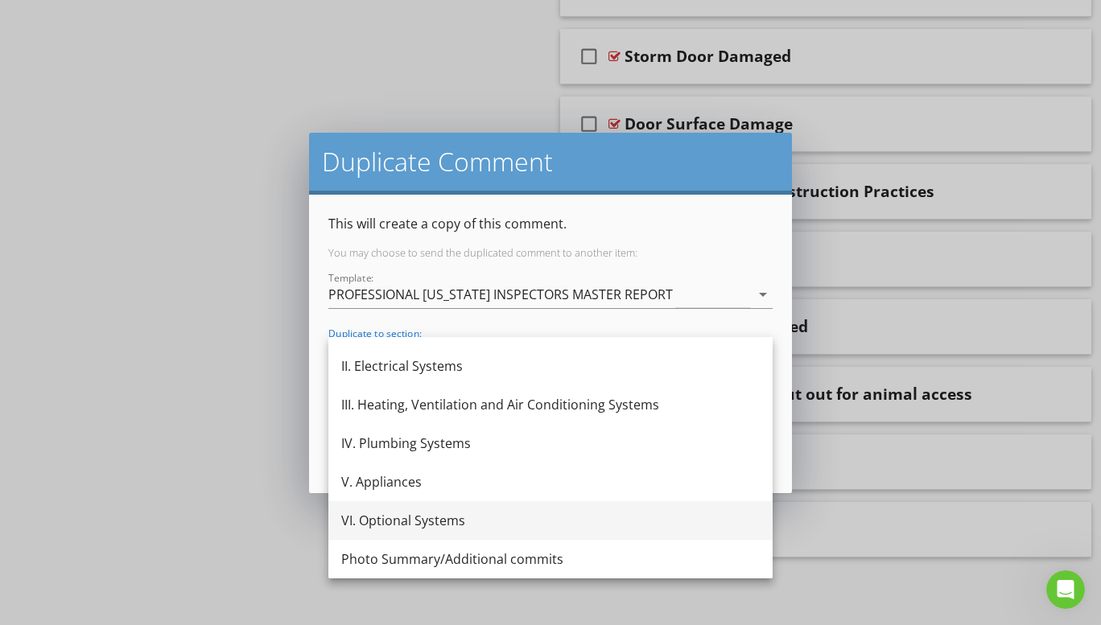
click at [460, 516] on div "VI. Optional Systems" at bounding box center [550, 520] width 418 height 19
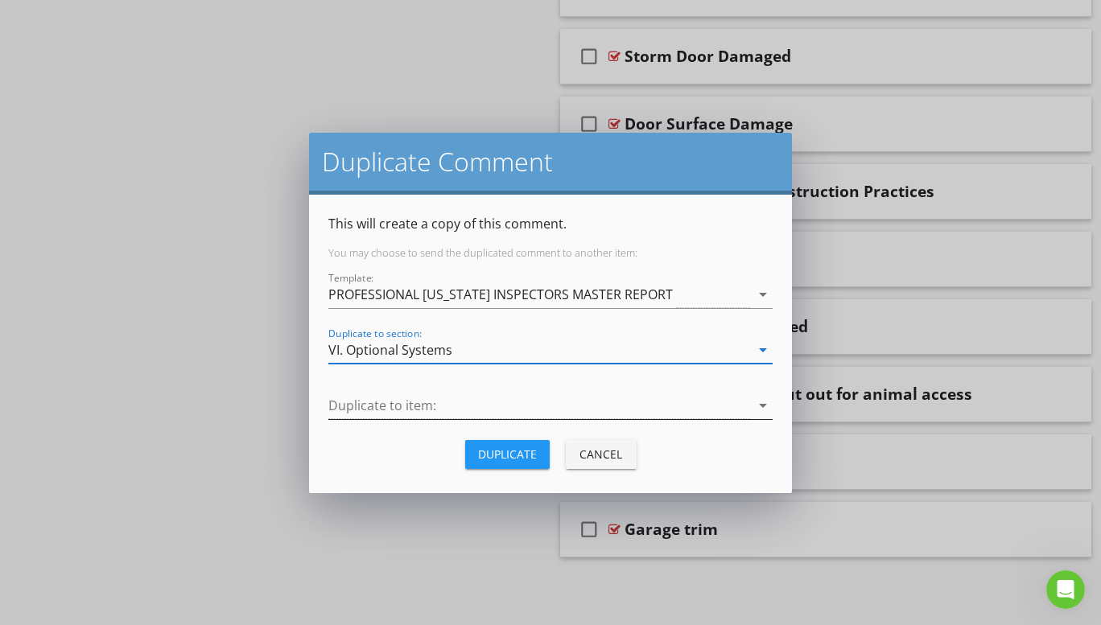
click at [764, 404] on icon "arrow_drop_down" at bounding box center [762, 405] width 19 height 19
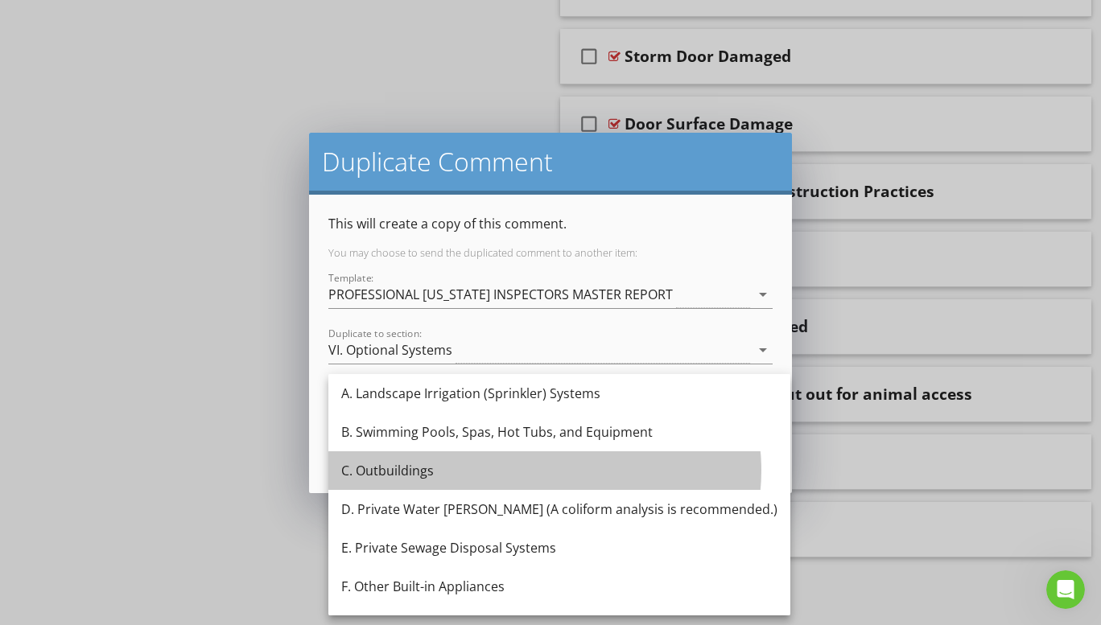
click at [430, 469] on div "C. Outbuildings" at bounding box center [559, 470] width 436 height 19
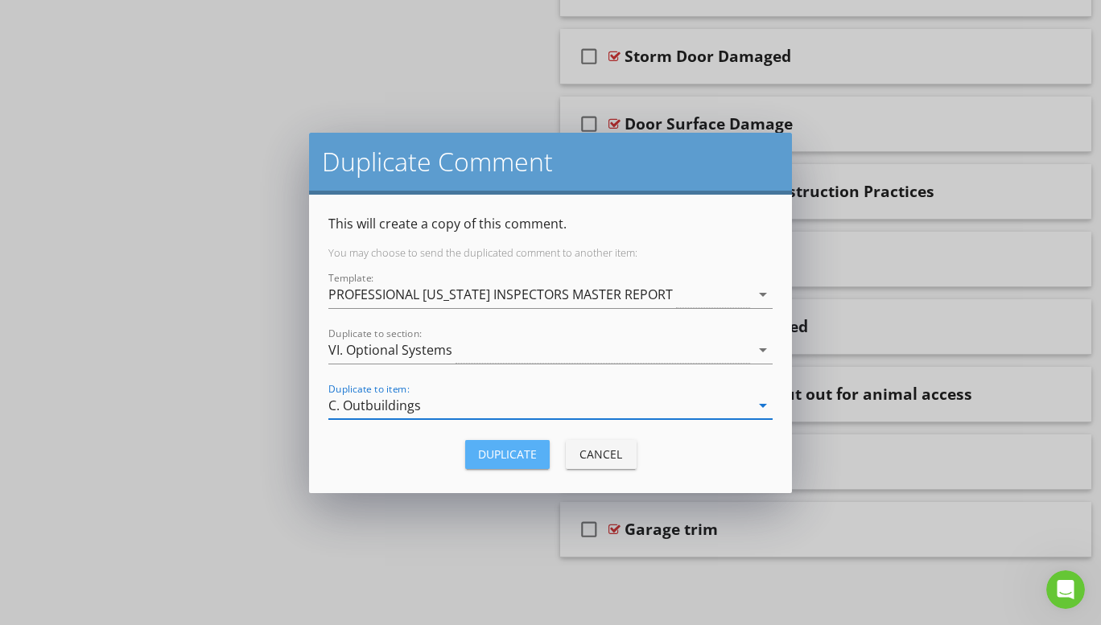
click at [502, 452] on div "Duplicate" at bounding box center [507, 454] width 59 height 17
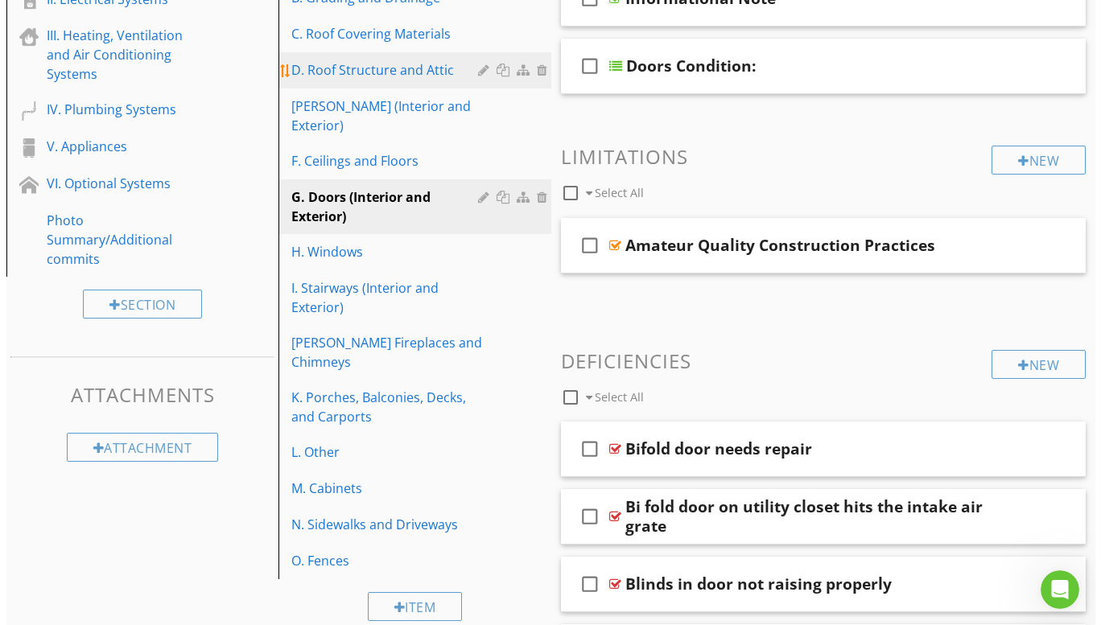
scroll to position [402, 0]
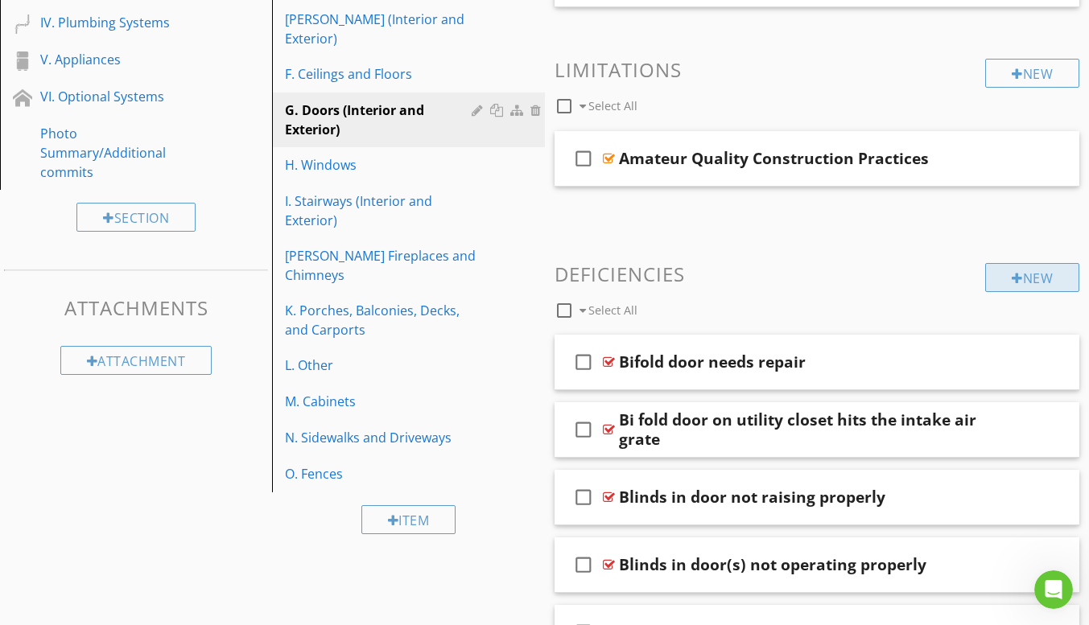
click at [1013, 285] on div "New" at bounding box center [1032, 277] width 94 height 29
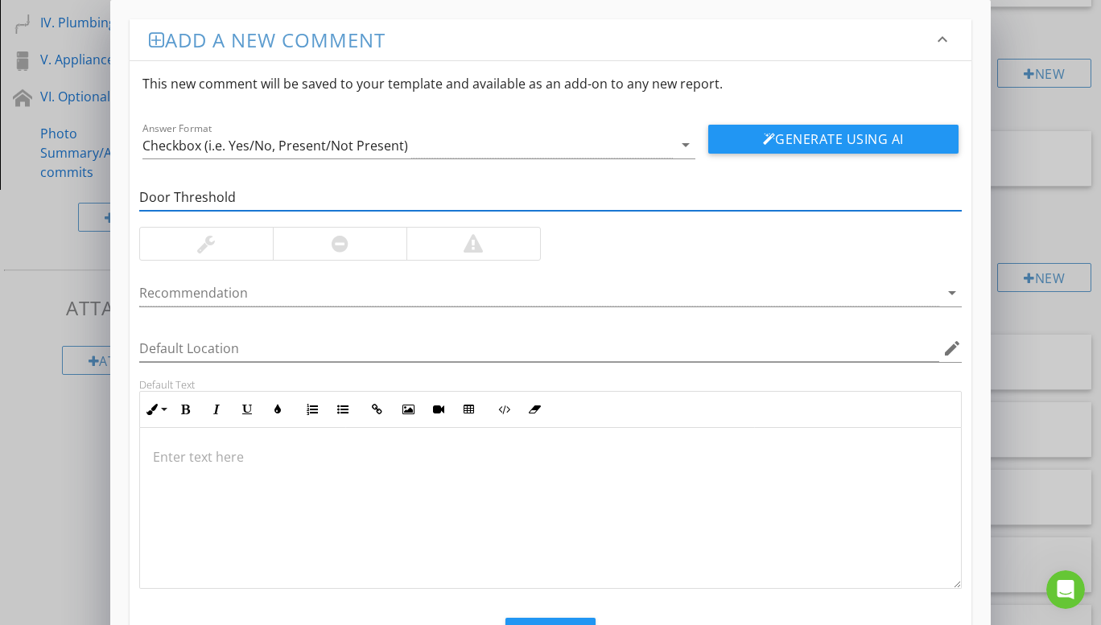
type input "Door Threshold"
click at [258, 250] on div at bounding box center [206, 244] width 133 height 32
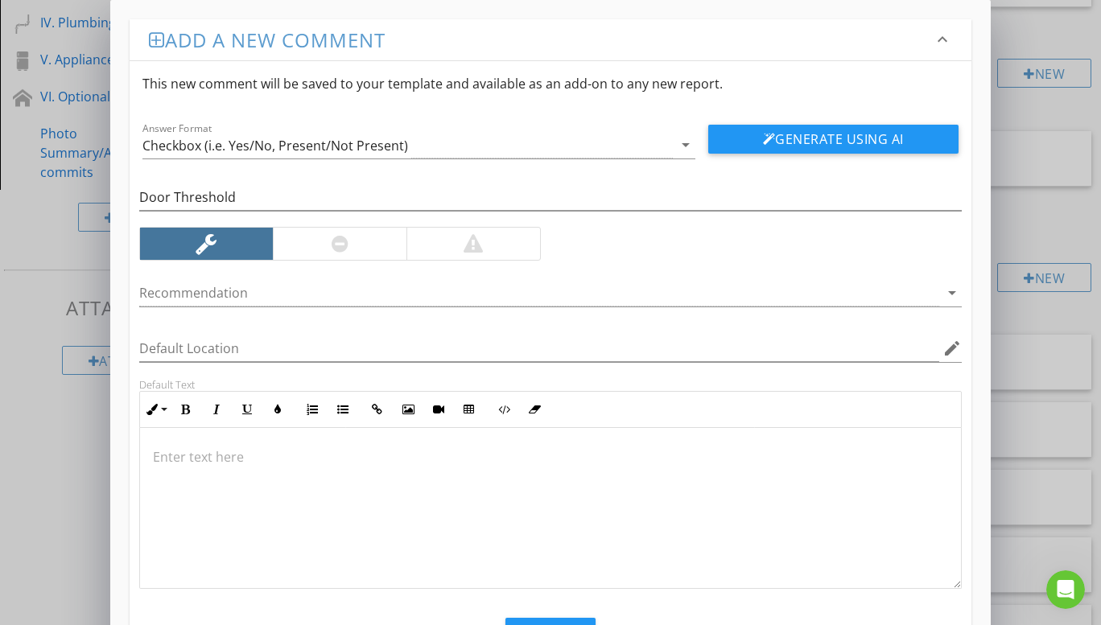
click at [225, 460] on p at bounding box center [550, 456] width 795 height 19
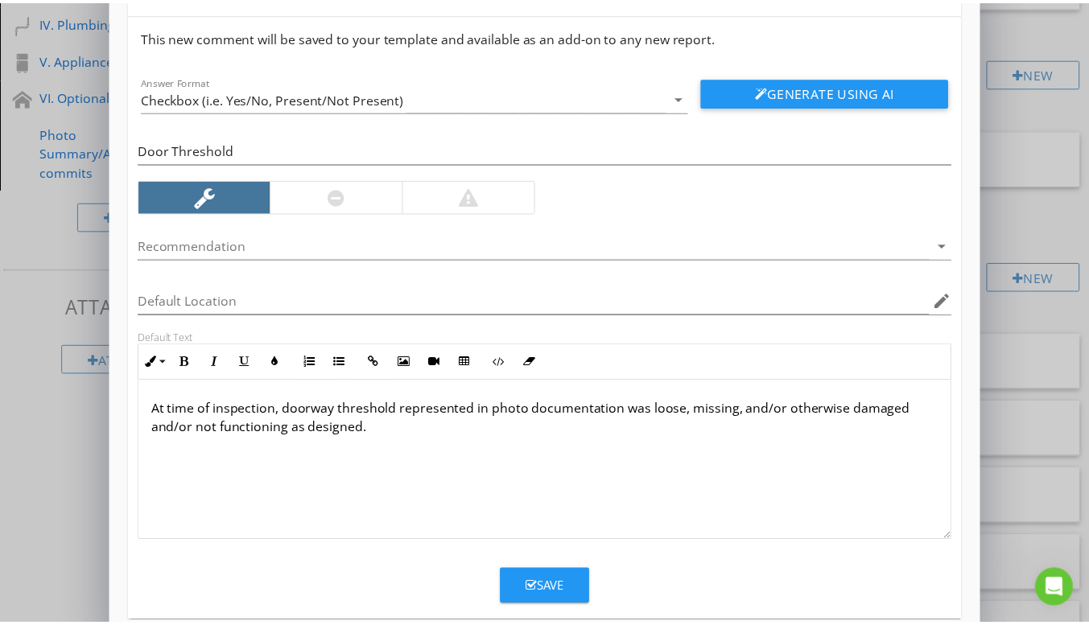
scroll to position [73, 0]
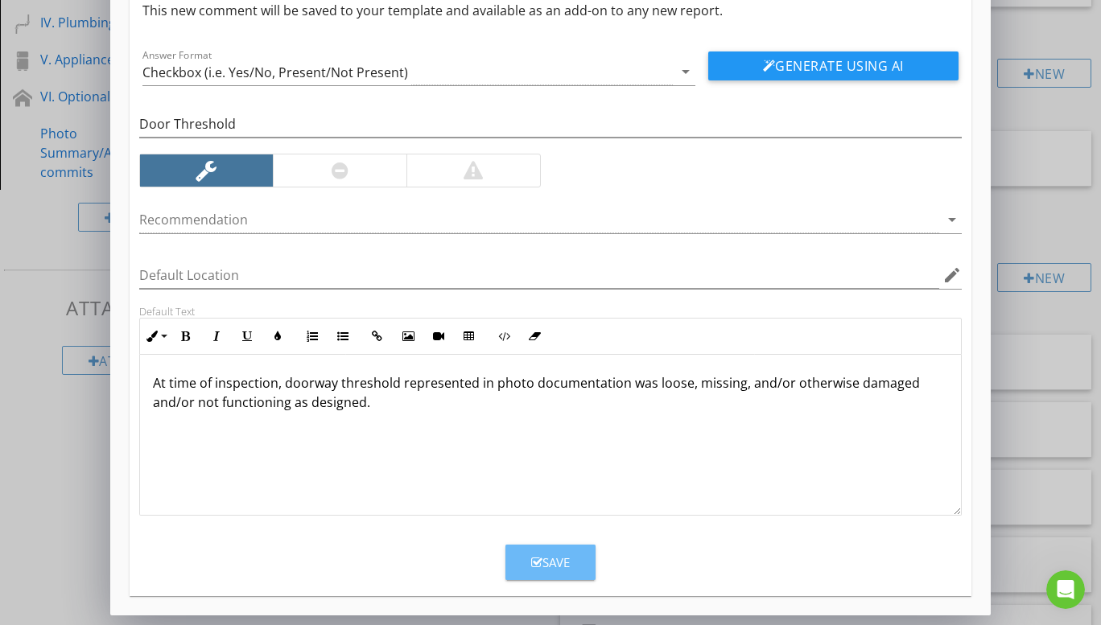
click at [542, 565] on div "Save" at bounding box center [550, 563] width 39 height 19
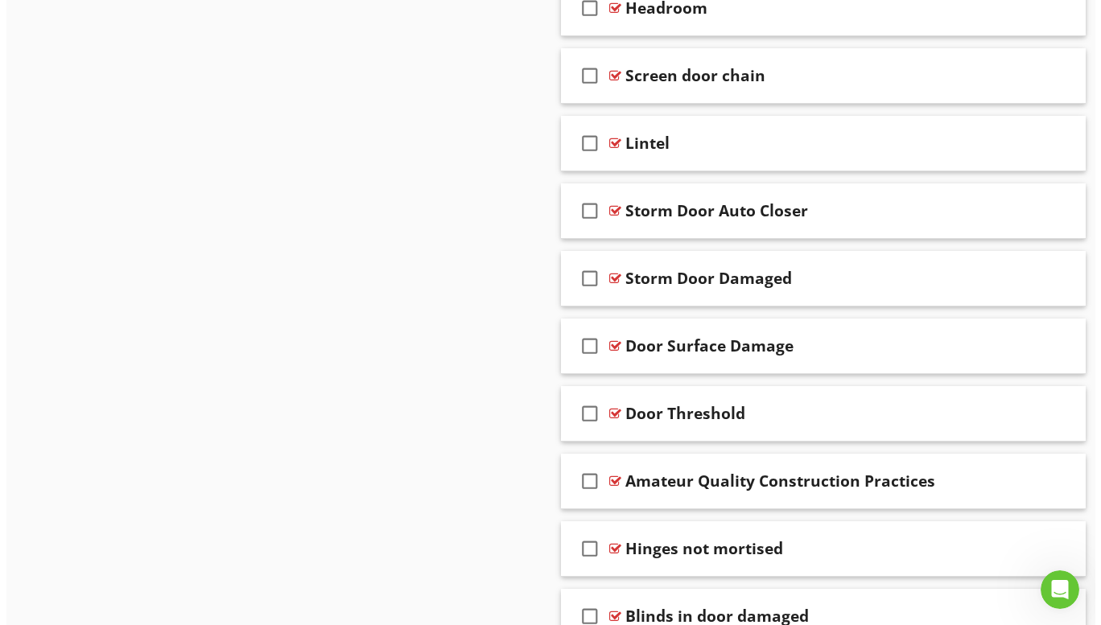
scroll to position [10381, 0]
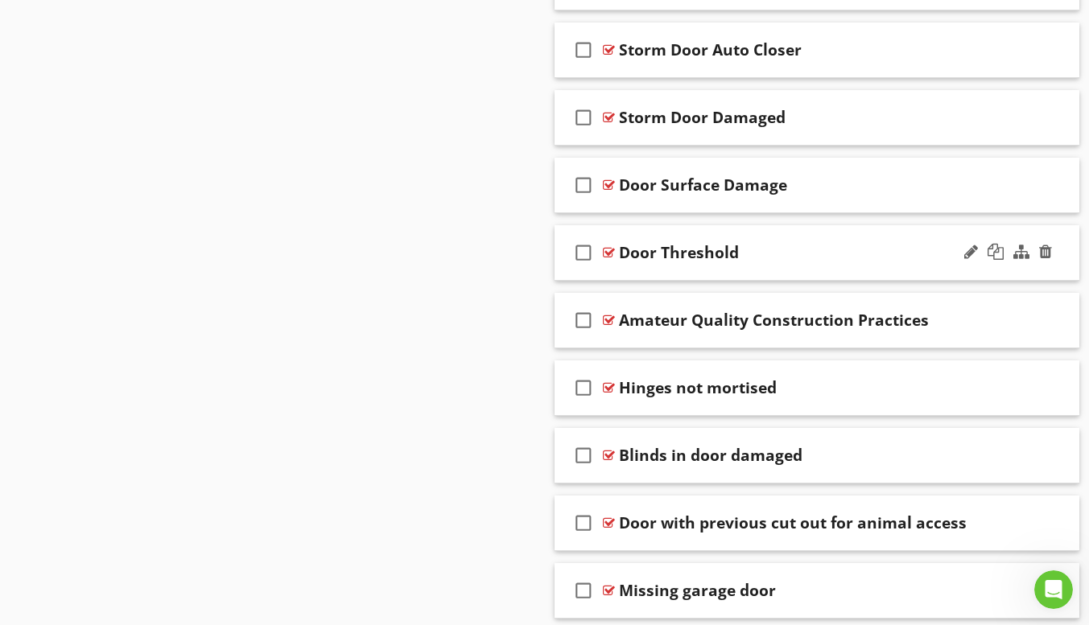
click at [736, 275] on div "check_box_outline_blank Door Threshold" at bounding box center [817, 253] width 526 height 56
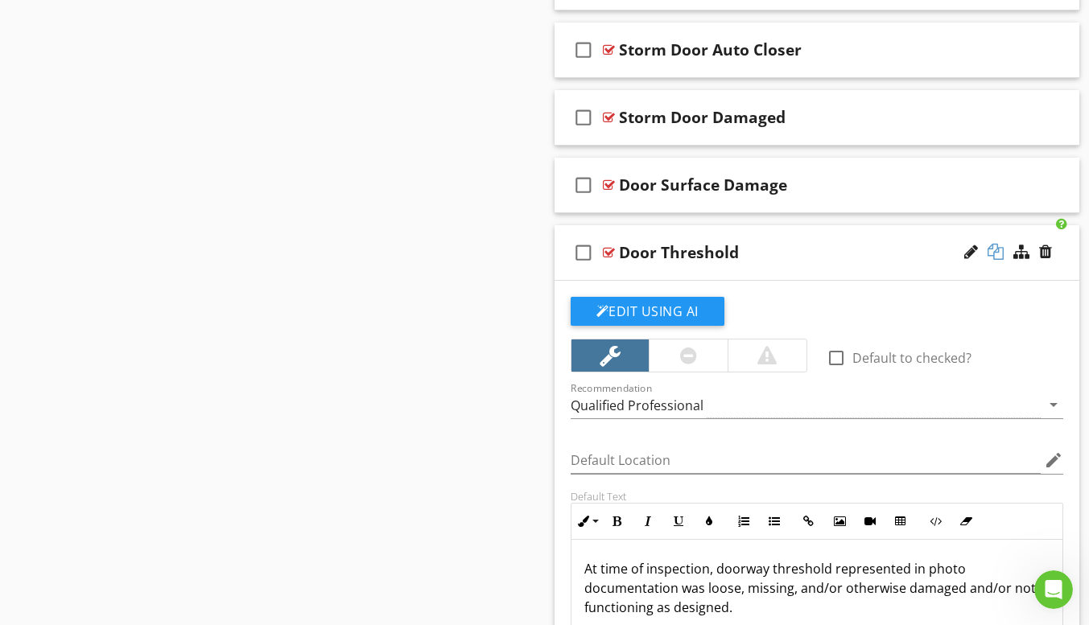
click at [997, 248] on div at bounding box center [995, 252] width 16 height 16
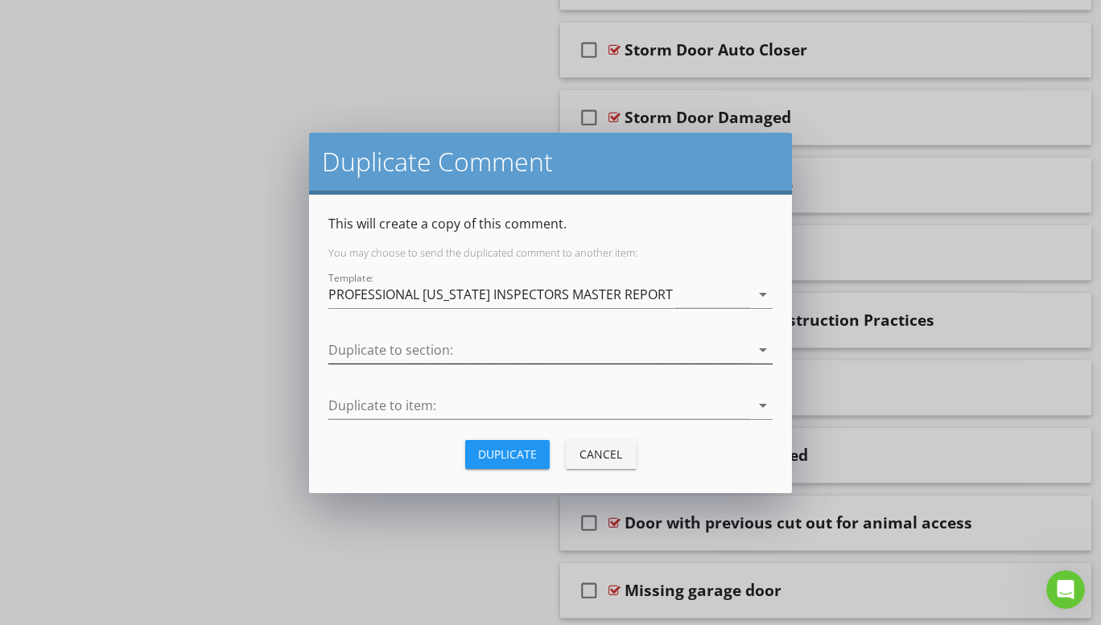
click at [760, 350] on icon "arrow_drop_down" at bounding box center [762, 349] width 19 height 19
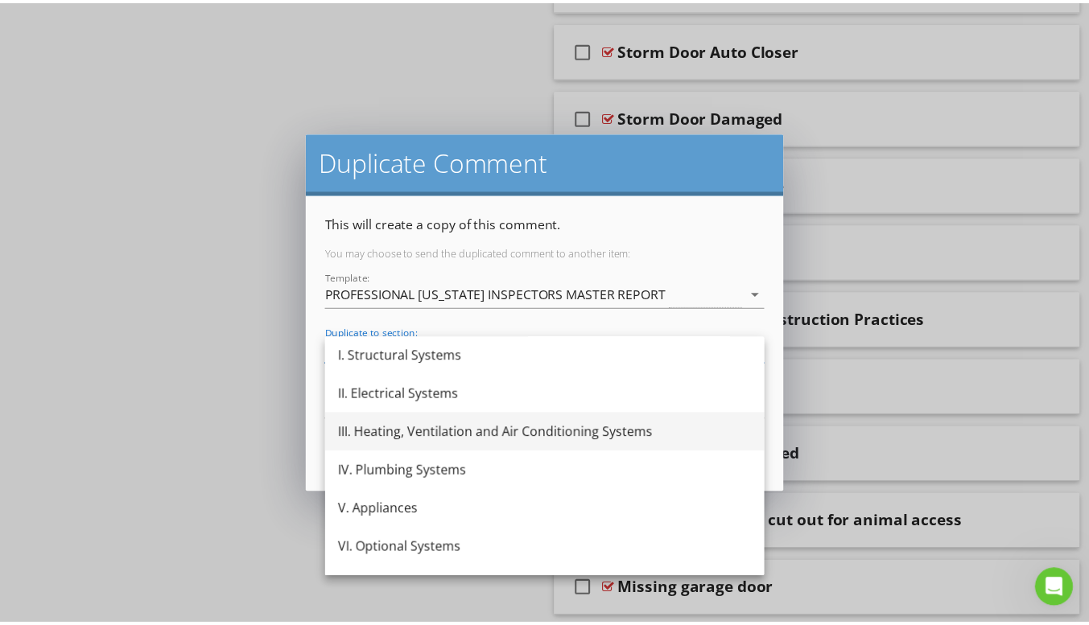
scroll to position [68, 0]
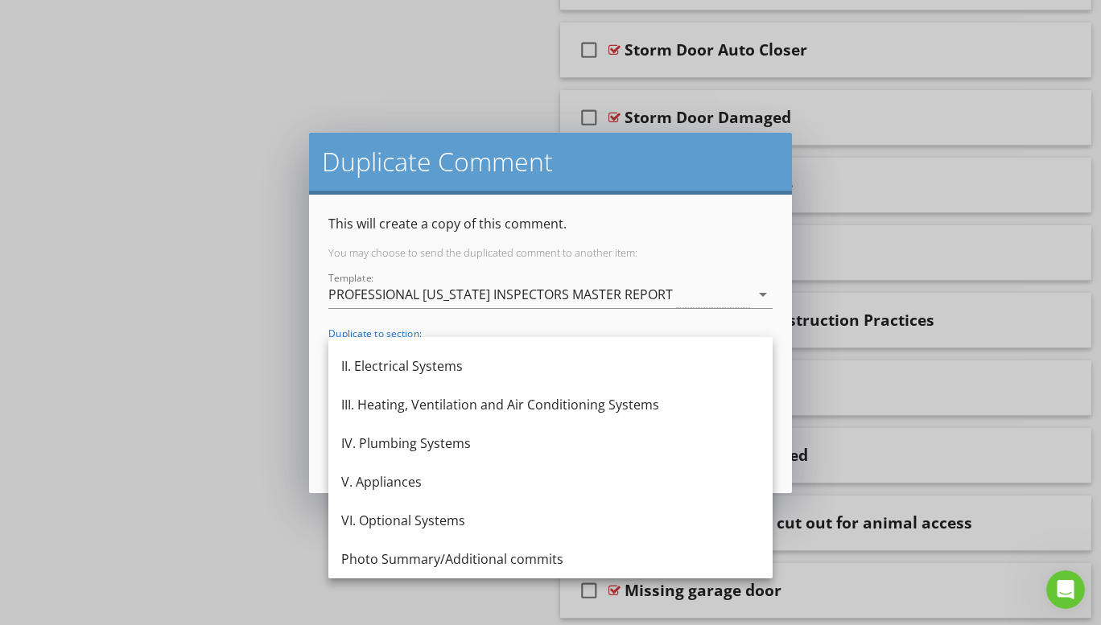
click at [465, 517] on div "VI. Optional Systems" at bounding box center [550, 520] width 418 height 19
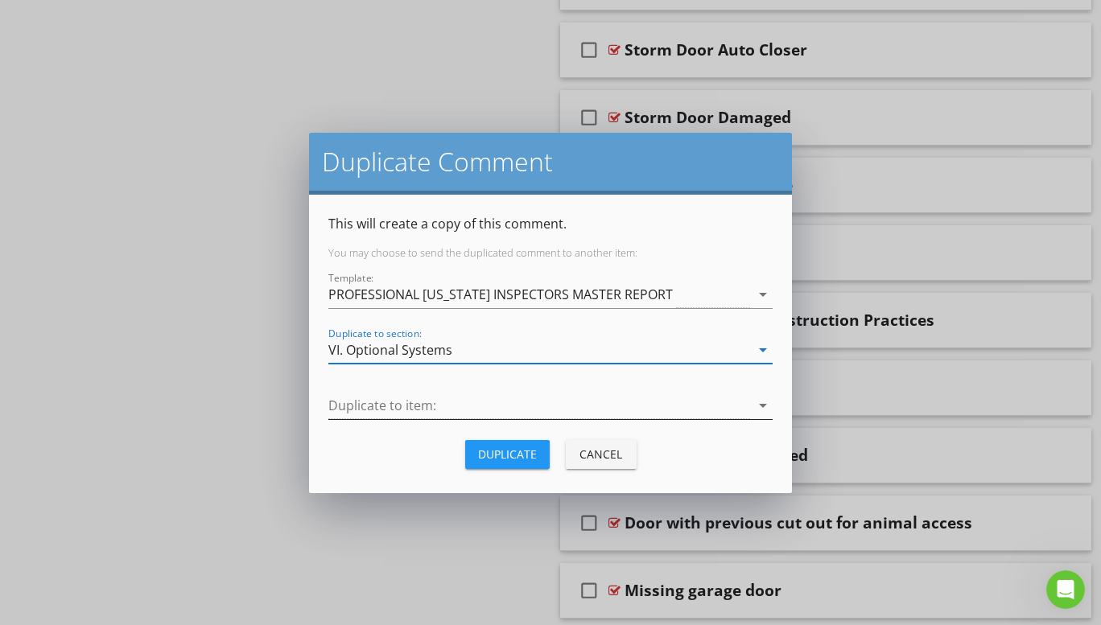
click at [762, 406] on icon "arrow_drop_down" at bounding box center [762, 405] width 19 height 19
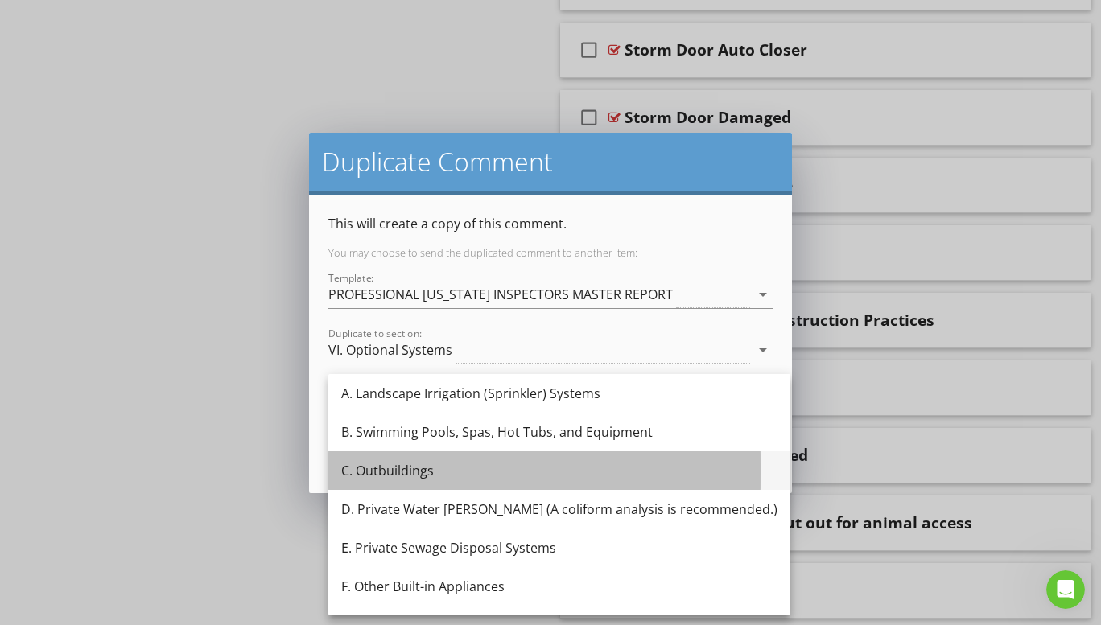
click at [417, 465] on div "C. Outbuildings" at bounding box center [559, 470] width 436 height 19
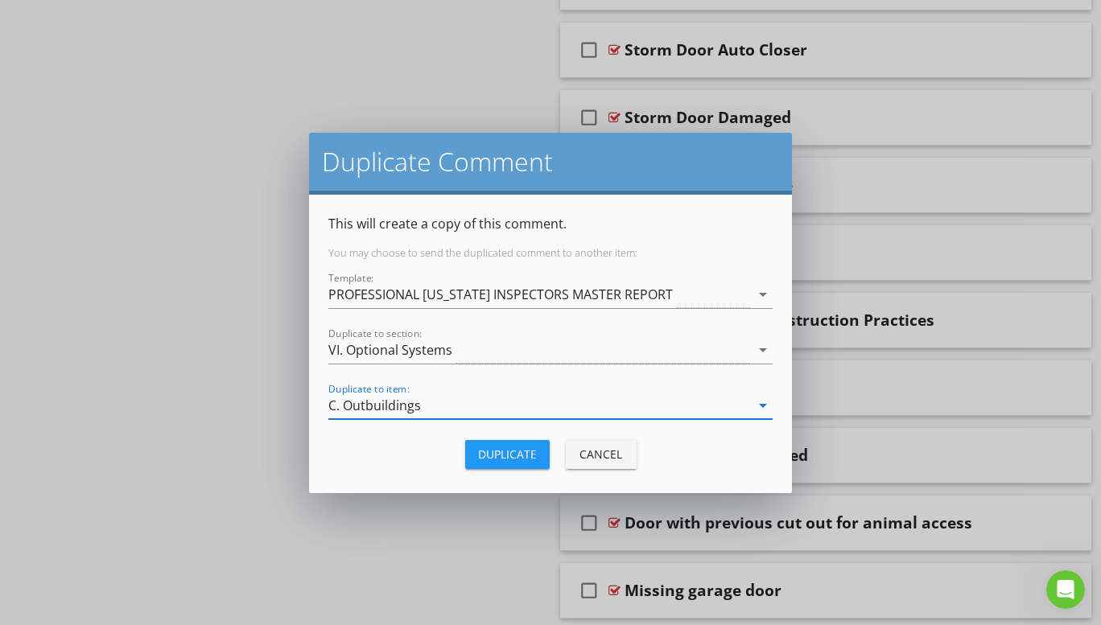
click at [498, 445] on button "Duplicate" at bounding box center [507, 454] width 85 height 29
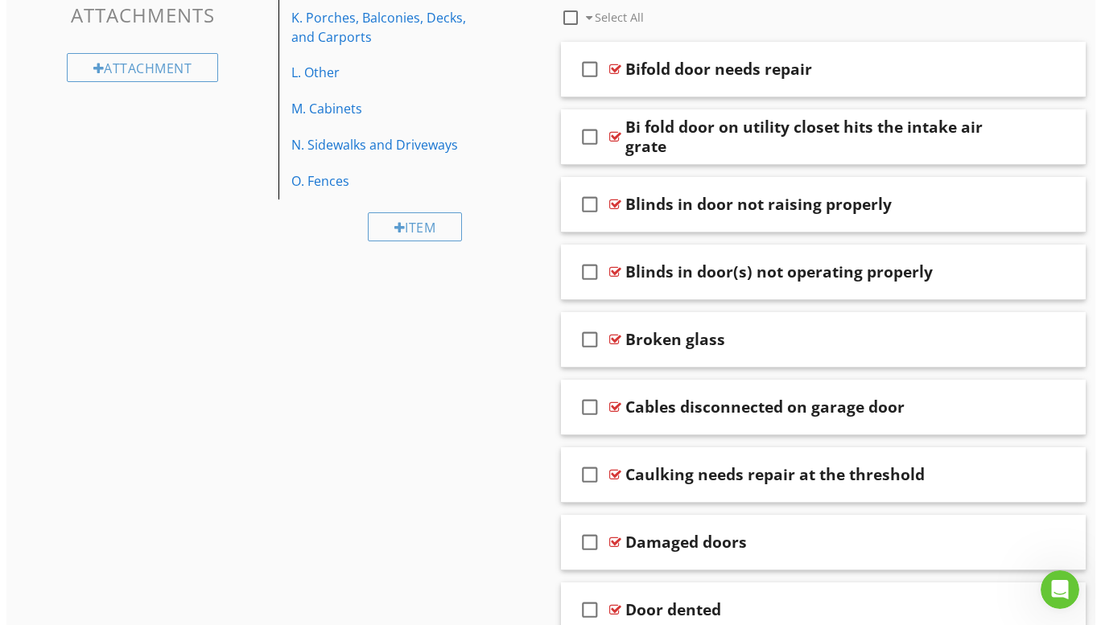
scroll to position [644, 0]
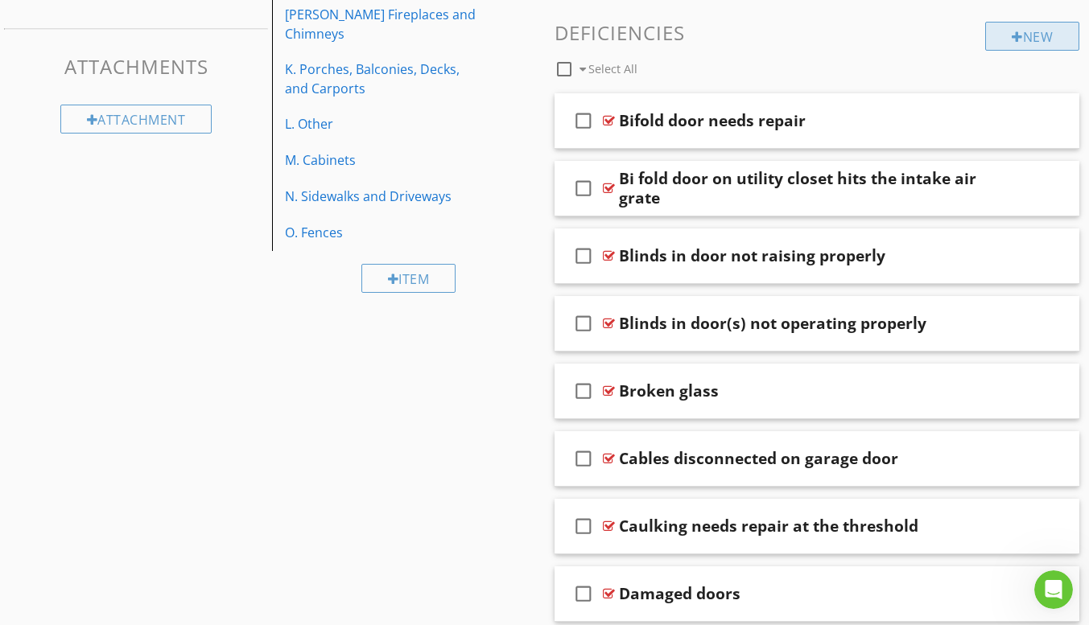
click at [1041, 36] on div "New" at bounding box center [1032, 36] width 94 height 29
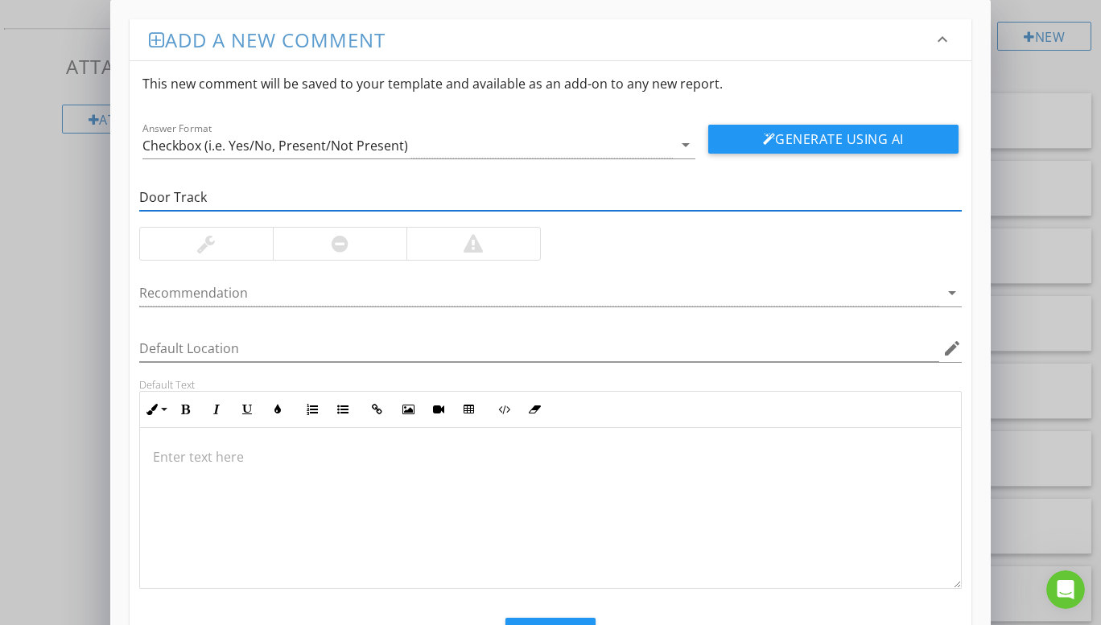
type input "Door Track"
click at [253, 237] on div at bounding box center [206, 244] width 133 height 32
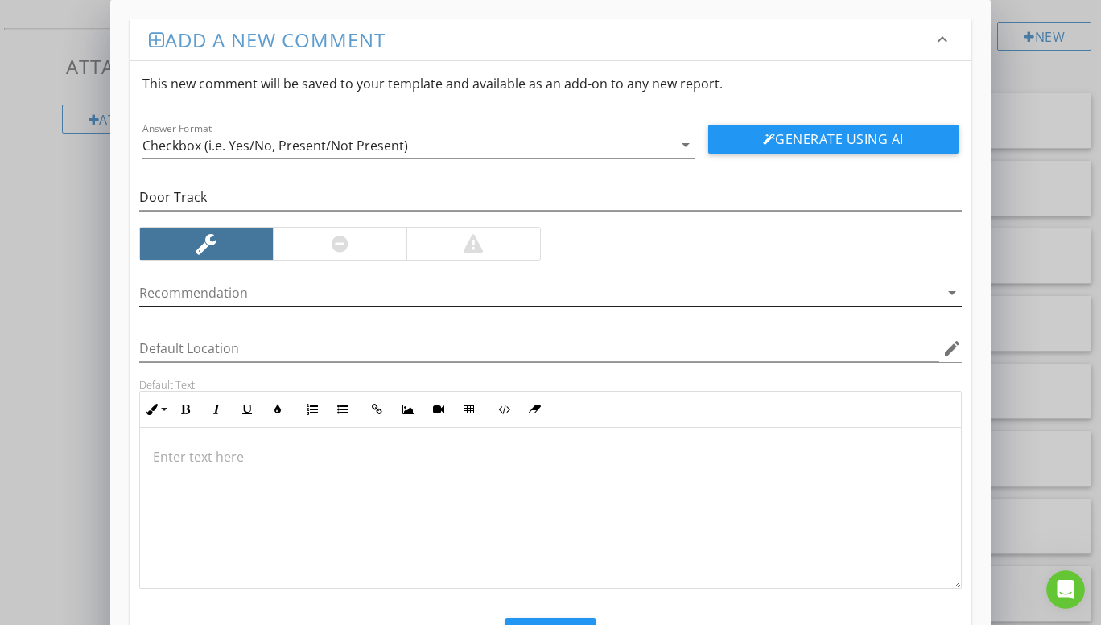
click at [954, 291] on icon "arrow_drop_down" at bounding box center [951, 292] width 19 height 19
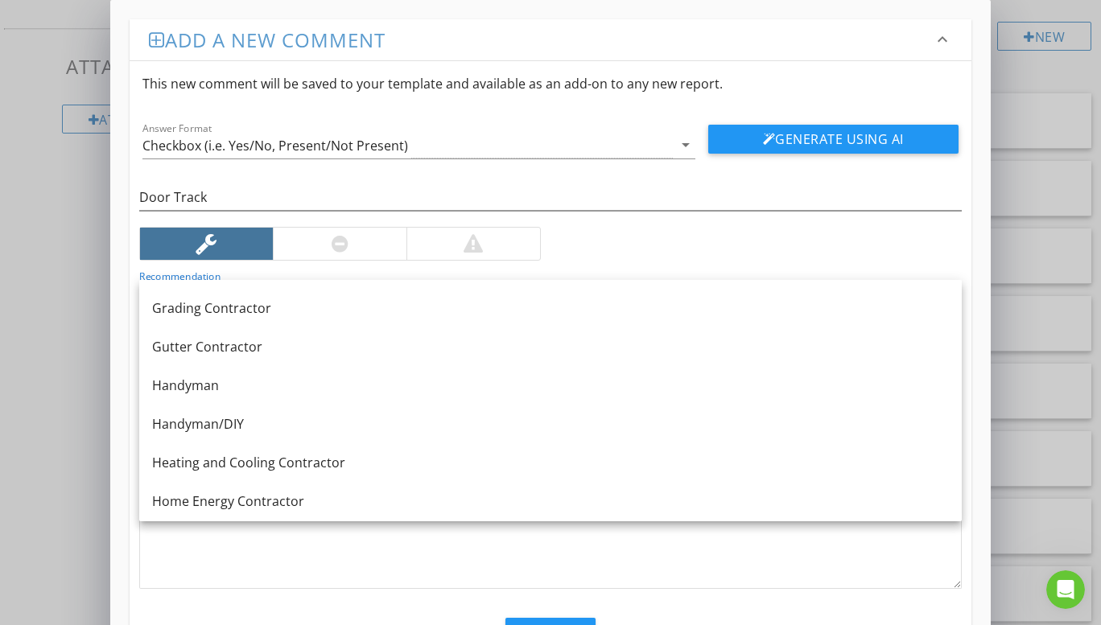
scroll to position [966, 0]
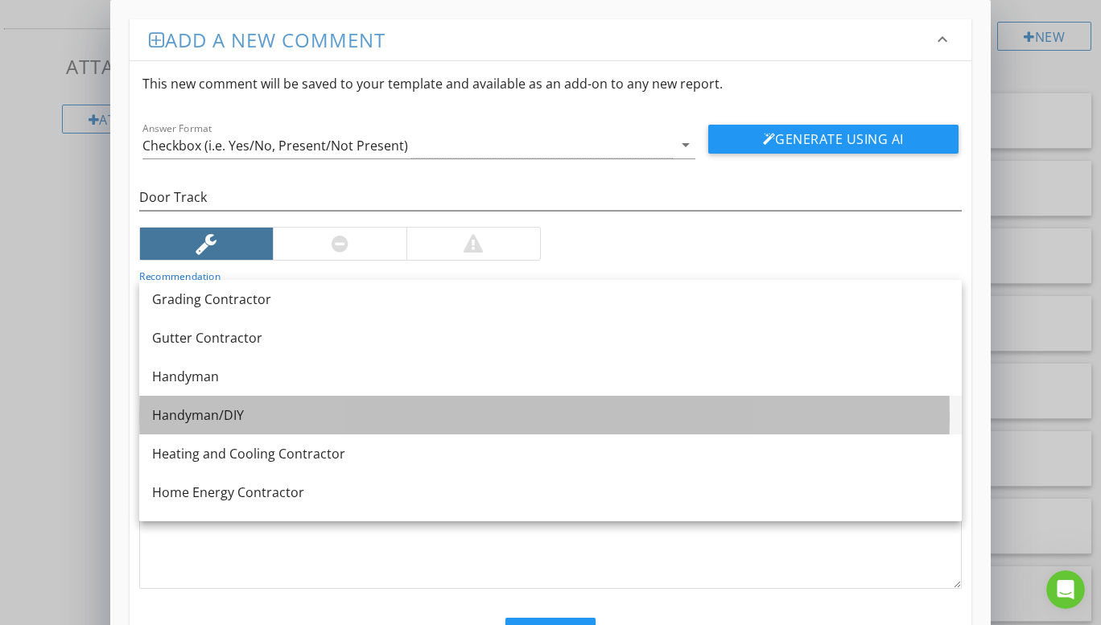
click at [243, 405] on link "Handyman/DIY" at bounding box center [550, 415] width 822 height 39
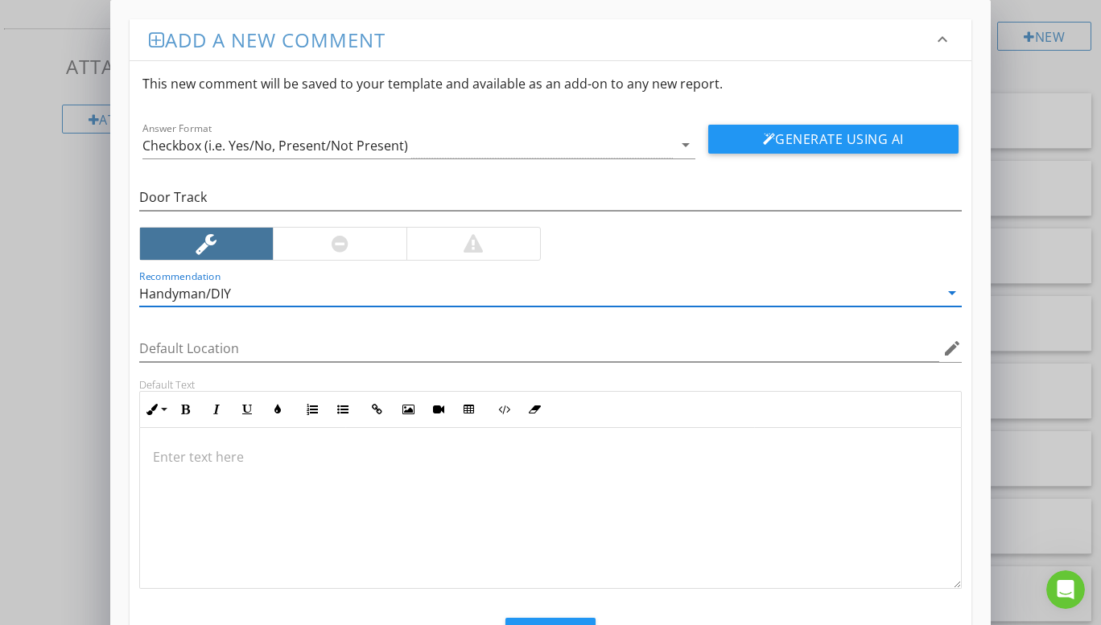
click at [204, 447] on p at bounding box center [550, 456] width 795 height 19
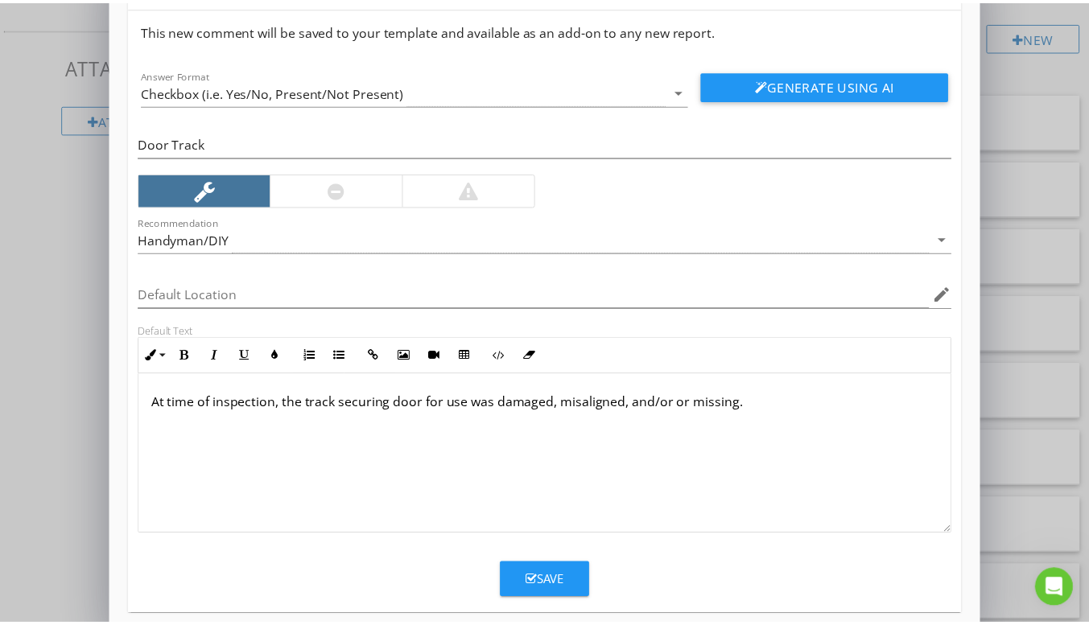
scroll to position [73, 0]
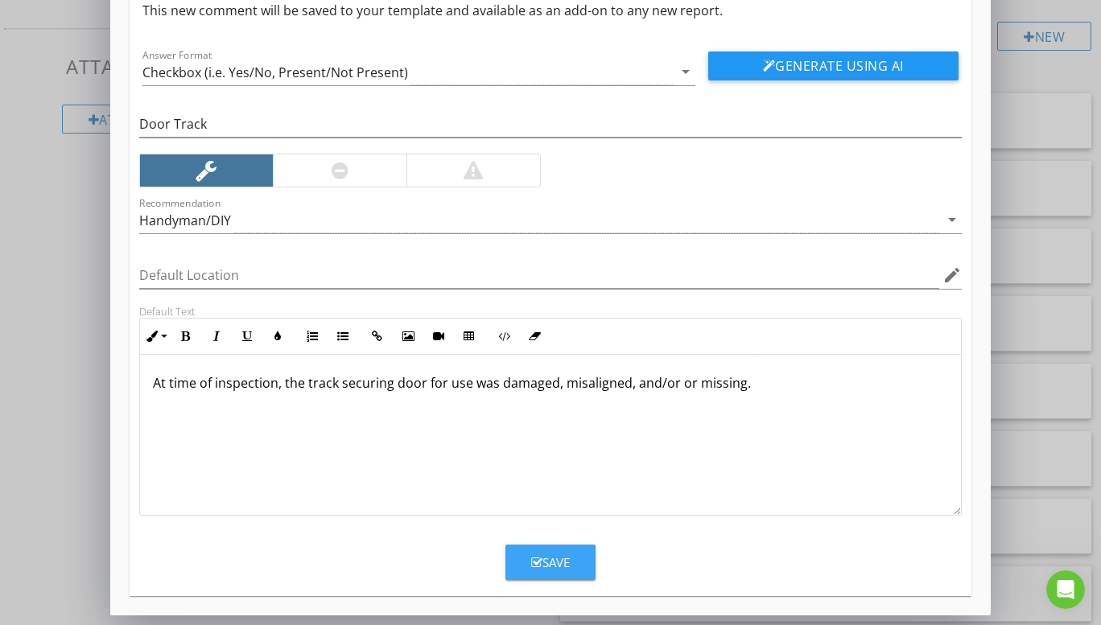
click at [576, 558] on button "Save" at bounding box center [550, 562] width 90 height 35
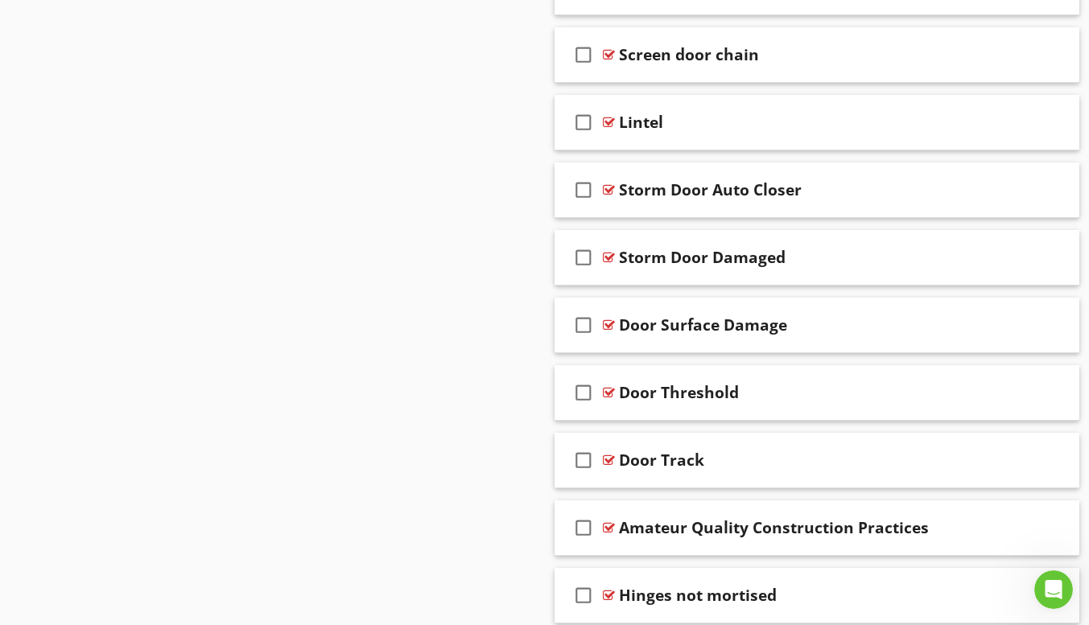
scroll to position [10381, 0]
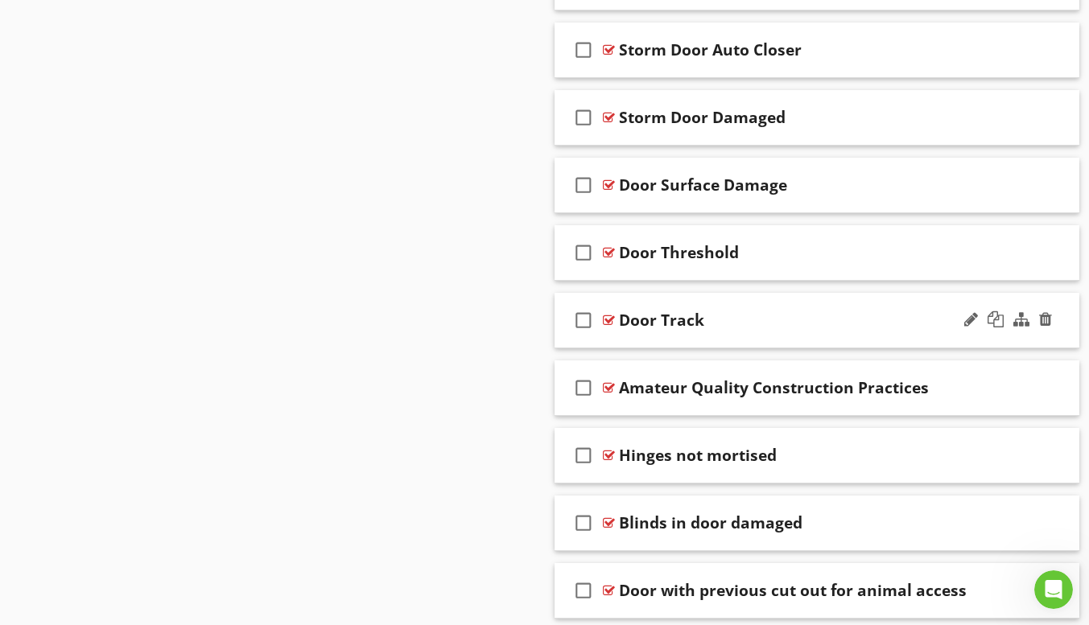
click at [717, 337] on div "check_box_outline_blank Door Track" at bounding box center [817, 321] width 526 height 56
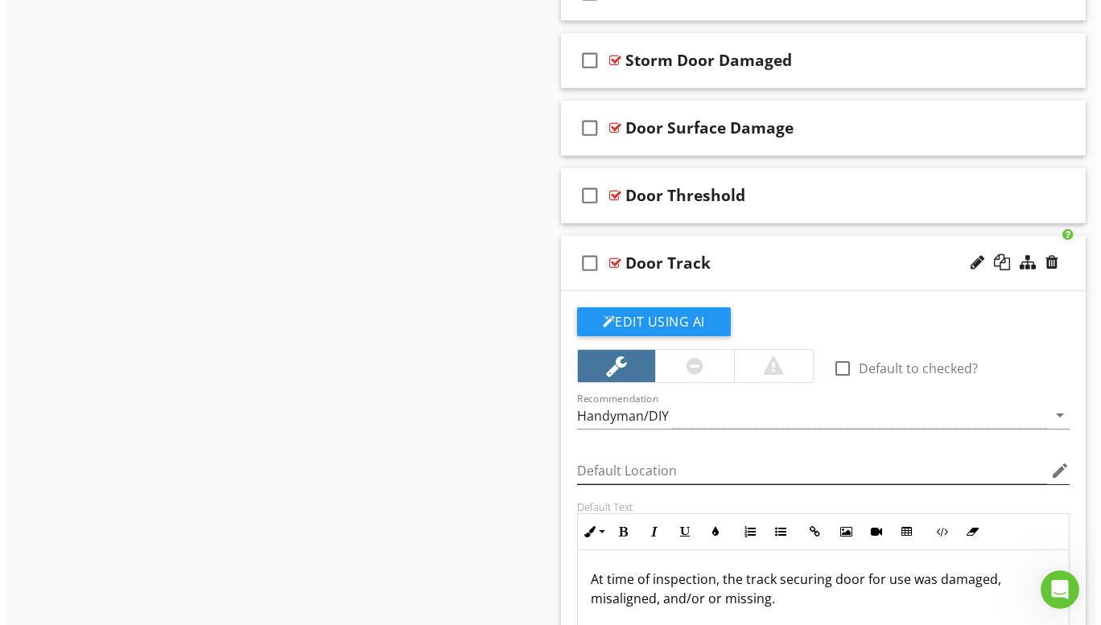
scroll to position [10542, 0]
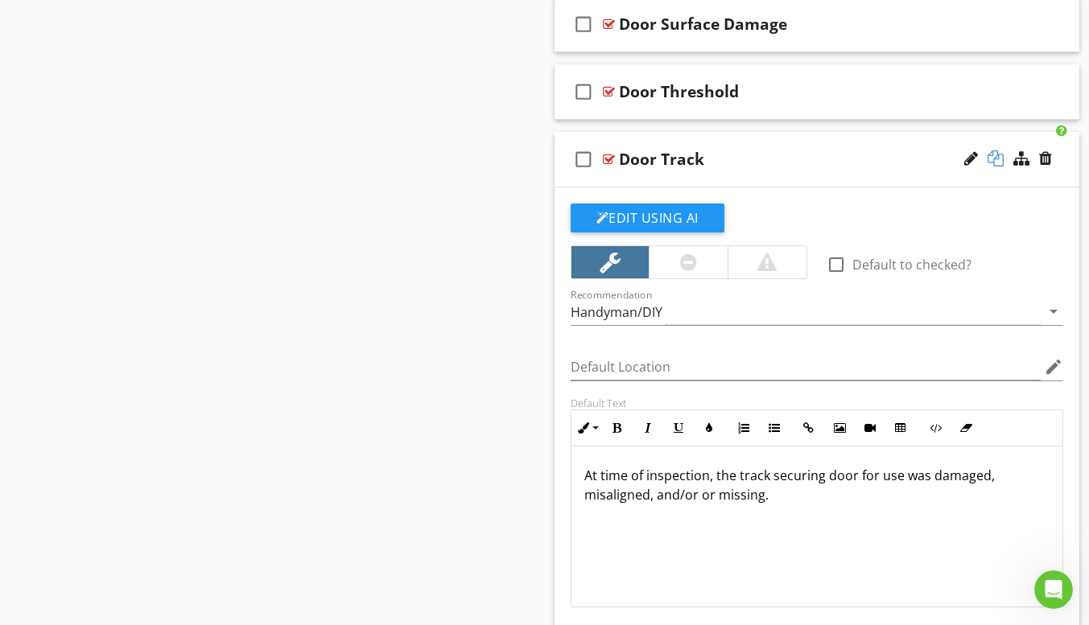
click at [996, 154] on div at bounding box center [995, 158] width 16 height 16
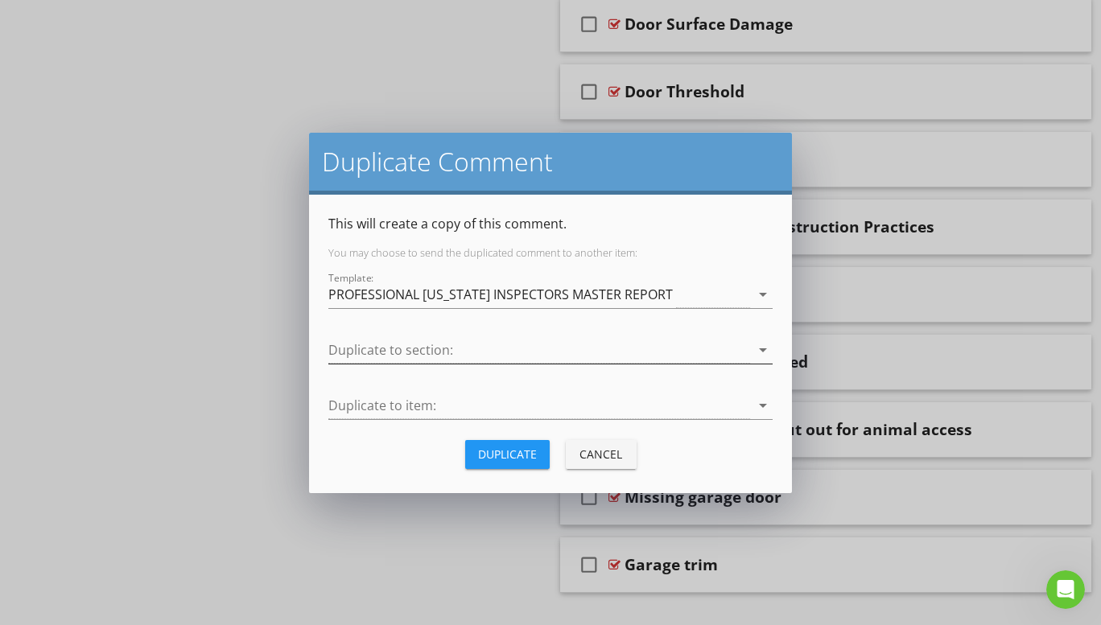
click at [764, 351] on icon "arrow_drop_down" at bounding box center [762, 349] width 19 height 19
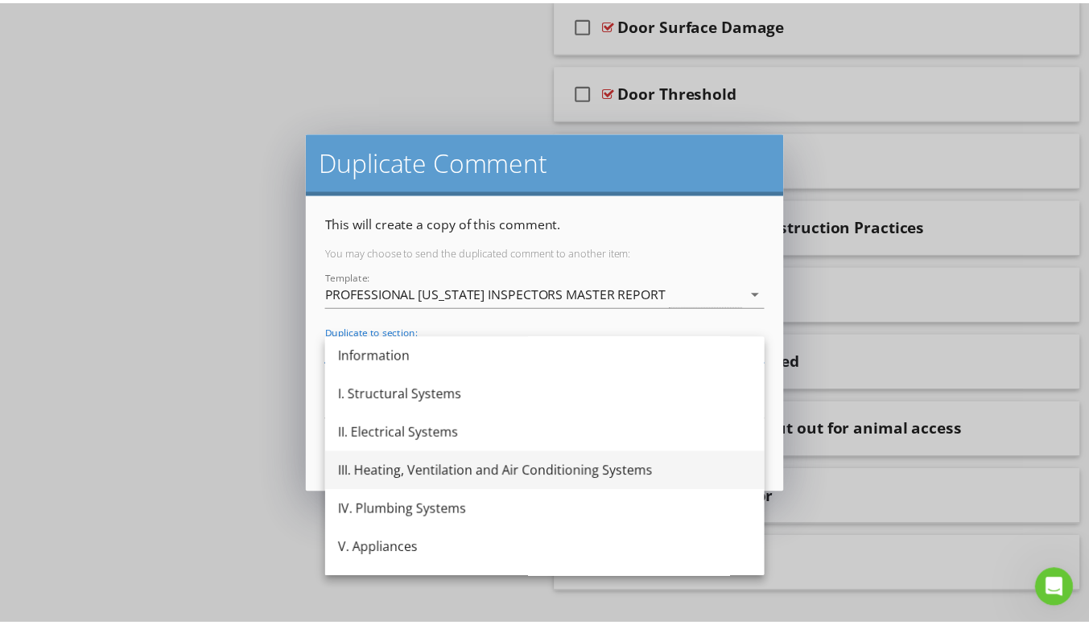
scroll to position [68, 0]
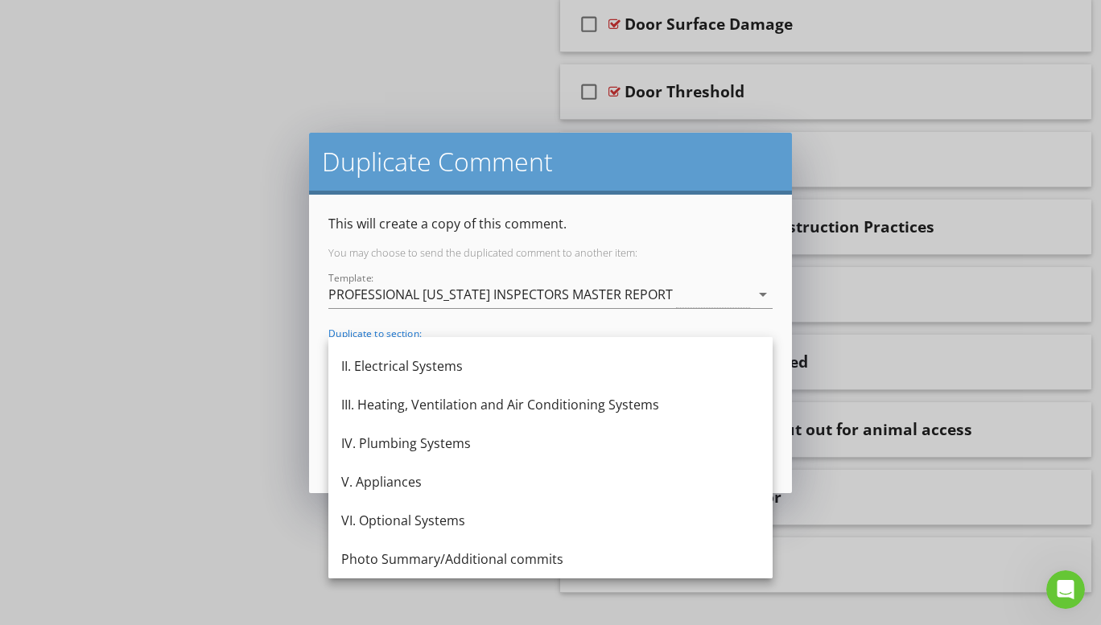
click at [423, 522] on div "VI. Optional Systems" at bounding box center [550, 520] width 418 height 19
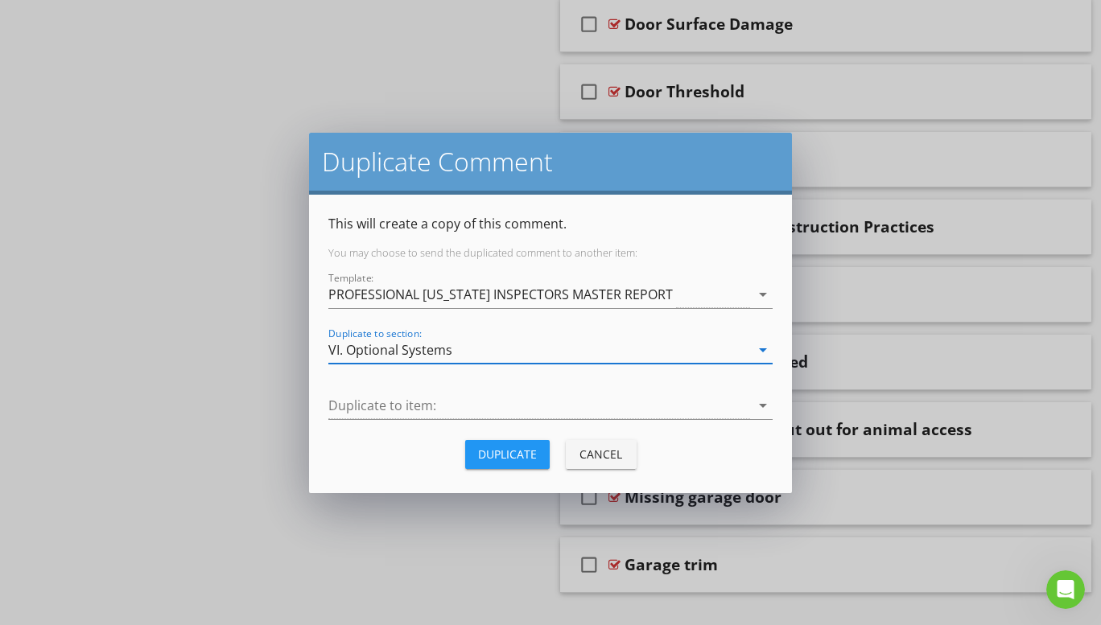
click at [764, 401] on icon "arrow_drop_down" at bounding box center [762, 405] width 19 height 19
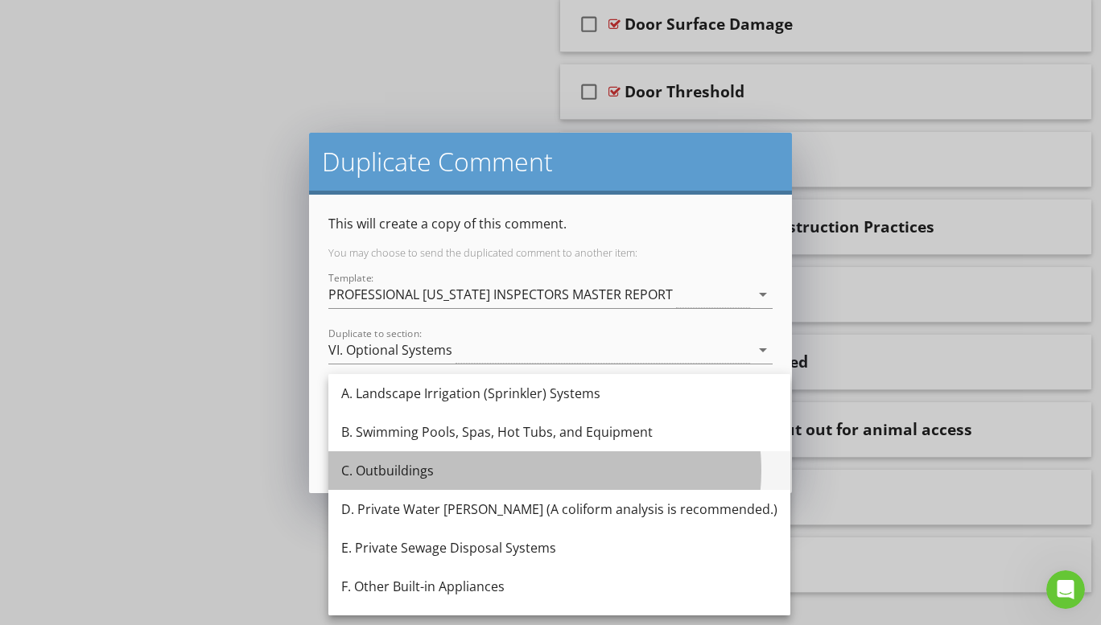
click at [381, 468] on div "C. Outbuildings" at bounding box center [559, 470] width 436 height 19
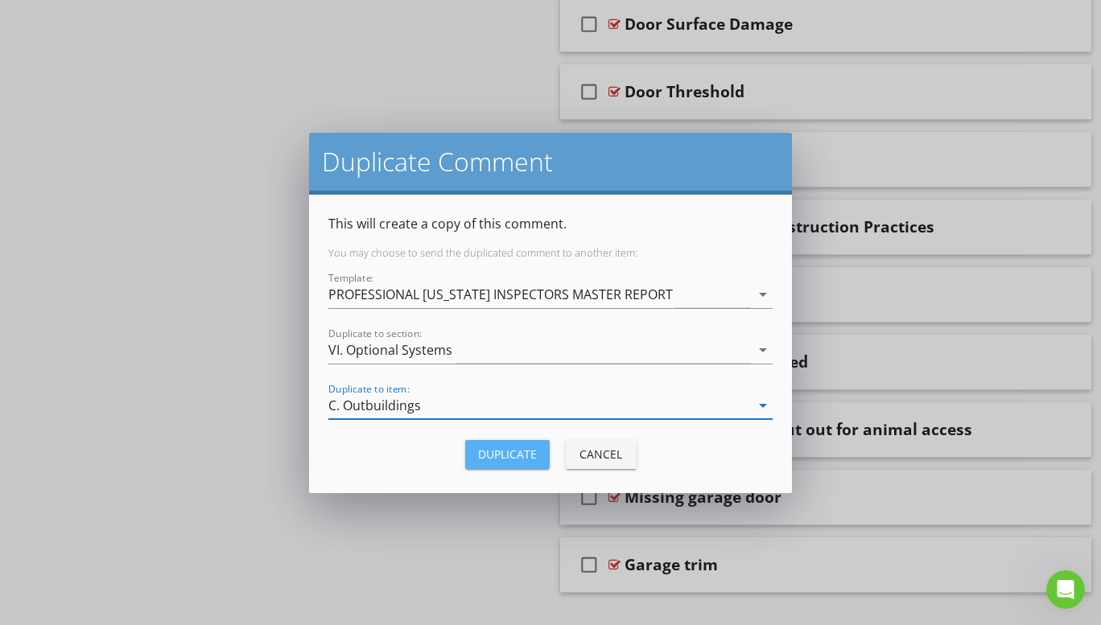
click at [513, 455] on div "Duplicate" at bounding box center [507, 454] width 59 height 17
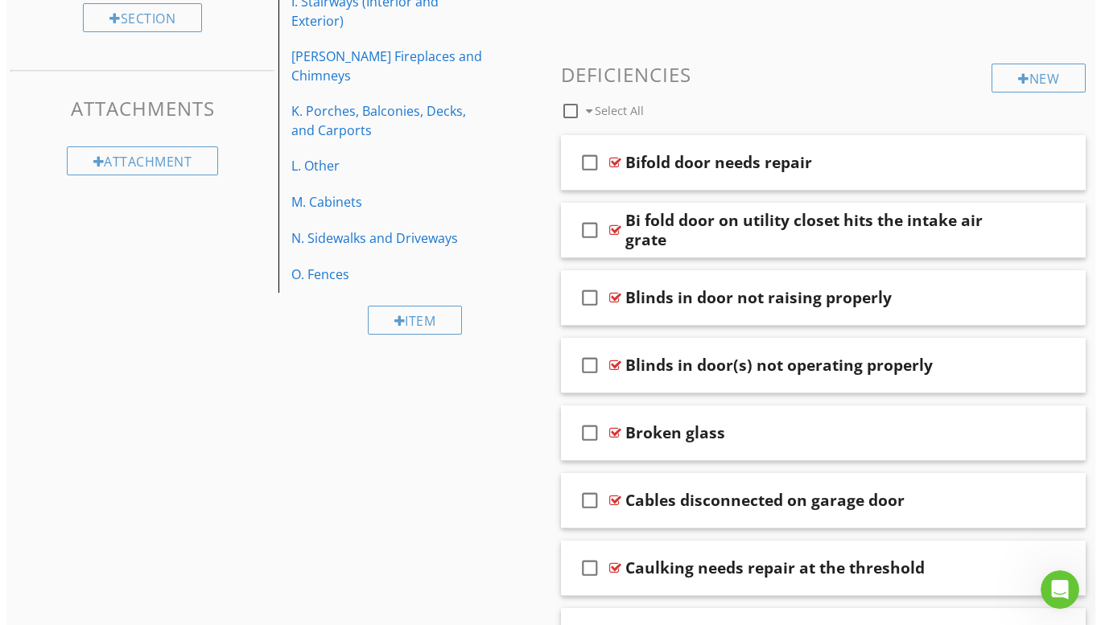
scroll to position [563, 0]
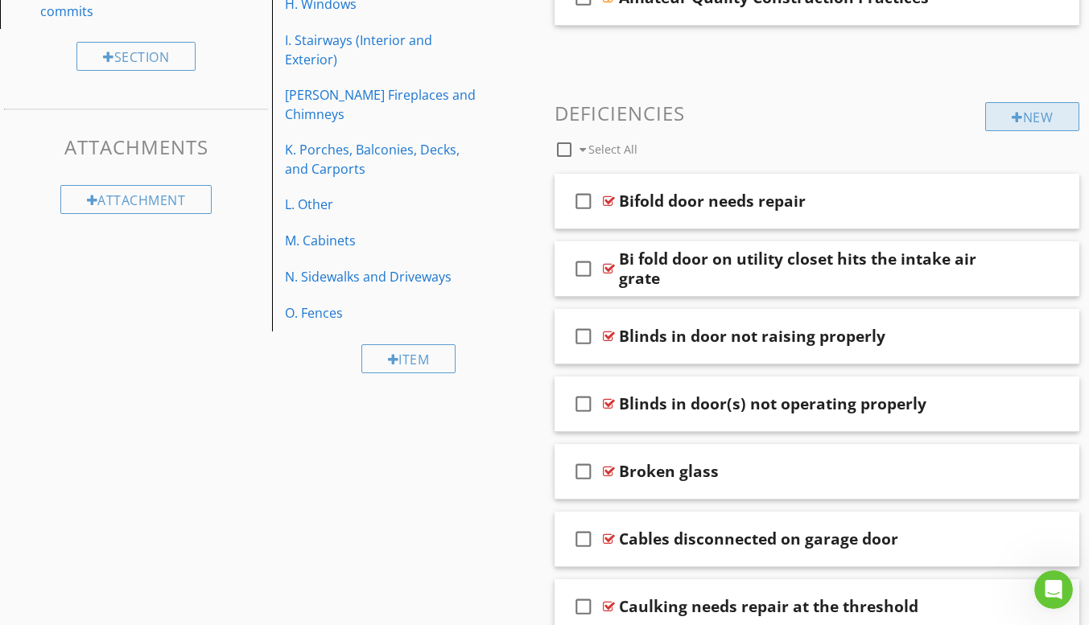
click at [1020, 124] on div "New" at bounding box center [1032, 116] width 94 height 29
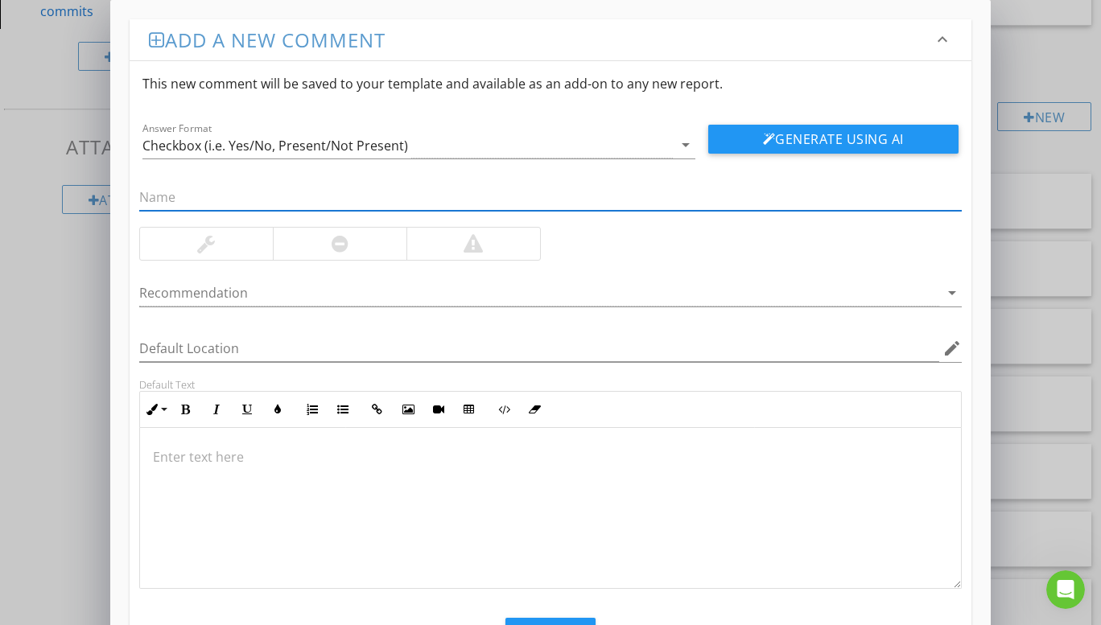
click at [181, 197] on input "text" at bounding box center [550, 197] width 822 height 27
type input "Door Trim"
click at [175, 246] on div at bounding box center [206, 244] width 133 height 32
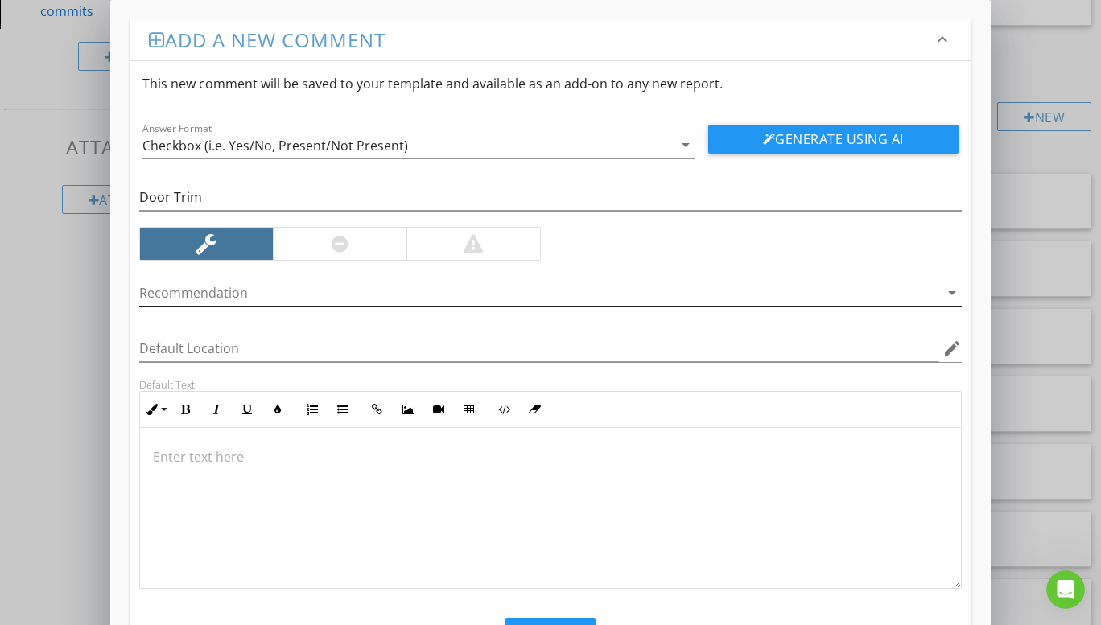
click at [950, 294] on icon "arrow_drop_down" at bounding box center [951, 292] width 19 height 19
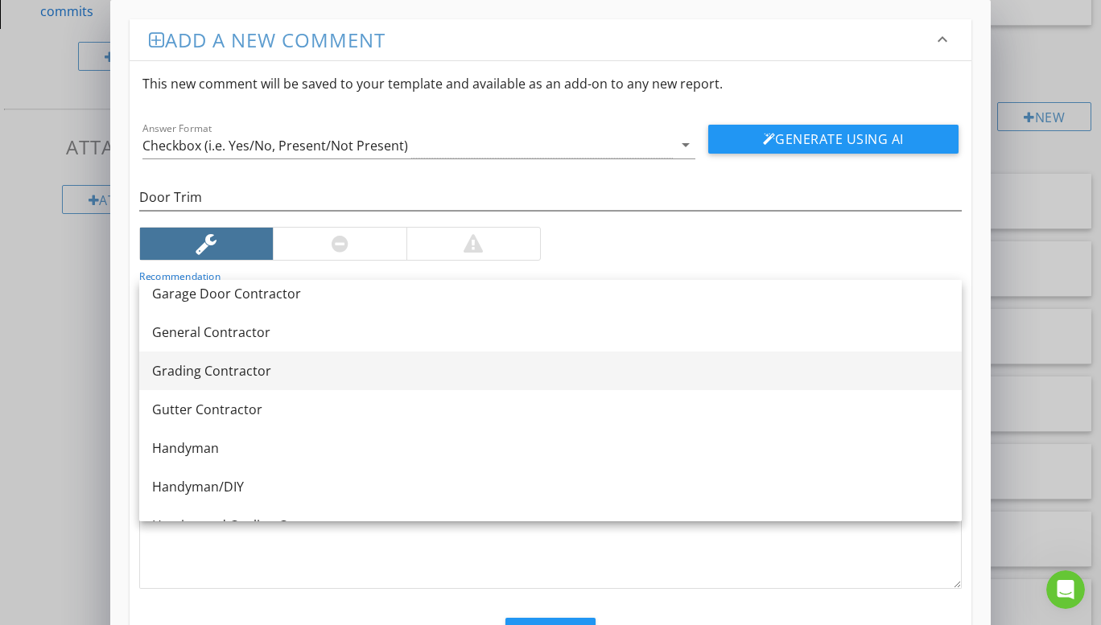
scroll to position [966, 0]
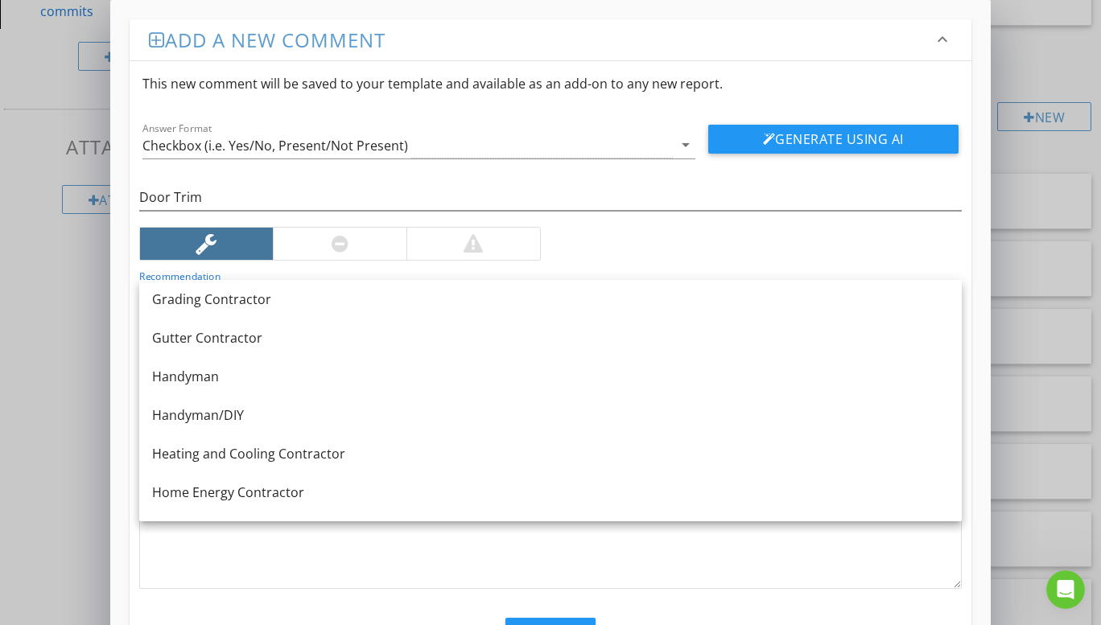
click at [224, 409] on div "Handyman/DIY" at bounding box center [550, 415] width 797 height 19
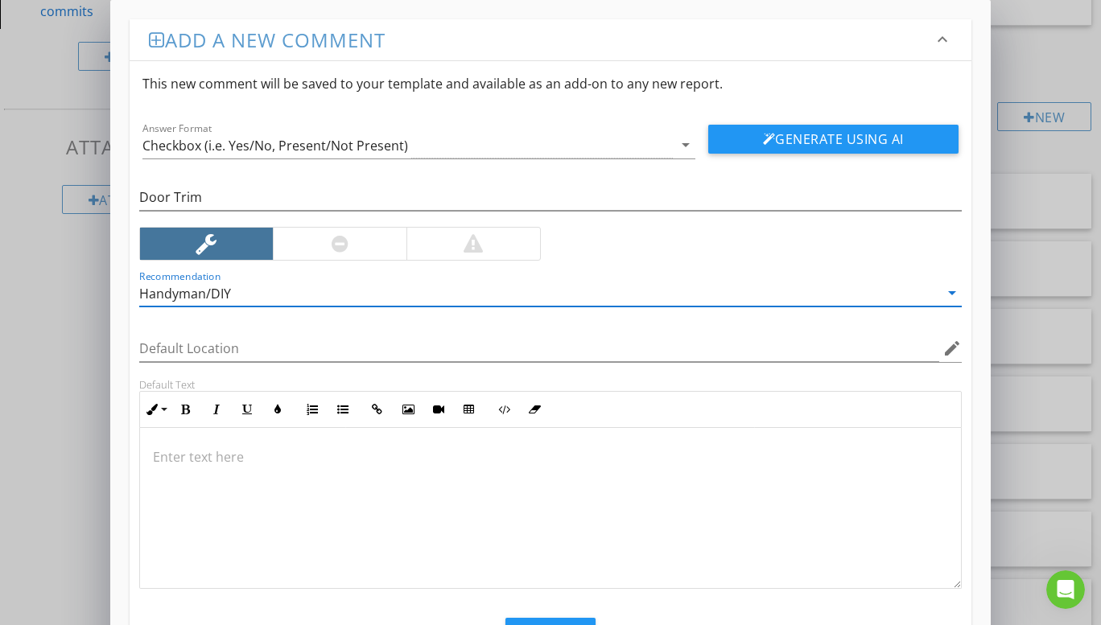
click at [219, 452] on p at bounding box center [550, 456] width 795 height 19
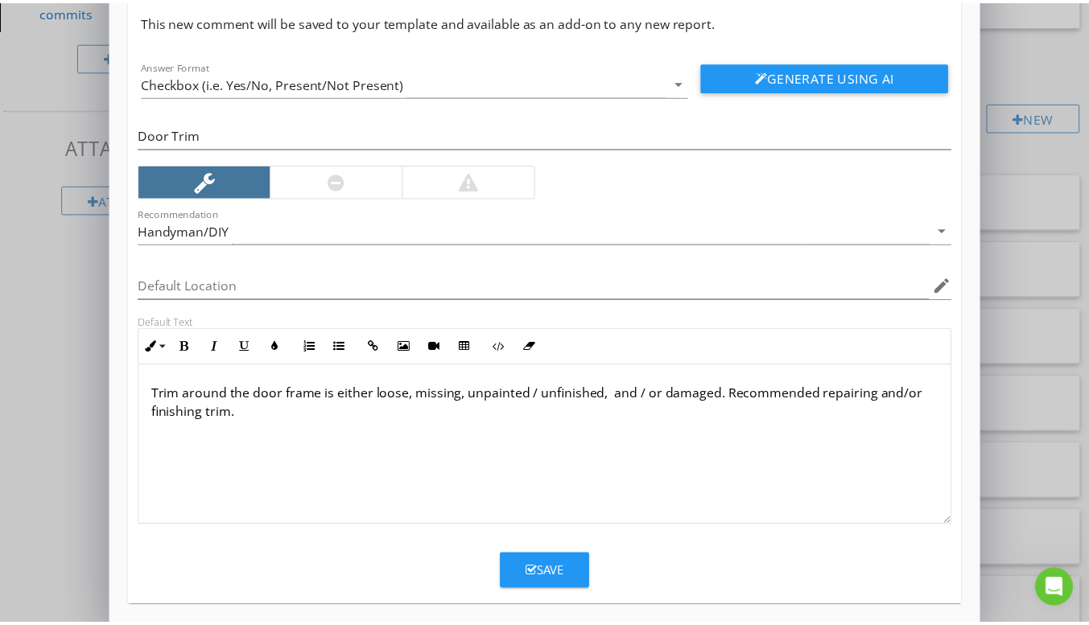
scroll to position [73, 0]
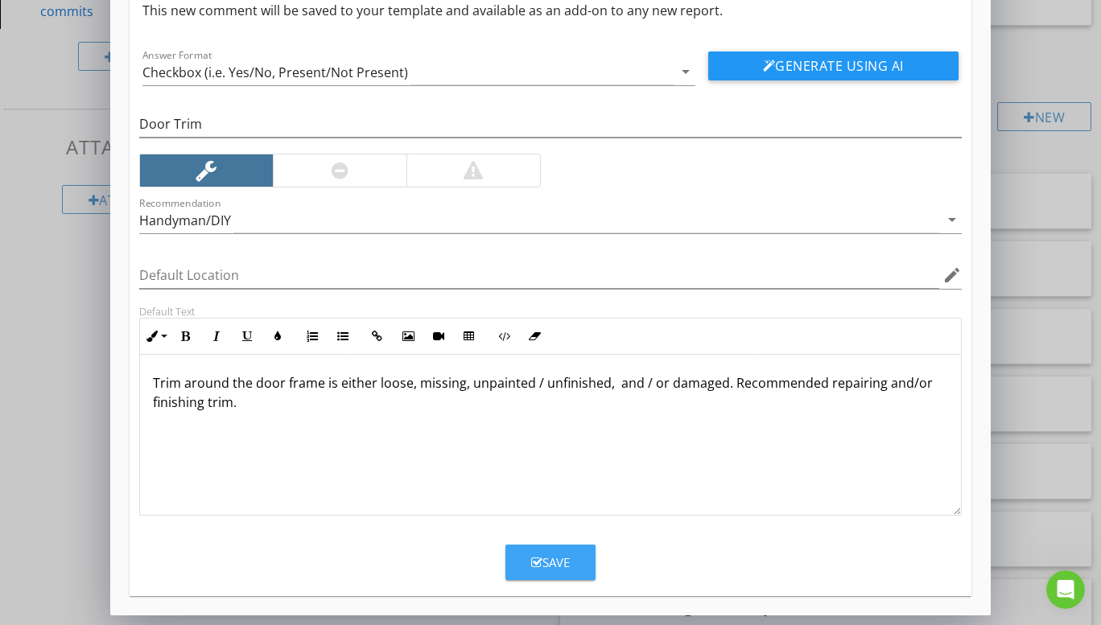
click at [544, 565] on div "Save" at bounding box center [550, 563] width 39 height 19
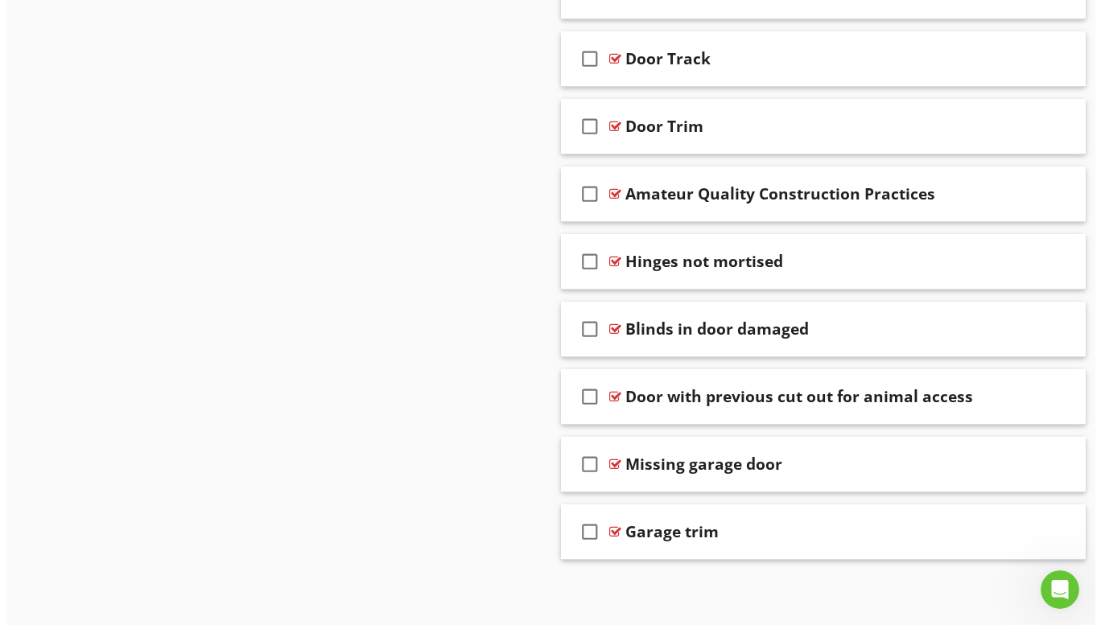
scroll to position [10645, 0]
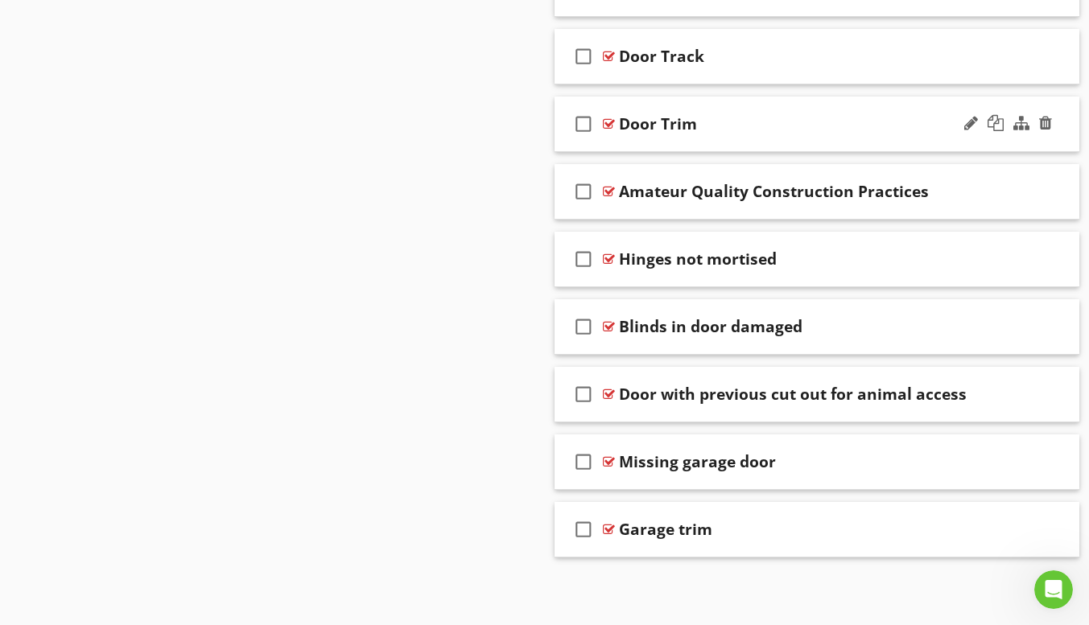
click at [672, 145] on div "check_box_outline_blank Door Trim" at bounding box center [817, 125] width 526 height 56
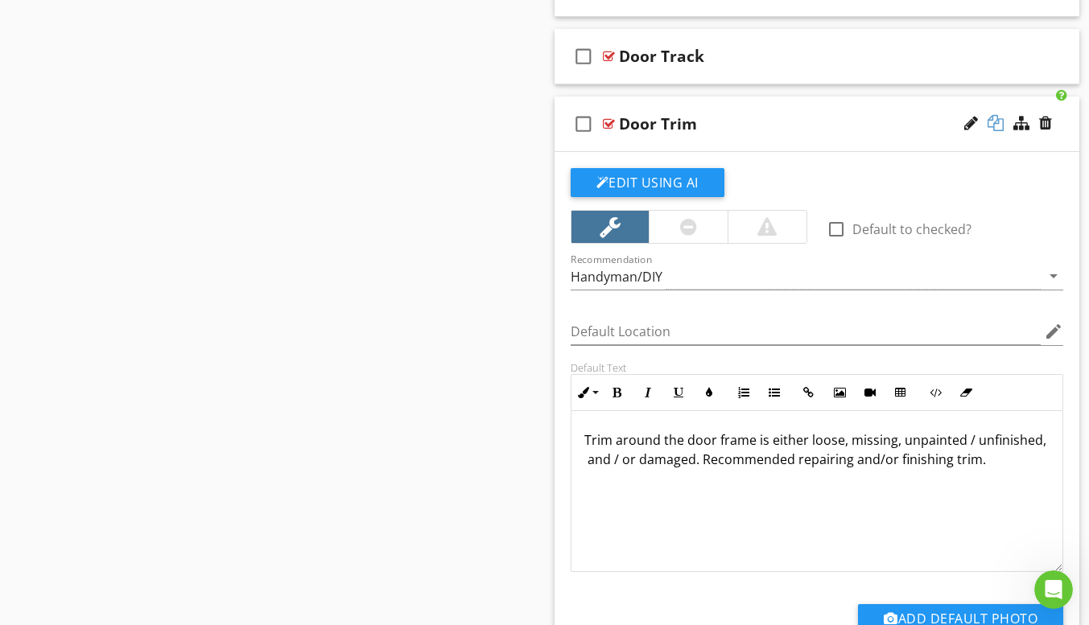
click at [990, 121] on div at bounding box center [995, 123] width 16 height 16
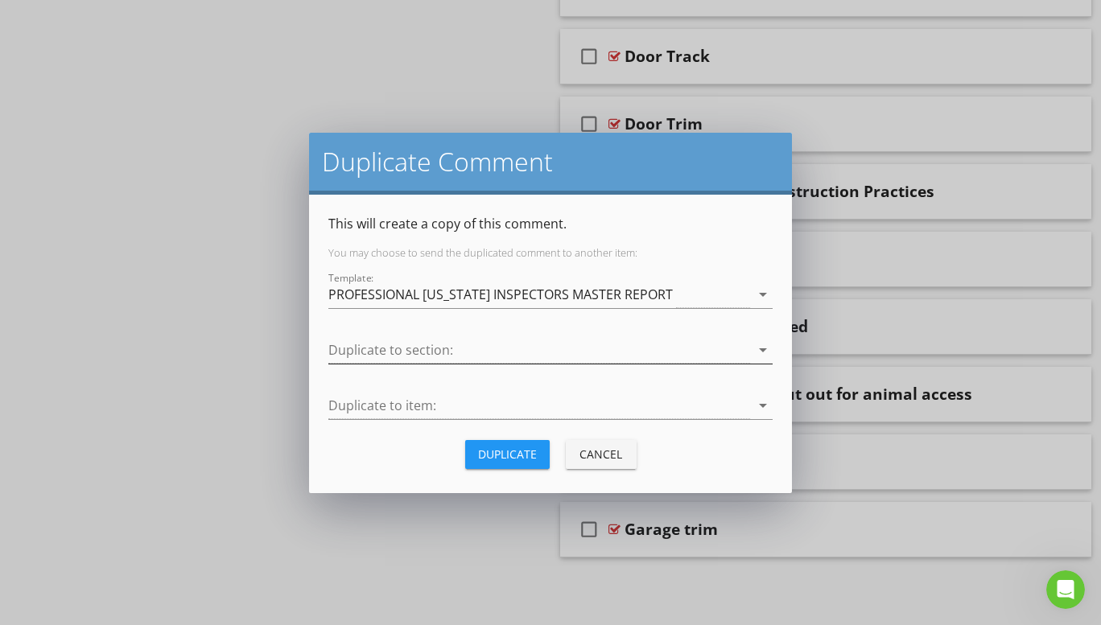
click at [762, 350] on icon "arrow_drop_down" at bounding box center [762, 349] width 19 height 19
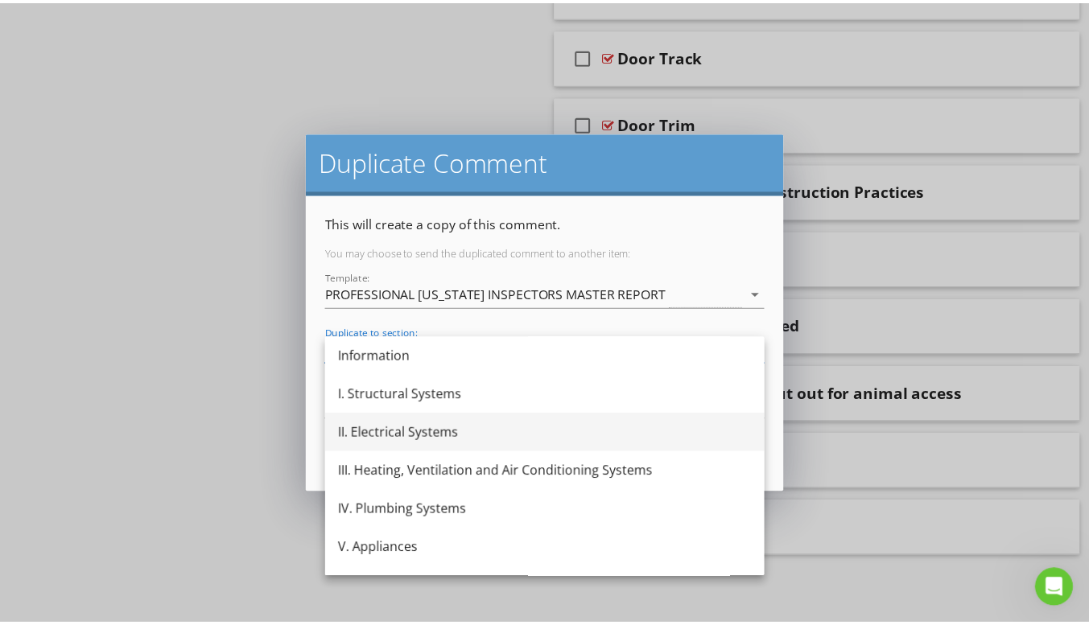
scroll to position [68, 0]
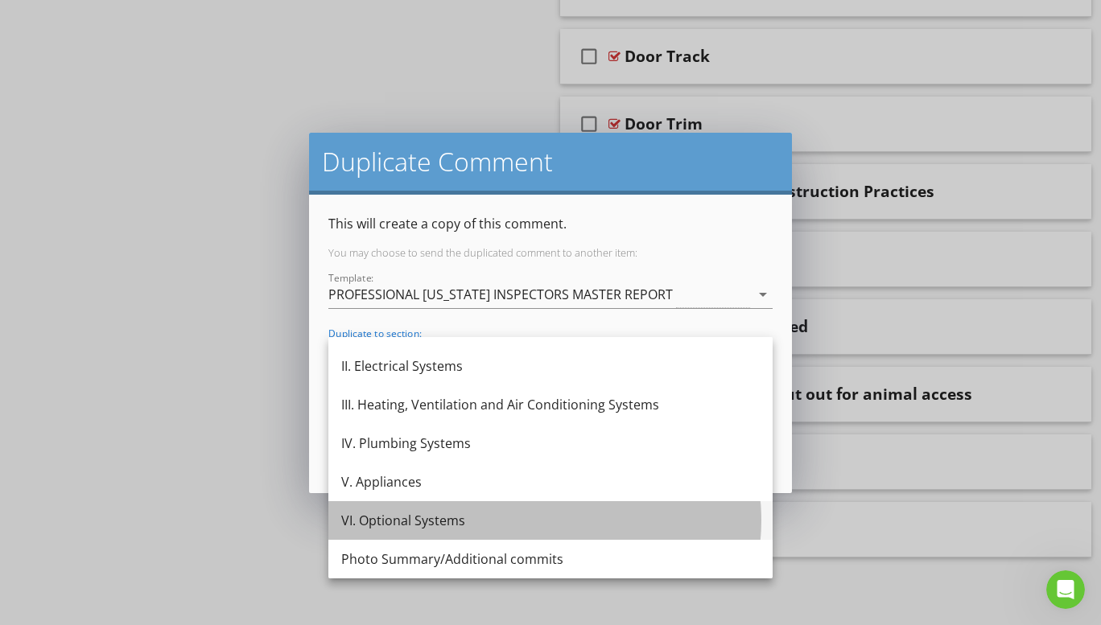
click at [452, 516] on div "VI. Optional Systems" at bounding box center [550, 520] width 418 height 19
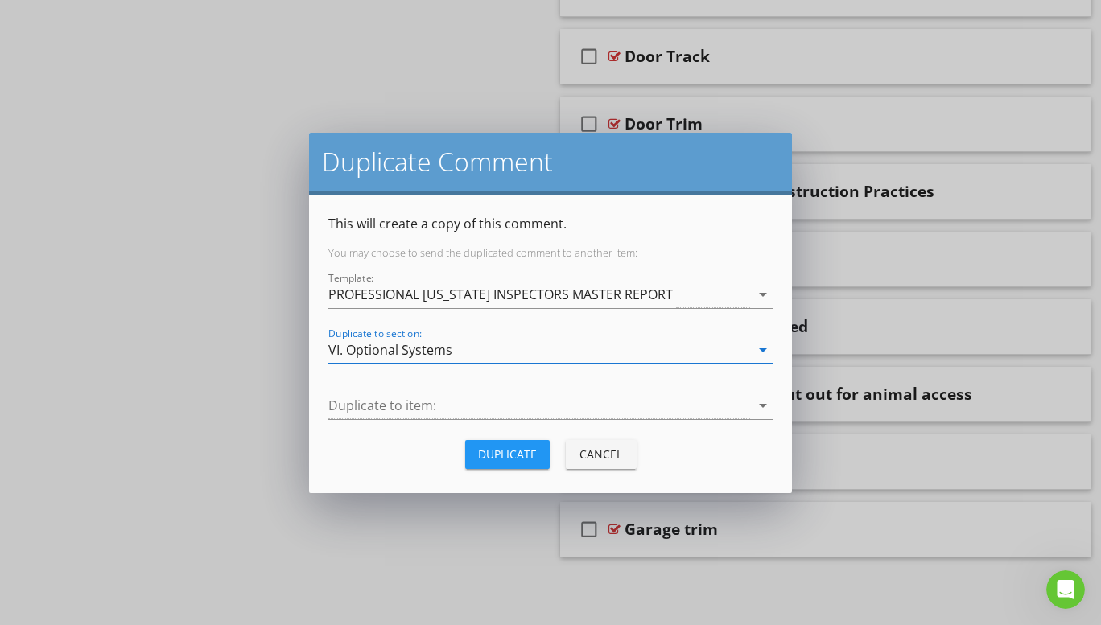
click at [764, 404] on icon "arrow_drop_down" at bounding box center [762, 405] width 19 height 19
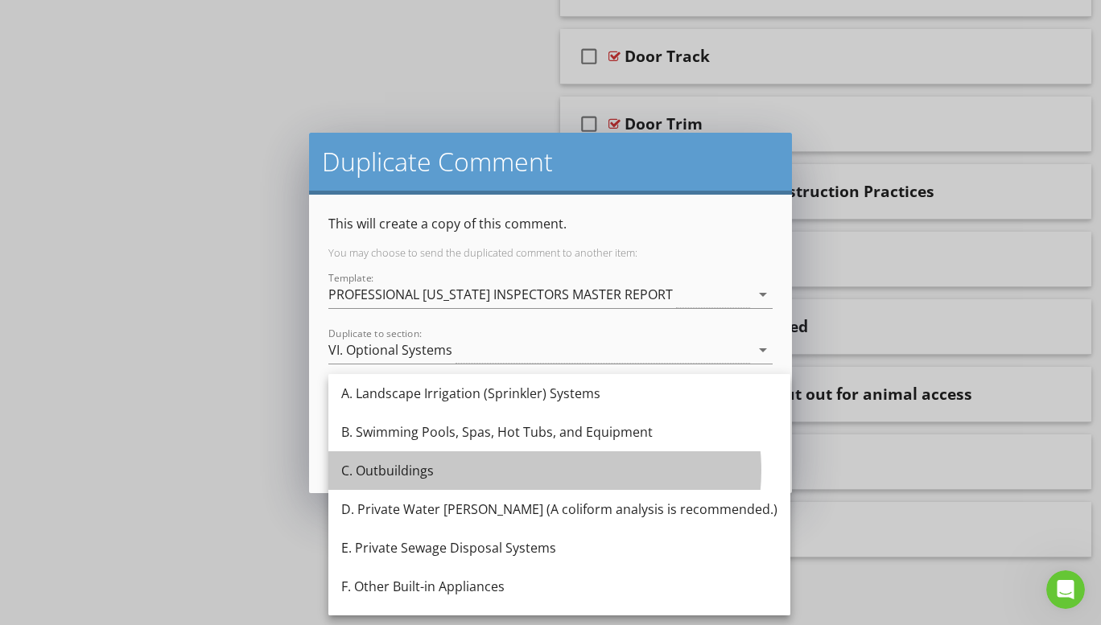
click at [425, 475] on div "C. Outbuildings" at bounding box center [559, 470] width 436 height 19
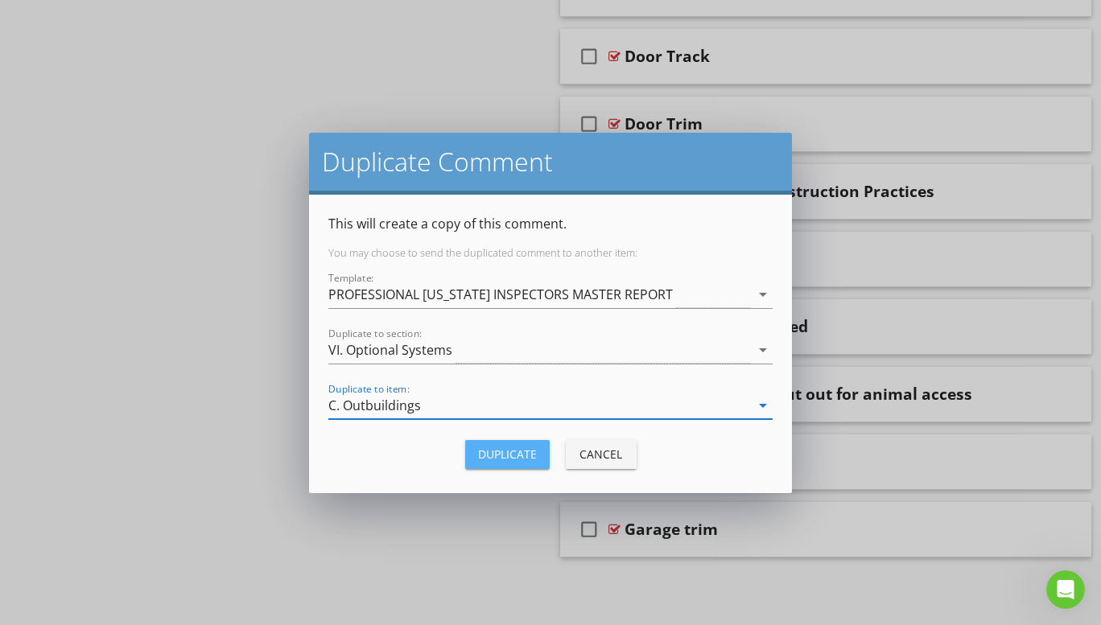
click at [505, 458] on div "Duplicate" at bounding box center [507, 454] width 59 height 17
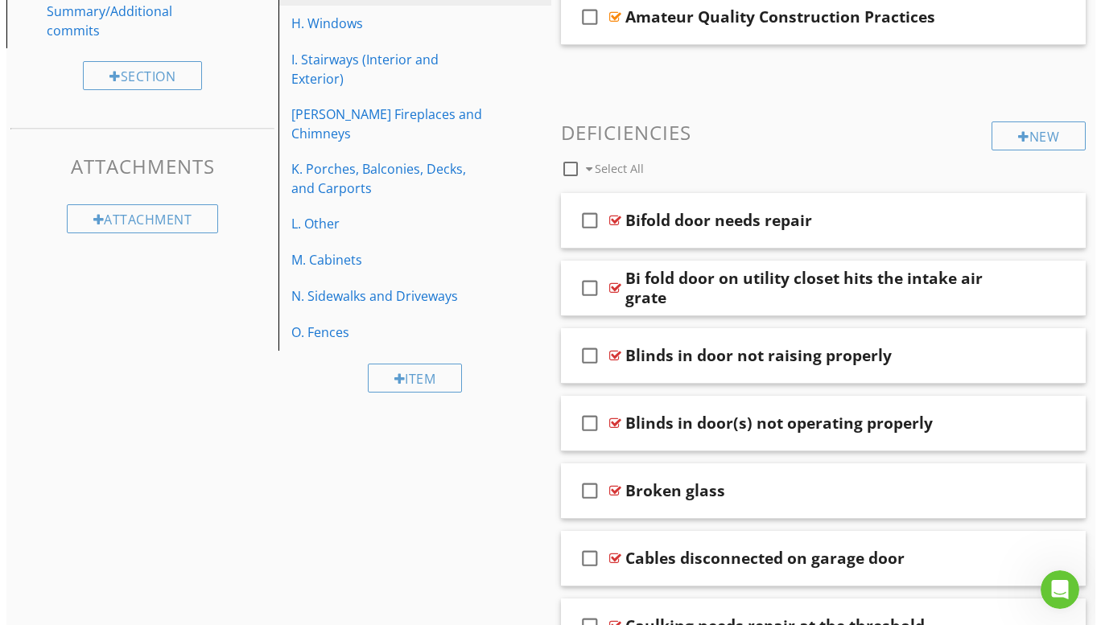
scroll to position [425, 0]
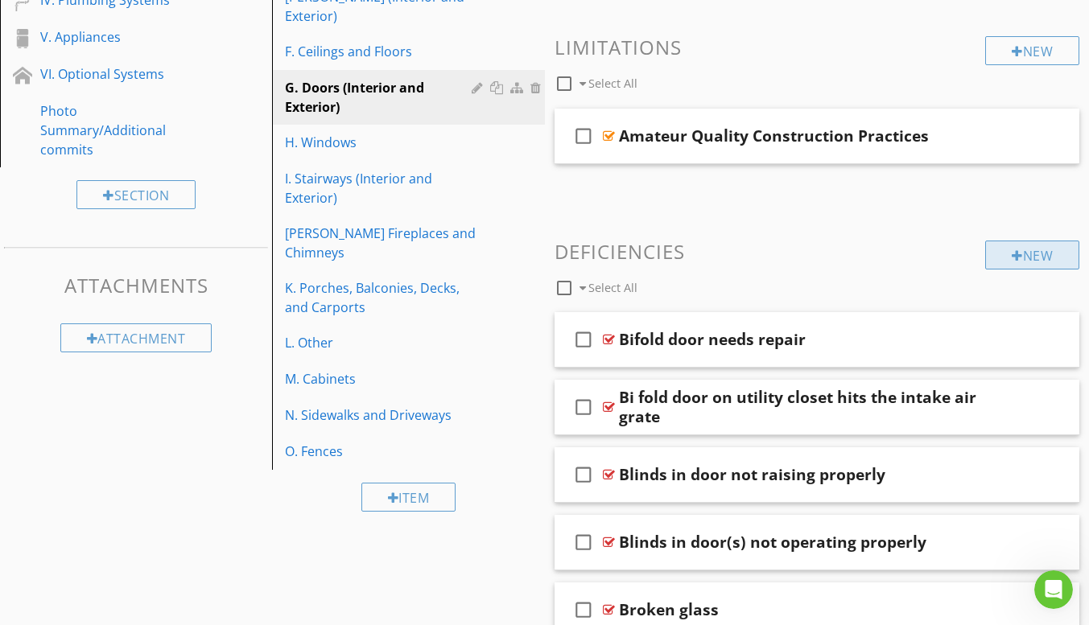
click at [1016, 258] on div at bounding box center [1017, 255] width 11 height 13
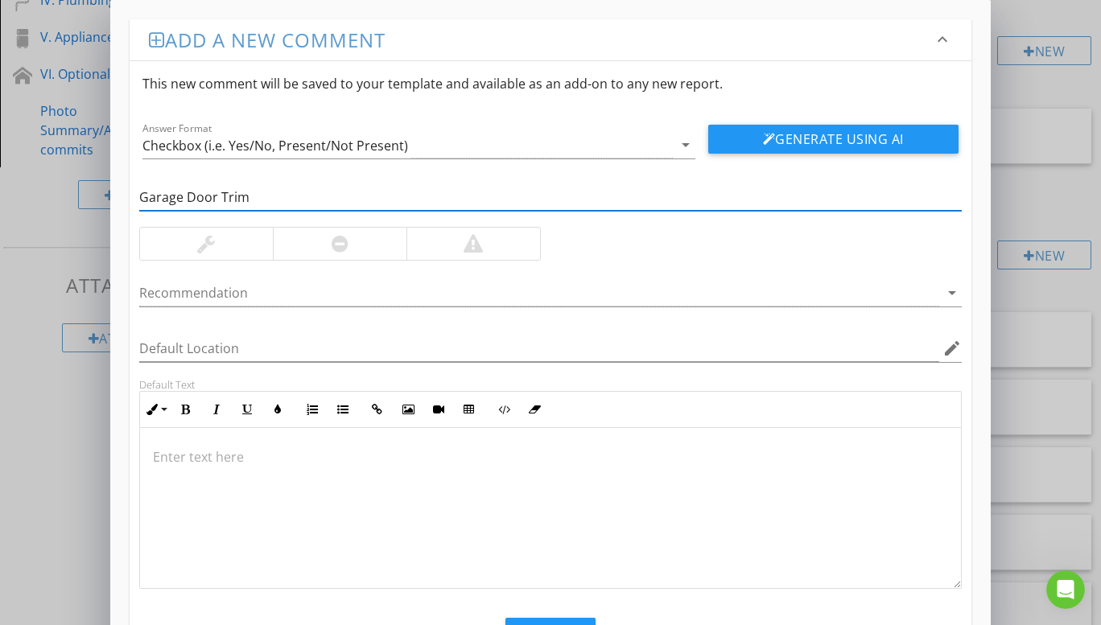
type input "Garage Door Trim"
click at [245, 245] on div at bounding box center [206, 244] width 133 height 32
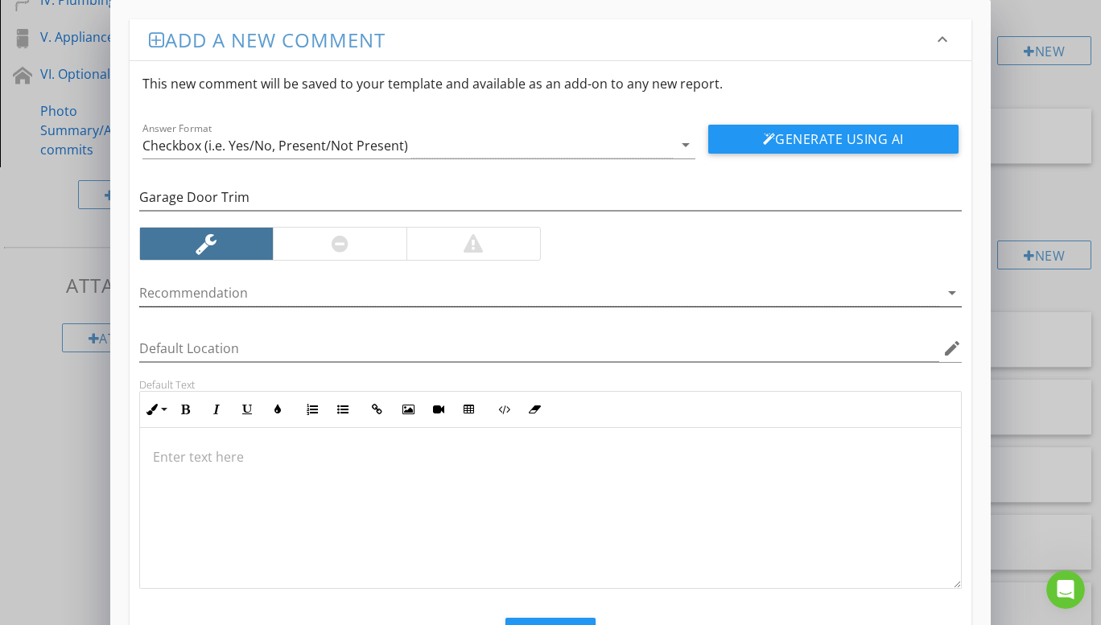
click at [954, 291] on icon "arrow_drop_down" at bounding box center [951, 292] width 19 height 19
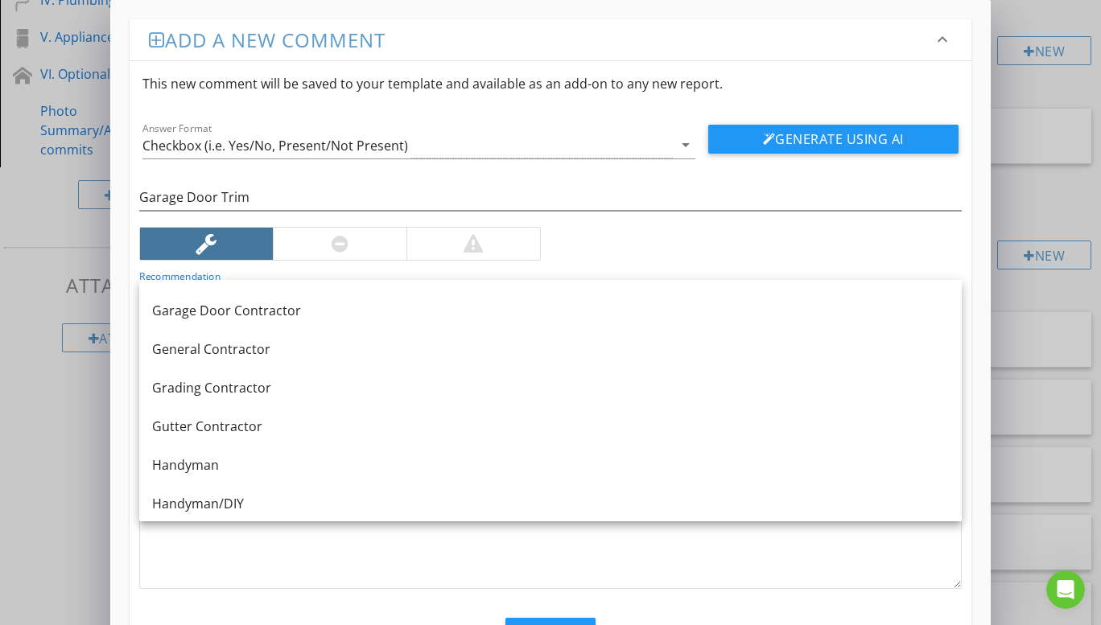
scroll to position [966, 0]
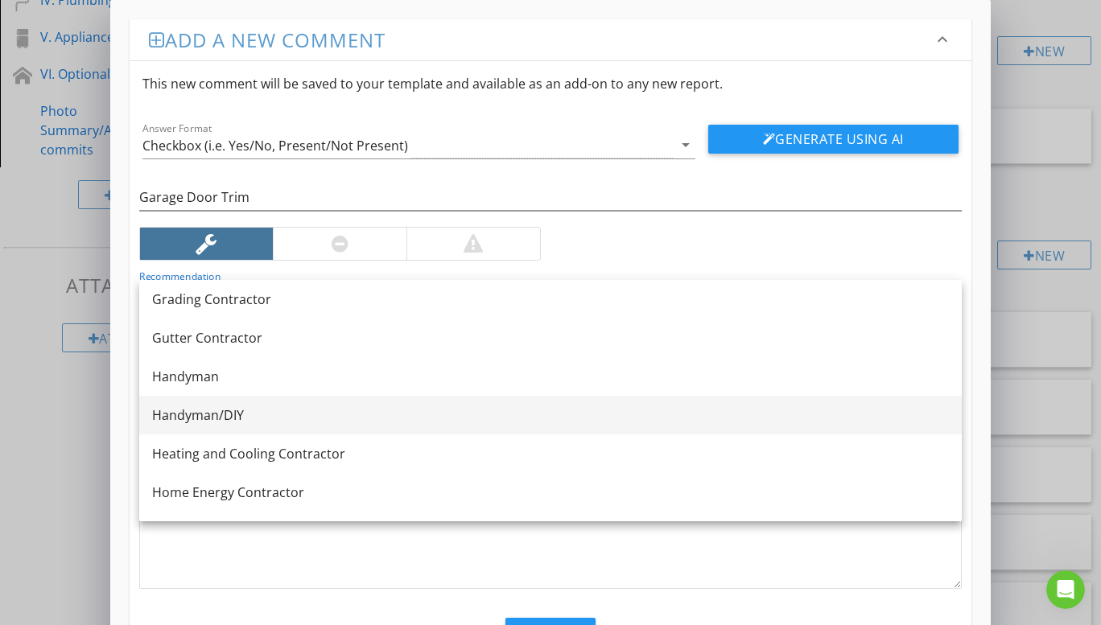
click at [233, 408] on div "Handyman/DIY" at bounding box center [550, 415] width 797 height 19
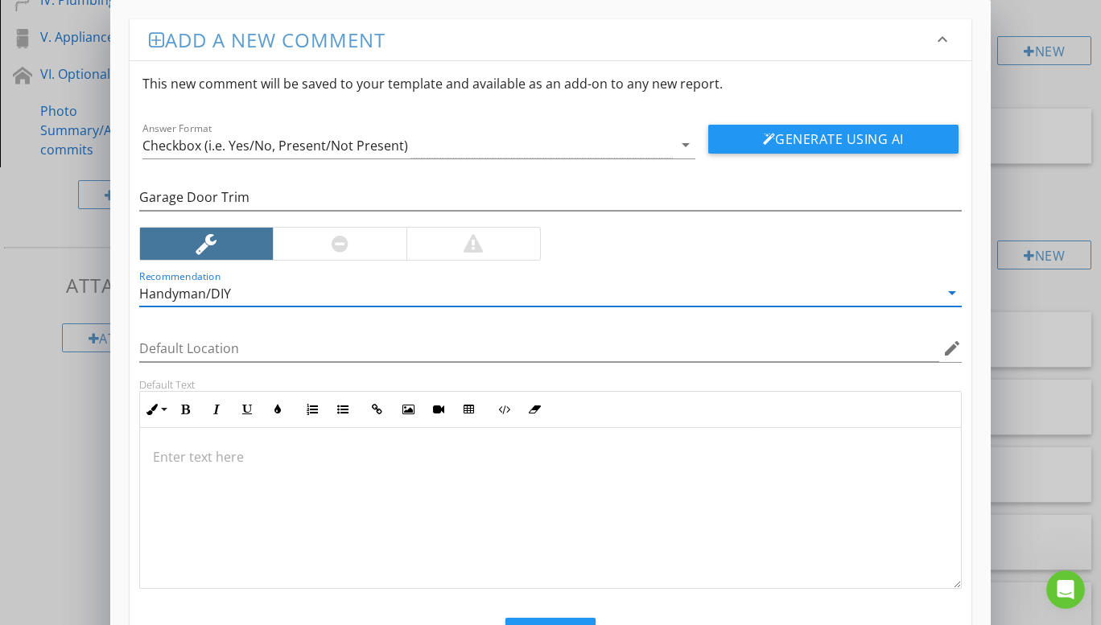
click at [223, 451] on p at bounding box center [550, 456] width 795 height 19
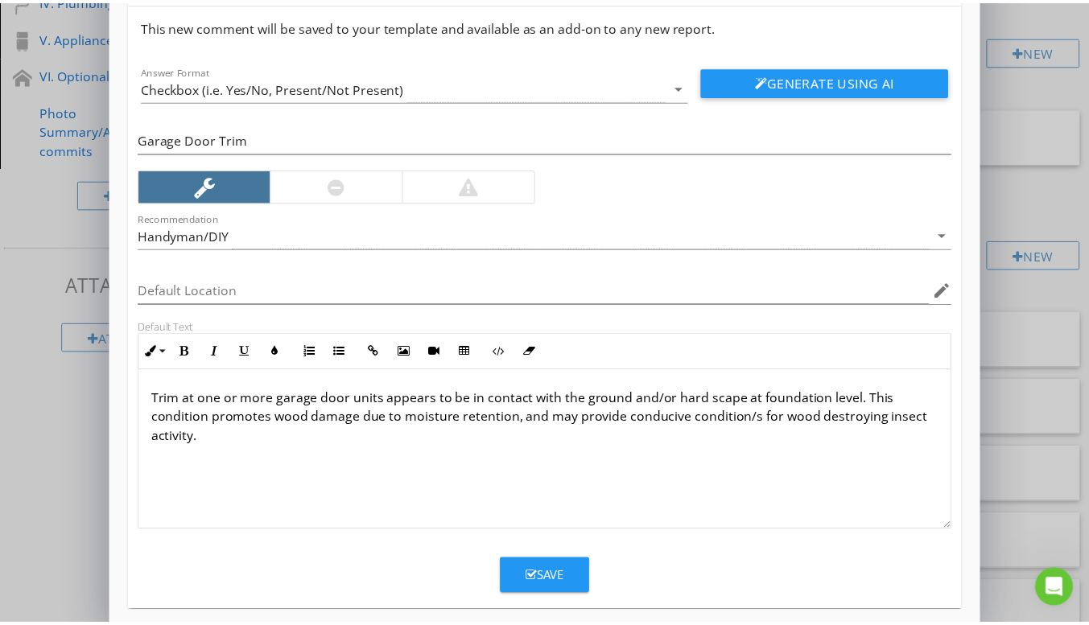
scroll to position [73, 0]
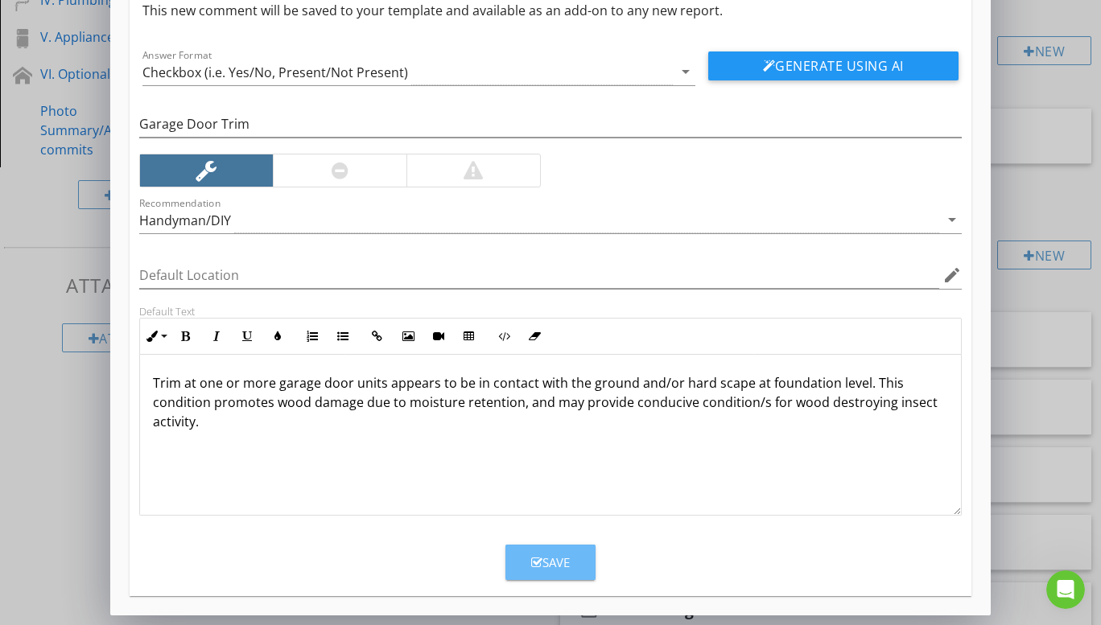
click at [527, 557] on button "Save" at bounding box center [550, 562] width 90 height 35
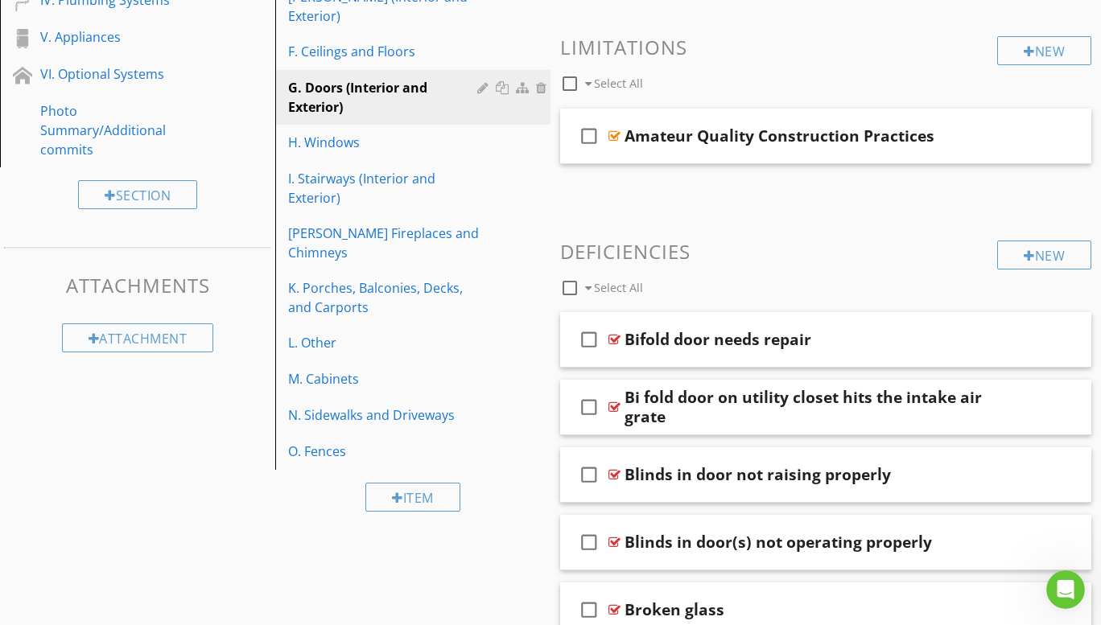
scroll to position [0, 0]
click at [1050, 250] on div "New" at bounding box center [1032, 255] width 94 height 29
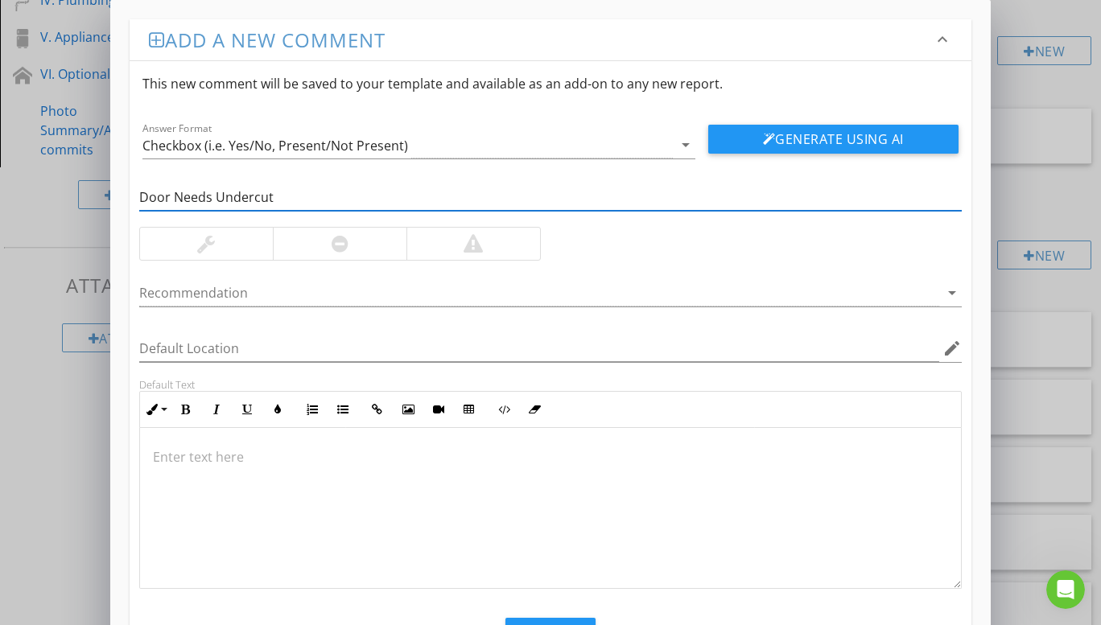
type input "Door Needs Undercut"
click at [192, 240] on div at bounding box center [206, 244] width 133 height 32
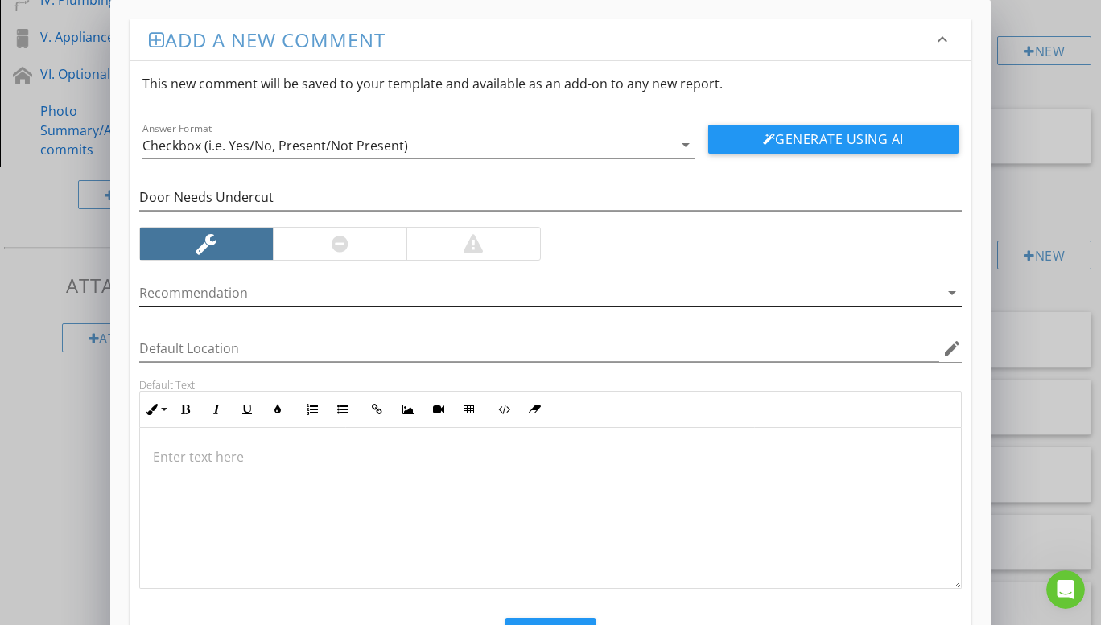
click at [953, 292] on icon "arrow_drop_down" at bounding box center [951, 292] width 19 height 19
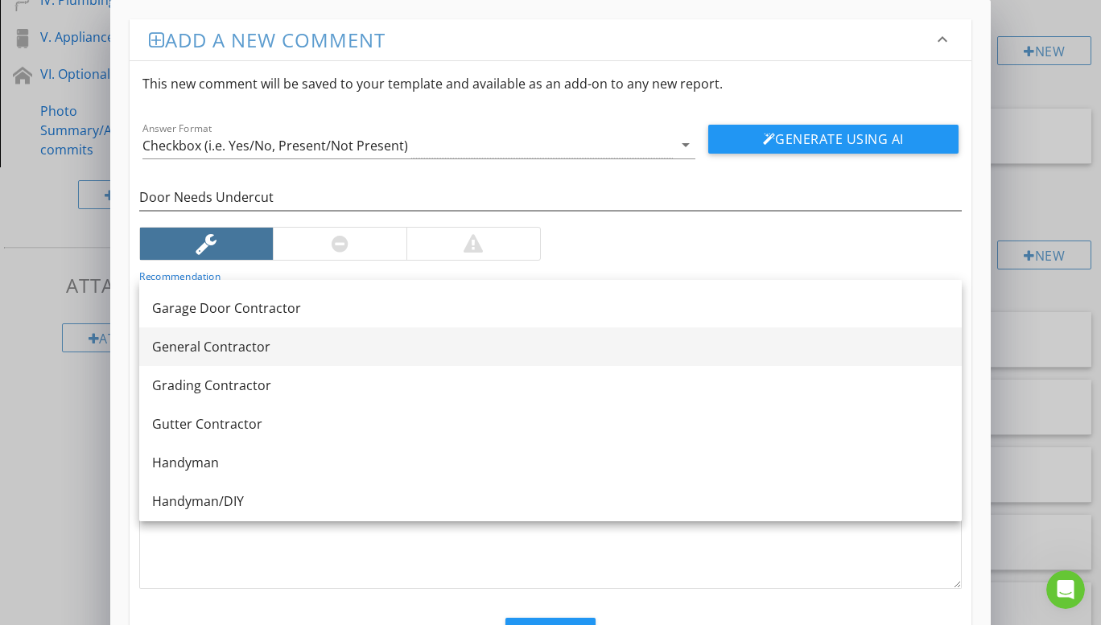
scroll to position [885, 0]
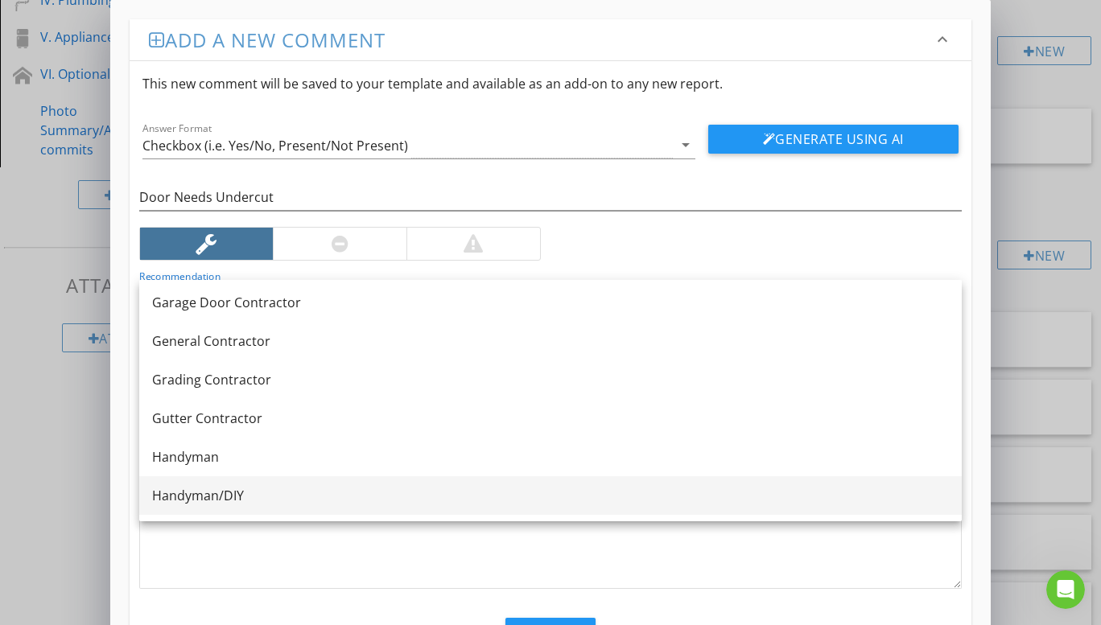
click at [243, 488] on div "Handyman/DIY" at bounding box center [550, 495] width 797 height 19
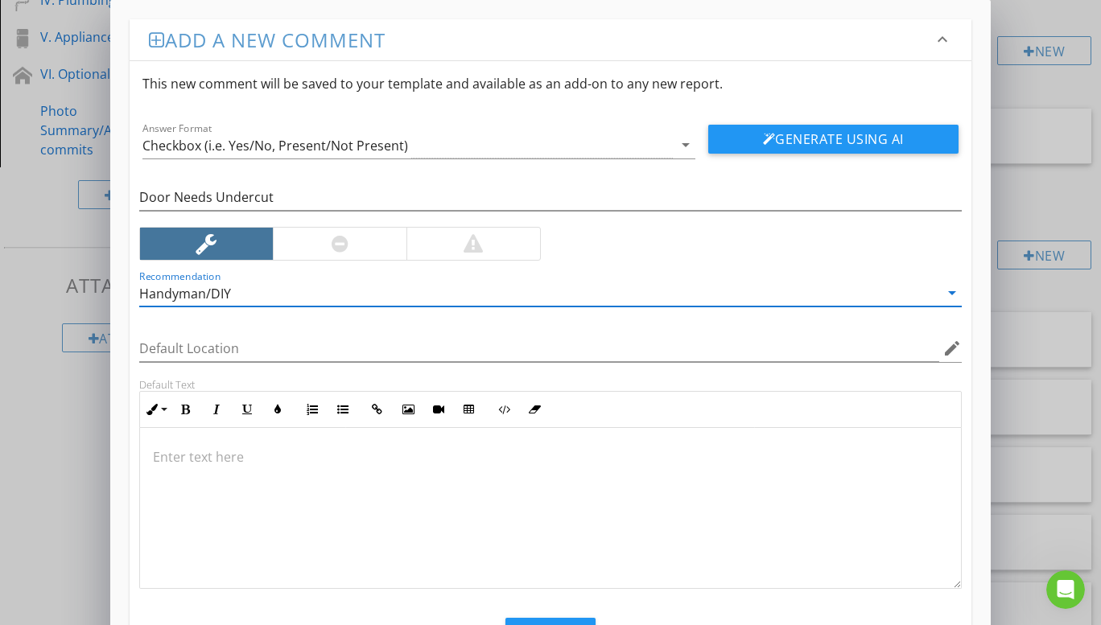
click at [203, 463] on p at bounding box center [550, 456] width 795 height 19
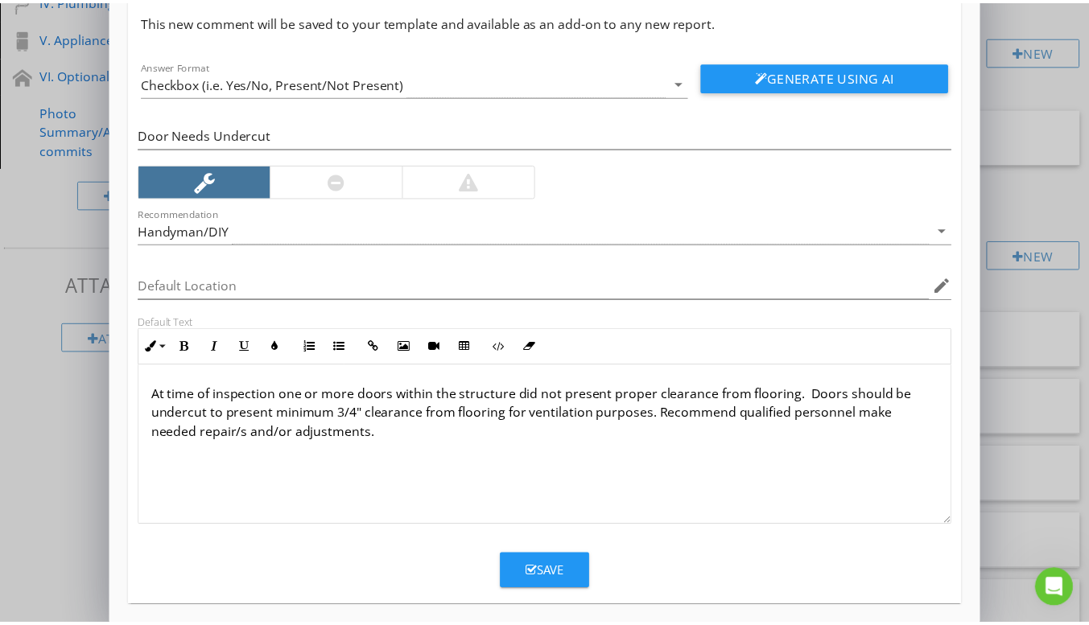
scroll to position [73, 0]
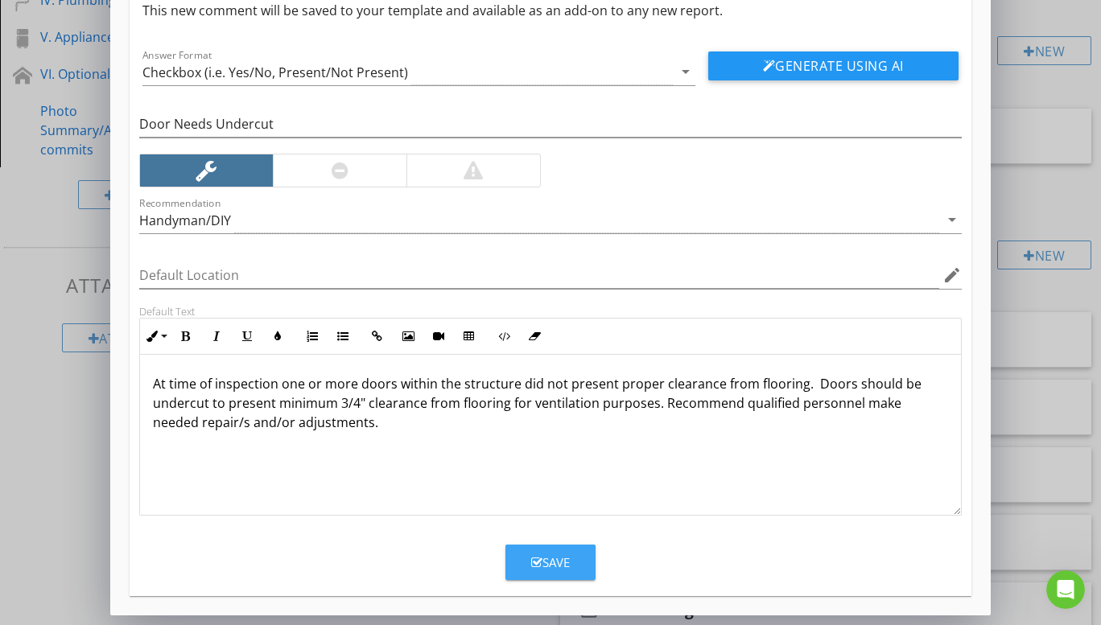
click at [564, 561] on div "Save" at bounding box center [550, 563] width 39 height 19
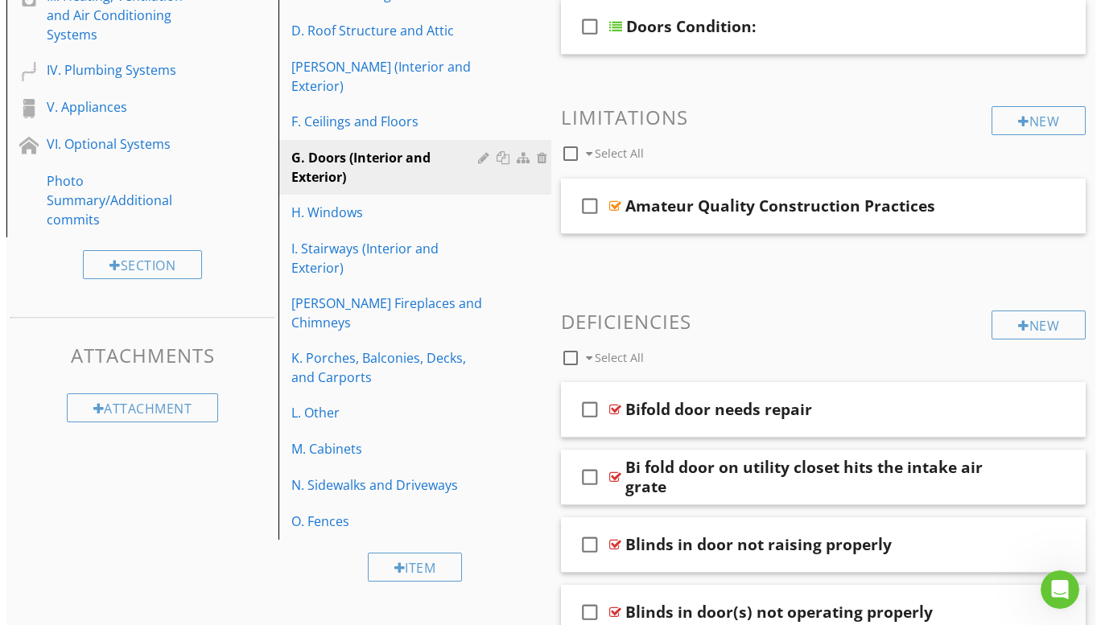
scroll to position [344, 0]
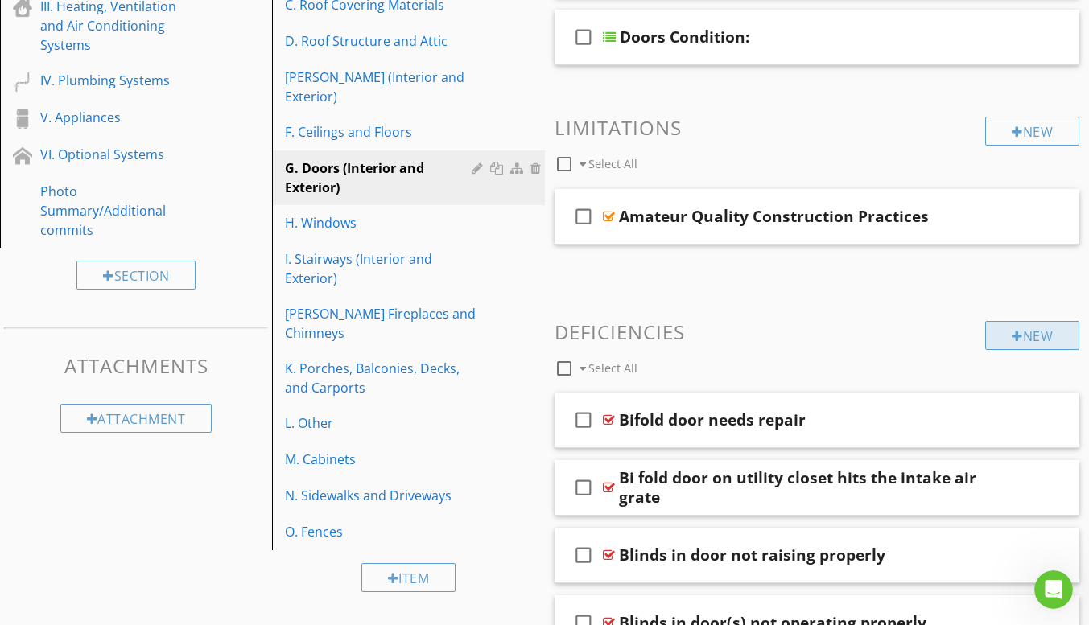
click at [1008, 333] on div "New" at bounding box center [1032, 335] width 94 height 29
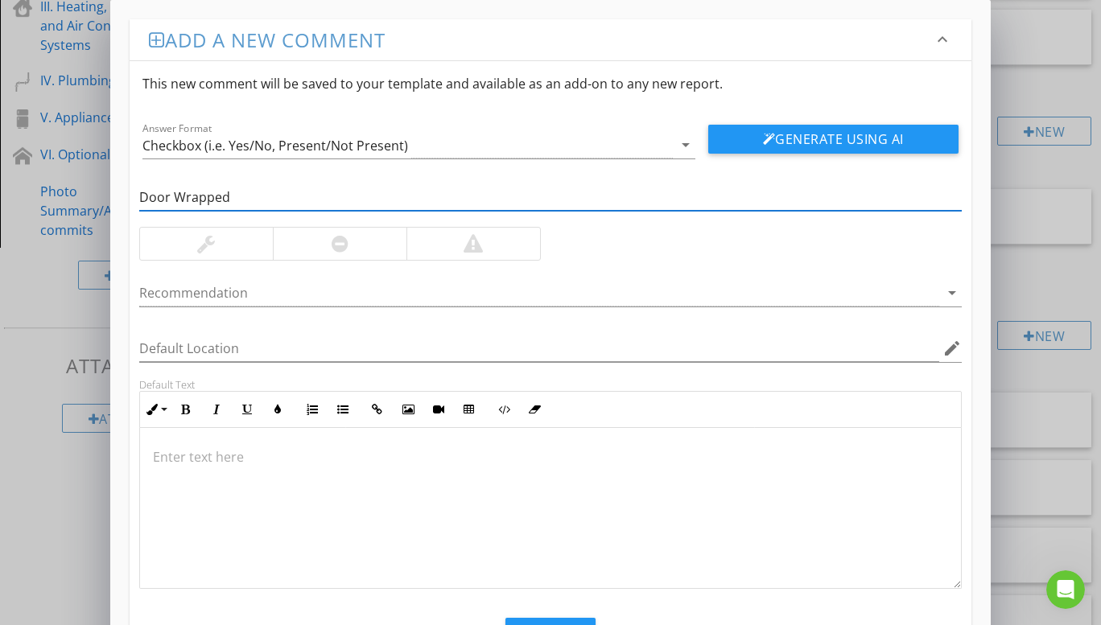
click at [219, 241] on div at bounding box center [206, 244] width 133 height 32
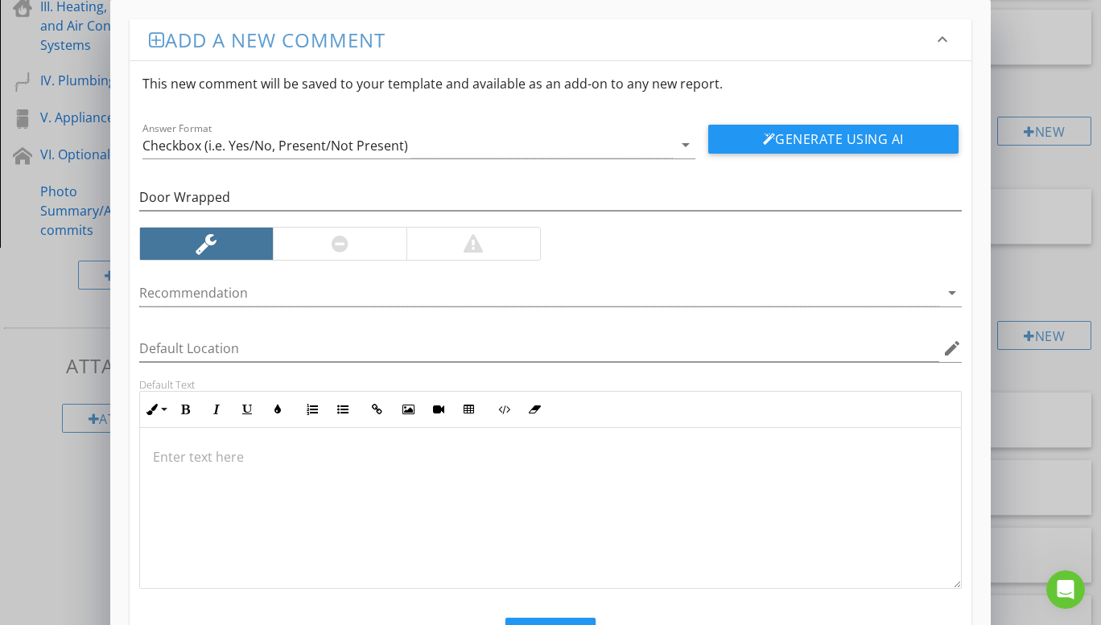
click at [192, 455] on p at bounding box center [550, 456] width 795 height 19
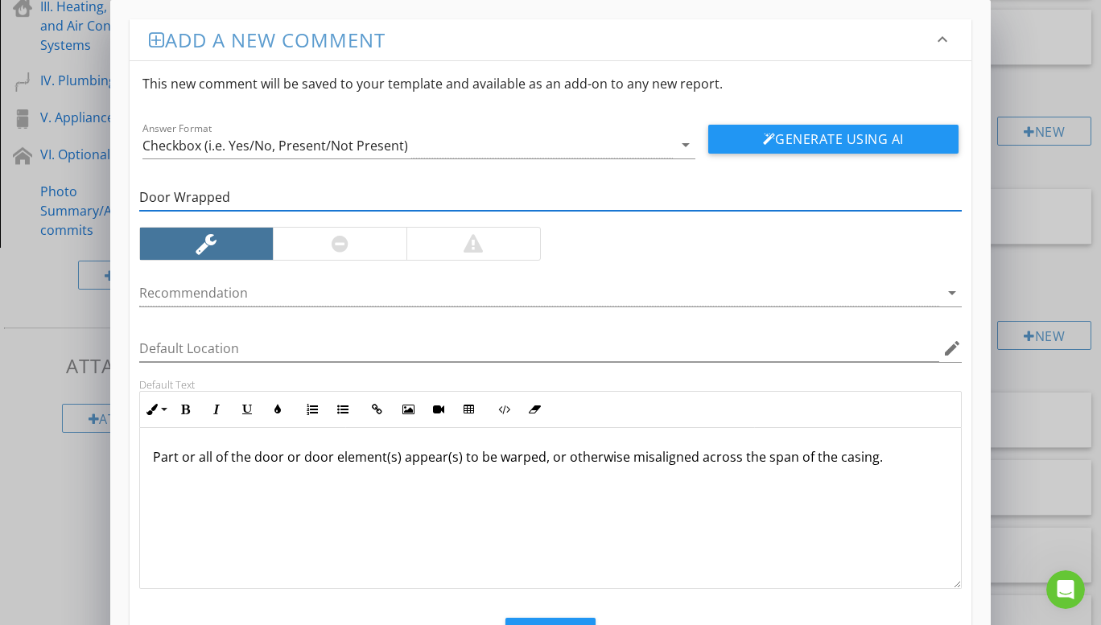
click at [208, 200] on input "Door Wrapped" at bounding box center [550, 197] width 822 height 27
click at [229, 201] on input "Door Warped" at bounding box center [550, 197] width 822 height 27
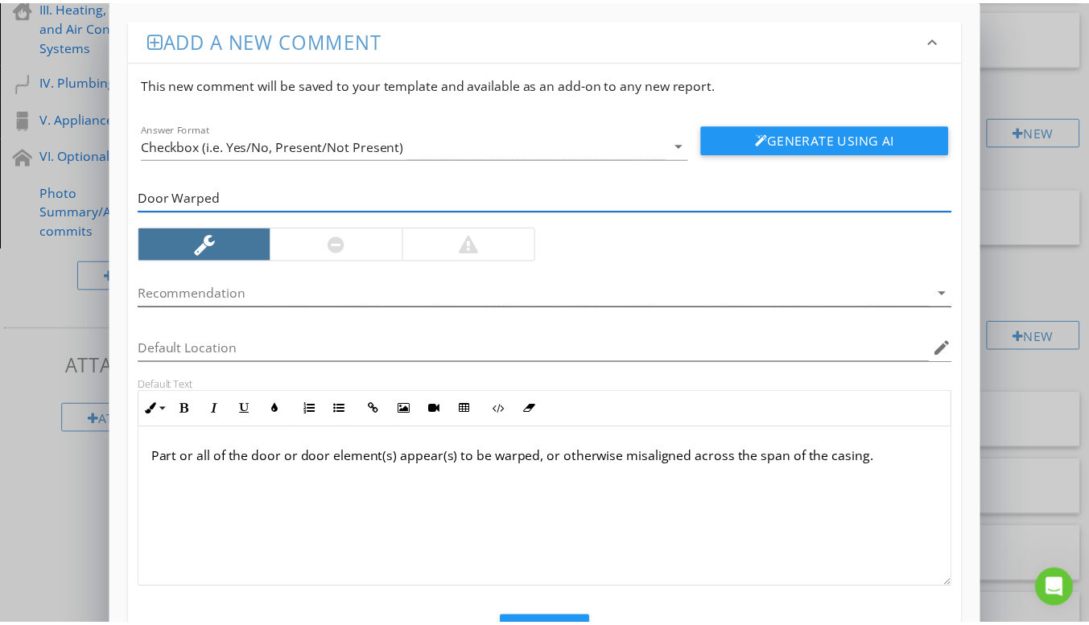
scroll to position [73, 0]
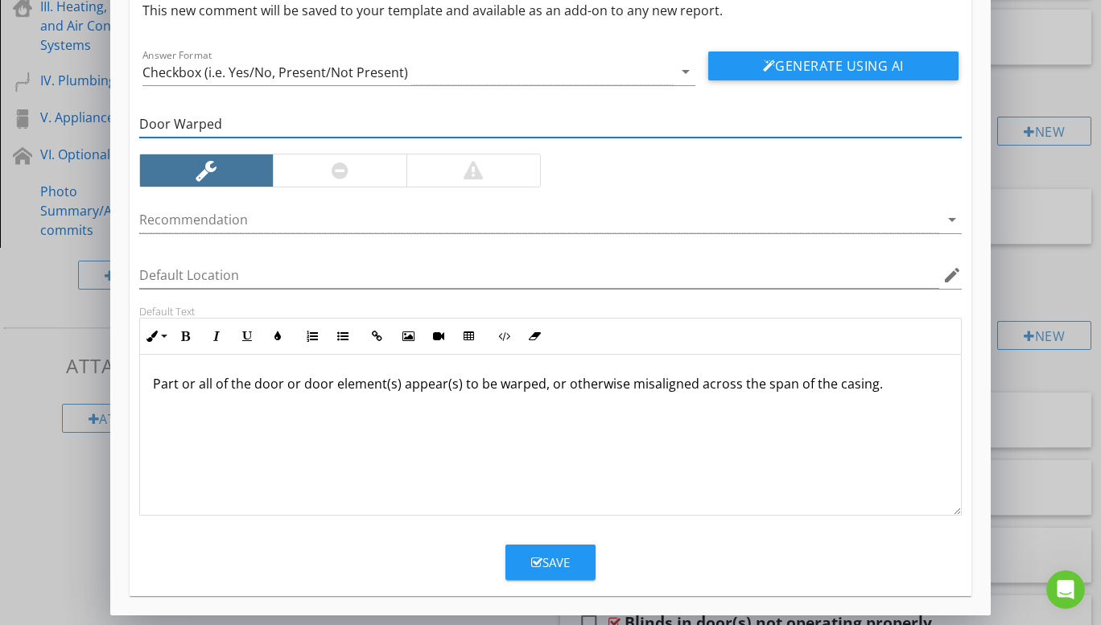
type input "Door Warped"
click at [535, 552] on button "Save" at bounding box center [550, 562] width 90 height 35
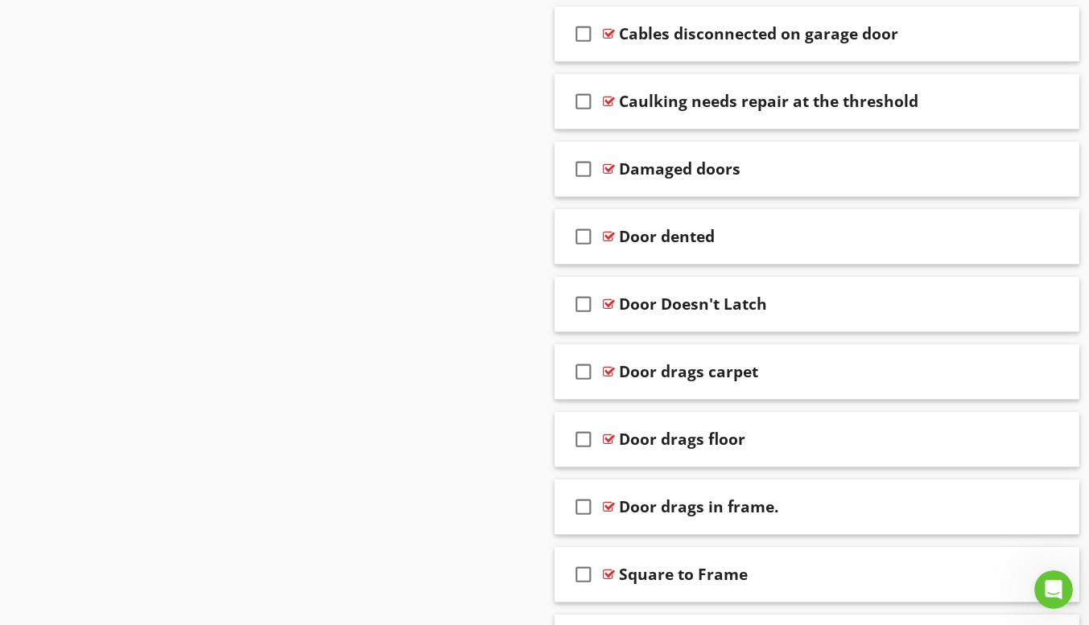
scroll to position [1149, 0]
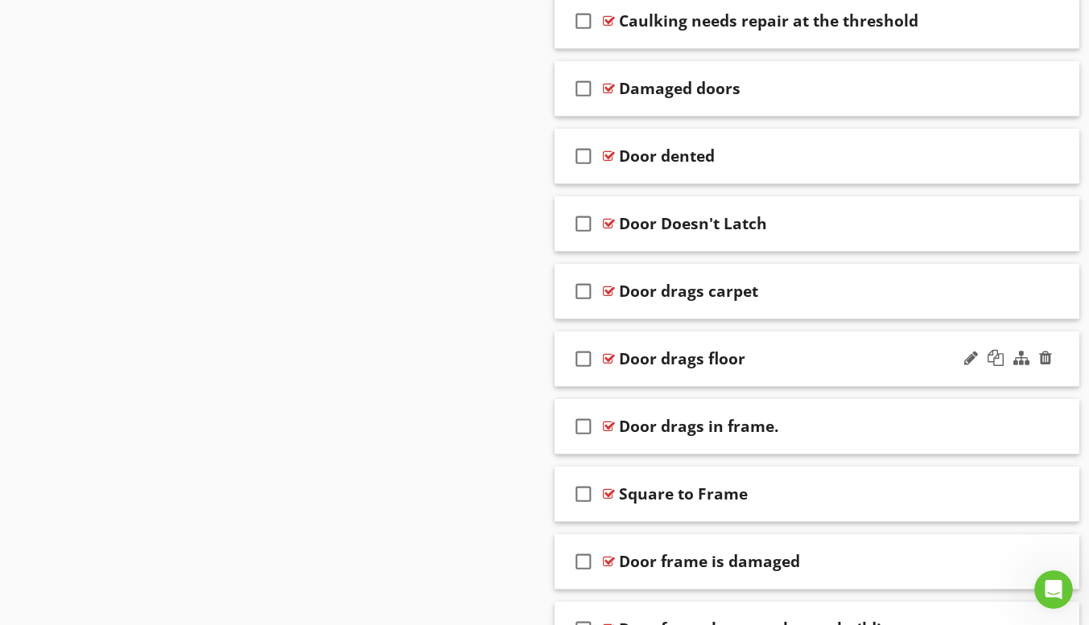
click at [667, 384] on div "check_box_outline_blank Door drags floor" at bounding box center [817, 360] width 526 height 56
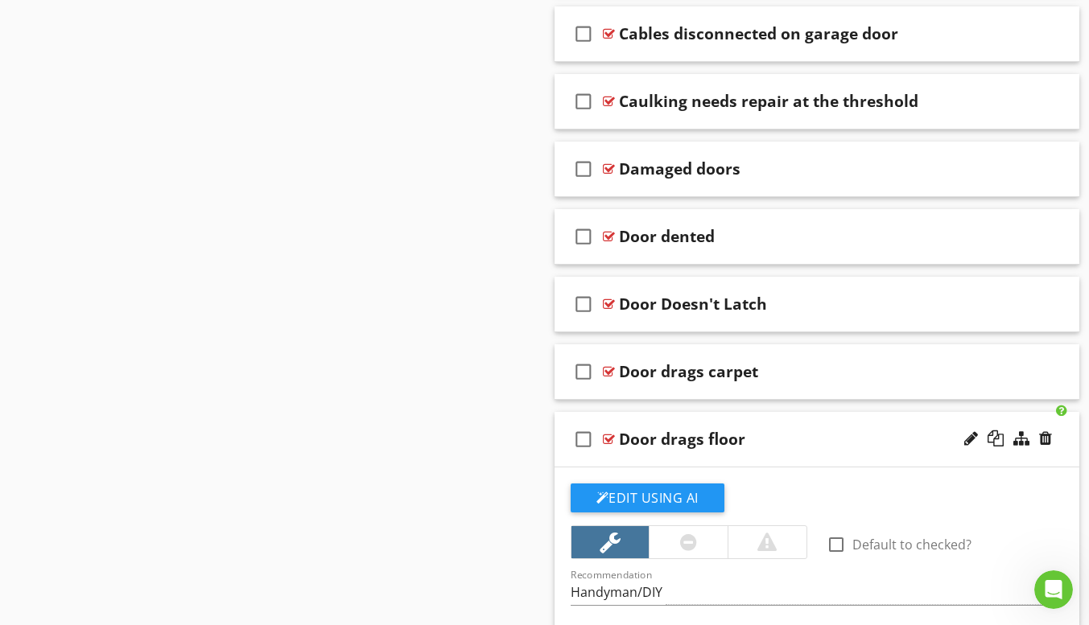
scroll to position [988, 0]
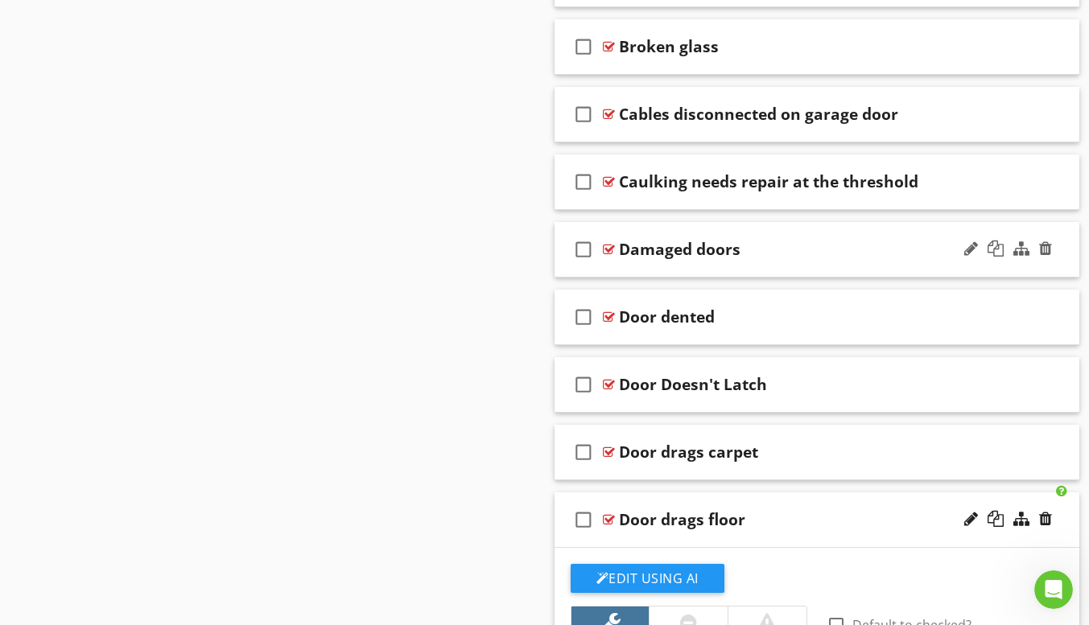
click at [729, 270] on div "check_box_outline_blank Damaged doors" at bounding box center [817, 250] width 526 height 56
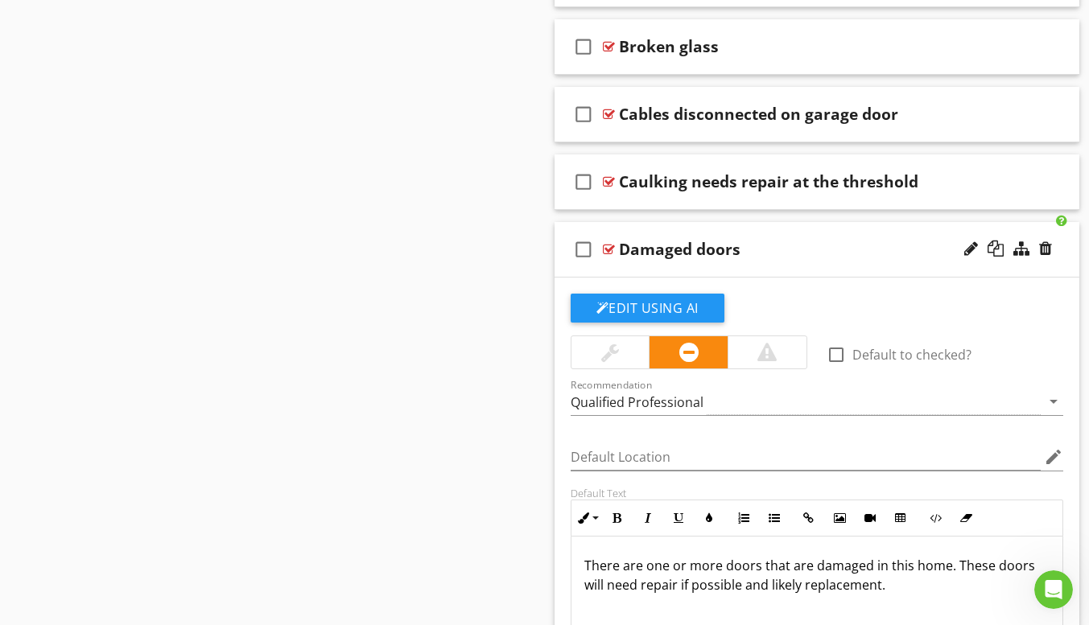
scroll to position [1069, 0]
